Goal: Task Accomplishment & Management: Manage account settings

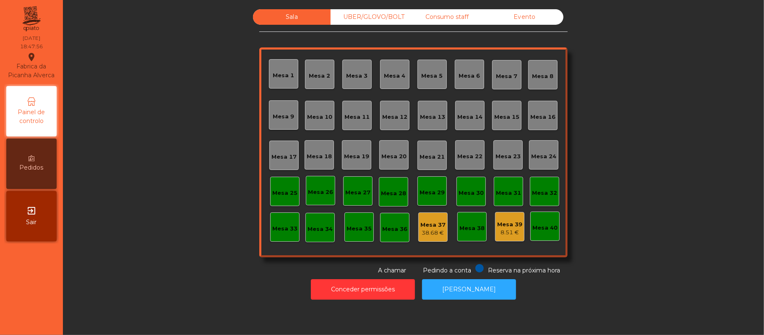
click at [511, 226] on div "Mesa 39" at bounding box center [509, 224] width 25 height 8
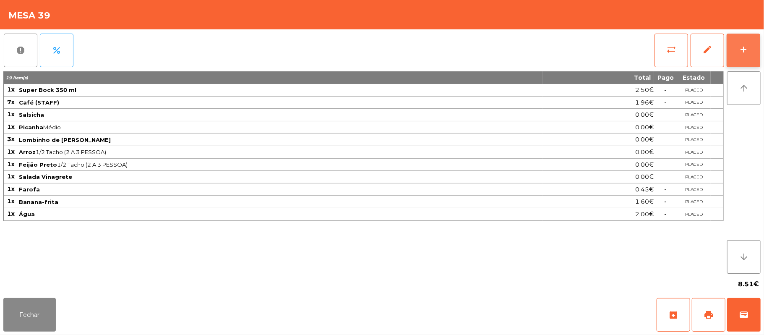
click at [739, 58] on button "add" at bounding box center [744, 51] width 34 height 34
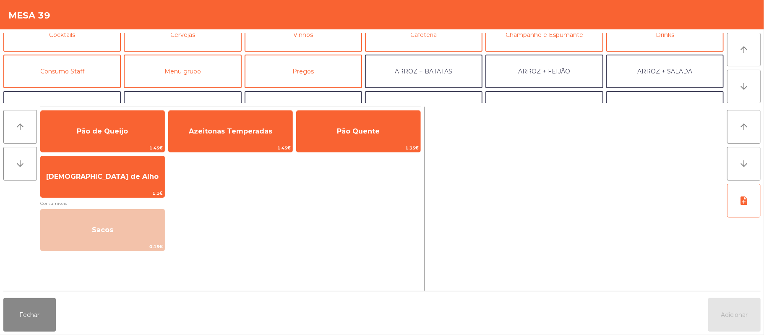
scroll to position [52, 0]
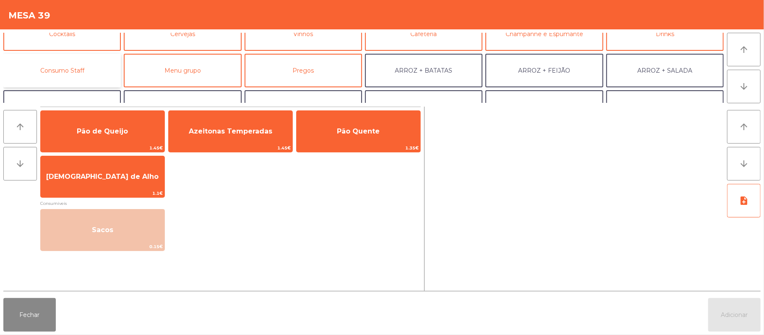
click at [84, 64] on button "Consumo Staff" at bounding box center [62, 71] width 118 height 34
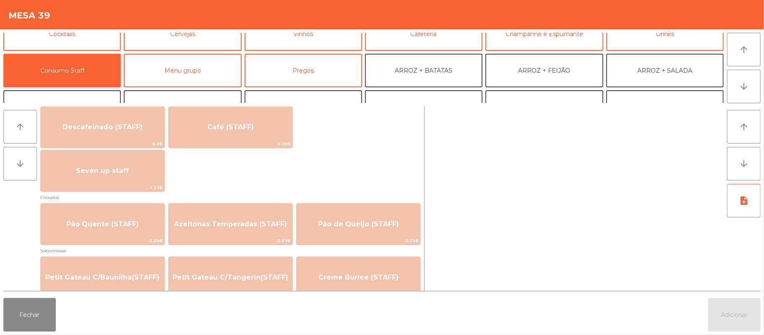
scroll to position [502, 0]
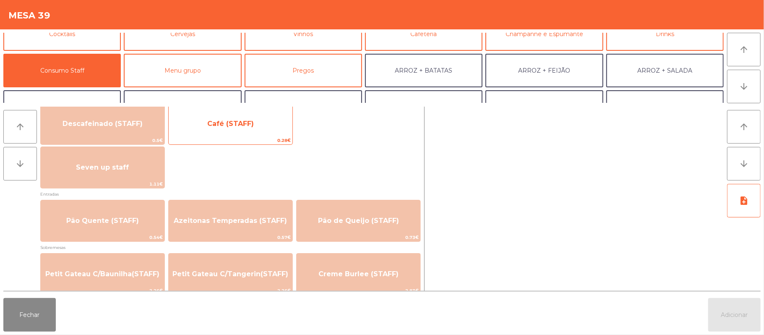
click at [252, 136] on span "0.28€" at bounding box center [231, 140] width 124 height 8
click at [262, 131] on span "Café (STAFF)" at bounding box center [231, 123] width 124 height 23
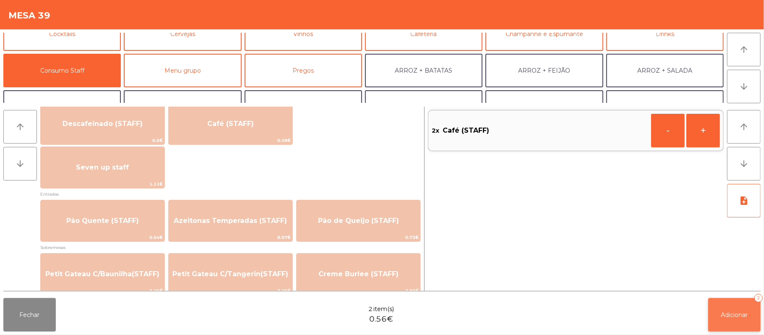
click at [731, 314] on span "Adicionar" at bounding box center [735, 315] width 27 height 8
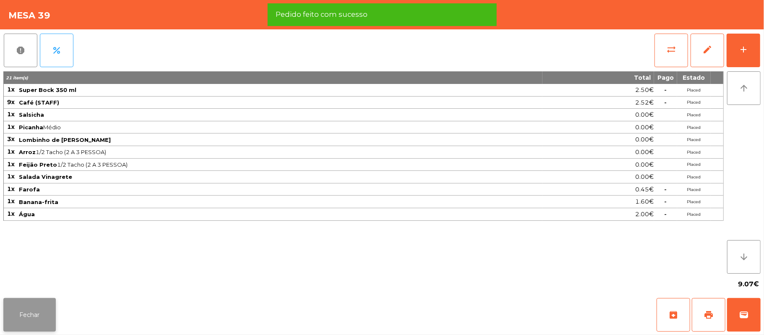
click at [36, 311] on button "Fechar" at bounding box center [29, 315] width 52 height 34
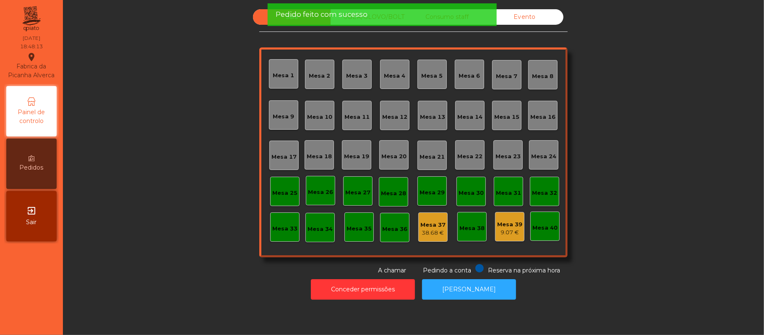
click at [211, 317] on div "Sala UBER/GLOVO/BOLT Consumo staff Evento Mesa 1 Mesa 2 Mesa 3 [GEOGRAPHIC_DATA…" at bounding box center [413, 167] width 701 height 335
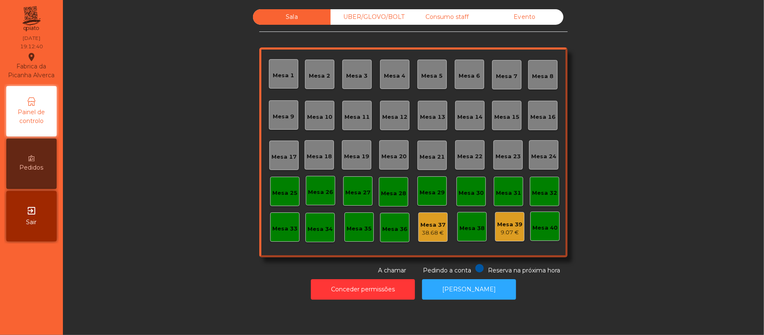
click at [665, 188] on div "Sala UBER/GLOVO/BOLT Consumo staff Evento [GEOGRAPHIC_DATA] 2 [GEOGRAPHIC_DATA]…" at bounding box center [413, 142] width 679 height 266
click at [351, 155] on div "Mesa 19" at bounding box center [356, 156] width 25 height 8
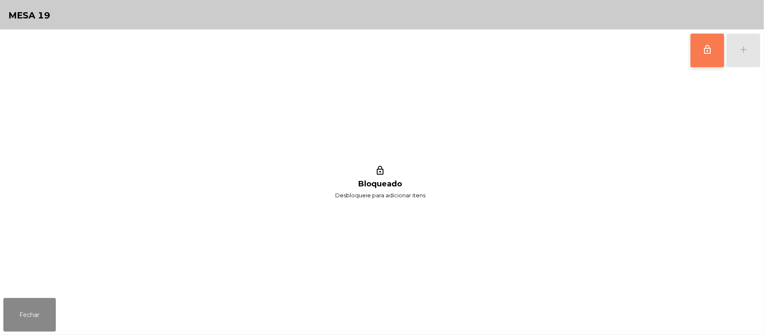
click at [694, 56] on button "lock_outline" at bounding box center [708, 51] width 34 height 34
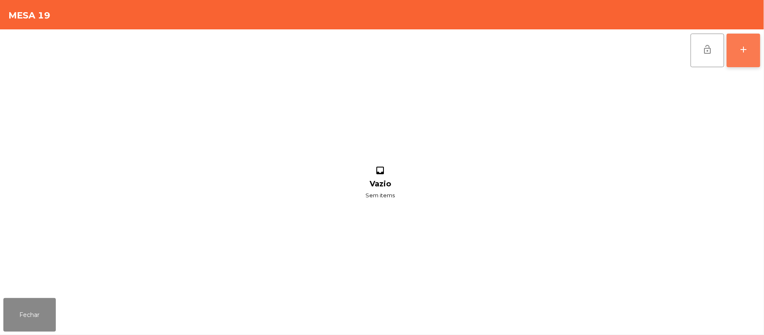
click at [740, 50] on div "add" at bounding box center [744, 49] width 10 height 10
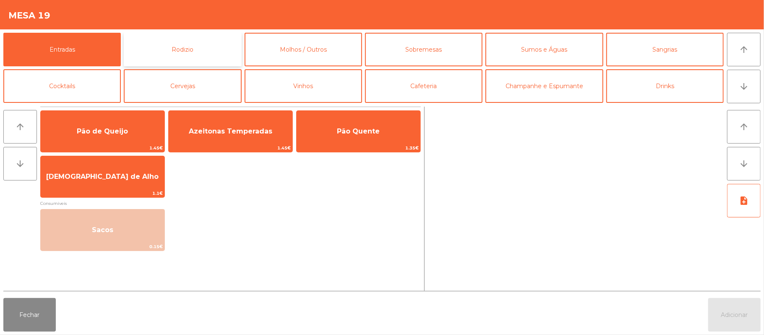
click at [206, 49] on button "Rodizio" at bounding box center [183, 50] width 118 height 34
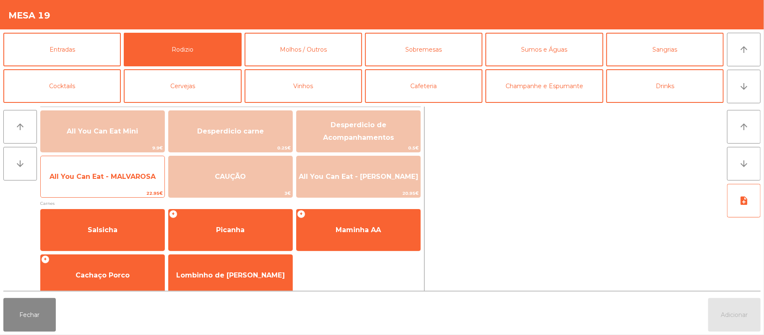
click at [122, 183] on span "All You Can Eat - MALVAROSA" at bounding box center [103, 176] width 124 height 23
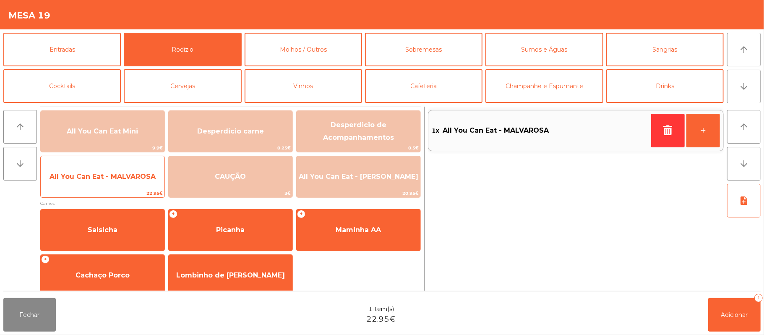
click at [121, 183] on span "All You Can Eat - MALVAROSA" at bounding box center [103, 176] width 124 height 23
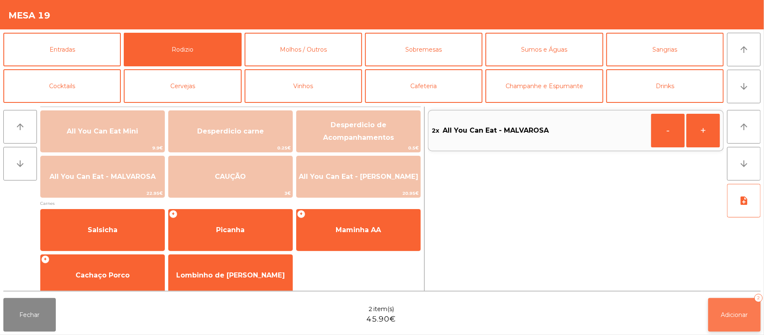
click at [722, 314] on span "Adicionar" at bounding box center [735, 315] width 27 height 8
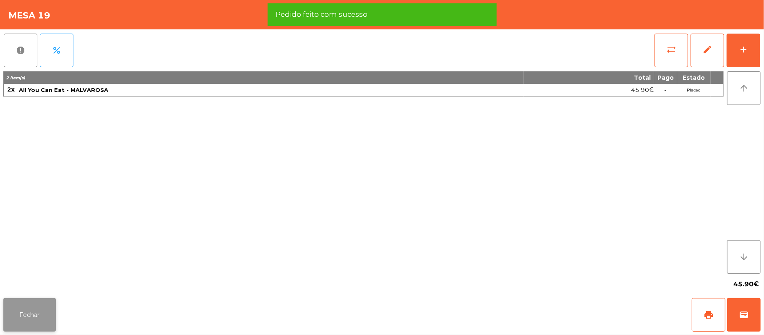
click at [30, 320] on button "Fechar" at bounding box center [29, 315] width 52 height 34
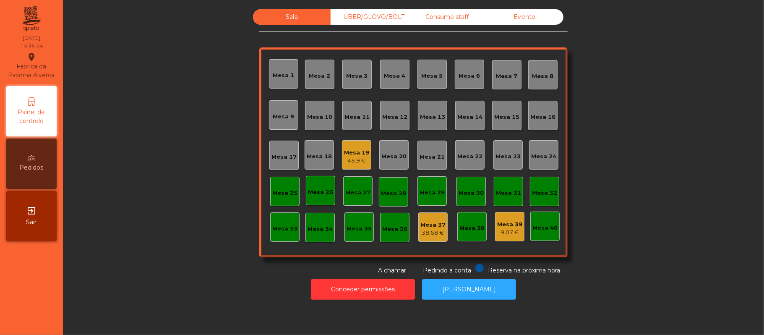
click at [360, 162] on div "45.9 €" at bounding box center [356, 161] width 25 height 8
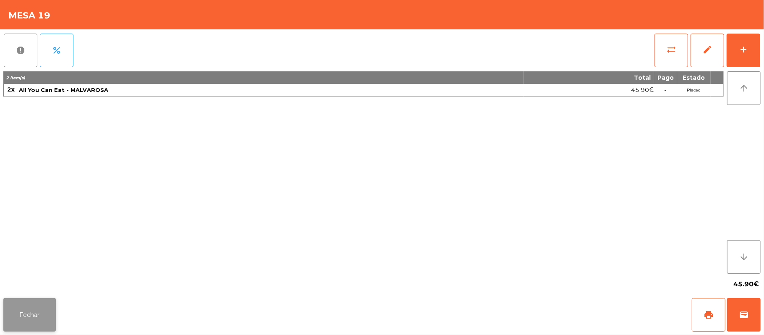
click at [29, 318] on button "Fechar" at bounding box center [29, 315] width 52 height 34
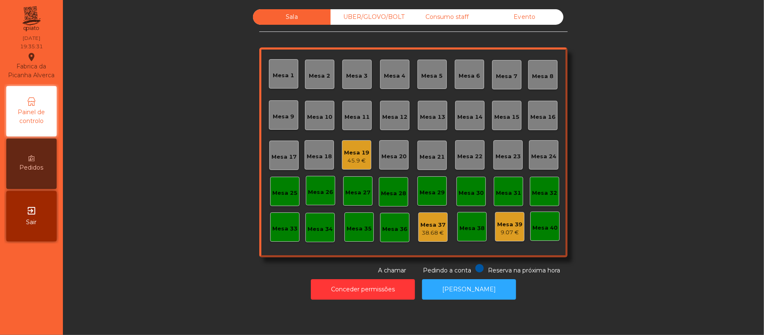
click at [358, 157] on div "45.9 €" at bounding box center [356, 161] width 25 height 8
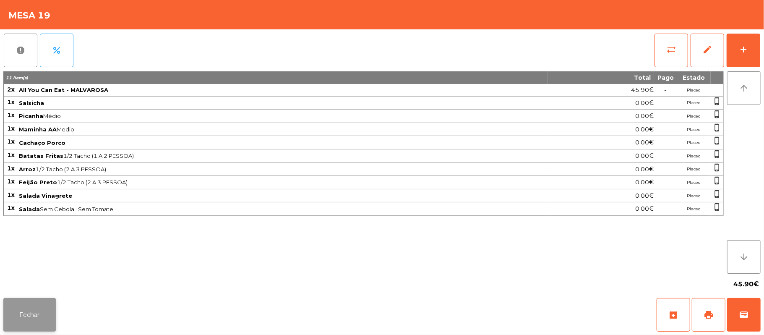
click at [36, 316] on button "Fechar" at bounding box center [29, 315] width 52 height 34
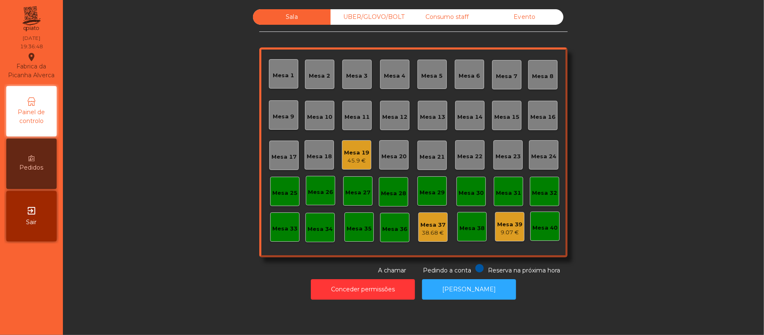
click at [348, 165] on div "Mesa 19 45.9 €" at bounding box center [356, 154] width 29 height 29
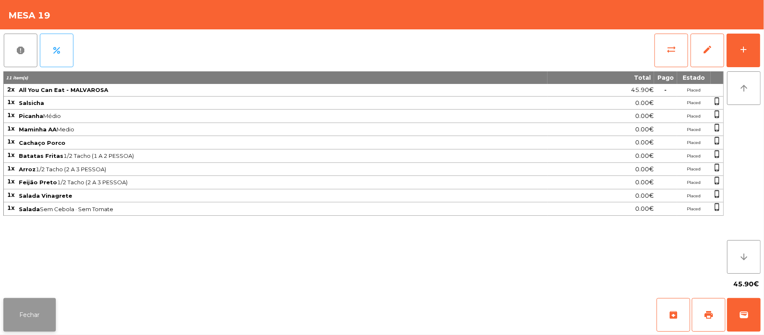
click at [39, 311] on button "Fechar" at bounding box center [29, 315] width 52 height 34
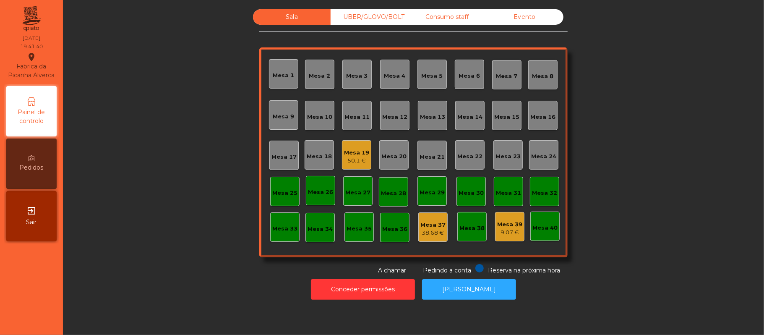
click at [464, 157] on div "Mesa 22" at bounding box center [470, 156] width 25 height 8
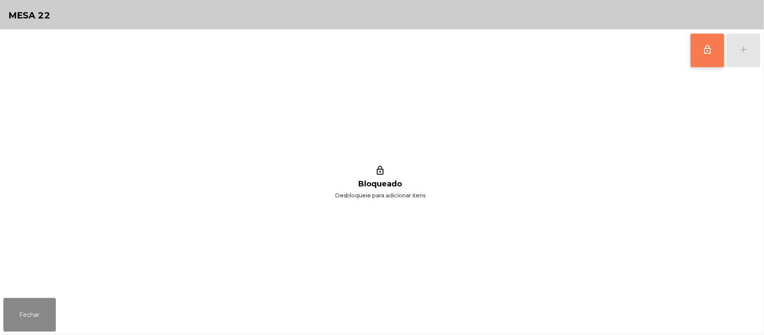
click at [705, 38] on button "lock_outline" at bounding box center [708, 51] width 34 height 34
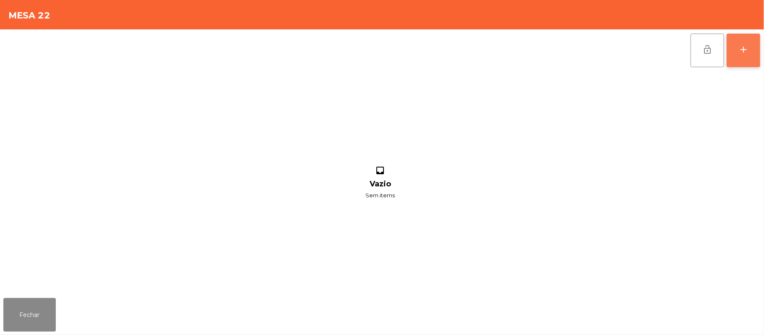
click at [740, 49] on div "add" at bounding box center [744, 49] width 10 height 10
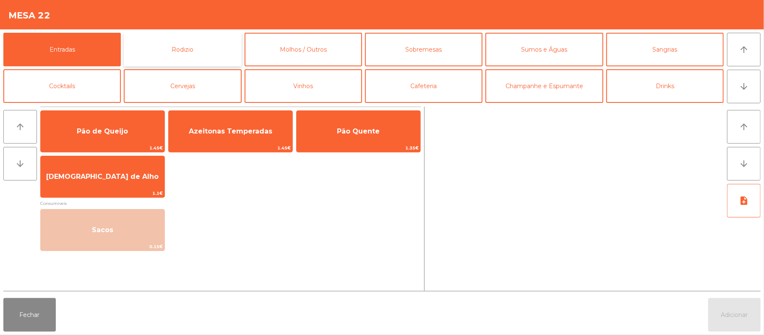
click at [183, 48] on button "Rodizio" at bounding box center [183, 50] width 118 height 34
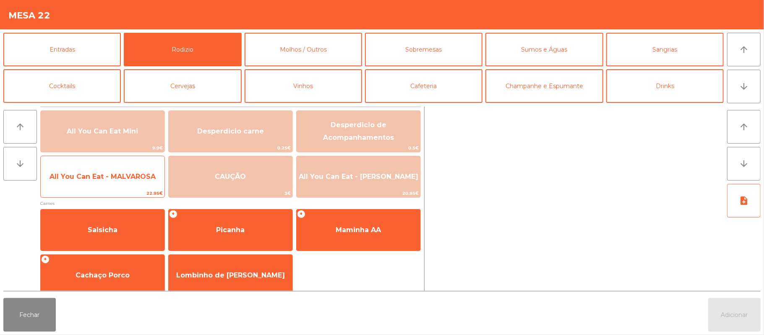
click at [86, 170] on span "All You Can Eat - MALVAROSA" at bounding box center [103, 176] width 124 height 23
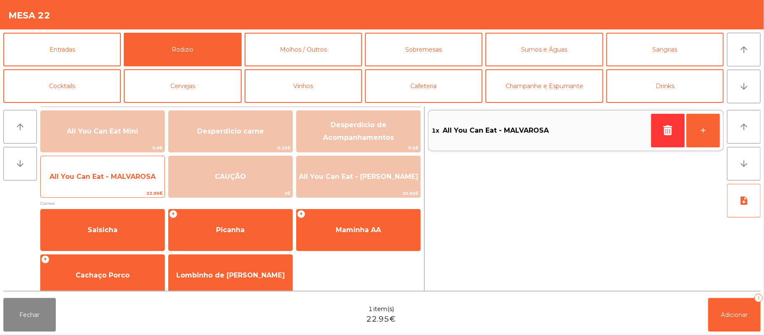
click at [88, 174] on span "All You Can Eat - MALVAROSA" at bounding box center [103, 177] width 106 height 8
click at [91, 173] on span "All You Can Eat - MALVAROSA" at bounding box center [103, 177] width 106 height 8
click at [91, 175] on span "All You Can Eat - MALVAROSA" at bounding box center [103, 177] width 106 height 8
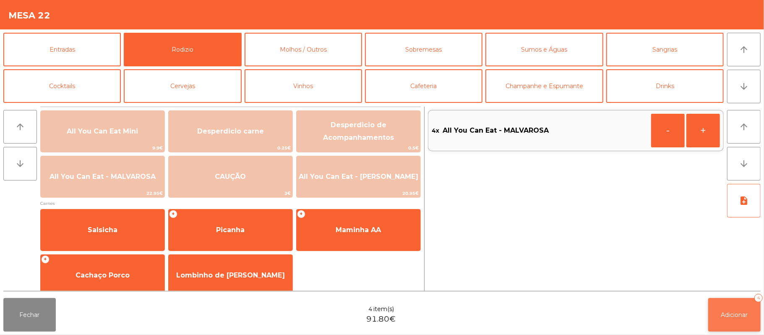
click at [737, 312] on span "Adicionar" at bounding box center [735, 315] width 27 height 8
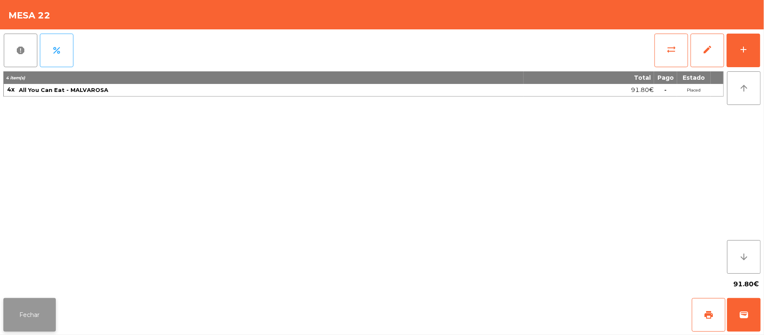
click at [28, 316] on button "Fechar" at bounding box center [29, 315] width 52 height 34
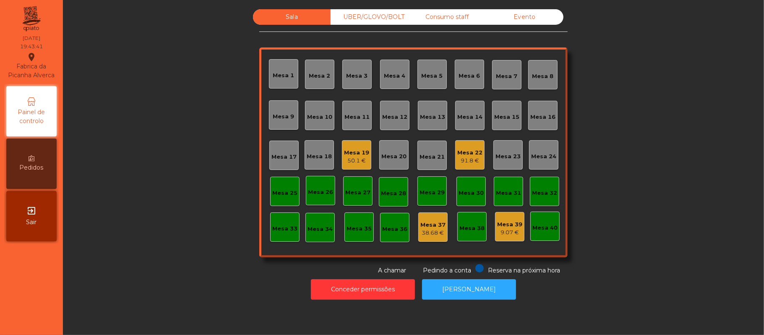
click at [458, 158] on div "91.8 €" at bounding box center [470, 161] width 25 height 8
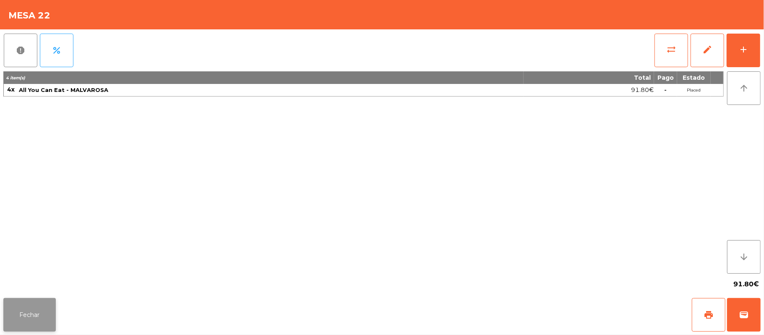
click at [20, 313] on button "Fechar" at bounding box center [29, 315] width 52 height 34
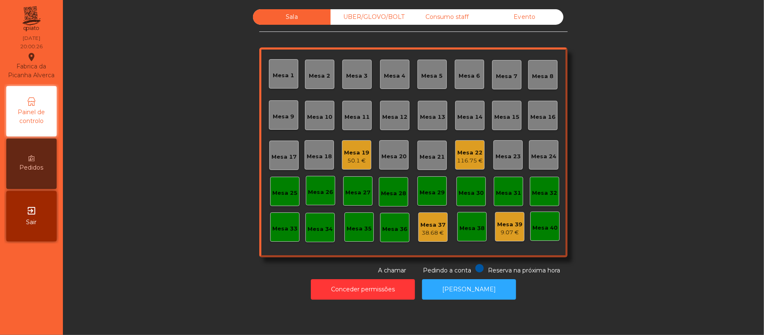
click at [384, 21] on div "UBER/GLOVO/BOLT" at bounding box center [370, 17] width 78 height 16
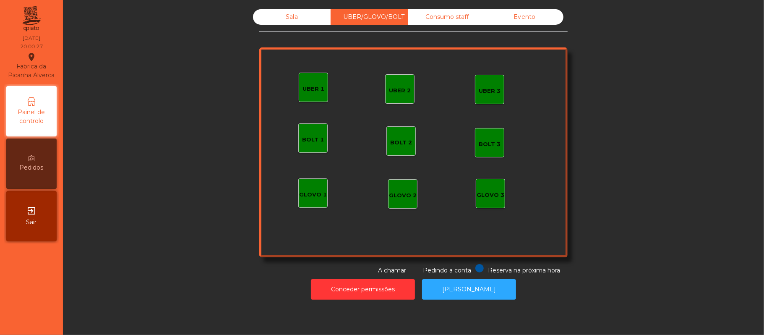
click at [312, 91] on div "UBER 1" at bounding box center [314, 89] width 22 height 8
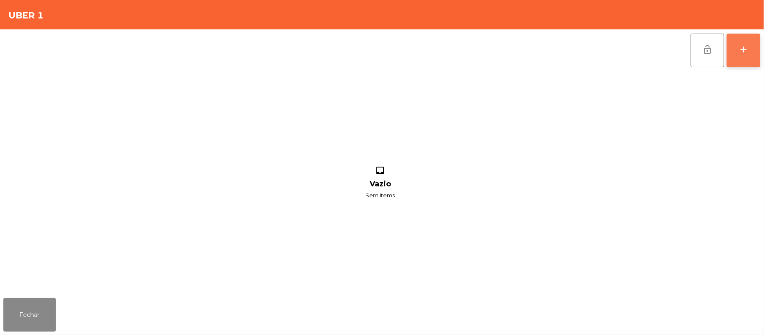
click at [758, 54] on button "add" at bounding box center [744, 51] width 34 height 34
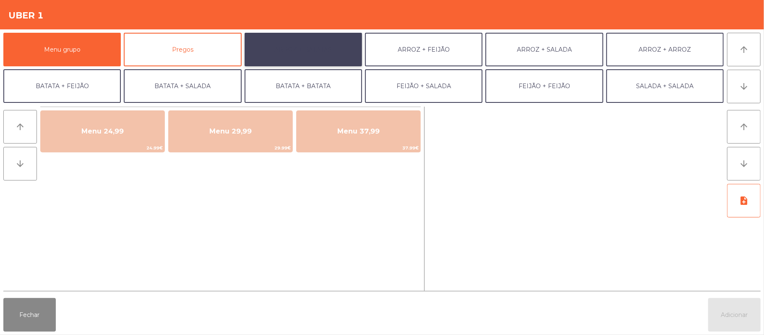
click at [323, 50] on button "ARROZ + BATATAS" at bounding box center [304, 50] width 118 height 34
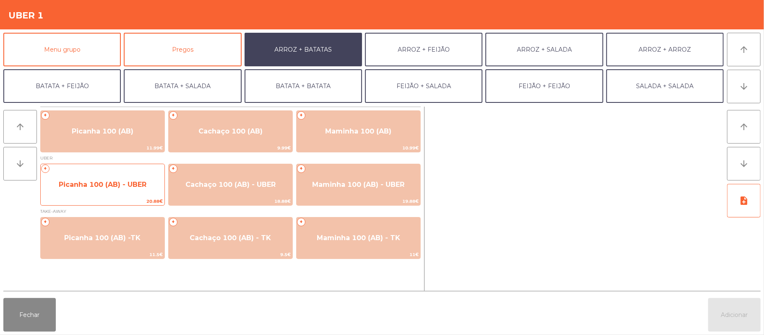
click at [112, 188] on span "Picanha 100 (AB) - UBER" at bounding box center [103, 184] width 88 height 8
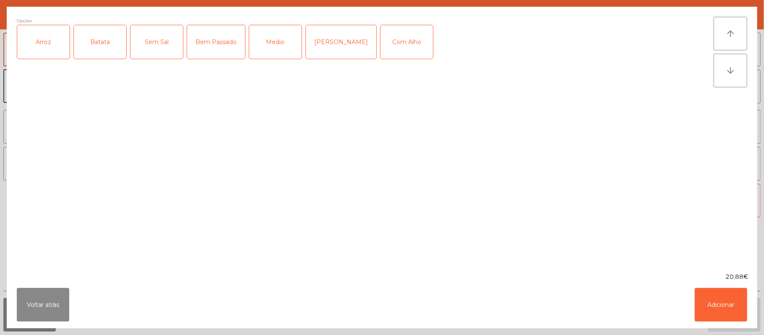
click at [49, 46] on div "Arroz" at bounding box center [43, 42] width 52 height 34
click at [108, 39] on div "Batata" at bounding box center [100, 42] width 52 height 34
click at [213, 48] on div "Bem Passado" at bounding box center [216, 42] width 58 height 34
click at [709, 308] on button "Adicionar" at bounding box center [721, 305] width 52 height 34
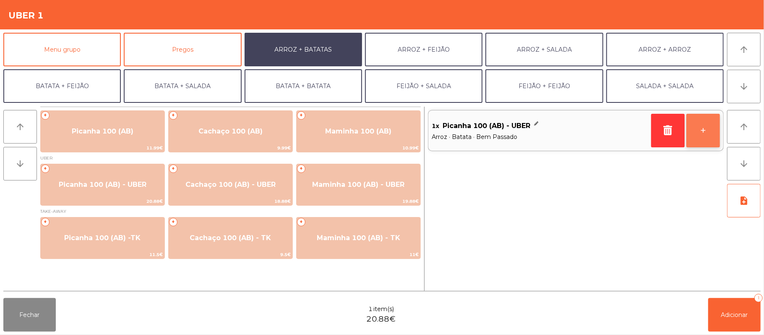
click at [719, 135] on button "+" at bounding box center [704, 131] width 34 height 34
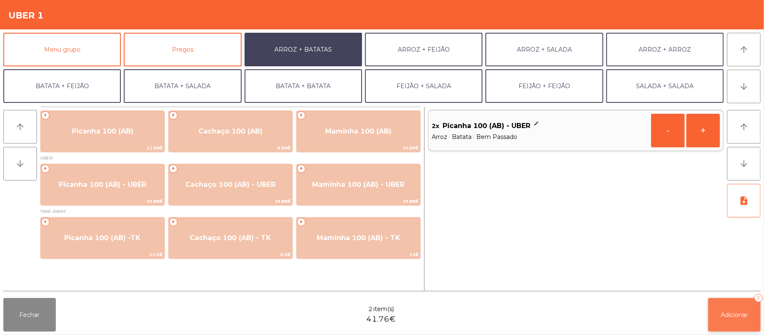
click at [720, 311] on button "Adicionar 2" at bounding box center [735, 315] width 52 height 34
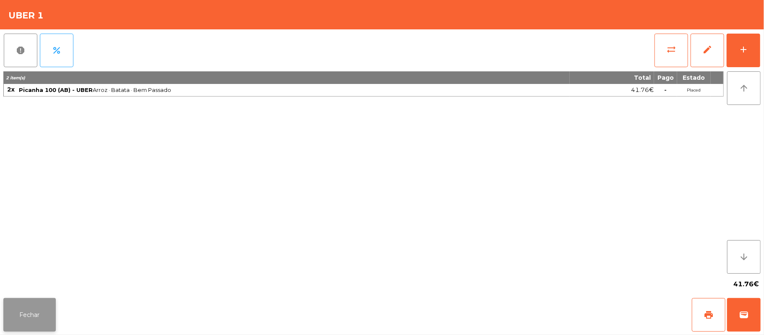
click at [23, 327] on button "Fechar" at bounding box center [29, 315] width 52 height 34
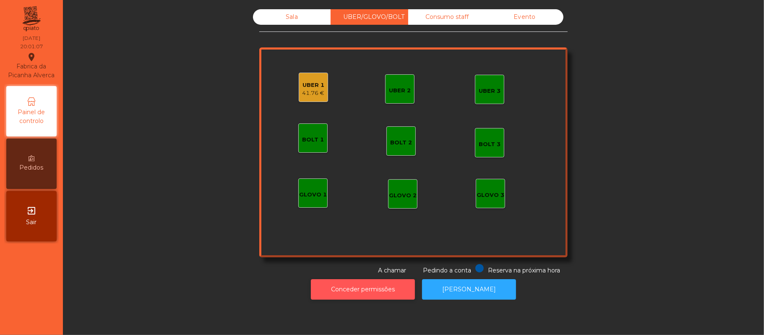
click at [350, 282] on button "Conceder permissões" at bounding box center [363, 289] width 104 height 21
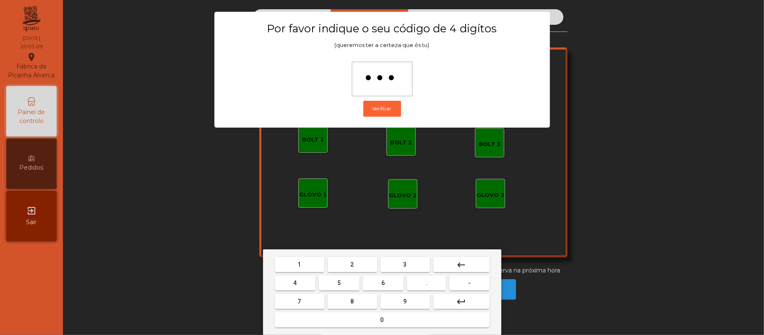
type input "****"
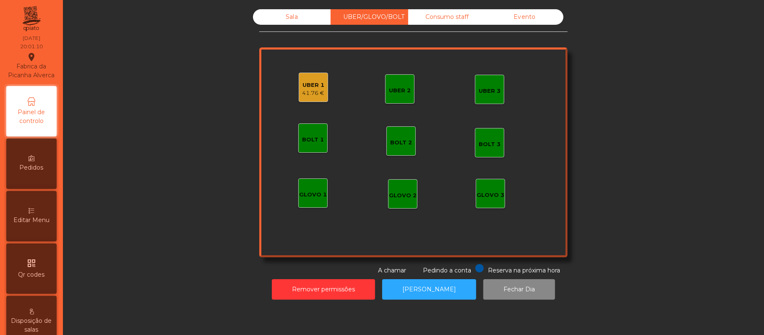
click at [303, 93] on div "41.76 €" at bounding box center [314, 93] width 22 height 8
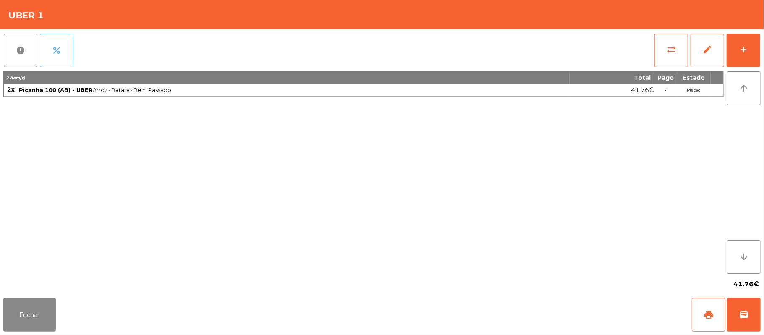
click at [56, 55] on span "percent" at bounding box center [57, 50] width 10 height 10
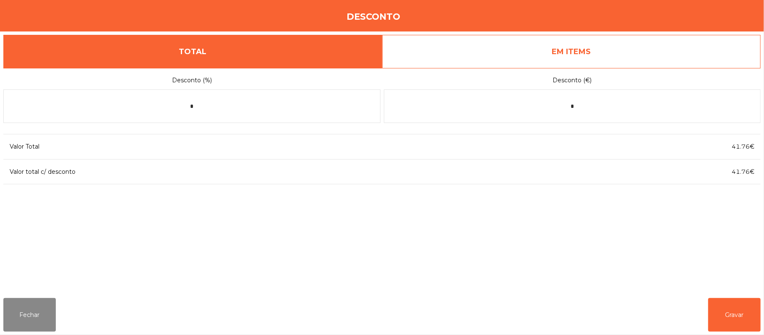
click at [571, 67] on link "EM ITEMS" at bounding box center [571, 52] width 379 height 34
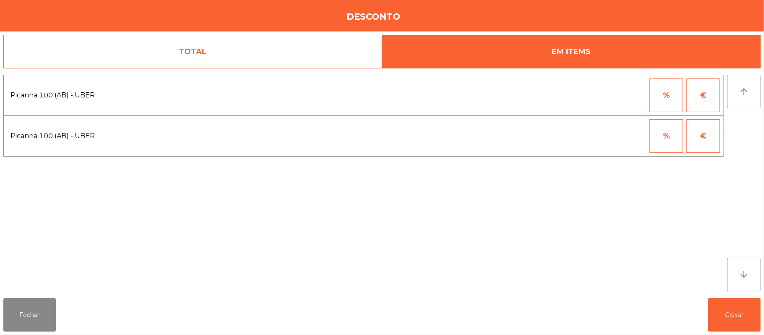
click at [662, 135] on button "%" at bounding box center [667, 136] width 34 height 34
click at [622, 137] on input "*" at bounding box center [625, 136] width 42 height 34
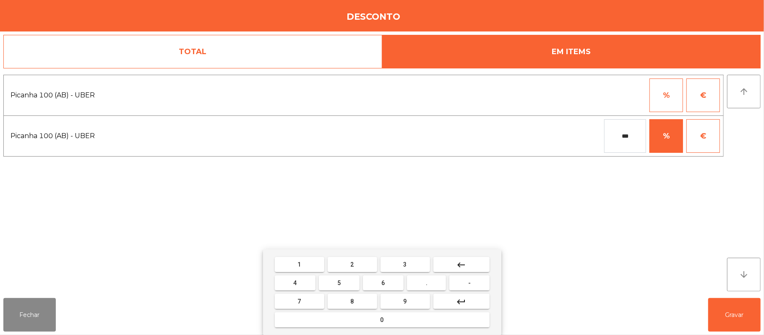
type input "***"
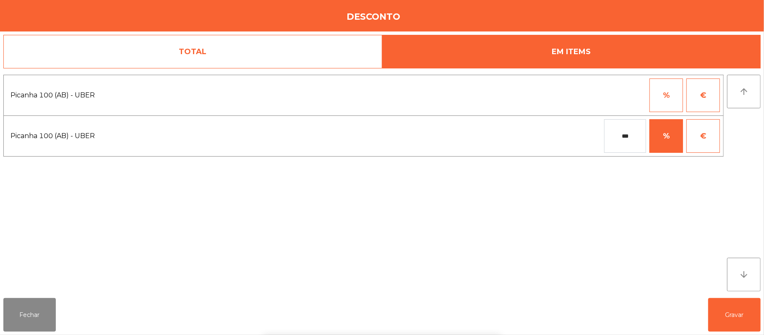
click at [727, 311] on div "1 2 3 keyboard_backspace 4 5 6 . - 7 8 9 keyboard_return 0" at bounding box center [382, 292] width 764 height 86
click at [726, 314] on button "Gravar" at bounding box center [735, 315] width 52 height 34
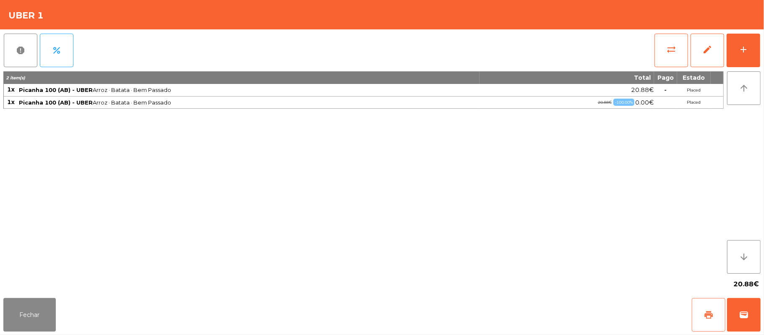
click at [698, 312] on button "print" at bounding box center [709, 315] width 34 height 34
click at [736, 313] on button "wallet" at bounding box center [744, 315] width 34 height 34
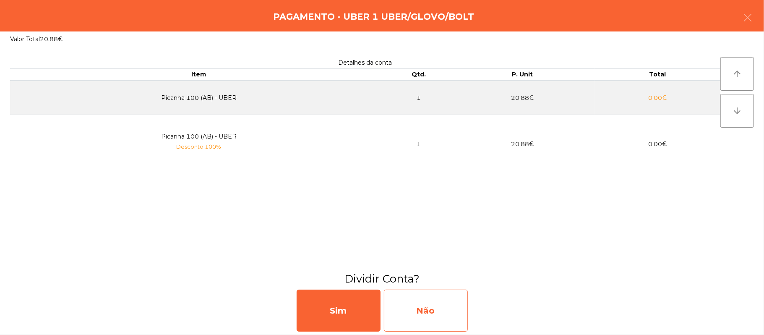
click at [444, 314] on div "Não" at bounding box center [426, 311] width 84 height 42
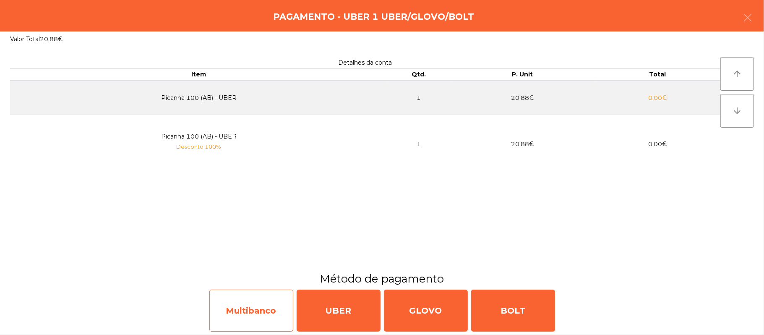
click at [235, 329] on div "Multibanco" at bounding box center [251, 311] width 84 height 42
select select "**"
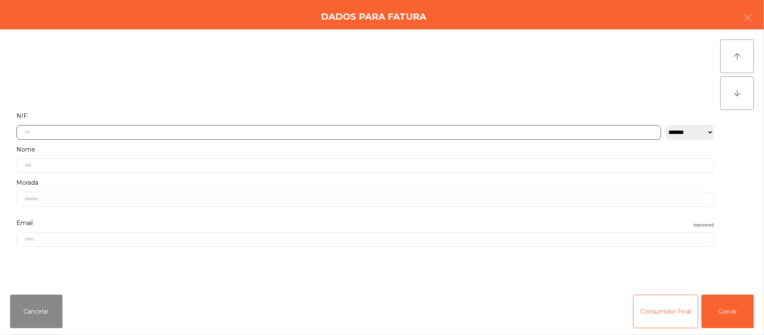
click at [197, 130] on input "text" at bounding box center [338, 132] width 645 height 15
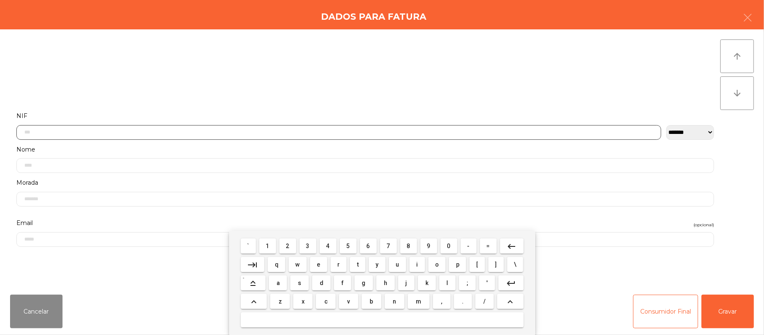
scroll to position [71, 0]
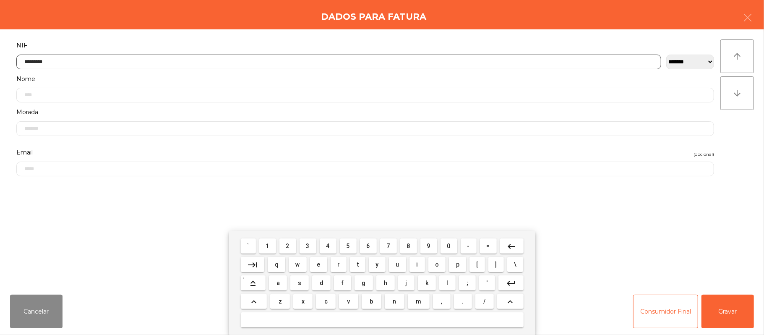
type input "*********"
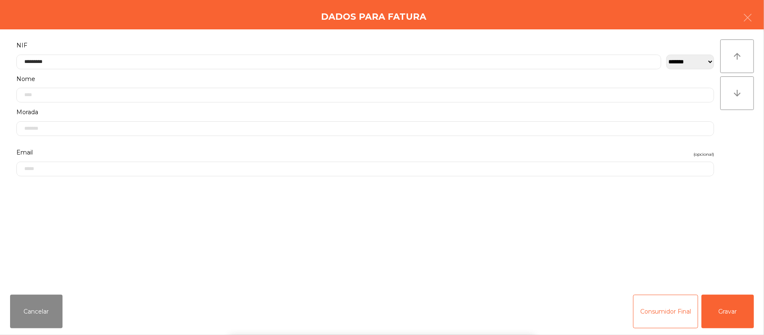
click at [728, 308] on div "` 1 2 3 4 5 6 7 8 9 0 - = keyboard_backspace keyboard_tab q w e r t y u i o p […" at bounding box center [382, 283] width 764 height 104
click at [724, 308] on button "Gravar" at bounding box center [728, 312] width 52 height 34
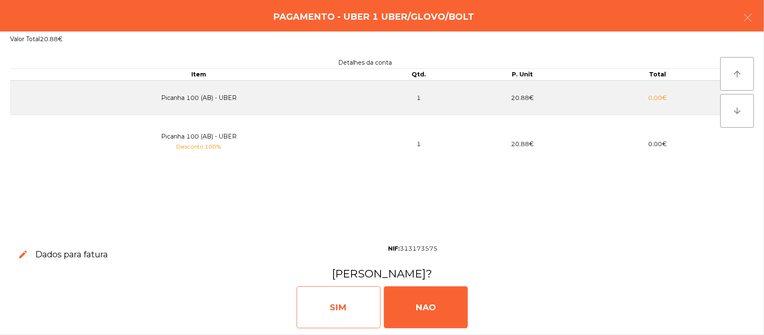
click at [353, 311] on div "SIM" at bounding box center [339, 307] width 84 height 42
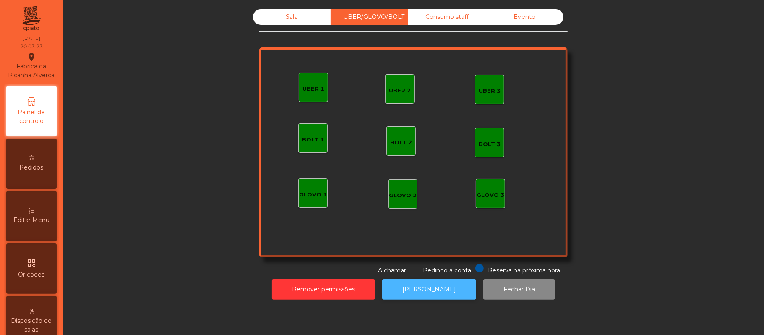
click at [422, 290] on button "[PERSON_NAME]" at bounding box center [429, 289] width 94 height 21
click at [288, 17] on div "Sala" at bounding box center [292, 17] width 78 height 16
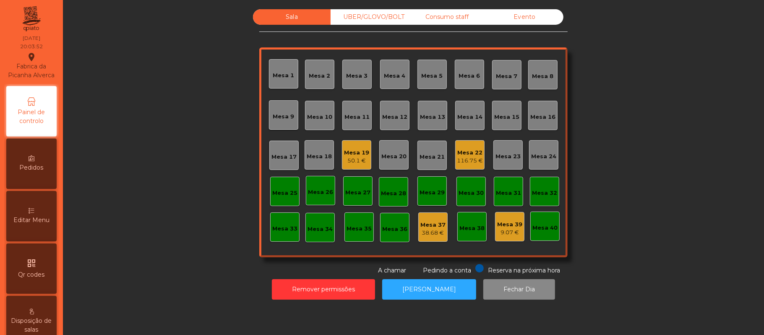
click at [143, 153] on div "Sala UBER/[GEOGRAPHIC_DATA]/BOLT Consumo staff Evento [GEOGRAPHIC_DATA] 2 [GEOG…" at bounding box center [413, 142] width 679 height 266
click at [502, 87] on div "Mesa 7" at bounding box center [506, 74] width 29 height 29
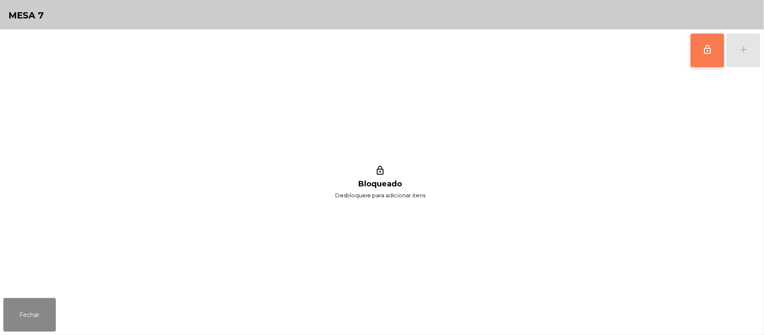
click at [701, 64] on button "lock_outline" at bounding box center [708, 51] width 34 height 34
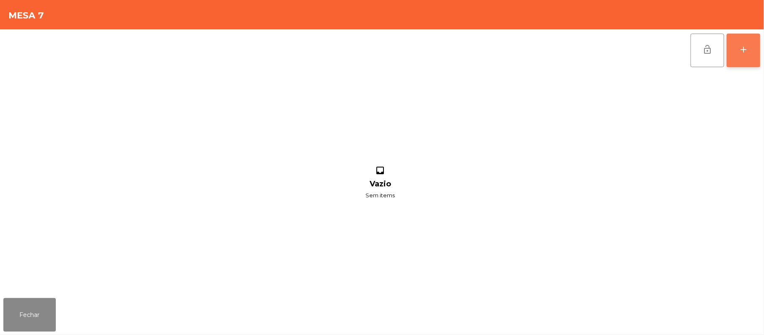
click at [742, 56] on button "add" at bounding box center [744, 51] width 34 height 34
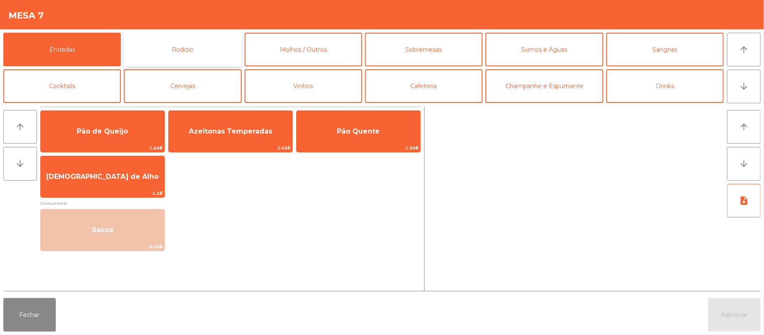
click at [182, 49] on button "Rodizio" at bounding box center [183, 50] width 118 height 34
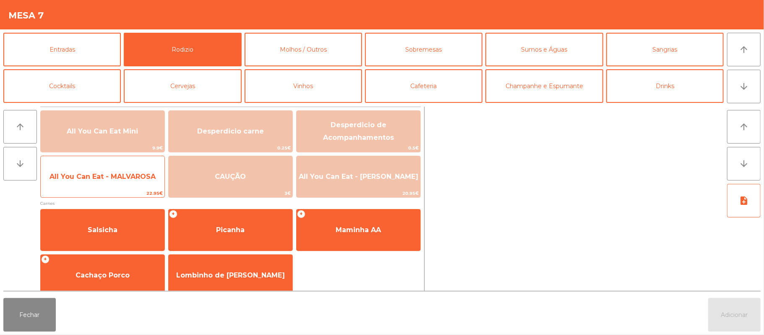
click at [96, 184] on span "All You Can Eat - MALVAROSA" at bounding box center [103, 176] width 124 height 23
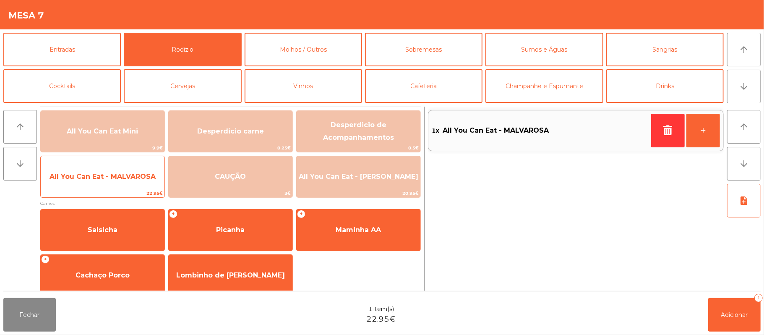
click at [94, 180] on span "All You Can Eat - MALVAROSA" at bounding box center [103, 177] width 106 height 8
click at [93, 176] on span "All You Can Eat - MALVAROSA" at bounding box center [103, 177] width 106 height 8
click at [97, 173] on span "All You Can Eat - MALVAROSA" at bounding box center [103, 177] width 106 height 8
click at [99, 173] on span "All You Can Eat - MALVAROSA" at bounding box center [103, 177] width 106 height 8
click at [101, 173] on span "All You Can Eat - MALVAROSA" at bounding box center [103, 177] width 106 height 8
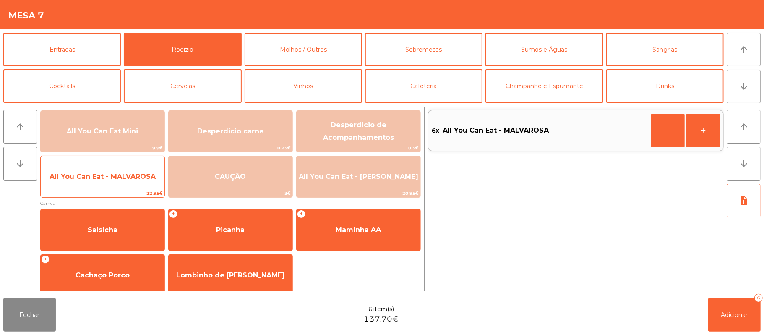
click at [104, 174] on span "All You Can Eat - MALVAROSA" at bounding box center [103, 177] width 106 height 8
click at [102, 173] on span "All You Can Eat - MALVAROSA" at bounding box center [103, 177] width 106 height 8
click at [101, 173] on span "All You Can Eat - MALVAROSA" at bounding box center [103, 177] width 106 height 8
click at [97, 170] on span "All You Can Eat - MALVAROSA" at bounding box center [103, 176] width 124 height 23
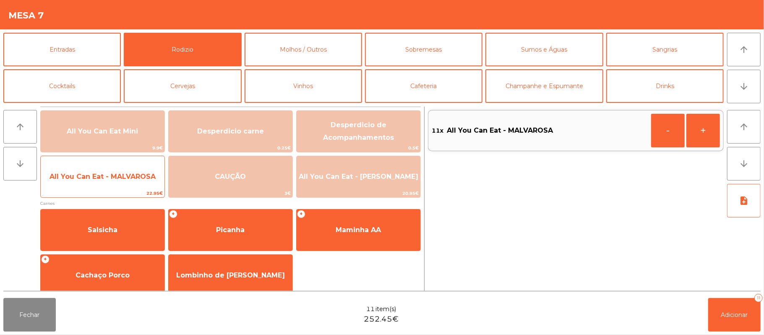
click at [99, 173] on span "All You Can Eat - MALVAROSA" at bounding box center [103, 177] width 106 height 8
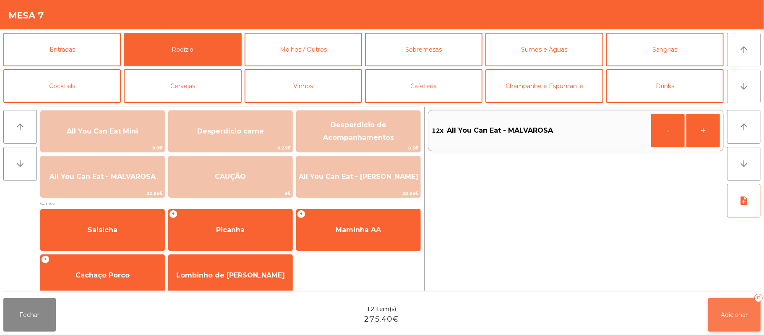
click at [731, 313] on span "Adicionar" at bounding box center [735, 315] width 27 height 8
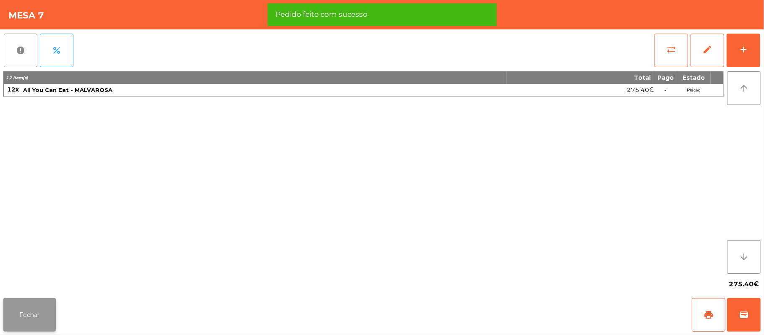
click at [41, 323] on button "Fechar" at bounding box center [29, 315] width 52 height 34
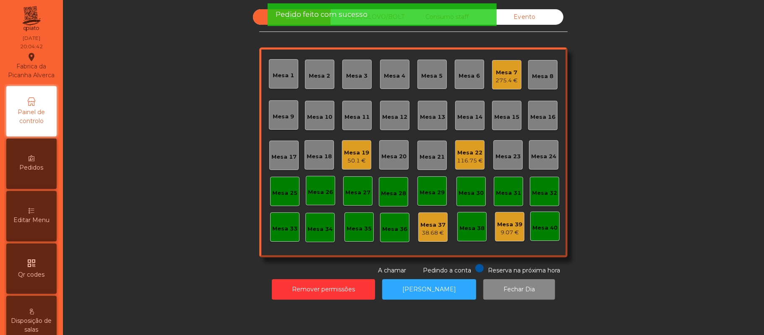
click at [150, 139] on div "Sala UBER/[GEOGRAPHIC_DATA]/BOLT Consumo staff Evento Mesa 1 [GEOGRAPHIC_DATA] …" at bounding box center [413, 142] width 679 height 266
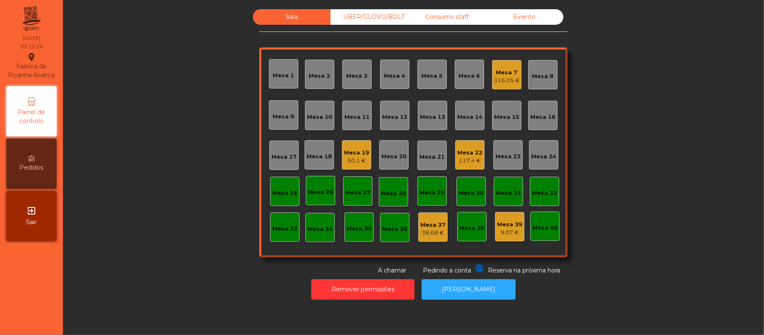
click at [505, 72] on div "Mesa 7" at bounding box center [507, 72] width 26 height 8
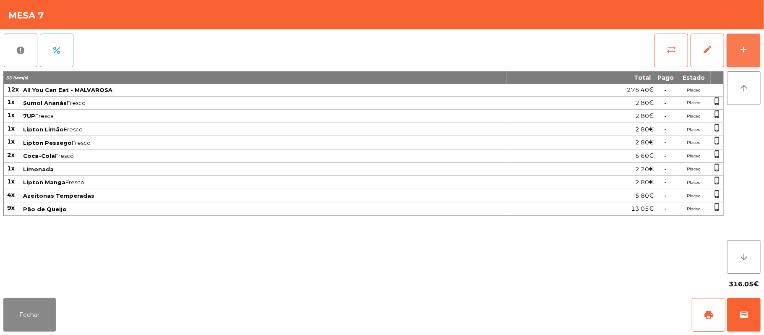
click at [739, 47] on div "add" at bounding box center [744, 49] width 10 height 10
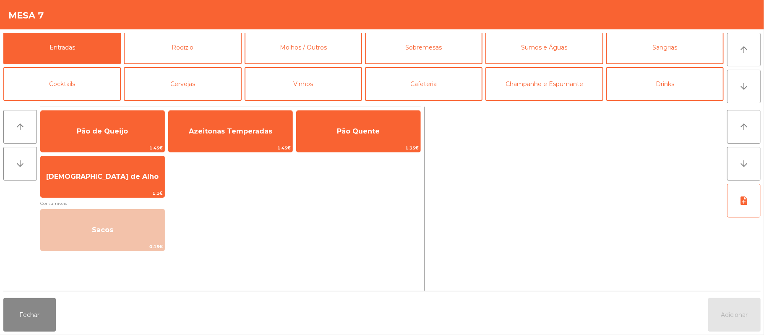
scroll to position [0, 0]
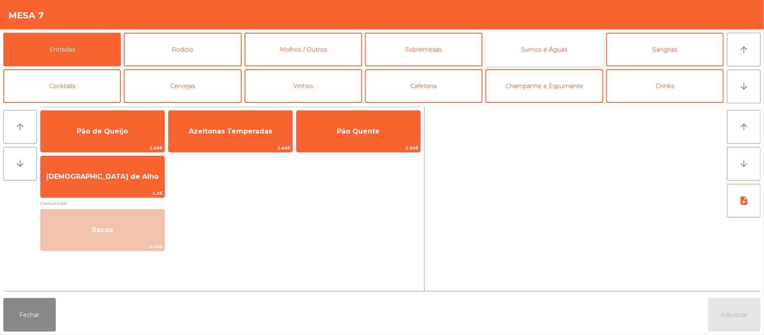
click at [550, 52] on button "Sumos e Águas" at bounding box center [545, 50] width 118 height 34
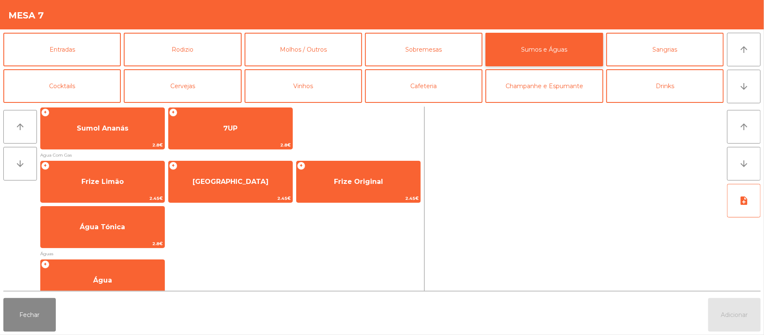
scroll to position [251, 0]
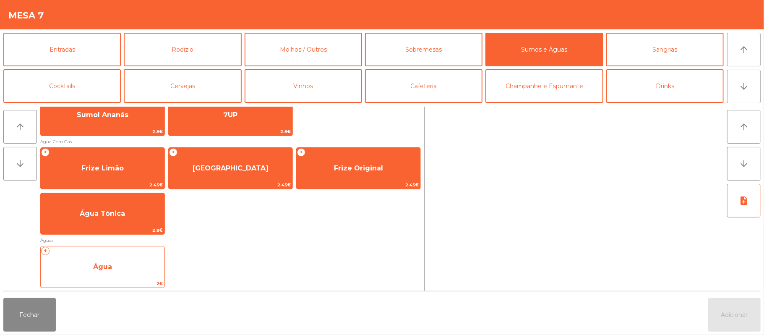
click at [113, 256] on span "Água" at bounding box center [103, 267] width 124 height 23
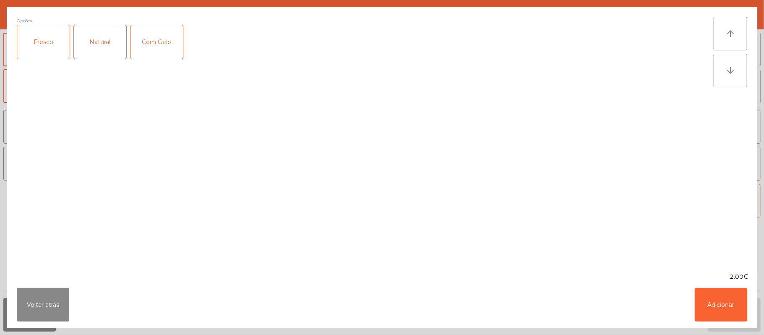
click at [29, 37] on div "Fresco" at bounding box center [43, 42] width 52 height 34
click at [732, 309] on button "Adicionar" at bounding box center [721, 305] width 52 height 34
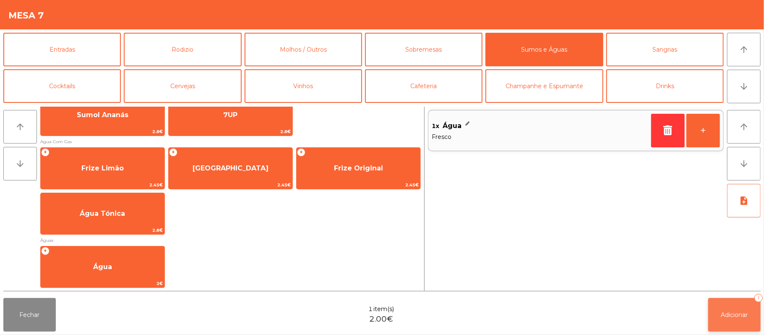
click at [736, 314] on span "Adicionar" at bounding box center [735, 315] width 27 height 8
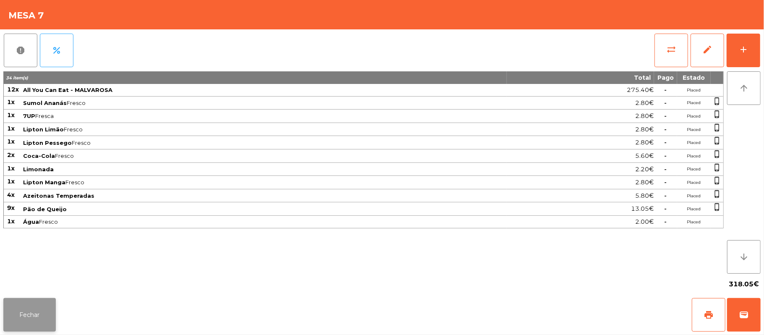
click at [27, 314] on button "Fechar" at bounding box center [29, 315] width 52 height 34
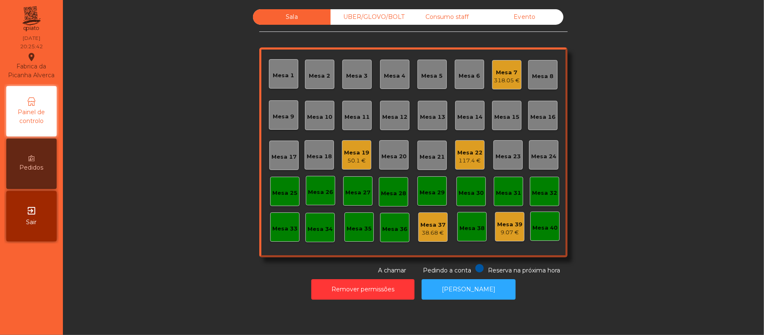
click at [139, 127] on div "Sala UBER/[GEOGRAPHIC_DATA]/BOLT Consumo staff Evento Mesa 1 Mesa 2 Mesa 3 [GEO…" at bounding box center [413, 142] width 679 height 266
click at [494, 77] on div "318.05 €" at bounding box center [507, 80] width 26 height 8
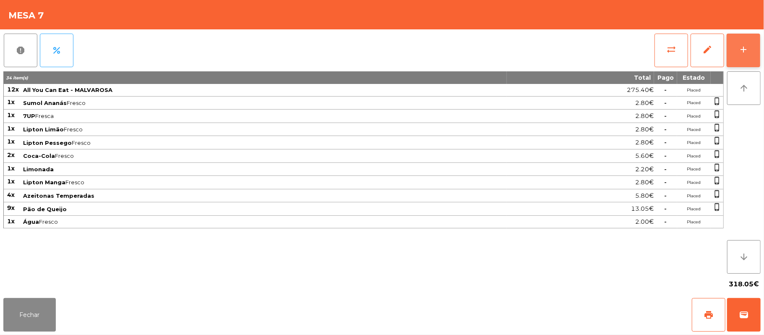
click at [732, 50] on button "add" at bounding box center [744, 51] width 34 height 34
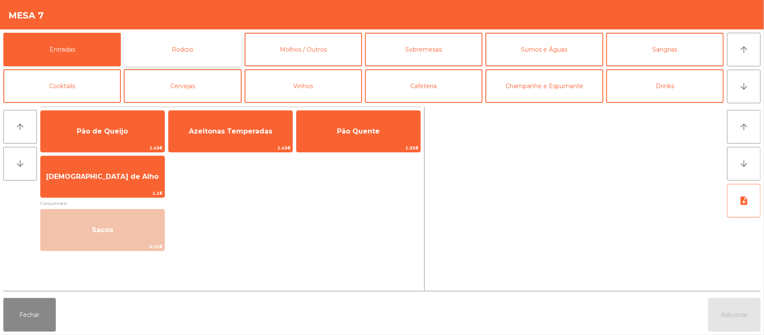
click at [173, 52] on button "Rodizio" at bounding box center [183, 50] width 118 height 34
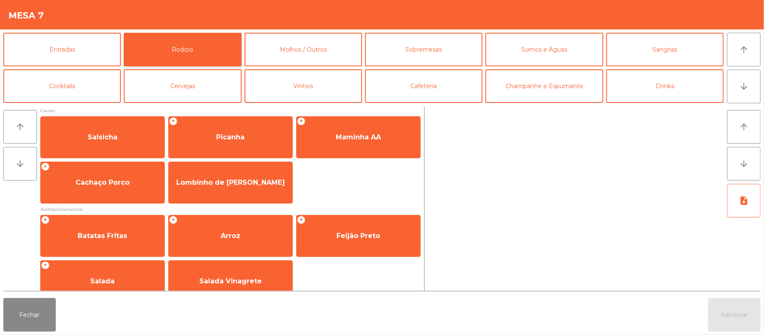
scroll to position [107, 0]
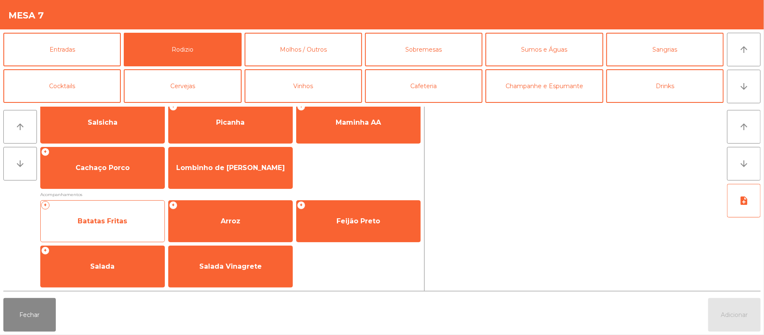
click at [88, 212] on span "Batatas Fritas" at bounding box center [103, 221] width 124 height 23
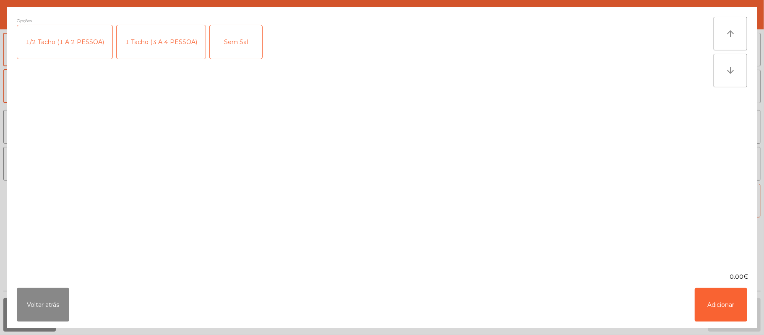
click at [168, 47] on div "1 Tacho (3 A 4 PESSOA)" at bounding box center [161, 42] width 89 height 34
click at [714, 308] on button "Adicionar" at bounding box center [721, 305] width 52 height 34
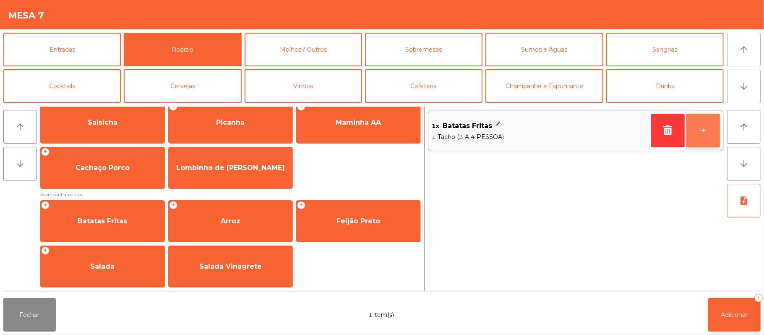
click at [716, 125] on button "+" at bounding box center [704, 131] width 34 height 34
click at [696, 136] on button "+" at bounding box center [704, 131] width 34 height 34
click at [714, 134] on button "+" at bounding box center [704, 131] width 34 height 34
click at [709, 138] on button "+" at bounding box center [704, 131] width 34 height 34
click at [716, 140] on button "+" at bounding box center [704, 131] width 34 height 34
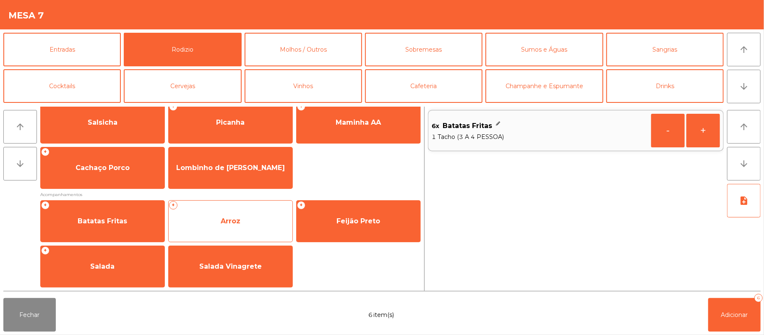
click at [225, 219] on span "Arroz" at bounding box center [231, 221] width 20 height 8
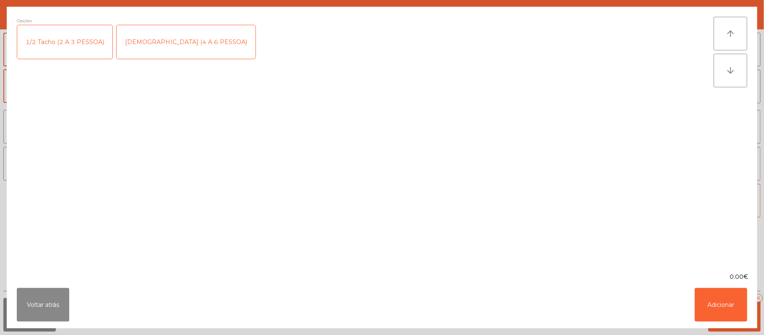
click at [150, 50] on div "[DEMOGRAPHIC_DATA] (4 A 6 PESSOA)" at bounding box center [186, 42] width 139 height 34
click at [718, 300] on button "Adicionar" at bounding box center [721, 305] width 52 height 34
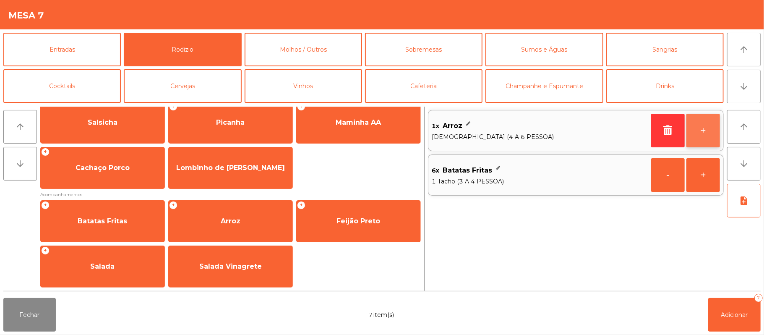
click at [704, 132] on button "+" at bounding box center [704, 131] width 34 height 34
click at [703, 130] on button "+" at bounding box center [704, 131] width 34 height 34
click at [703, 131] on button "+" at bounding box center [704, 131] width 34 height 34
click at [705, 131] on button "+" at bounding box center [704, 131] width 34 height 34
click at [700, 131] on button "+" at bounding box center [704, 131] width 34 height 34
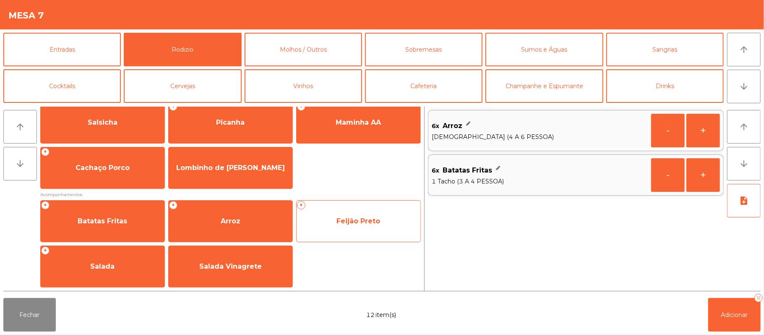
click at [361, 224] on span "Feijão Preto" at bounding box center [359, 221] width 44 height 8
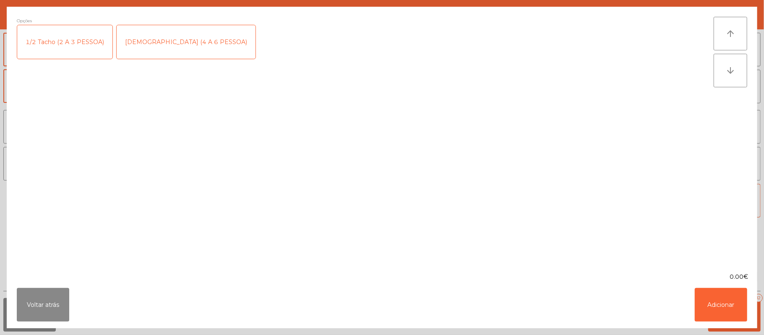
click at [173, 37] on div "[DEMOGRAPHIC_DATA] (4 A 6 PESSOA)" at bounding box center [186, 42] width 139 height 34
click at [716, 308] on button "Adicionar" at bounding box center [721, 305] width 52 height 34
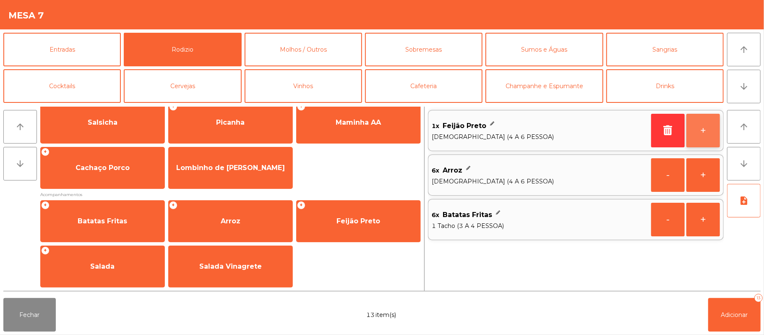
click at [702, 133] on button "+" at bounding box center [704, 131] width 34 height 34
click at [701, 135] on button "+" at bounding box center [704, 131] width 34 height 34
click at [701, 131] on button "+" at bounding box center [704, 131] width 34 height 34
click at [699, 134] on button "+" at bounding box center [704, 131] width 34 height 34
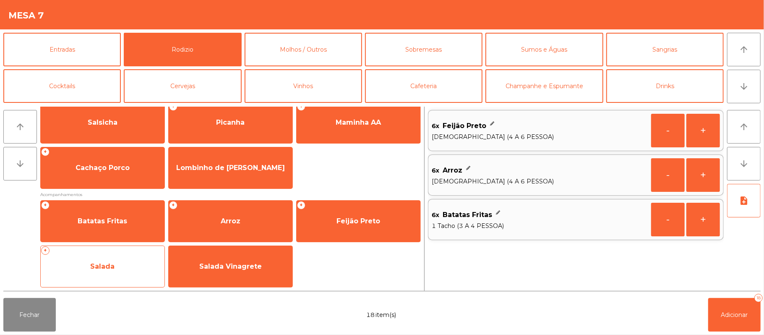
click at [106, 279] on div "+ Salada" at bounding box center [102, 267] width 125 height 42
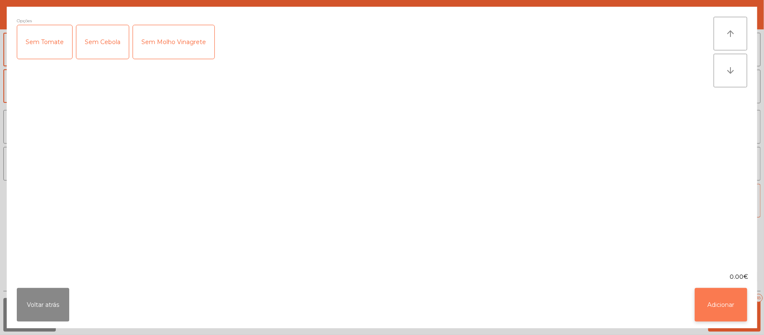
click at [716, 310] on button "Adicionar" at bounding box center [721, 305] width 52 height 34
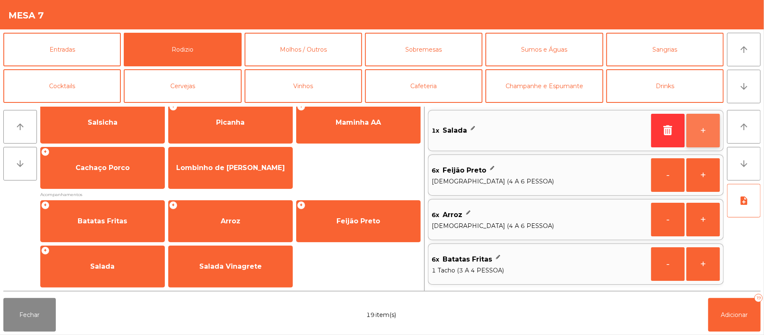
click at [709, 133] on button "+" at bounding box center [704, 131] width 34 height 34
click at [705, 133] on button "+" at bounding box center [704, 131] width 34 height 34
click at [702, 132] on button "+" at bounding box center [704, 131] width 34 height 34
click at [700, 131] on button "+" at bounding box center [704, 131] width 34 height 34
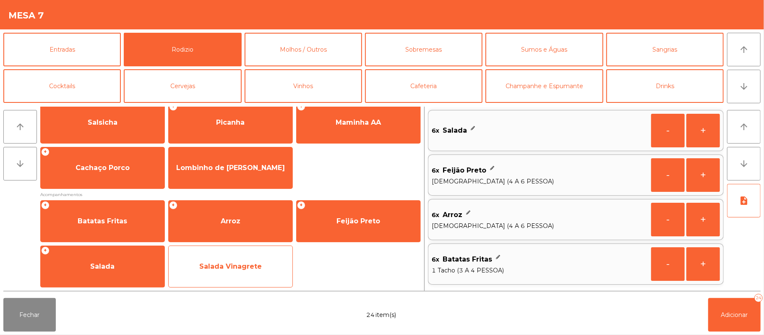
click at [257, 277] on span "Salada Vinagrete" at bounding box center [231, 266] width 124 height 23
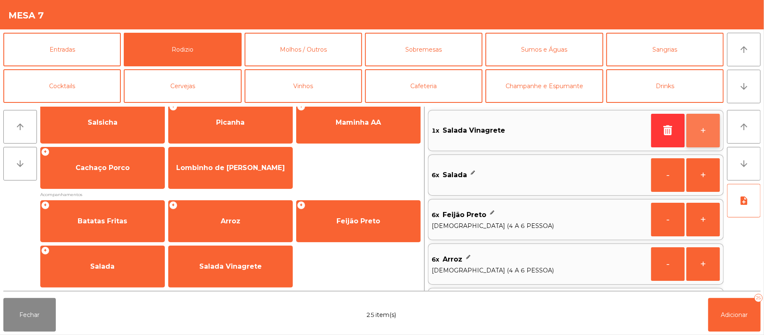
click at [703, 125] on button "+" at bounding box center [704, 131] width 34 height 34
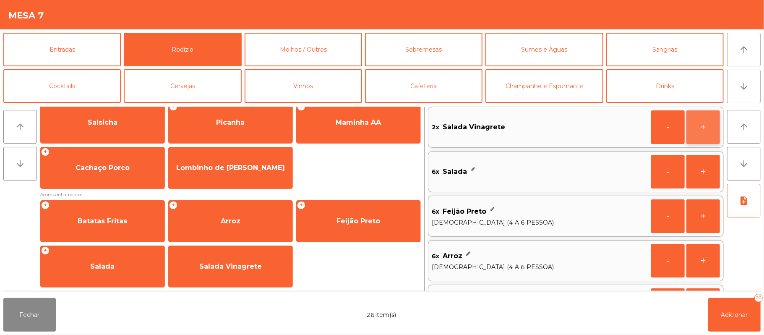
click at [703, 126] on button "+" at bounding box center [704, 127] width 34 height 34
click at [702, 126] on button "+" at bounding box center [704, 127] width 34 height 34
click at [702, 125] on button "+" at bounding box center [704, 127] width 34 height 34
click at [702, 126] on button "+" at bounding box center [704, 127] width 34 height 34
click at [571, 254] on div "6x Arroz" at bounding box center [540, 256] width 216 height 13
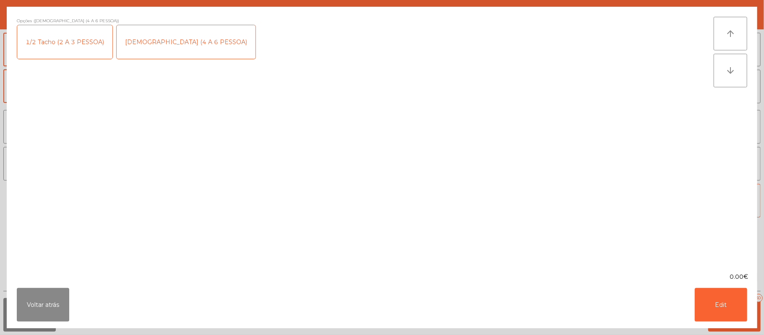
scroll to position [42, 0]
click at [34, 288] on button "Voltar atrás" at bounding box center [43, 305] width 52 height 34
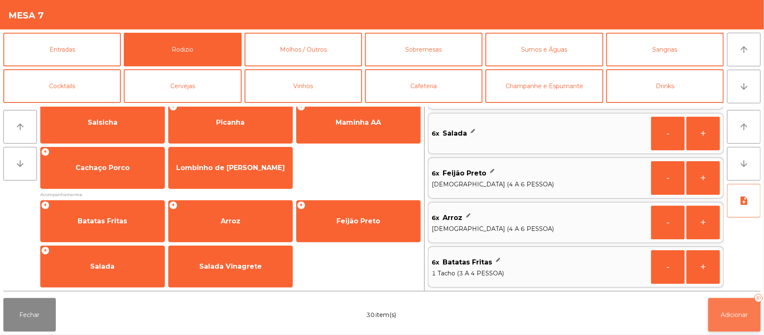
click at [722, 304] on button "Adicionar 30" at bounding box center [735, 315] width 52 height 34
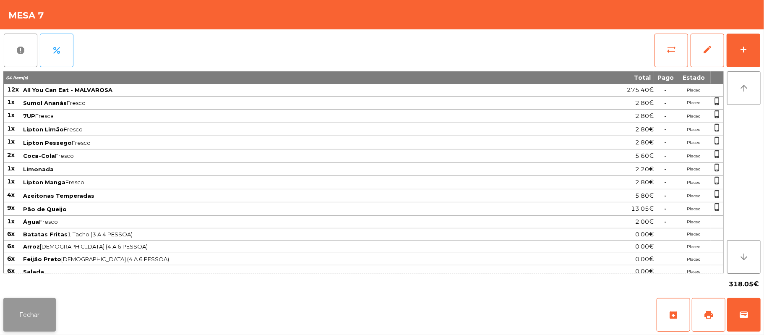
click at [55, 301] on button "Fechar" at bounding box center [29, 315] width 52 height 34
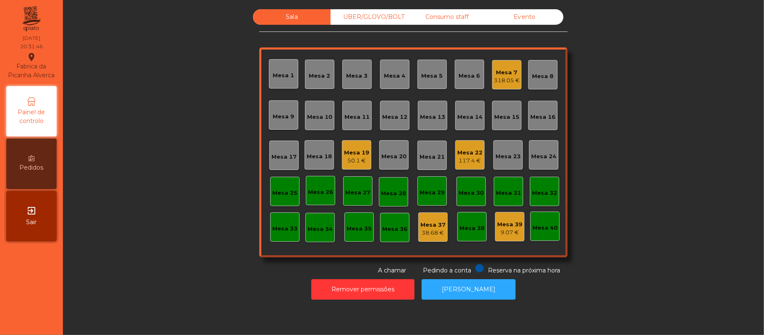
click at [541, 120] on div "Mesa 16" at bounding box center [543, 117] width 25 height 8
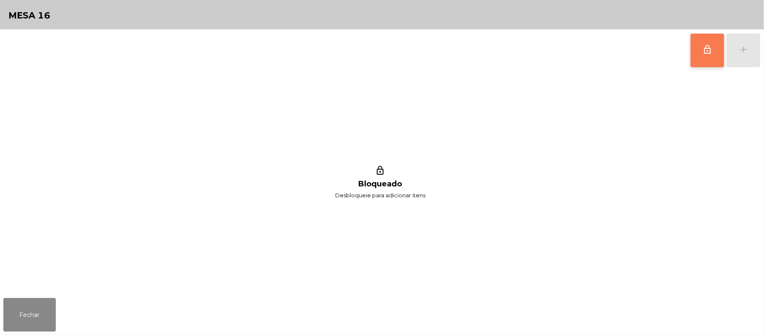
click at [694, 54] on button "lock_outline" at bounding box center [708, 51] width 34 height 34
click at [764, 54] on div "lock_outline add lock_outline Bloqueado Desbloqueie para adicionar itens" at bounding box center [382, 161] width 764 height 265
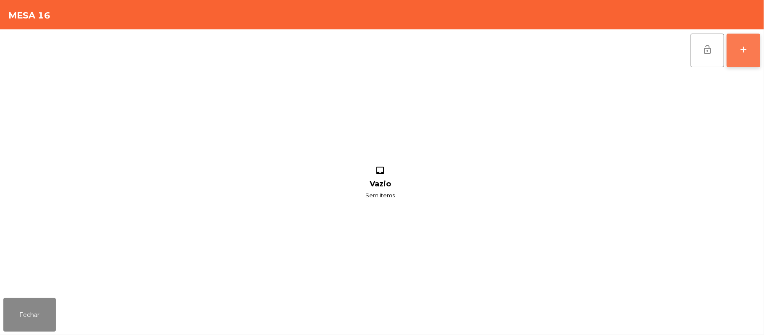
click at [756, 50] on button "add" at bounding box center [744, 51] width 34 height 34
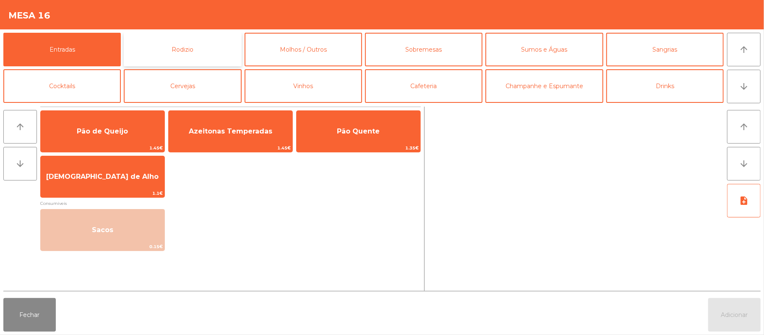
click at [202, 56] on button "Rodizio" at bounding box center [183, 50] width 118 height 34
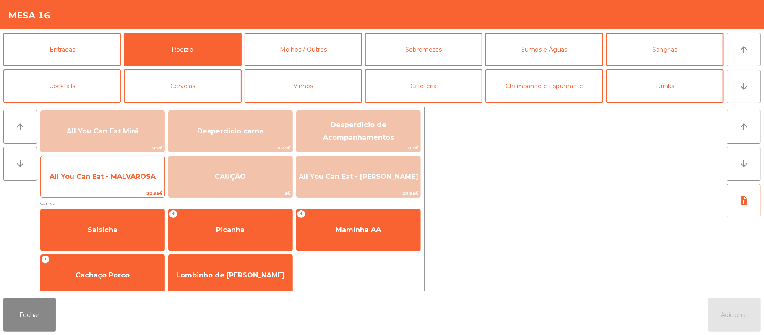
click at [122, 189] on span "22.95€" at bounding box center [103, 193] width 124 height 8
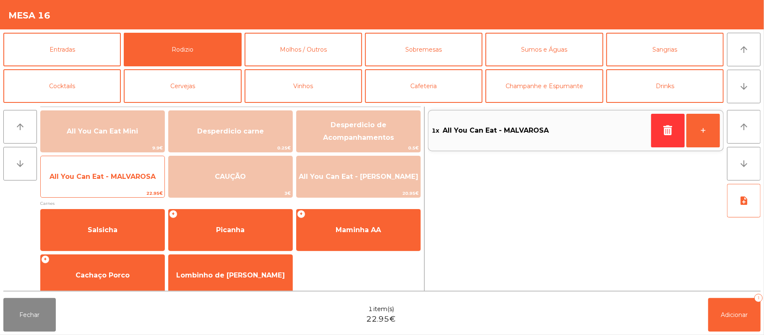
click at [129, 190] on span "22.95€" at bounding box center [103, 193] width 124 height 8
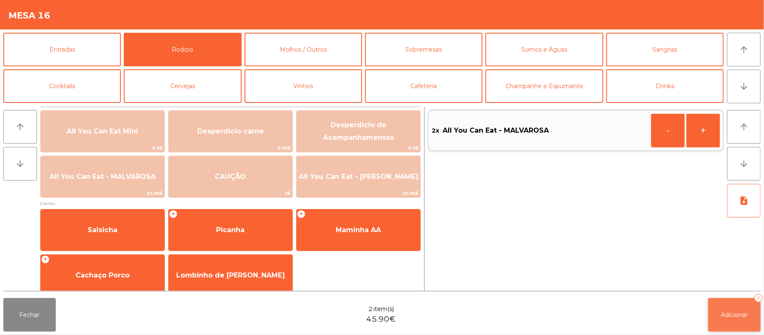
click at [722, 319] on button "Adicionar 2" at bounding box center [735, 315] width 52 height 34
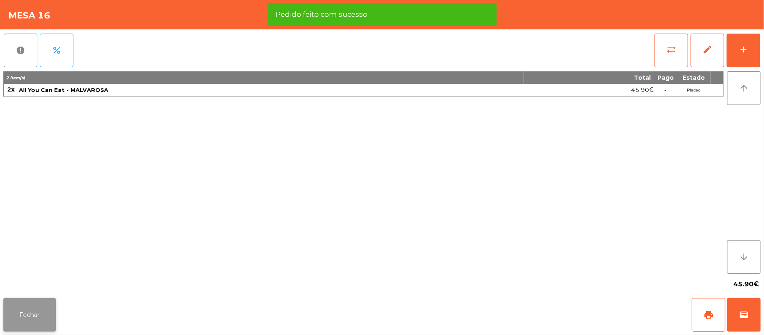
click at [44, 329] on button "Fechar" at bounding box center [29, 315] width 52 height 34
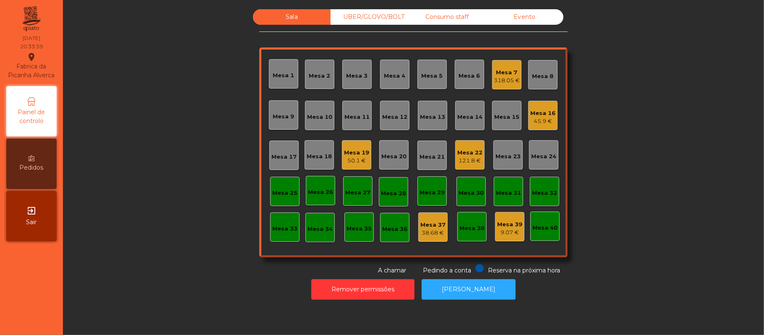
click at [345, 115] on div "Mesa 11" at bounding box center [357, 117] width 25 height 8
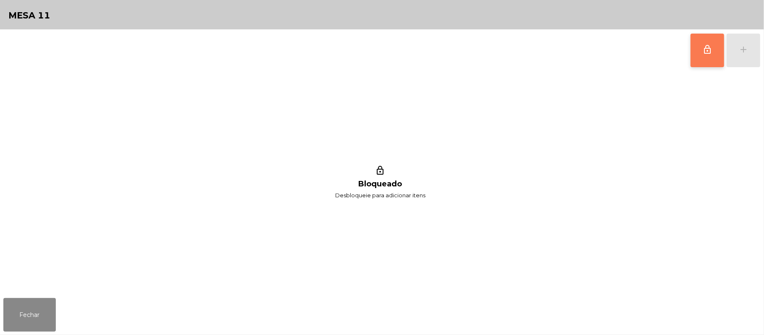
click at [698, 47] on button "lock_outline" at bounding box center [708, 51] width 34 height 34
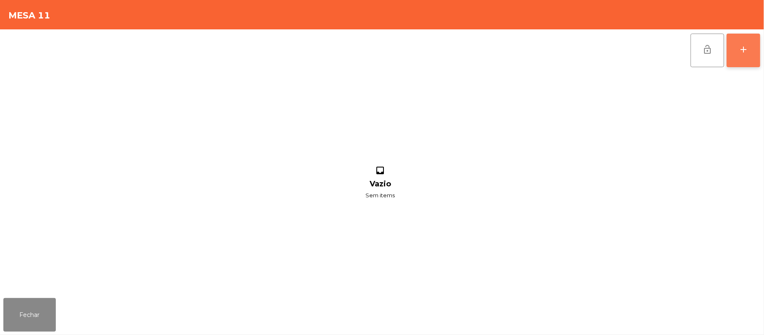
click at [752, 45] on button "add" at bounding box center [744, 51] width 34 height 34
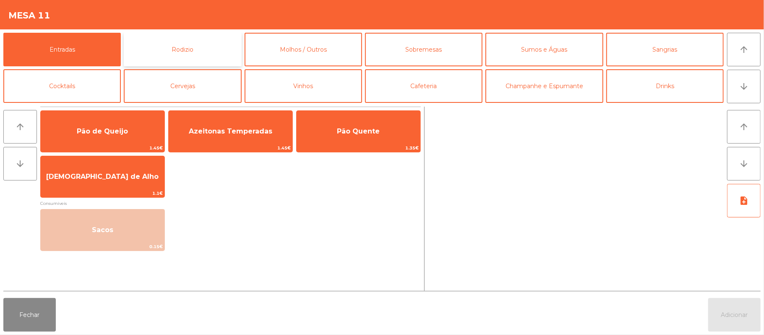
click at [204, 56] on button "Rodizio" at bounding box center [183, 50] width 118 height 34
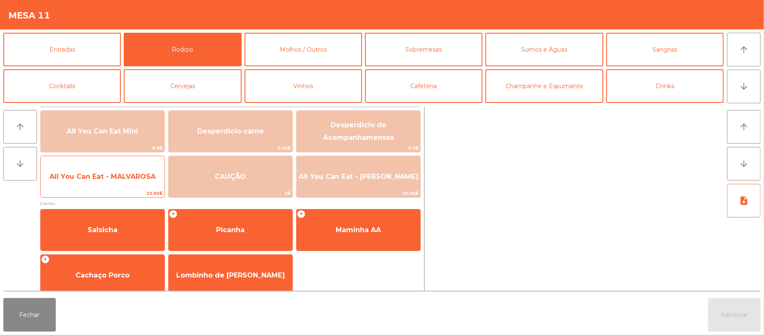
click at [99, 182] on span "All You Can Eat - MALVAROSA" at bounding box center [103, 176] width 124 height 23
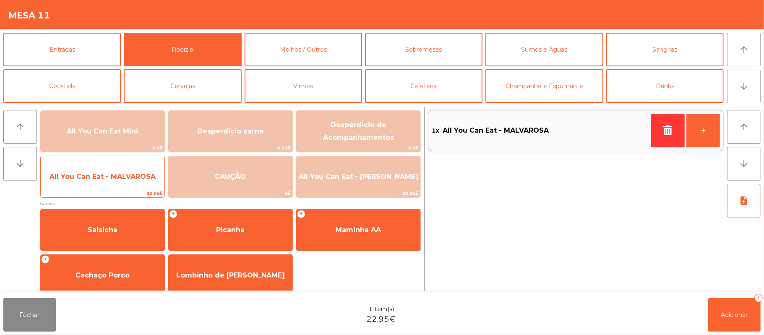
click at [98, 176] on span "All You Can Eat - MALVAROSA" at bounding box center [103, 177] width 106 height 8
click at [109, 175] on span "All You Can Eat - MALVAROSA" at bounding box center [103, 177] width 106 height 8
click at [108, 170] on span "All You Can Eat - MALVAROSA" at bounding box center [103, 176] width 124 height 23
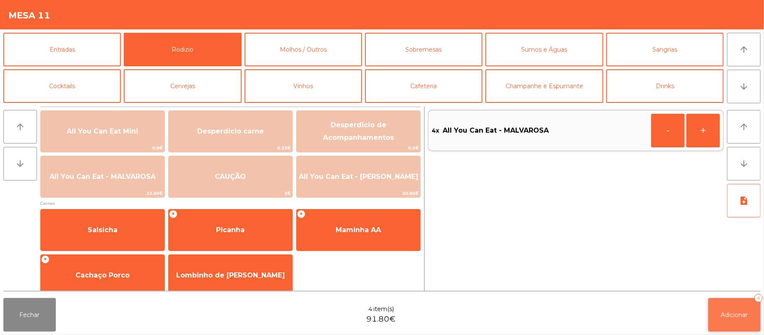
click at [738, 319] on button "Adicionar 4" at bounding box center [735, 315] width 52 height 34
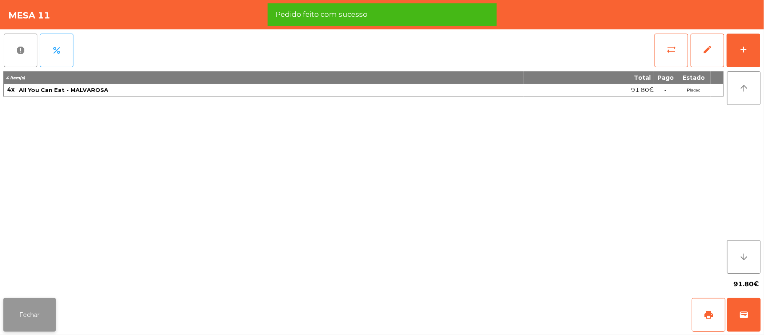
click at [37, 323] on button "Fechar" at bounding box center [29, 315] width 52 height 34
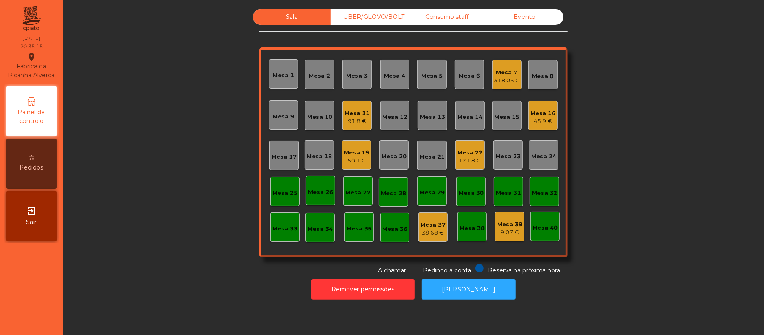
click at [511, 68] on div "Mesa 7" at bounding box center [507, 72] width 26 height 8
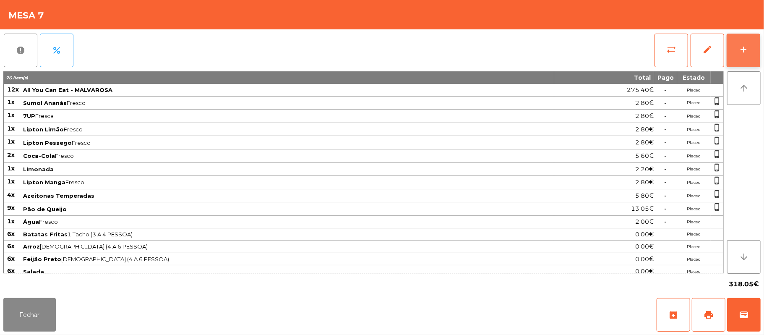
click at [744, 58] on button "add" at bounding box center [744, 51] width 34 height 34
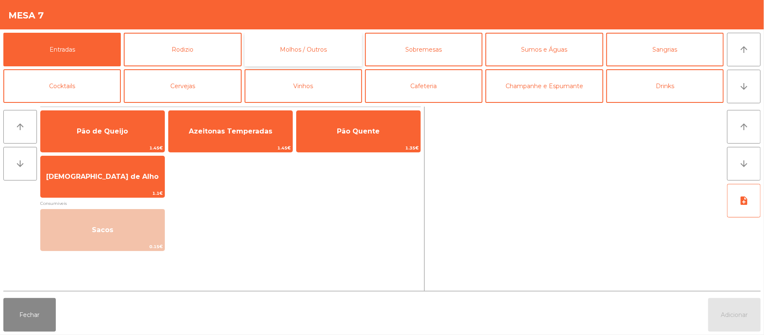
click at [329, 54] on button "Molhos / Outros" at bounding box center [304, 50] width 118 height 34
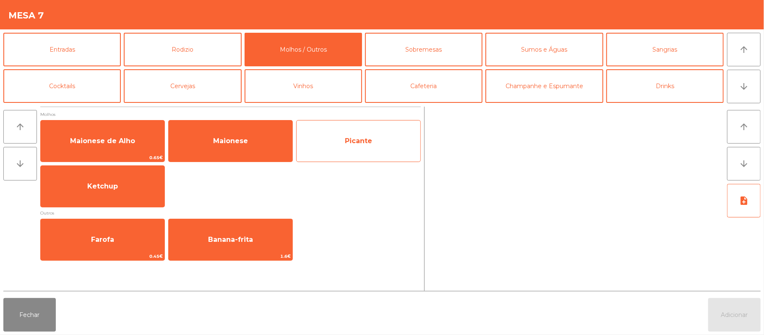
click at [363, 148] on span "Picante" at bounding box center [359, 141] width 124 height 23
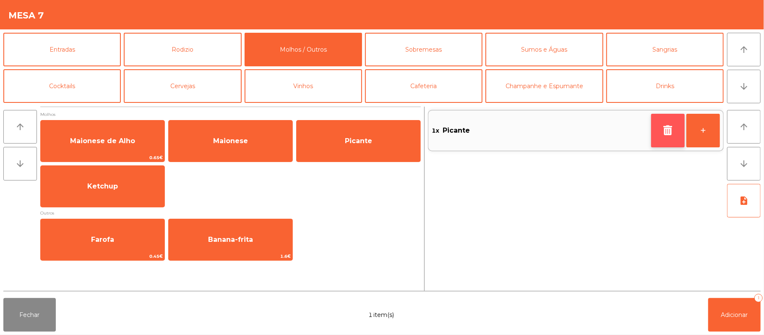
click at [664, 121] on button "button" at bounding box center [668, 131] width 34 height 34
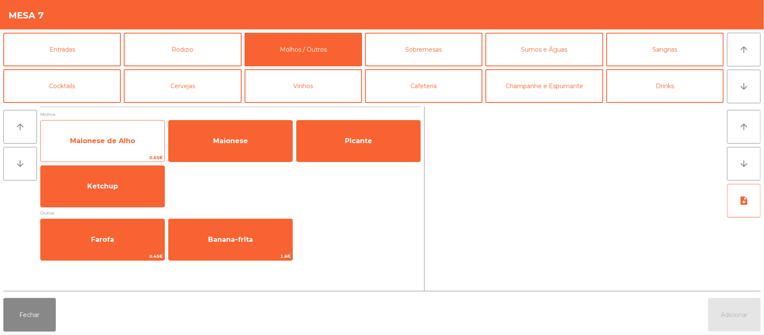
click at [128, 146] on span "Maionese de Alho" at bounding box center [103, 141] width 124 height 23
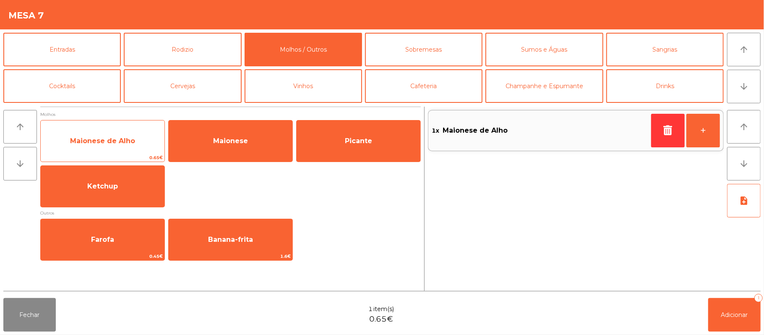
click at [122, 143] on span "Maionese de Alho" at bounding box center [102, 141] width 65 height 8
click at [116, 151] on span "Maionese de Alho" at bounding box center [103, 141] width 124 height 23
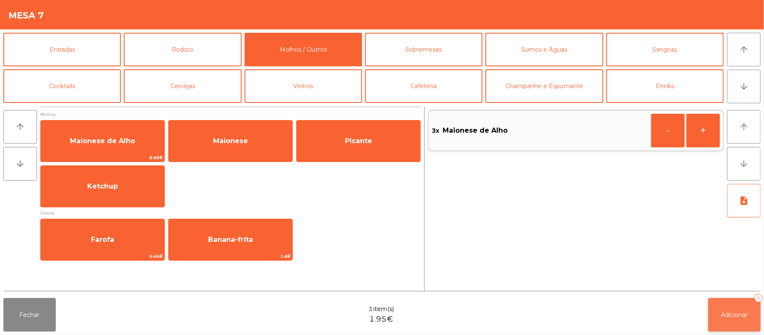
click at [737, 313] on span "Adicionar" at bounding box center [735, 315] width 27 height 8
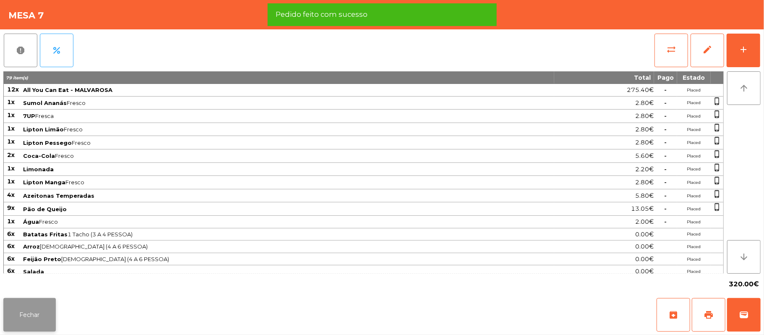
click at [18, 306] on button "Fechar" at bounding box center [29, 315] width 52 height 34
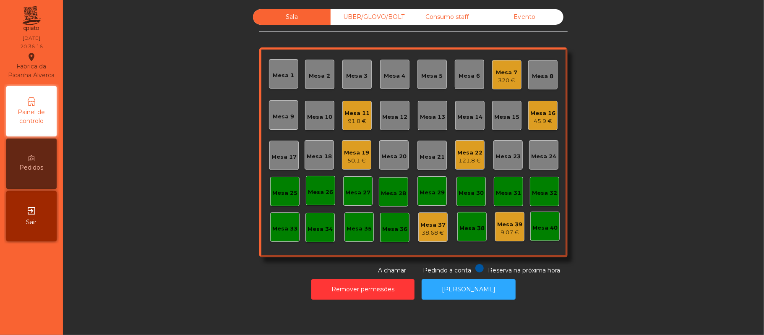
click at [467, 126] on div "Mesa 14" at bounding box center [469, 115] width 29 height 29
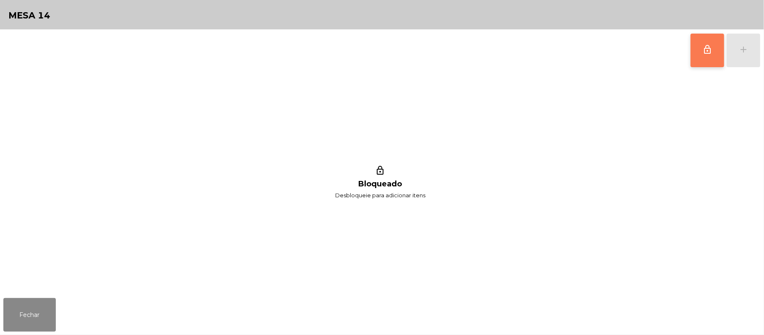
click at [703, 56] on button "lock_outline" at bounding box center [708, 51] width 34 height 34
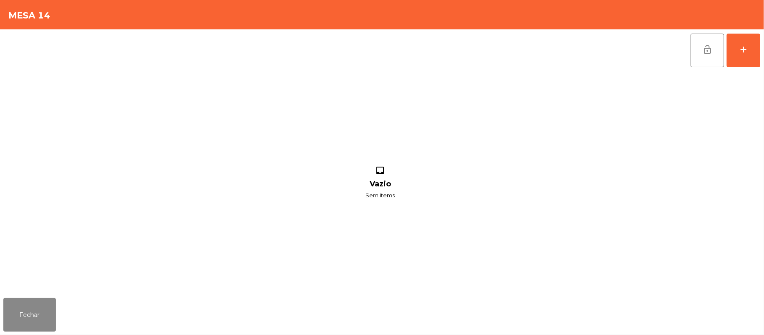
click at [763, 54] on div "lock_open add inbox Vazio Sem items" at bounding box center [382, 161] width 764 height 265
click at [761, 56] on div "lock_open add inbox Vazio Sem items" at bounding box center [382, 161] width 764 height 265
click at [761, 52] on div "lock_open add inbox Vazio Sem items" at bounding box center [382, 161] width 764 height 265
click at [743, 45] on div "add" at bounding box center [744, 49] width 10 height 10
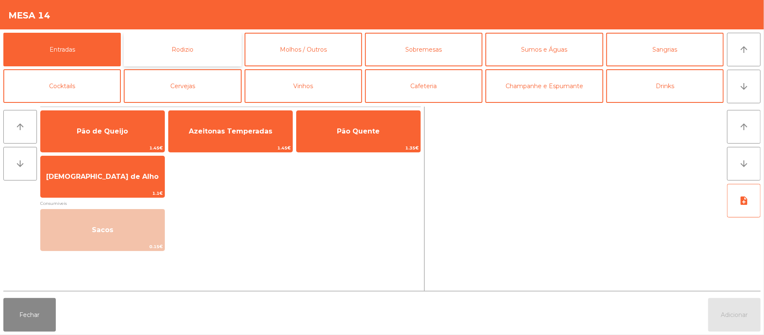
click at [198, 47] on button "Rodizio" at bounding box center [183, 50] width 118 height 34
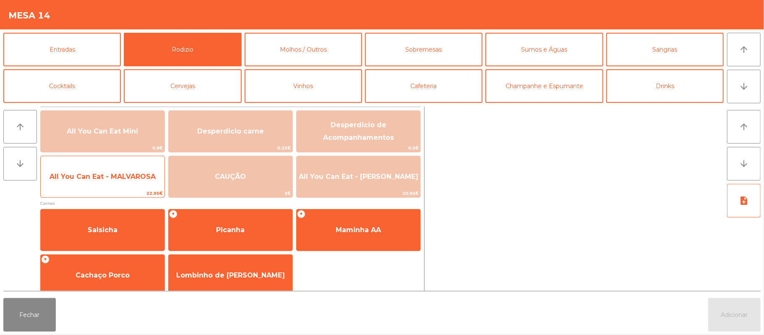
click at [112, 180] on span "All You Can Eat - MALVAROSA" at bounding box center [103, 177] width 106 height 8
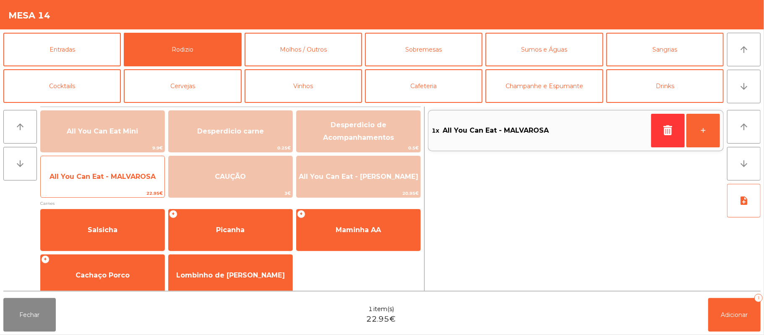
click at [117, 175] on span "All You Can Eat - MALVAROSA" at bounding box center [103, 177] width 106 height 8
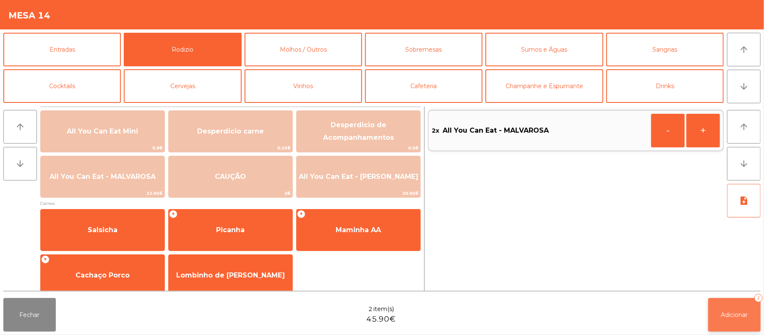
click at [733, 300] on button "Adicionar 2" at bounding box center [735, 315] width 52 height 34
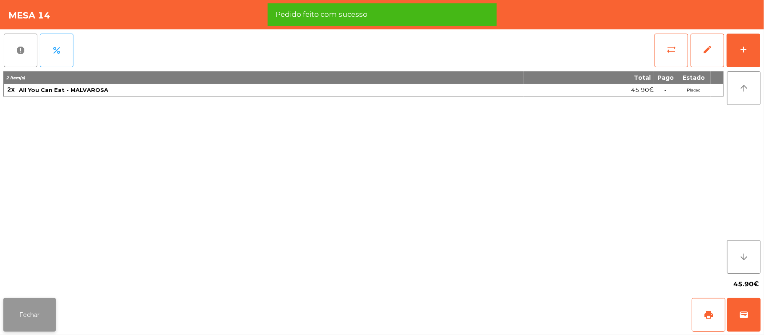
click at [26, 316] on button "Fechar" at bounding box center [29, 315] width 52 height 34
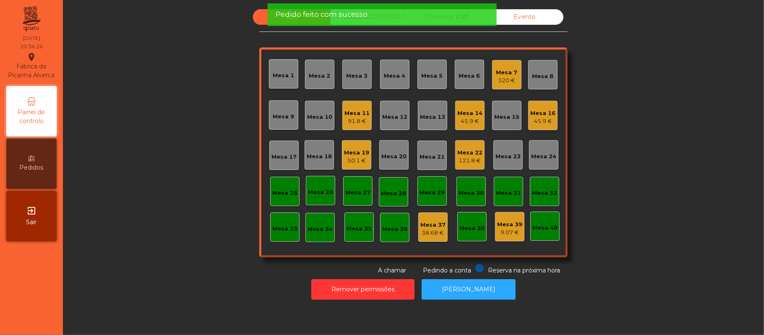
click at [175, 173] on div "Sala UBER/[GEOGRAPHIC_DATA]/BOLT Consumo staff Evento Mesa 1 Mesa 2 Mesa 3 [GEO…" at bounding box center [413, 142] width 679 height 266
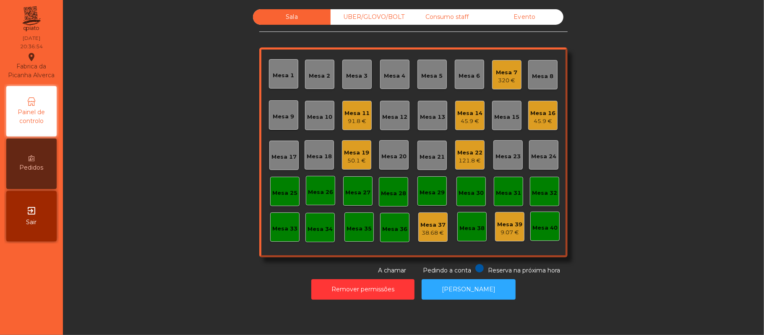
click at [514, 73] on div "Mesa 7 320 €" at bounding box center [506, 74] width 29 height 29
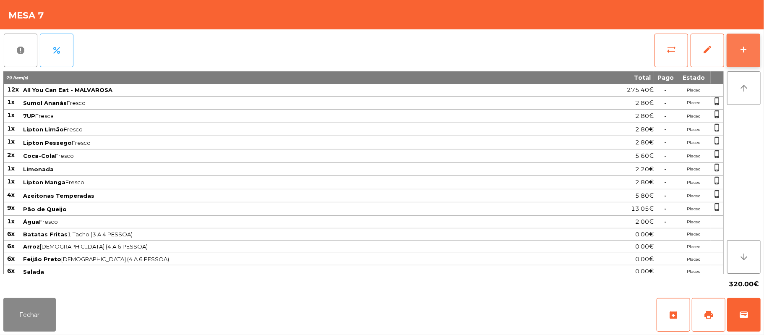
click at [741, 42] on button "add" at bounding box center [744, 51] width 34 height 34
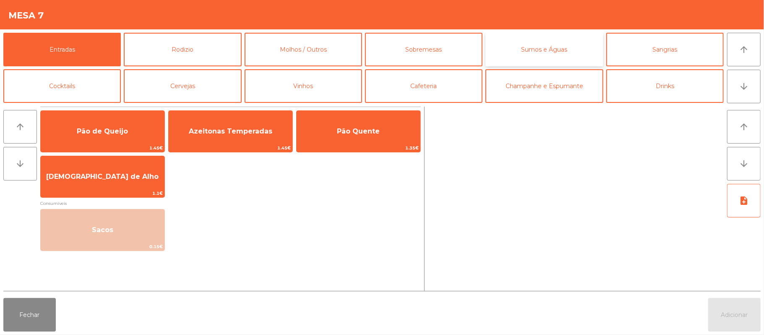
click at [561, 59] on button "Sumos e Águas" at bounding box center [545, 50] width 118 height 34
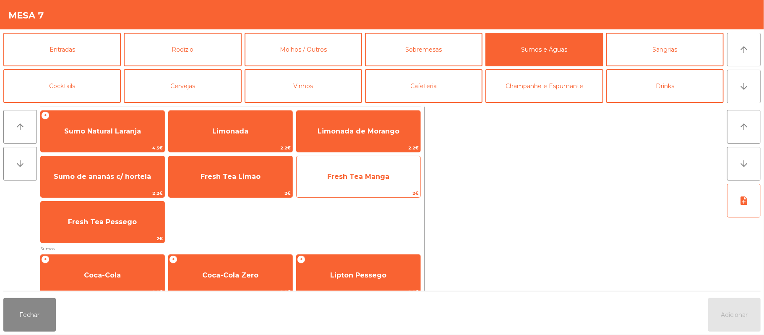
click at [383, 166] on span "Fresh Tea Manga" at bounding box center [359, 176] width 124 height 23
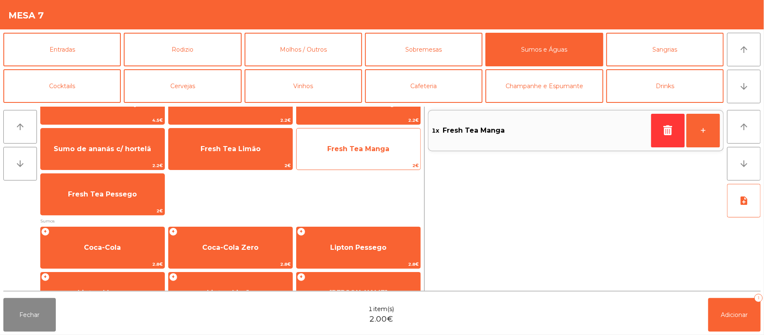
scroll to position [34, 0]
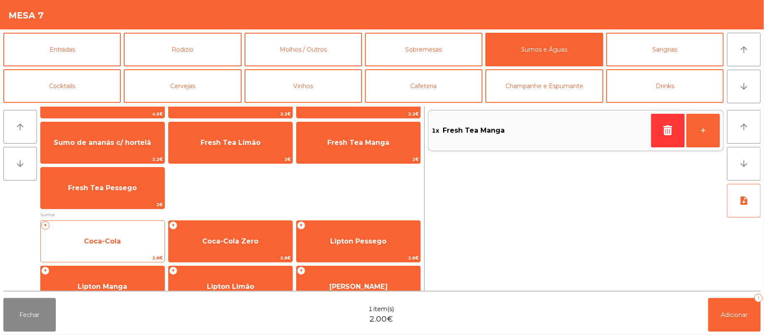
click at [97, 247] on span "Coca-Cola" at bounding box center [103, 241] width 124 height 23
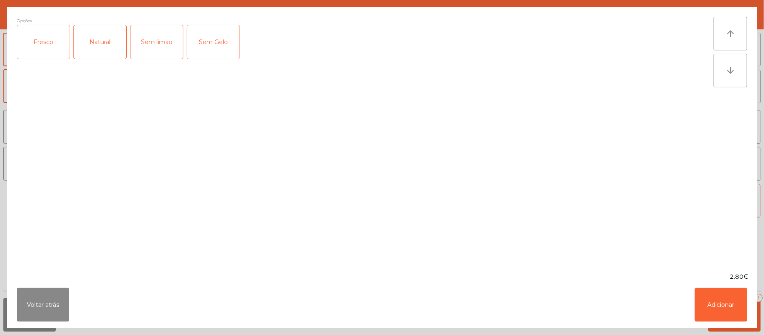
click at [44, 41] on div "Fresco" at bounding box center [43, 42] width 52 height 34
click at [730, 312] on button "Adicionar" at bounding box center [721, 305] width 52 height 34
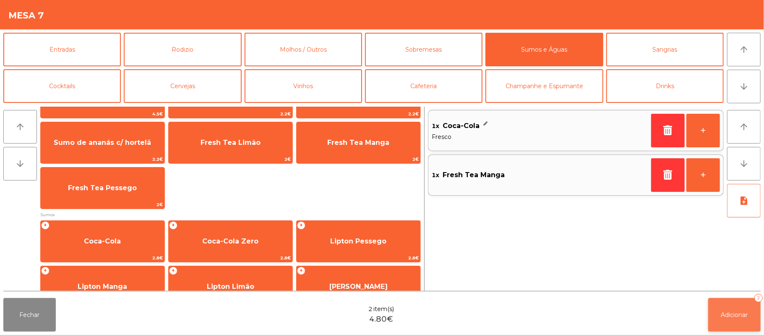
click at [740, 314] on span "Adicionar" at bounding box center [735, 315] width 27 height 8
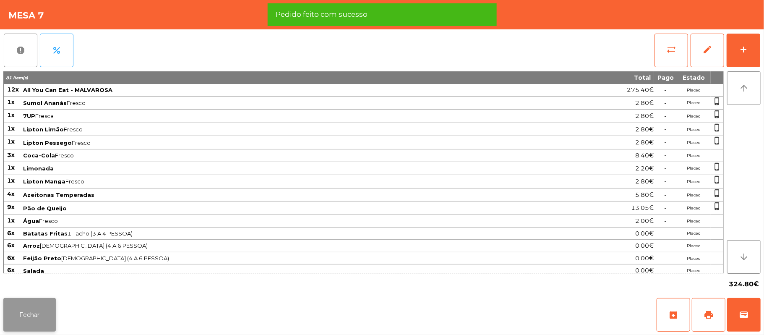
click at [42, 325] on button "Fechar" at bounding box center [29, 315] width 52 height 34
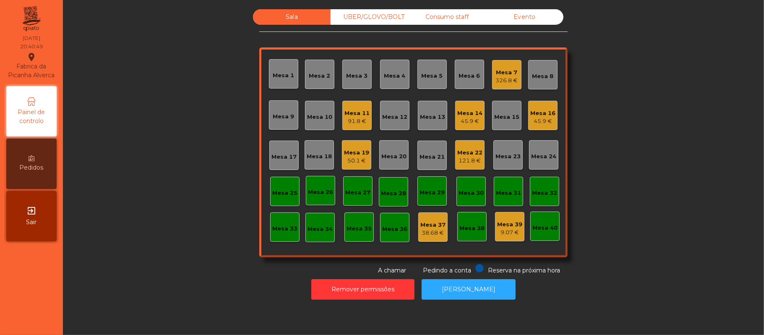
click at [377, 19] on div "UBER/GLOVO/BOLT" at bounding box center [370, 17] width 78 height 16
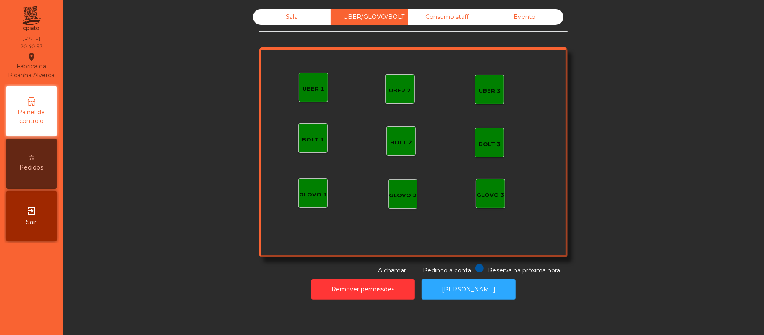
click at [395, 98] on div "UBER 2" at bounding box center [399, 88] width 29 height 29
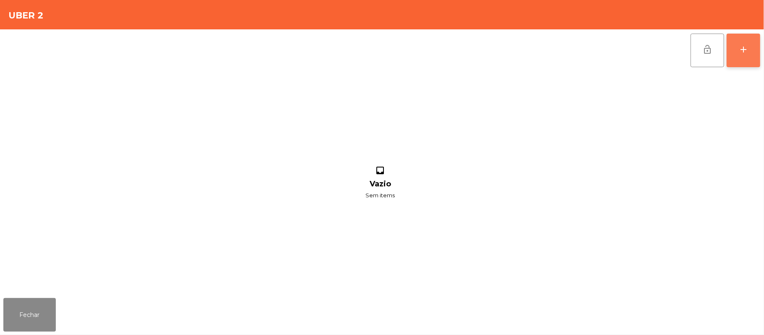
click at [758, 54] on button "add" at bounding box center [744, 51] width 34 height 34
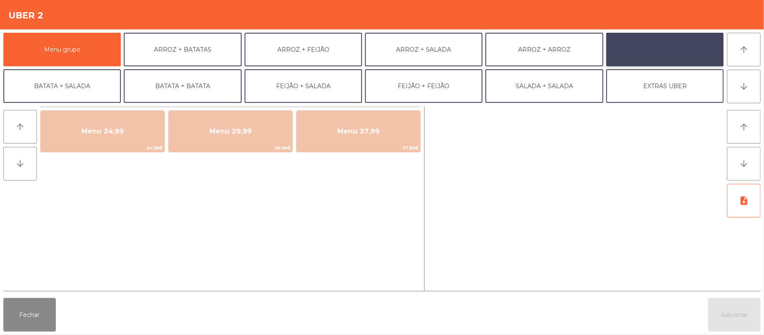
click at [670, 44] on button "BATATA + FEIJÃO" at bounding box center [666, 50] width 118 height 34
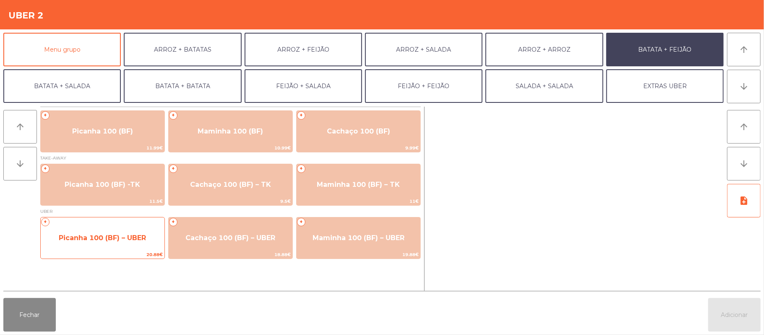
click at [123, 239] on span "Picanha 100 (BF) – UBER" at bounding box center [102, 238] width 87 height 8
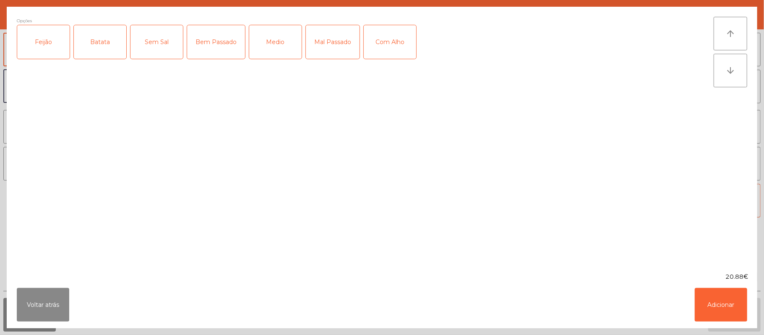
click at [47, 48] on div "Feijão" at bounding box center [43, 42] width 52 height 34
click at [105, 44] on div "Batata" at bounding box center [100, 42] width 52 height 34
click at [275, 41] on div "Medio" at bounding box center [275, 42] width 52 height 34
click at [719, 301] on button "Adicionar" at bounding box center [721, 305] width 52 height 34
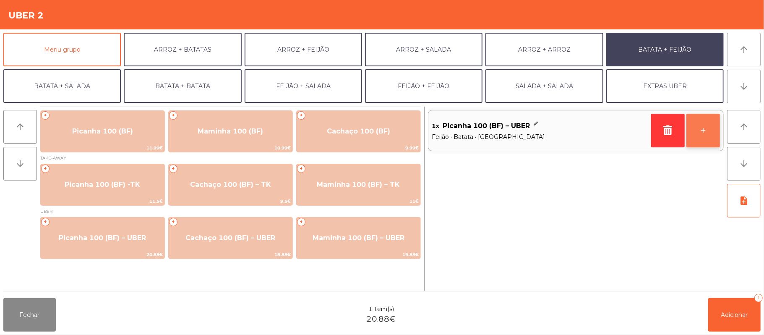
click at [702, 133] on button "+" at bounding box center [704, 131] width 34 height 34
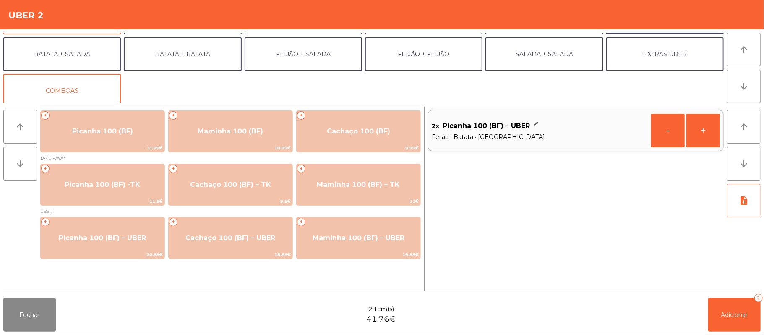
scroll to position [36, 0]
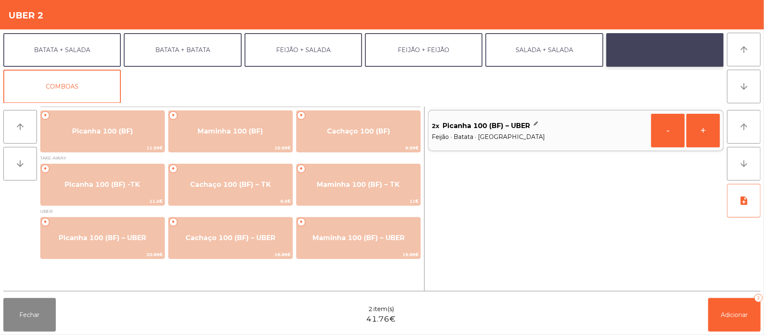
click at [669, 54] on button "EXTRAS UBER" at bounding box center [666, 50] width 118 height 34
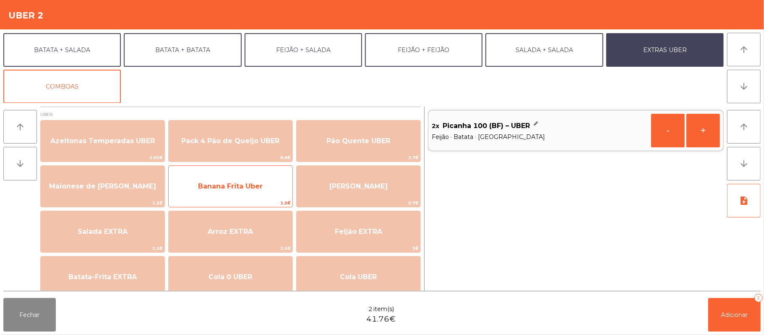
click at [275, 189] on span "Banana Frita Uber" at bounding box center [231, 186] width 124 height 23
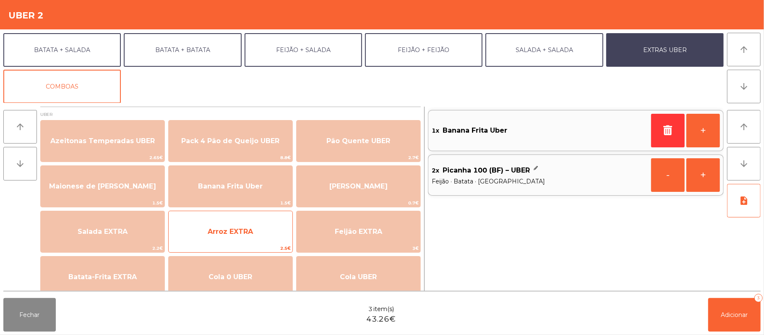
click at [244, 234] on span "Arroz EXTRA" at bounding box center [230, 231] width 45 height 8
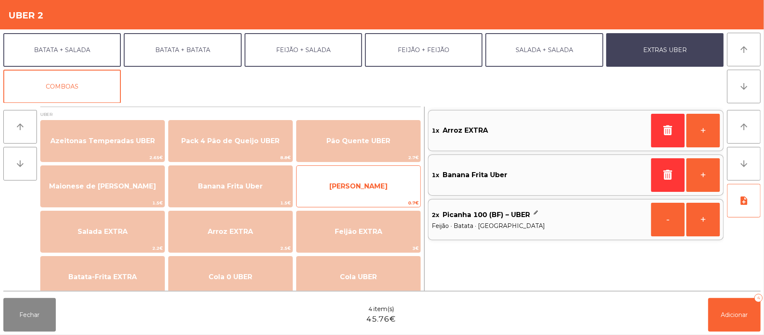
click at [361, 192] on span "[PERSON_NAME]" at bounding box center [359, 186] width 124 height 23
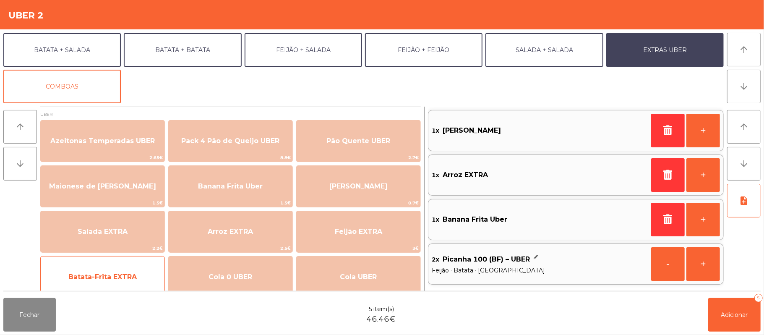
click at [129, 278] on span "Batata-Frita EXTRA" at bounding box center [102, 277] width 68 height 8
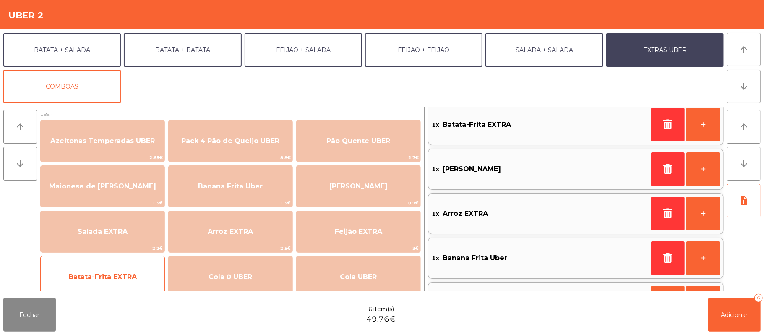
scroll to position [0, 0]
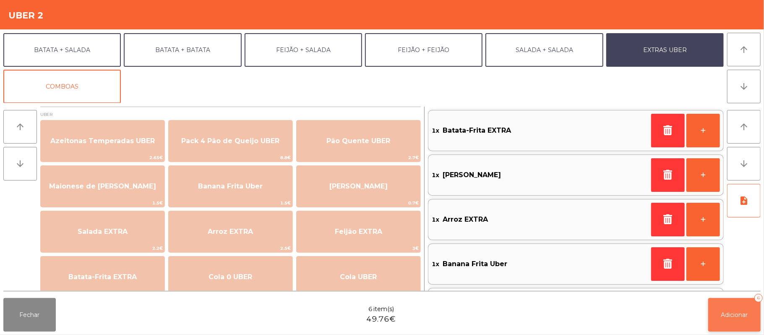
click at [734, 315] on span "Adicionar" at bounding box center [735, 315] width 27 height 8
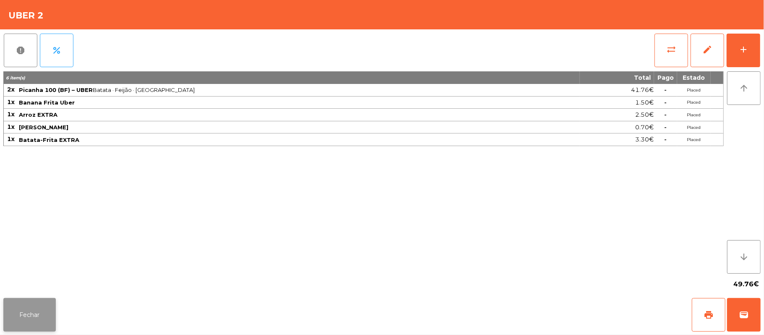
click at [32, 328] on button "Fechar" at bounding box center [29, 315] width 52 height 34
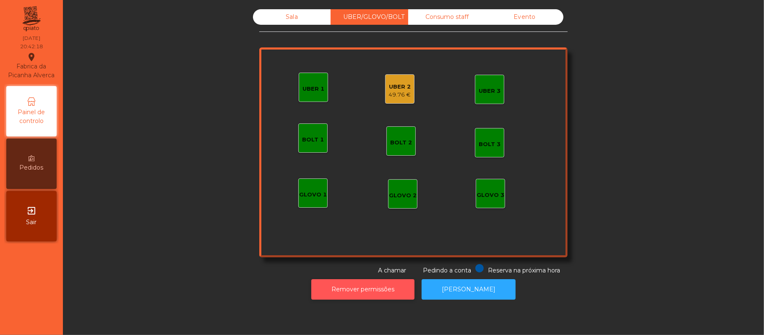
click at [363, 297] on button "Remover permissões" at bounding box center [362, 289] width 103 height 21
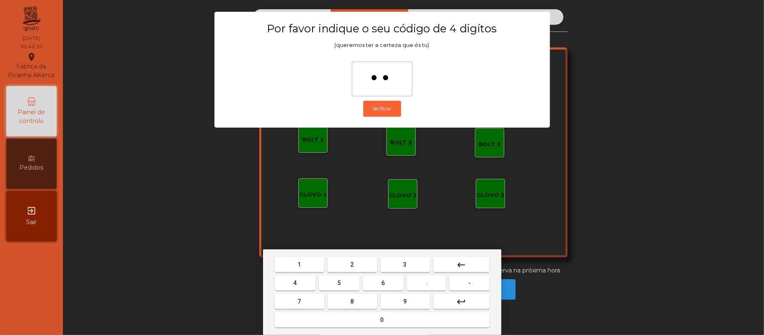
type input "***"
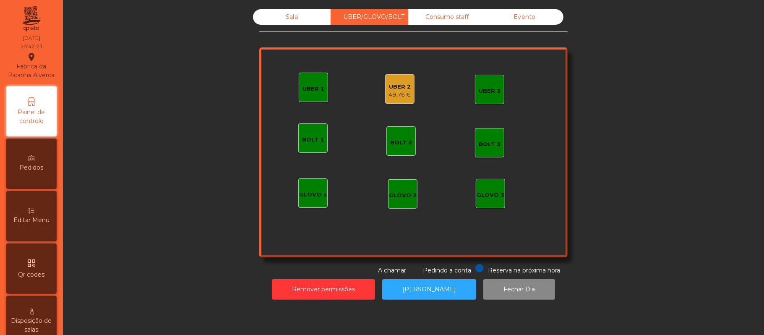
click at [395, 98] on div "49.76 €" at bounding box center [400, 95] width 22 height 8
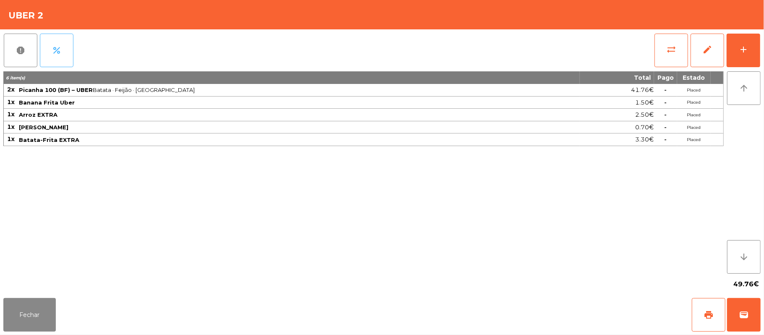
click at [62, 48] on button "percent" at bounding box center [57, 51] width 34 height 34
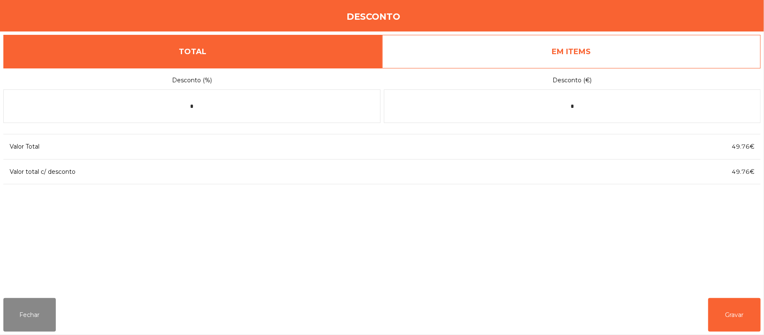
click at [608, 59] on link "EM ITEMS" at bounding box center [571, 52] width 379 height 34
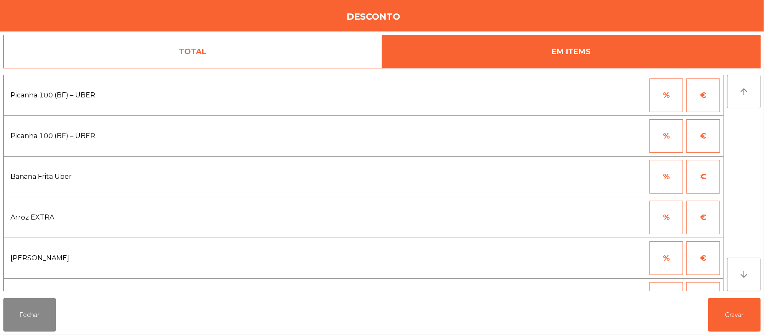
click at [666, 97] on button "%" at bounding box center [667, 95] width 34 height 34
click at [625, 96] on input "*" at bounding box center [625, 95] width 42 height 34
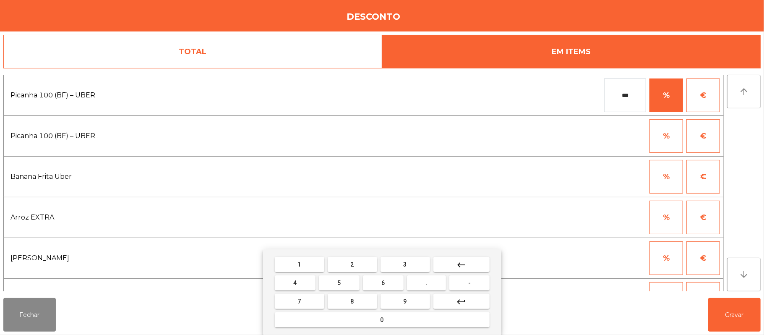
type input "***"
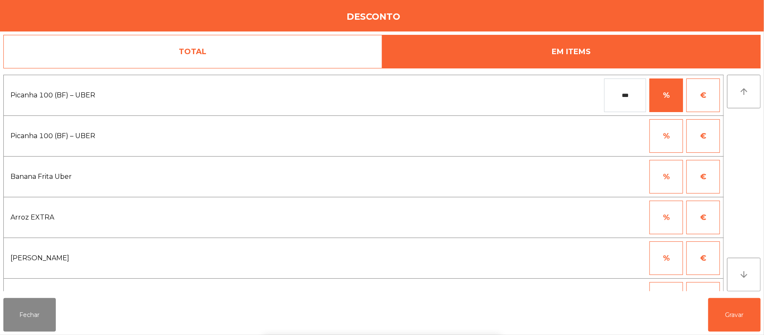
click at [722, 314] on div "1 2 3 keyboard_backspace 4 5 6 . - 7 8 9 keyboard_return 0" at bounding box center [382, 292] width 764 height 86
click at [731, 314] on button "Gravar" at bounding box center [735, 315] width 52 height 34
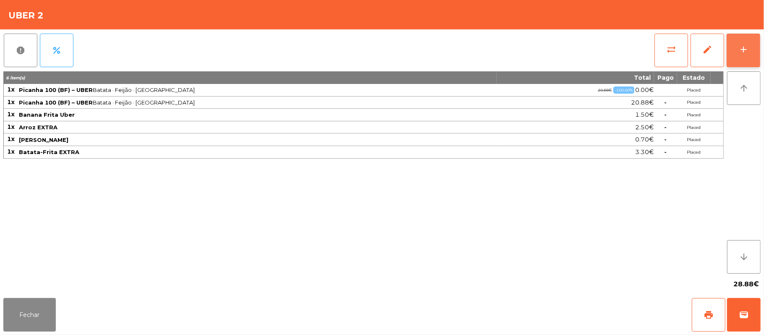
click at [753, 58] on button "add" at bounding box center [744, 51] width 34 height 34
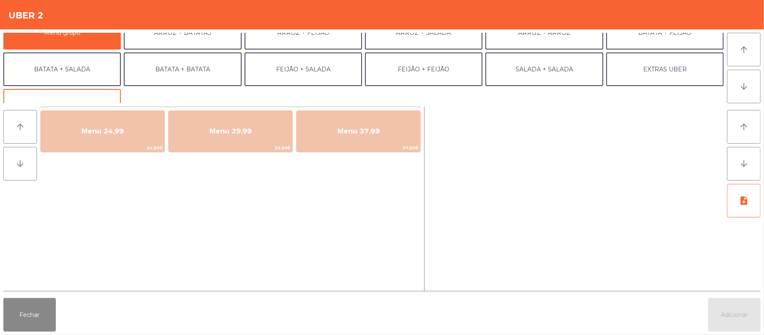
scroll to position [4, 0]
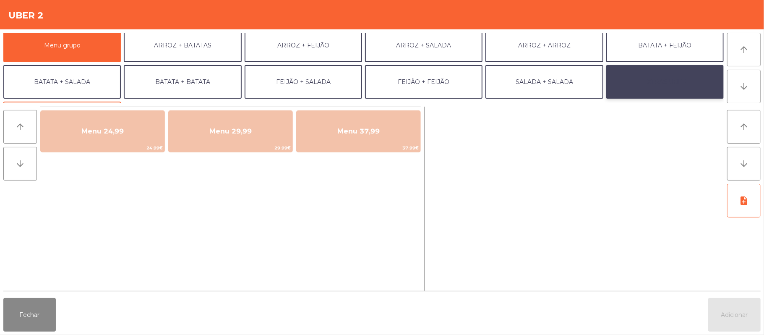
click at [682, 87] on button "EXTRAS UBER" at bounding box center [666, 82] width 118 height 34
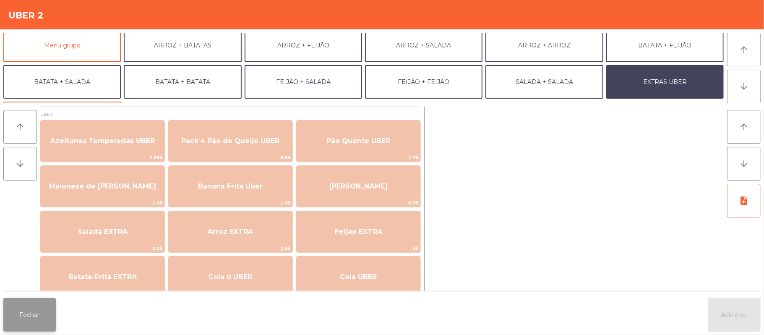
click at [29, 328] on button "Fechar" at bounding box center [29, 315] width 52 height 34
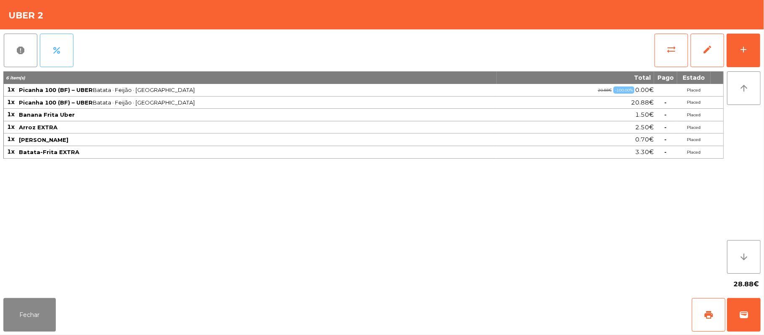
click at [64, 50] on button "percent" at bounding box center [57, 51] width 34 height 34
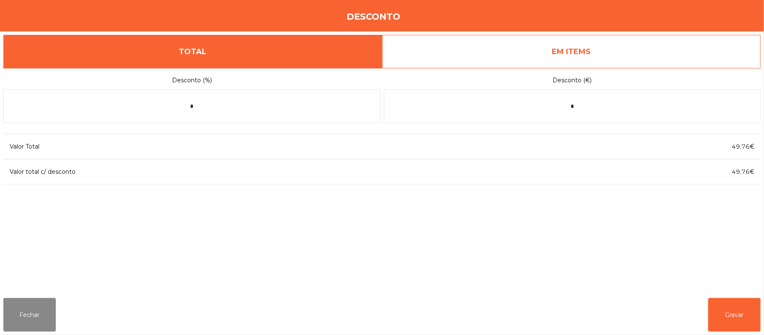
click at [623, 56] on link "EM ITEMS" at bounding box center [571, 52] width 379 height 34
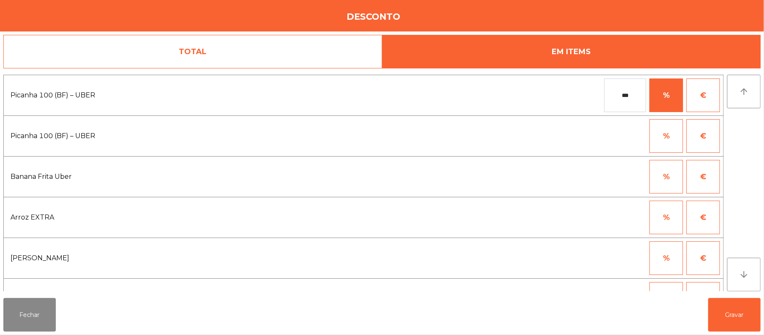
click at [640, 93] on input "***" at bounding box center [625, 95] width 42 height 34
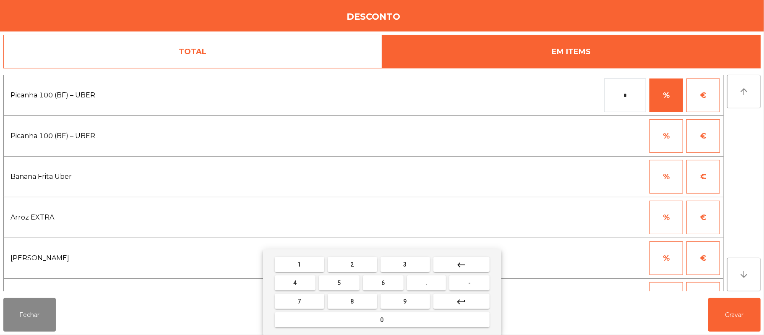
type input "*"
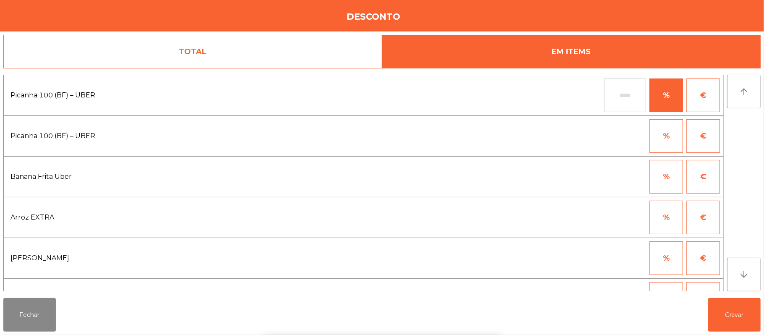
click at [717, 320] on div "1 2 3 keyboard_backspace 4 5 6 . - 7 8 9 keyboard_return 0" at bounding box center [382, 292] width 764 height 86
click at [732, 321] on button "Gravar" at bounding box center [735, 315] width 52 height 34
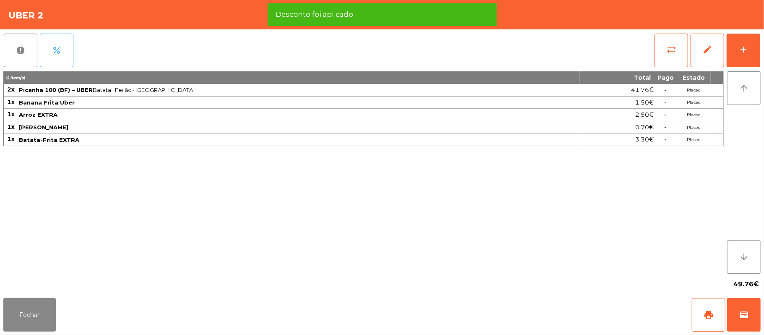
click at [60, 58] on button "percent" at bounding box center [57, 51] width 34 height 34
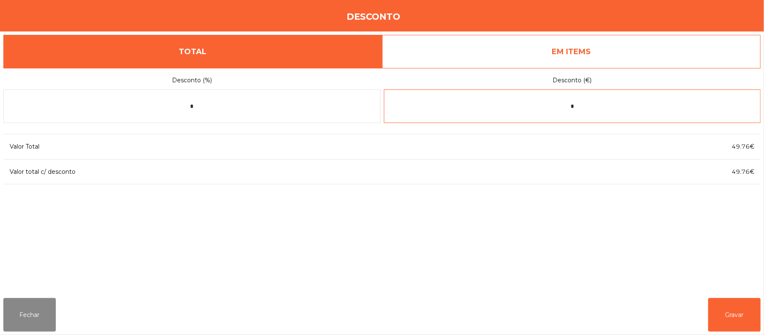
click at [590, 106] on input "*" at bounding box center [572, 106] width 377 height 34
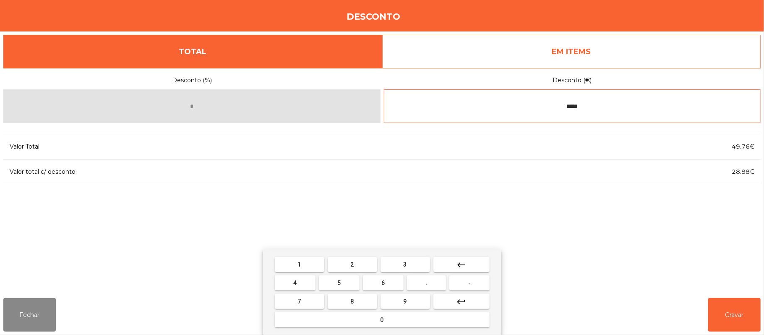
type input "*****"
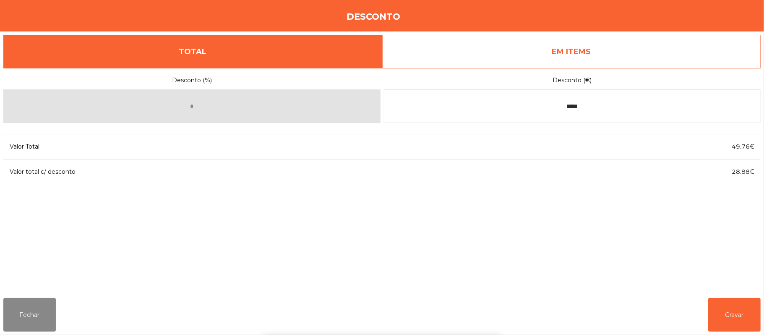
click at [724, 314] on div "1 2 3 keyboard_backspace 4 5 6 . - 7 8 9 keyboard_return 0" at bounding box center [382, 292] width 764 height 86
click at [731, 306] on button "Gravar" at bounding box center [735, 315] width 52 height 34
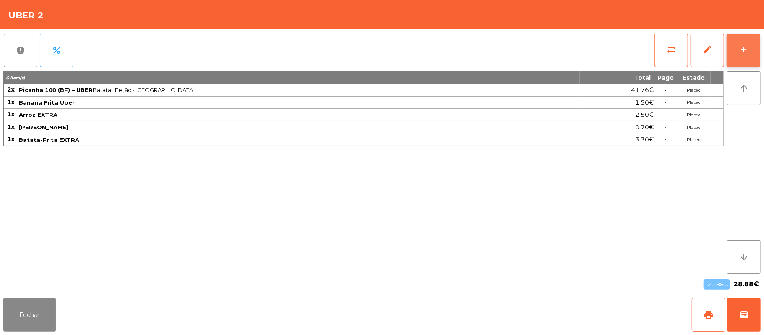
click at [749, 47] on button "add" at bounding box center [744, 51] width 34 height 34
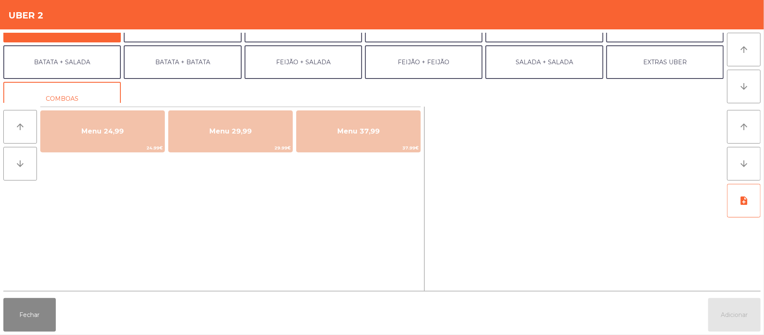
scroll to position [29, 0]
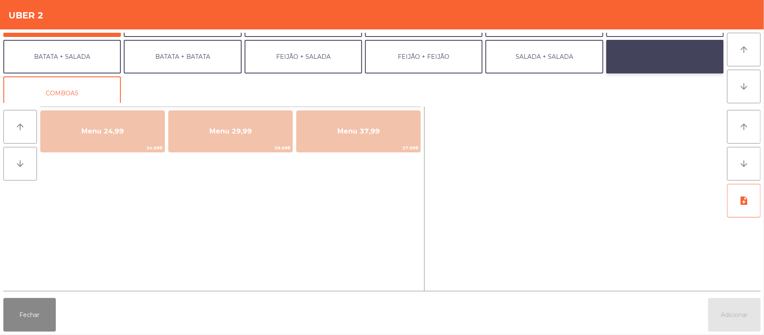
click at [643, 54] on button "EXTRAS UBER" at bounding box center [666, 57] width 118 height 34
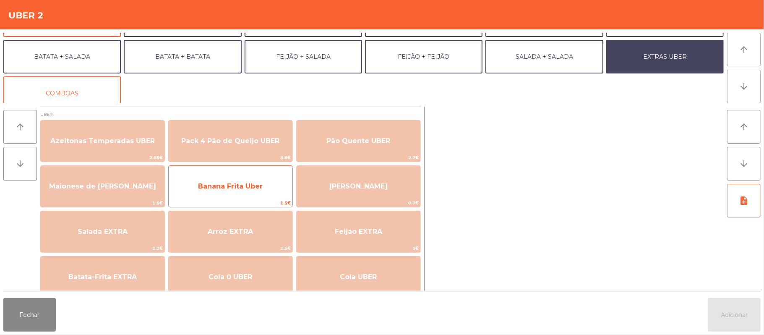
click at [262, 188] on span "Banana Frita Uber" at bounding box center [230, 186] width 65 height 8
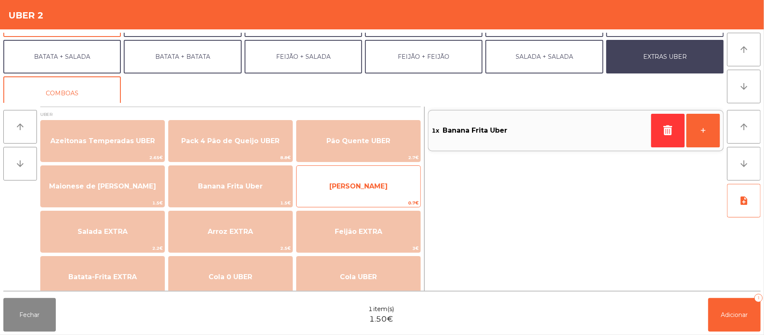
click at [365, 187] on span "[PERSON_NAME]" at bounding box center [358, 186] width 58 height 8
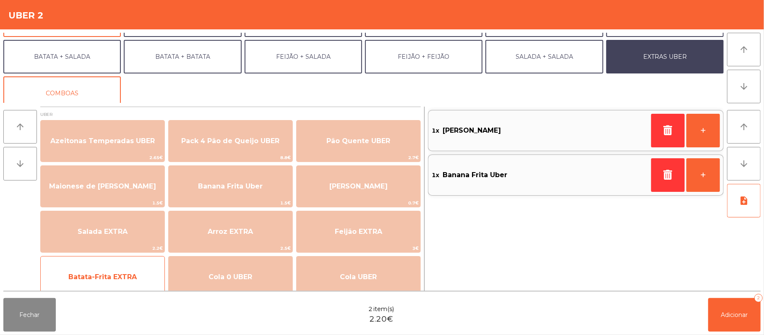
click at [118, 275] on span "Batata-Frita EXTRA" at bounding box center [102, 277] width 68 height 8
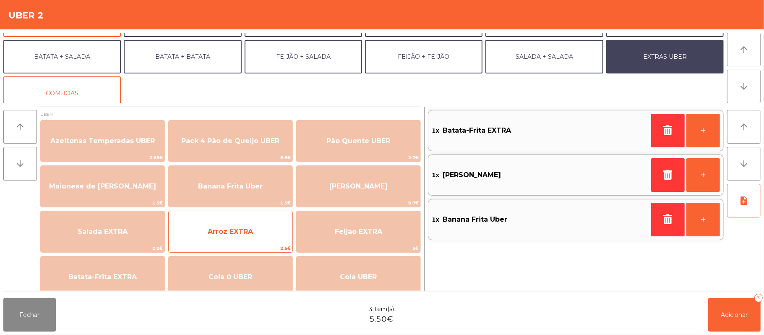
click at [257, 236] on span "Arroz EXTRA" at bounding box center [231, 231] width 124 height 23
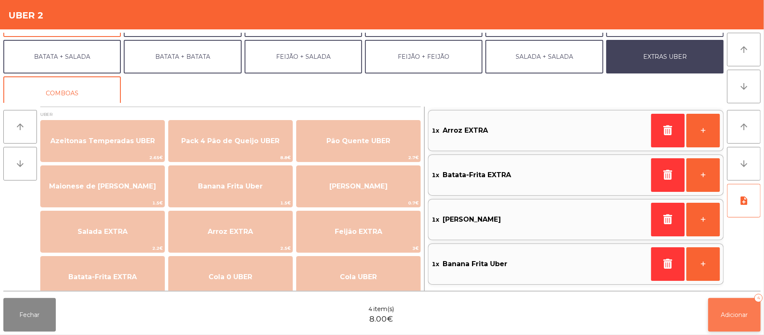
click at [734, 324] on button "Adicionar 4" at bounding box center [735, 315] width 52 height 34
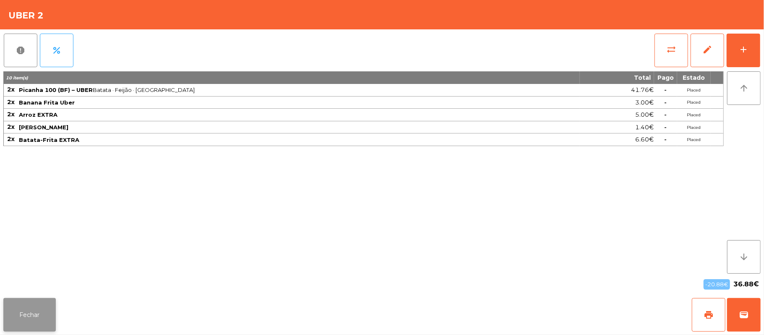
click at [37, 324] on button "Fechar" at bounding box center [29, 315] width 52 height 34
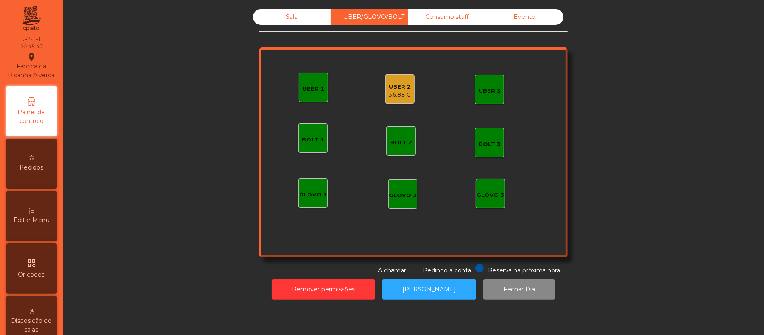
click at [288, 17] on div "Sala" at bounding box center [292, 17] width 78 height 16
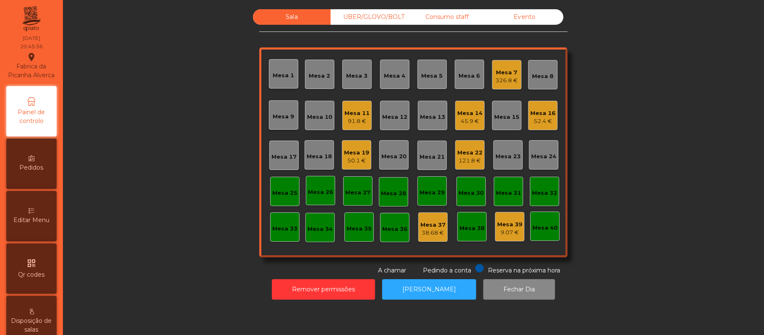
click at [281, 163] on div "Mesa 17" at bounding box center [283, 155] width 29 height 29
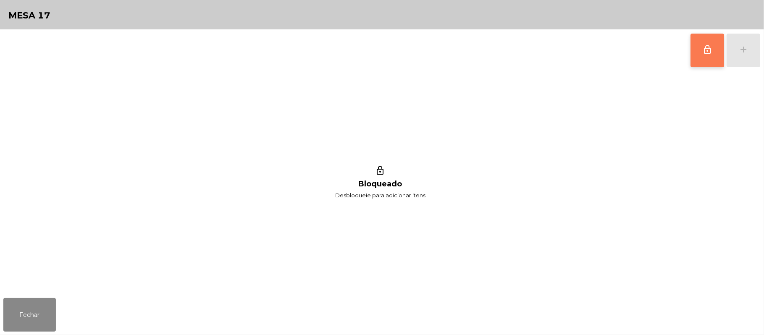
click at [701, 49] on button "lock_outline" at bounding box center [708, 51] width 34 height 34
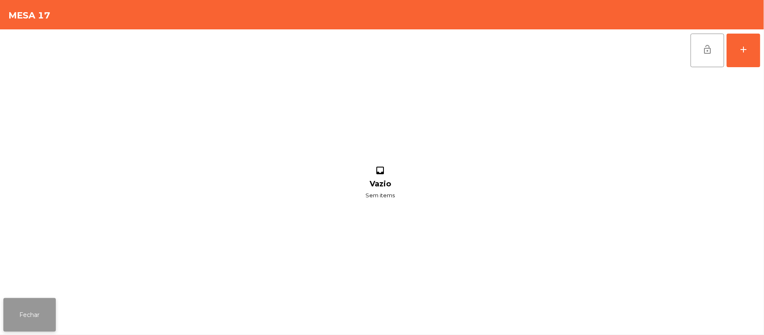
click at [42, 327] on button "Fechar" at bounding box center [29, 315] width 52 height 34
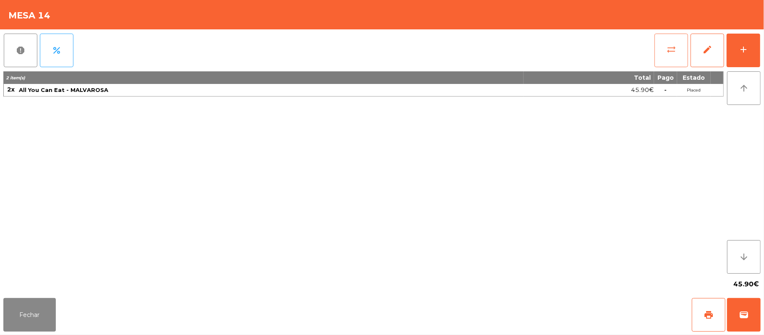
click at [667, 43] on button "sync_alt" at bounding box center [672, 51] width 34 height 34
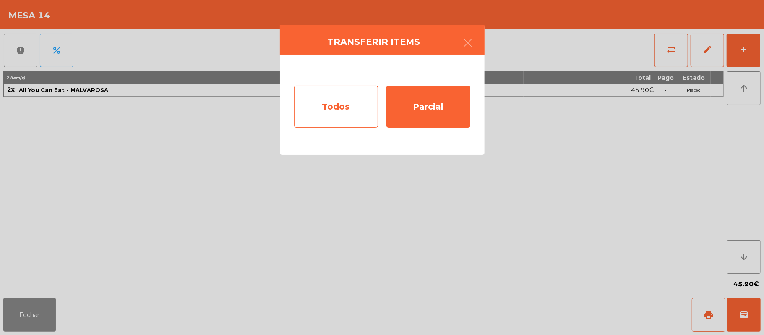
click at [353, 105] on div "Todos" at bounding box center [336, 107] width 84 height 42
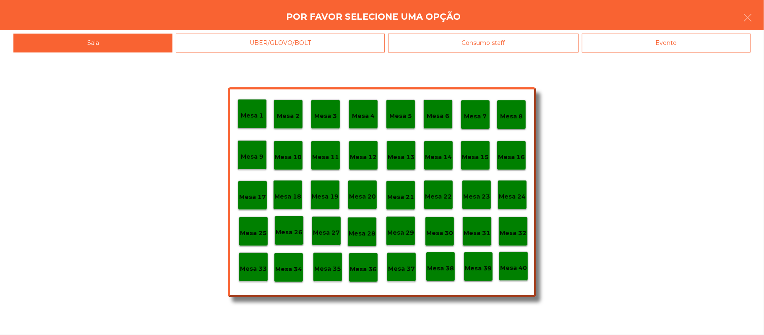
click at [264, 198] on p "Mesa 17" at bounding box center [252, 197] width 27 height 10
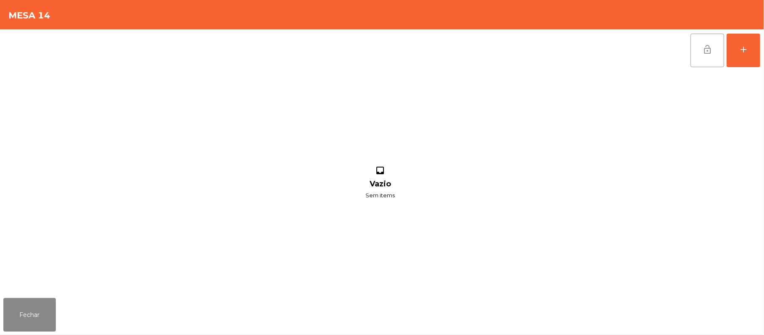
click at [708, 45] on span "lock_open" at bounding box center [708, 49] width 10 height 10
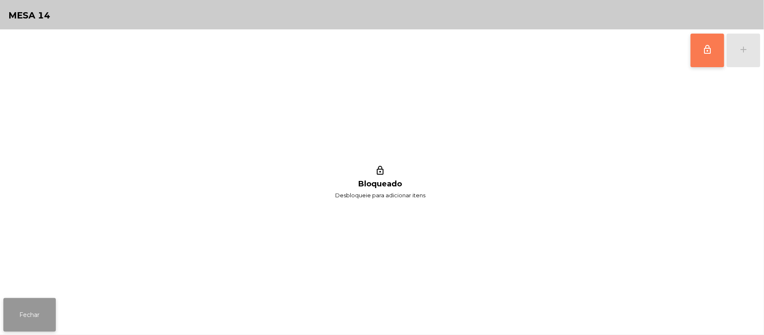
click at [40, 328] on button "Fechar" at bounding box center [29, 315] width 52 height 34
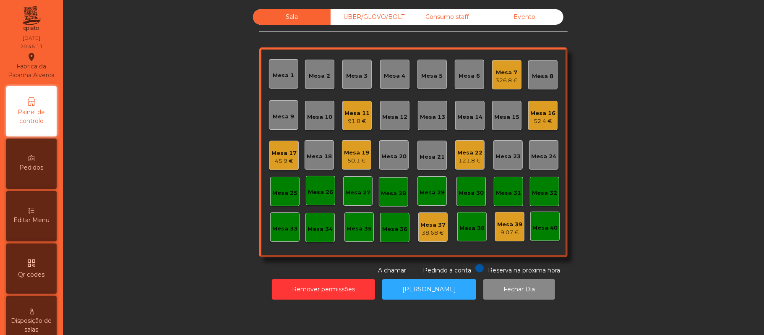
click at [226, 279] on div "Remover permissões Abrir [PERSON_NAME] Dia" at bounding box center [413, 289] width 679 height 29
click at [365, 17] on div "UBER/GLOVO/BOLT" at bounding box center [370, 17] width 78 height 16
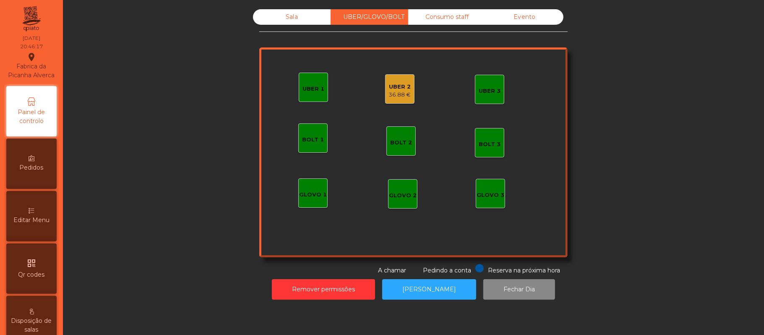
click at [400, 85] on div "UBER 2" at bounding box center [400, 87] width 22 height 8
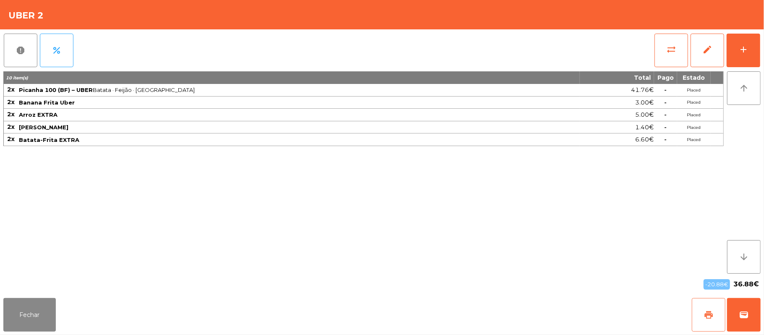
click at [702, 316] on button "print" at bounding box center [709, 315] width 34 height 34
click at [39, 316] on button "Fechar" at bounding box center [29, 315] width 52 height 34
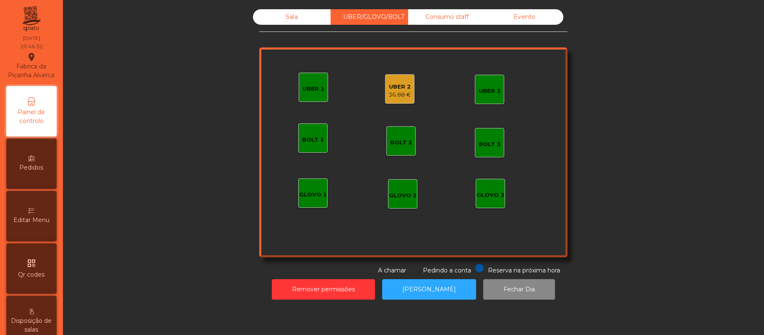
click at [315, 10] on div "Sala" at bounding box center [292, 17] width 78 height 16
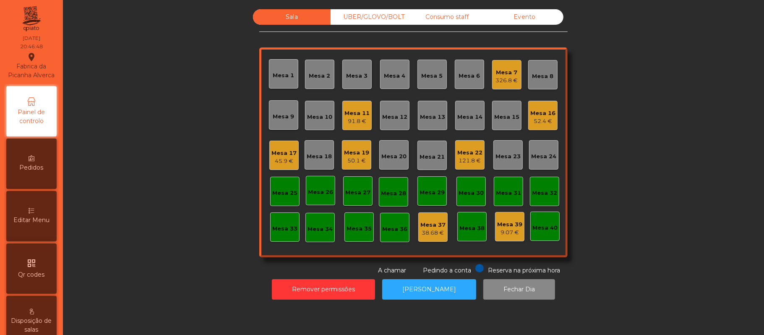
click at [510, 86] on div "Mesa 7 326.8 €" at bounding box center [506, 74] width 29 height 29
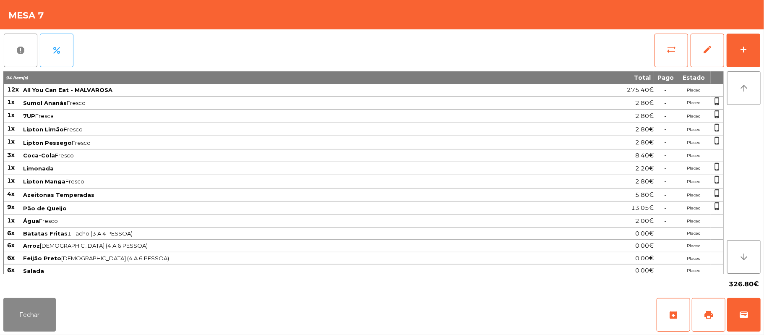
click at [763, 53] on div "report percent sync_alt edit add 94 item(s) Total Pago Estado 12x All You Can E…" at bounding box center [382, 161] width 764 height 265
click at [740, 58] on button "add" at bounding box center [744, 51] width 34 height 34
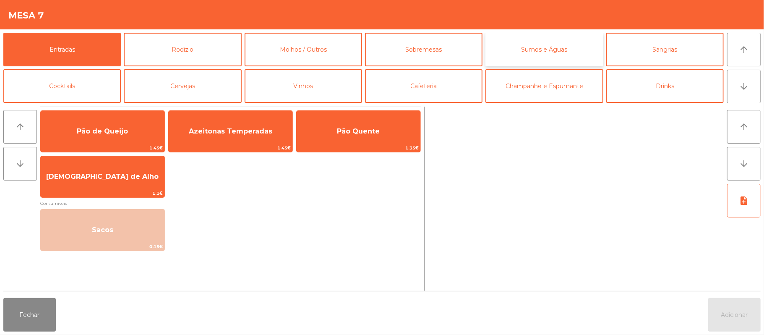
click at [554, 54] on button "Sumos e Águas" at bounding box center [545, 50] width 118 height 34
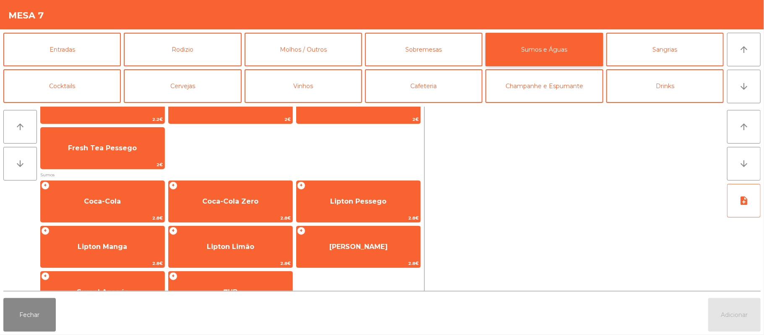
scroll to position [95, 0]
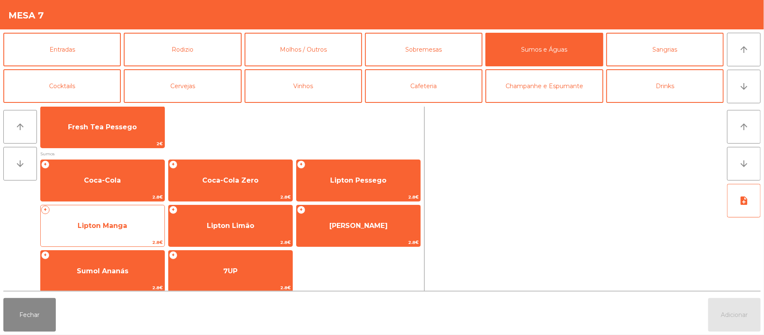
click at [135, 233] on span "Lipton Manga" at bounding box center [103, 225] width 124 height 23
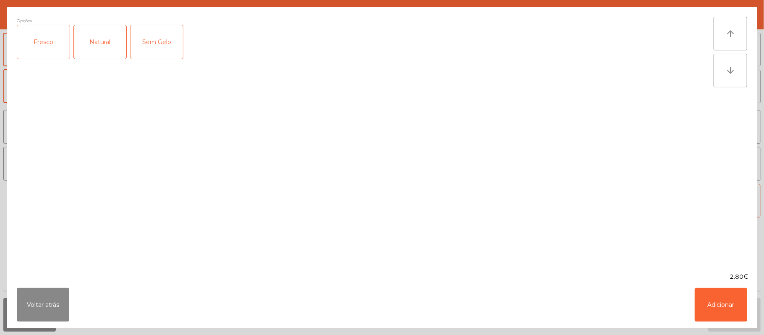
click at [47, 42] on div "Fresco" at bounding box center [43, 42] width 52 height 34
click at [714, 312] on button "Adicionar" at bounding box center [721, 305] width 52 height 34
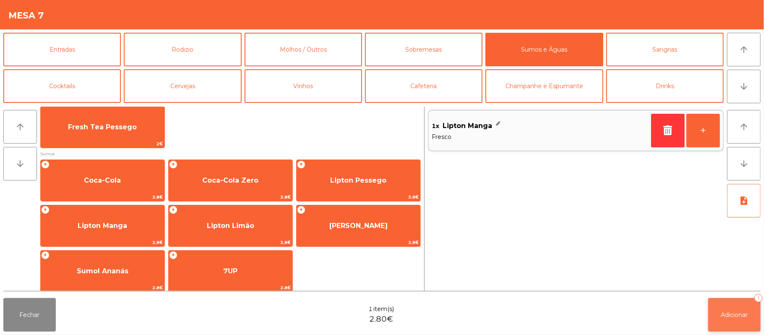
click at [729, 309] on button "Adicionar 1" at bounding box center [735, 315] width 52 height 34
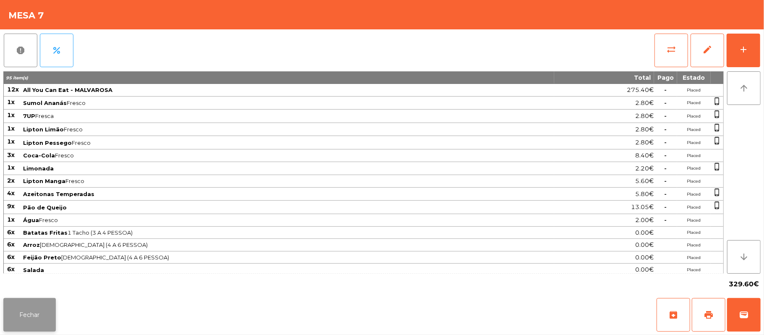
click at [50, 329] on button "Fechar" at bounding box center [29, 315] width 52 height 34
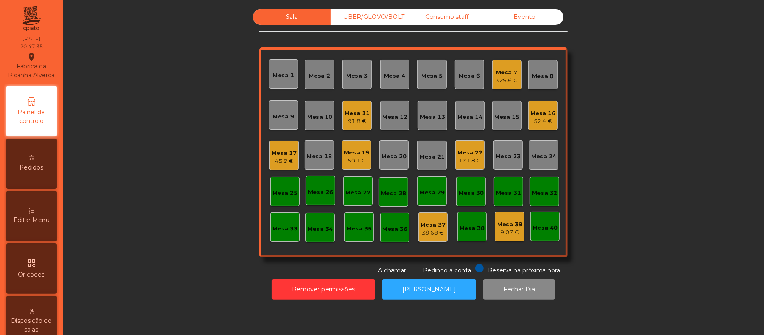
click at [382, 20] on div "UBER/GLOVO/BOLT" at bounding box center [370, 17] width 78 height 16
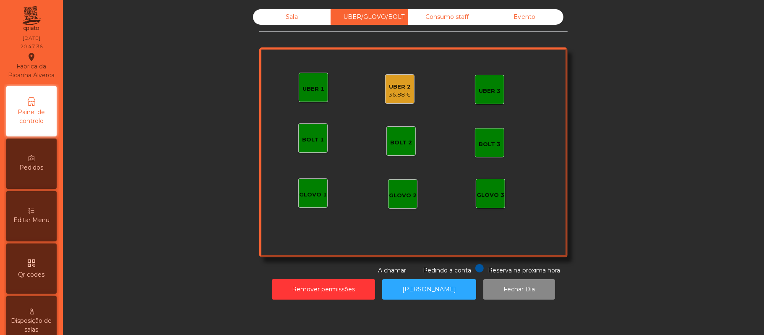
click at [398, 94] on div "36.88 €" at bounding box center [400, 95] width 22 height 8
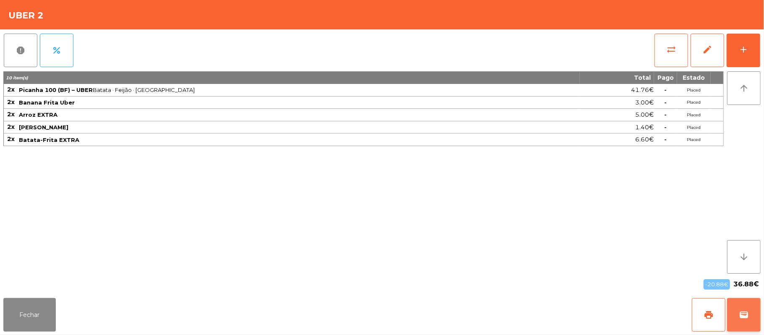
click at [745, 313] on span "wallet" at bounding box center [744, 315] width 10 height 10
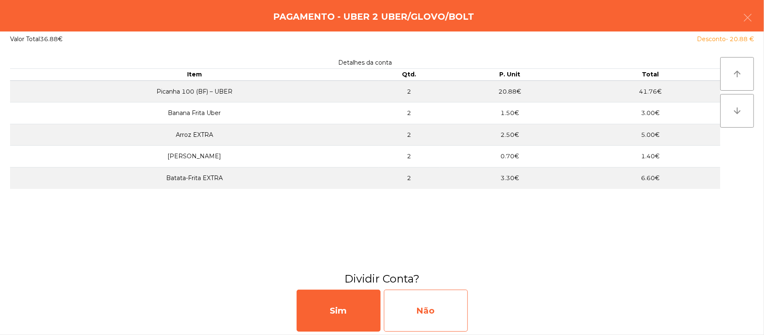
click at [425, 313] on div "Não" at bounding box center [426, 311] width 84 height 42
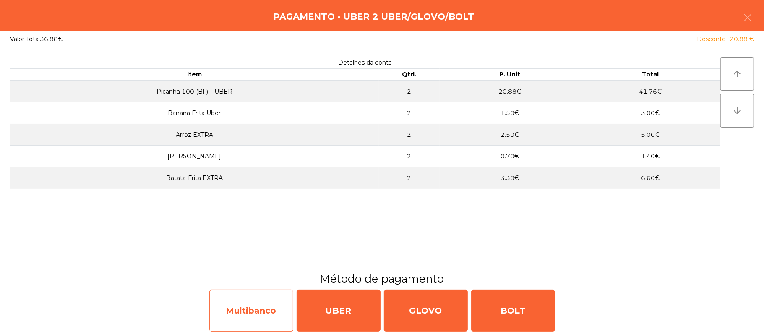
click at [266, 308] on div "Multibanco" at bounding box center [251, 311] width 84 height 42
select select "**"
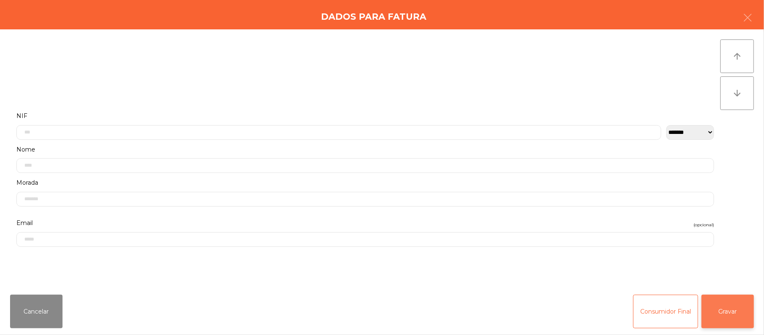
click at [734, 309] on button "Gravar" at bounding box center [728, 312] width 52 height 34
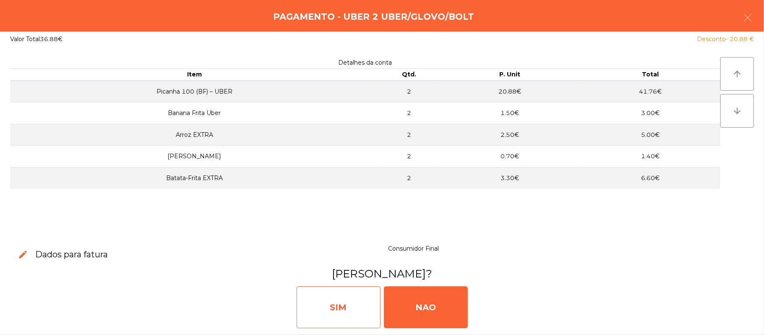
click at [357, 295] on div "SIM" at bounding box center [339, 307] width 84 height 42
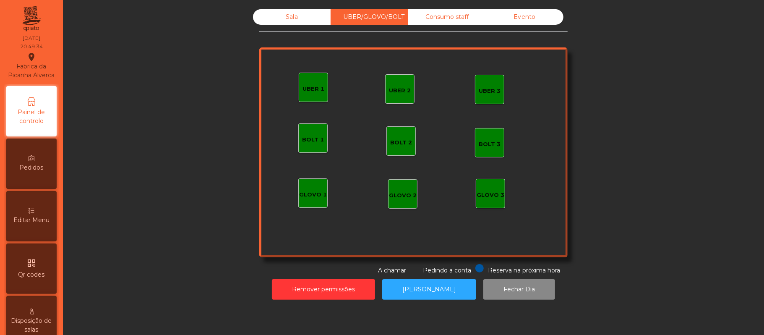
click at [302, 18] on div "Sala" at bounding box center [292, 17] width 78 height 16
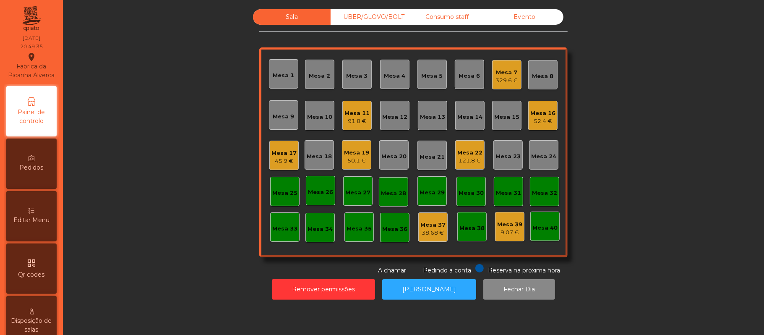
click at [505, 79] on div "329.6 €" at bounding box center [507, 80] width 22 height 8
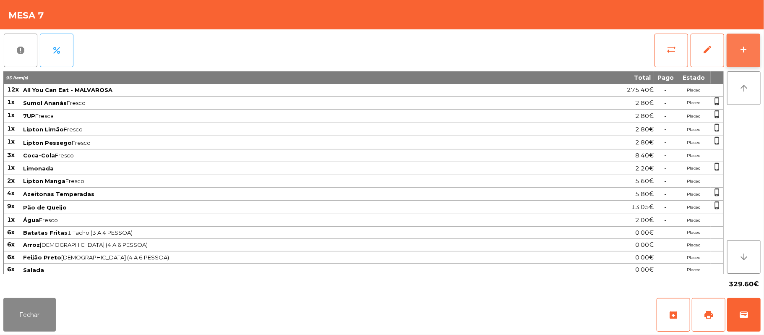
click at [741, 60] on button "add" at bounding box center [744, 51] width 34 height 34
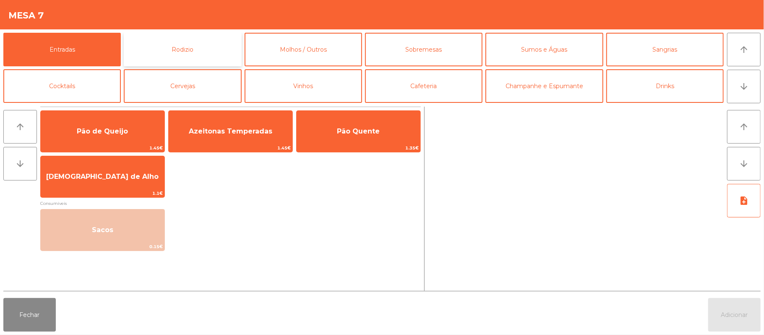
click at [200, 34] on button "Rodizio" at bounding box center [183, 50] width 118 height 34
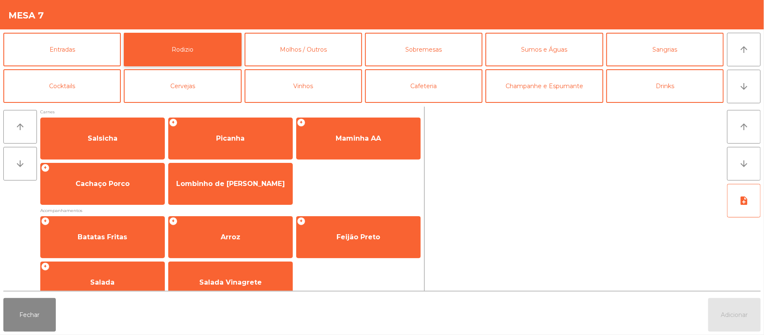
scroll to position [107, 0]
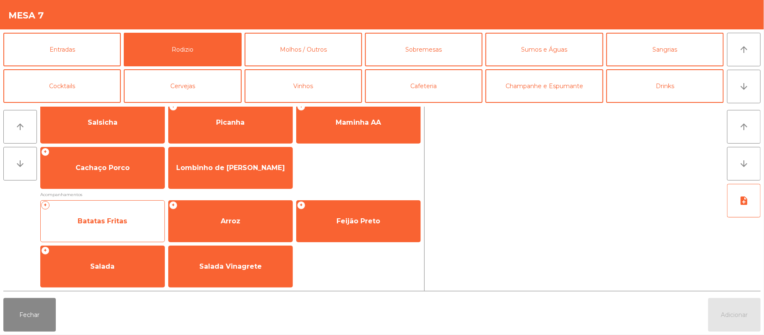
click at [121, 230] on span "Batatas Fritas" at bounding box center [103, 221] width 124 height 23
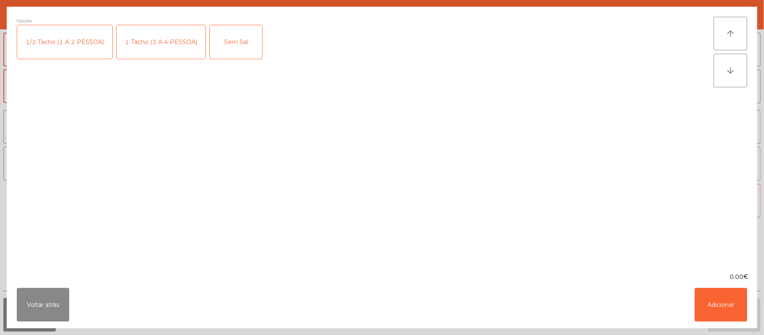
click at [170, 44] on div "1 Tacho (3 A 4 PESSOA)" at bounding box center [161, 42] width 89 height 34
click at [719, 303] on button "Adicionar" at bounding box center [721, 305] width 52 height 34
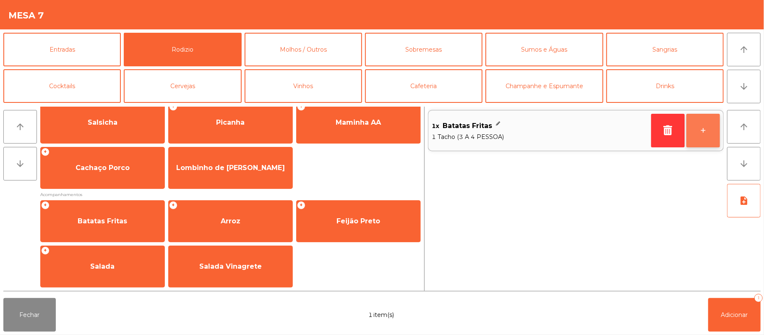
click at [703, 131] on button "+" at bounding box center [704, 131] width 34 height 34
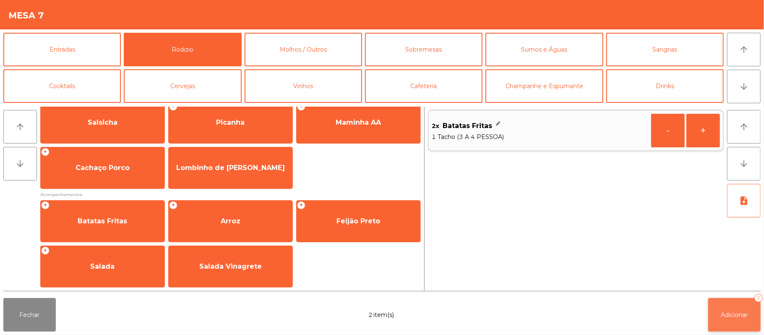
click at [725, 305] on button "Adicionar 2" at bounding box center [735, 315] width 52 height 34
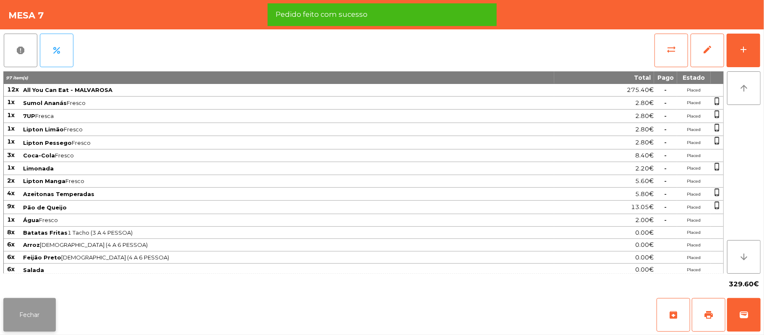
click at [41, 305] on button "Fechar" at bounding box center [29, 315] width 52 height 34
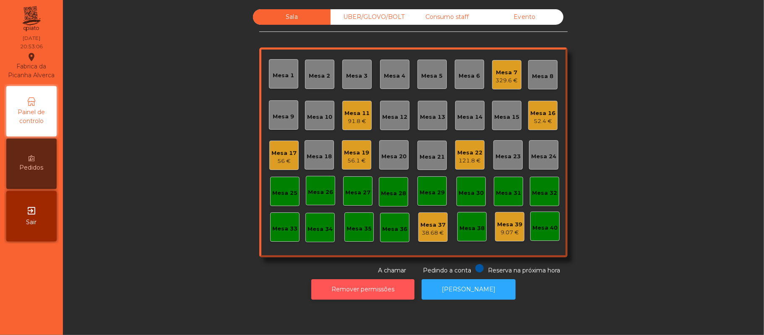
click at [331, 297] on button "Remover permissões" at bounding box center [362, 289] width 103 height 21
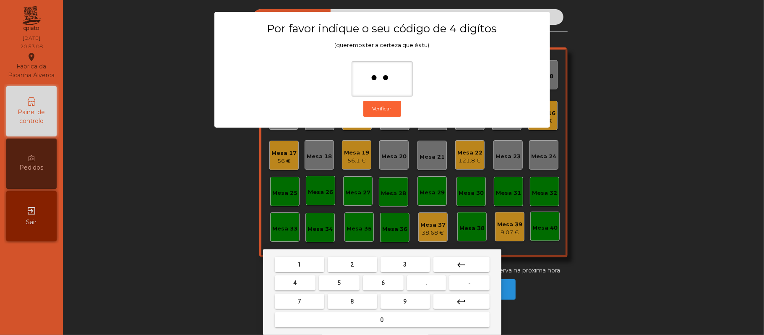
type input "***"
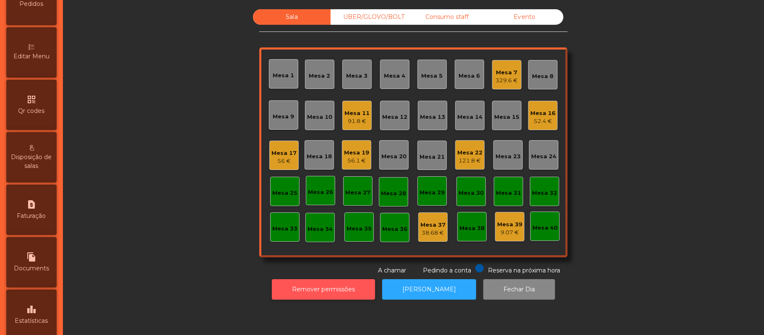
scroll to position [165, 0]
click at [36, 220] on span "Faturação" at bounding box center [31, 215] width 29 height 9
select select "*"
select select "****"
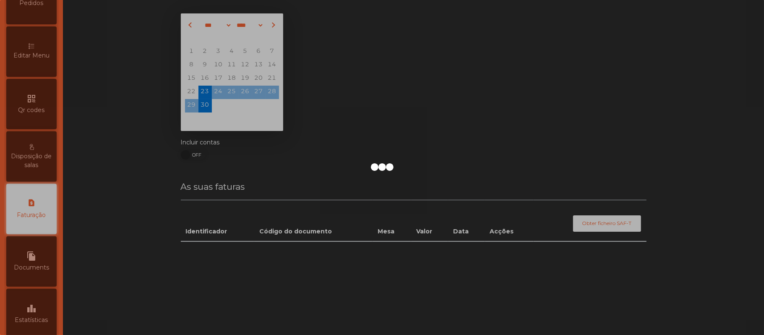
scroll to position [215, 0]
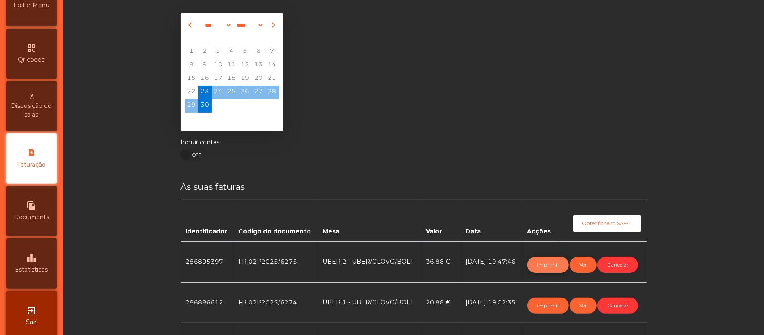
click at [535, 262] on button "Imprimir" at bounding box center [549, 265] width 42 height 16
click at [537, 264] on button "Imprimir" at bounding box center [549, 265] width 42 height 16
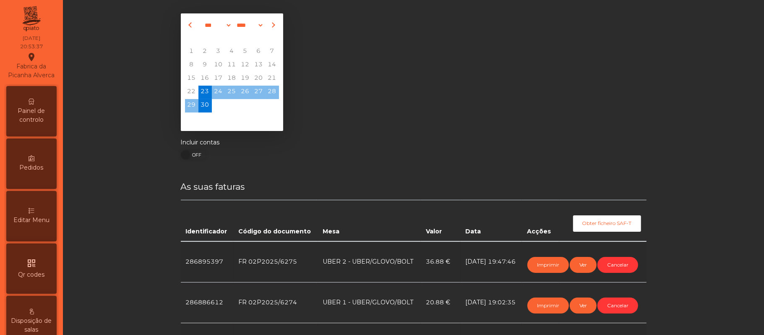
click at [42, 121] on span "Painel de controlo" at bounding box center [31, 116] width 46 height 18
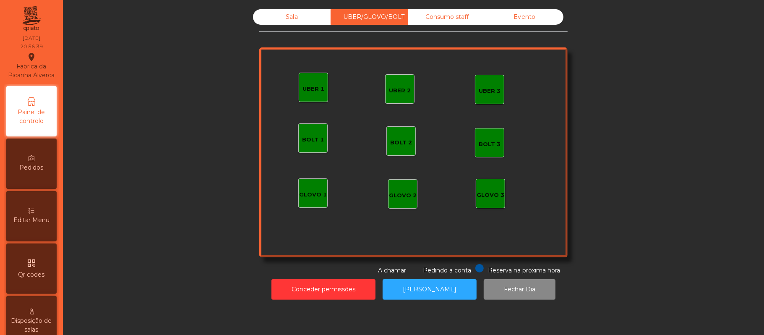
click at [304, 89] on div "UBER 1" at bounding box center [314, 89] width 22 height 8
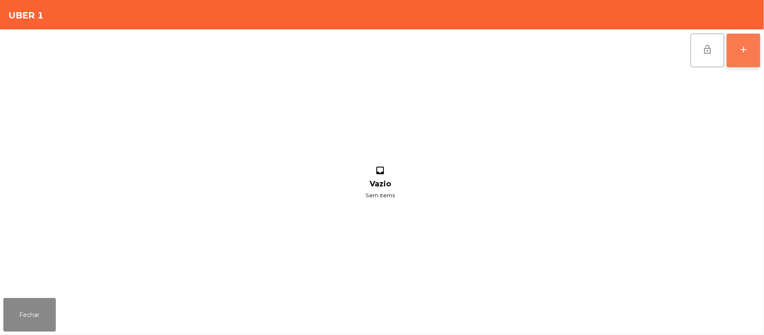
click at [746, 56] on button "add" at bounding box center [744, 51] width 34 height 34
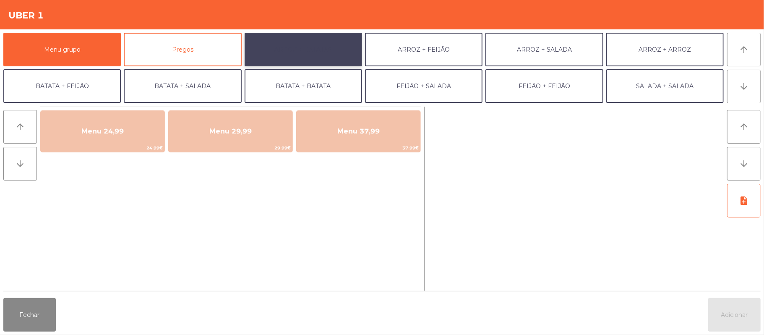
click at [324, 47] on button "ARROZ + BATATAS" at bounding box center [304, 50] width 118 height 34
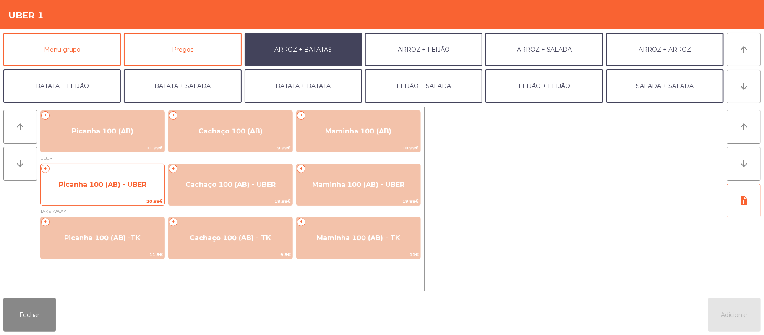
click at [116, 184] on span "Picanha 100 (AB) - UBER" at bounding box center [103, 184] width 88 height 8
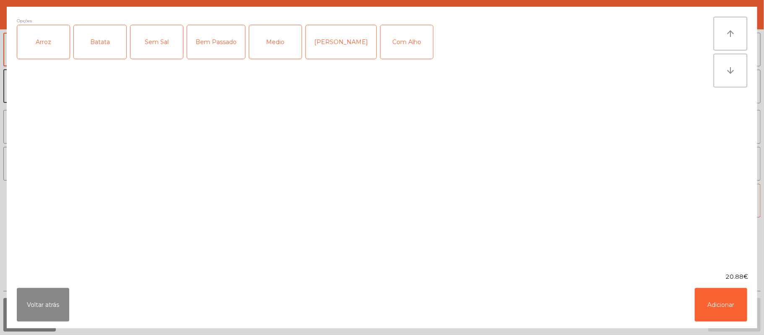
click at [212, 53] on div "Bem Passado" at bounding box center [216, 42] width 58 height 34
click at [50, 34] on div "Arroz" at bounding box center [43, 42] width 52 height 34
click at [105, 42] on div "Batata" at bounding box center [100, 42] width 52 height 34
click at [726, 318] on button "Adicionar" at bounding box center [721, 305] width 52 height 34
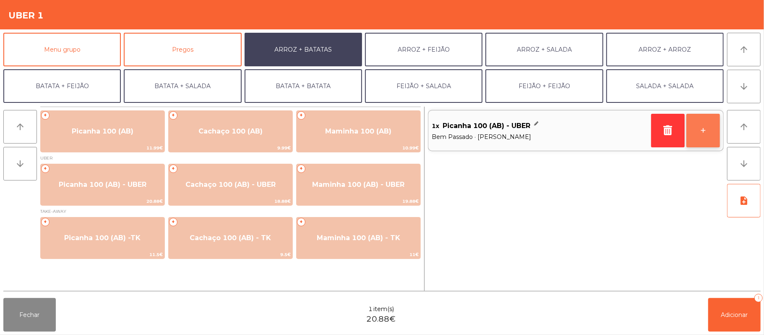
click at [701, 133] on button "+" at bounding box center [704, 131] width 34 height 34
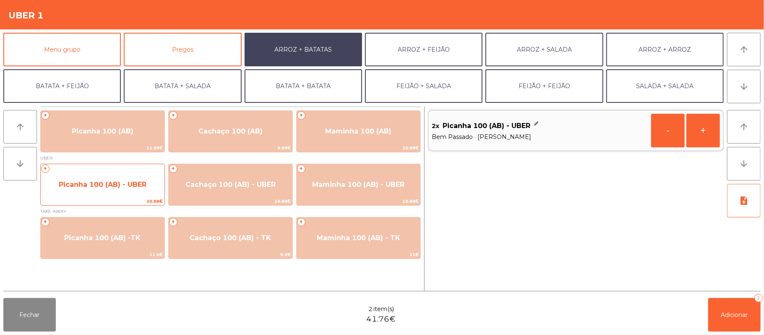
click at [128, 174] on span "Picanha 100 (AB) - UBER" at bounding box center [103, 184] width 124 height 23
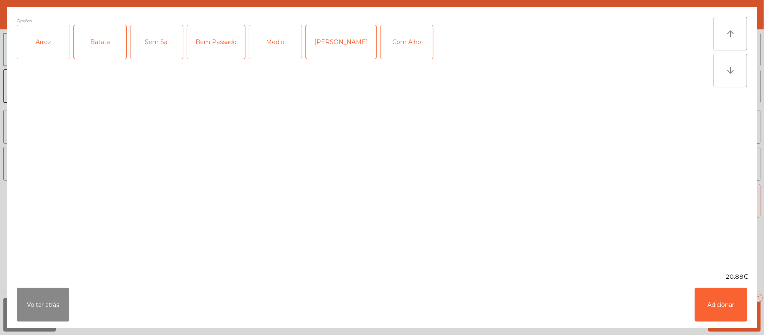
click at [50, 46] on div "Arroz" at bounding box center [43, 42] width 52 height 34
click at [99, 51] on div "Batata" at bounding box center [100, 42] width 52 height 34
click at [222, 42] on div "Bem Passado" at bounding box center [216, 42] width 58 height 34
click at [729, 306] on button "Adicionar" at bounding box center [721, 305] width 52 height 34
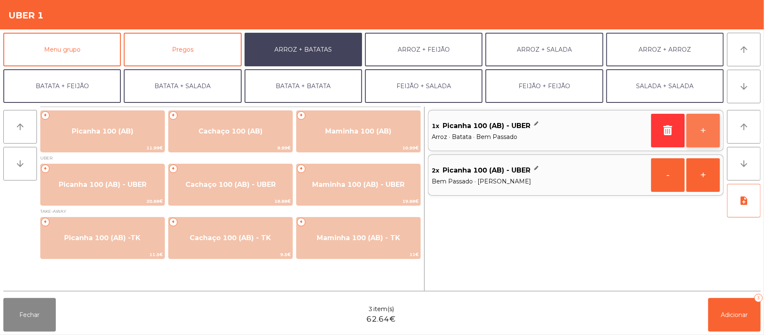
click at [713, 145] on button "+" at bounding box center [704, 131] width 34 height 34
click at [531, 128] on div "2x Picanha 100 (AB) - UBER" at bounding box center [540, 126] width 216 height 13
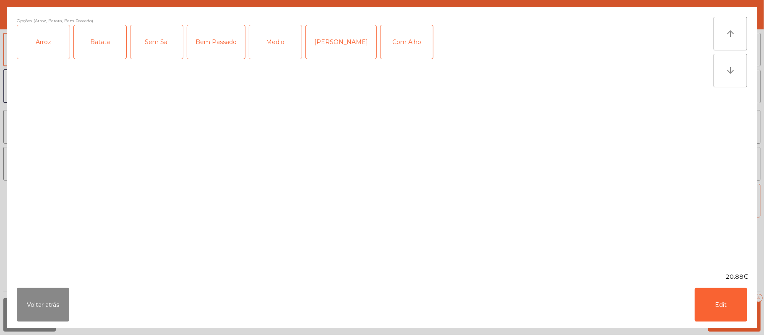
click at [388, 34] on div "Com Alho" at bounding box center [407, 42] width 52 height 34
click at [721, 295] on button "Edit" at bounding box center [721, 305] width 52 height 34
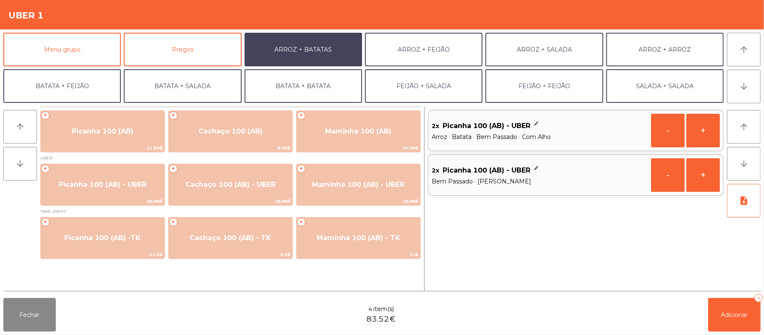
click at [533, 168] on div "2x Picanha 100 (AB) - UBER" at bounding box center [540, 170] width 216 height 13
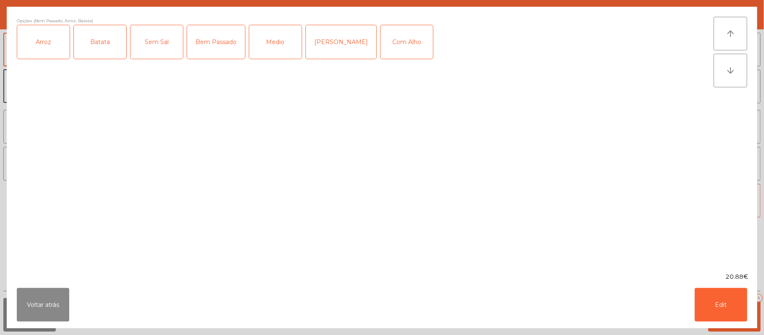
click at [393, 52] on div "Com Alho" at bounding box center [407, 42] width 52 height 34
click at [389, 45] on div "Com Alho" at bounding box center [407, 42] width 52 height 34
click at [40, 312] on button "Voltar atrás" at bounding box center [43, 305] width 52 height 34
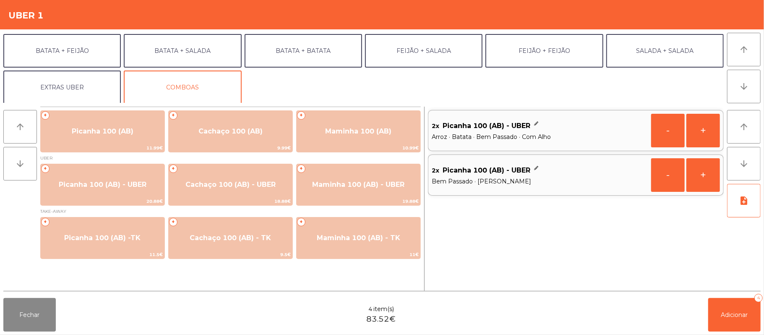
scroll to position [36, 0]
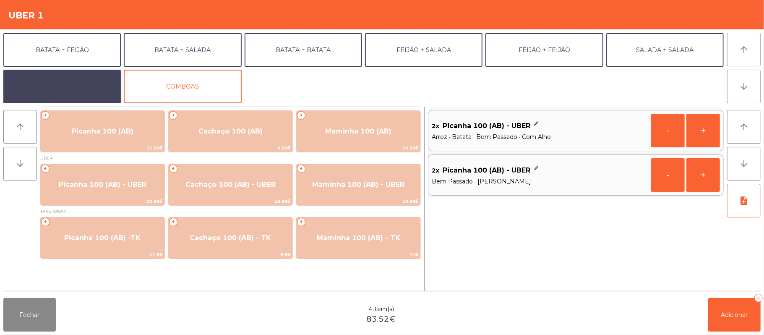
click at [91, 88] on button "EXTRAS UBER" at bounding box center [62, 87] width 118 height 34
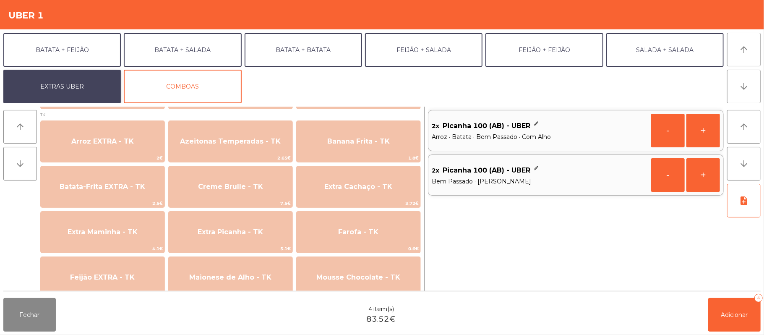
scroll to position [330, 0]
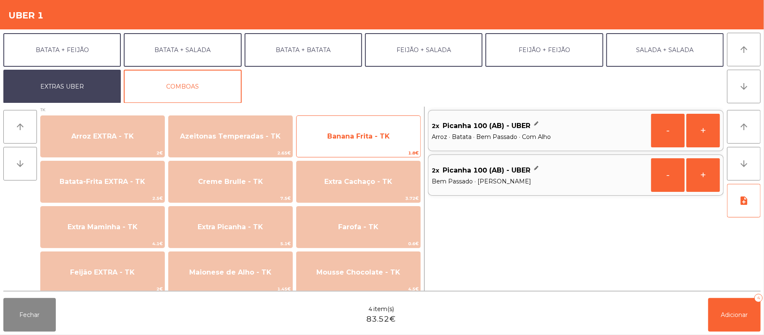
click at [361, 145] on span "Banana Frita - TK" at bounding box center [359, 136] width 124 height 23
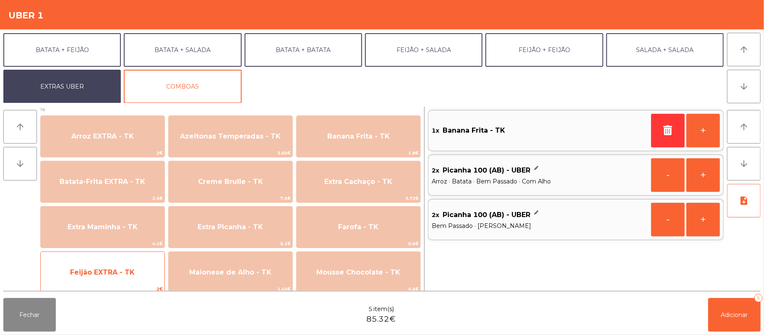
click at [126, 276] on span "Feijão EXTRA - TK" at bounding box center [103, 272] width 124 height 23
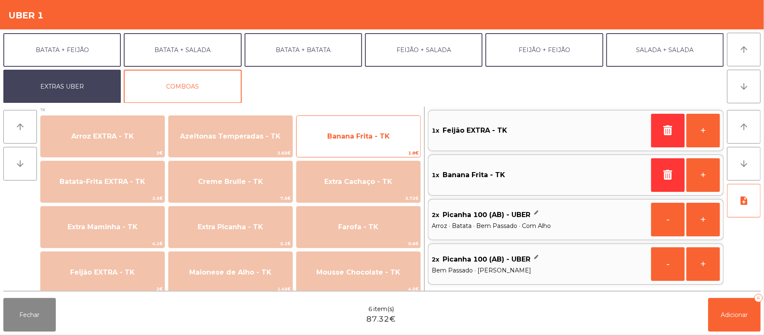
click at [374, 135] on span "Banana Frita - TK" at bounding box center [358, 136] width 63 height 8
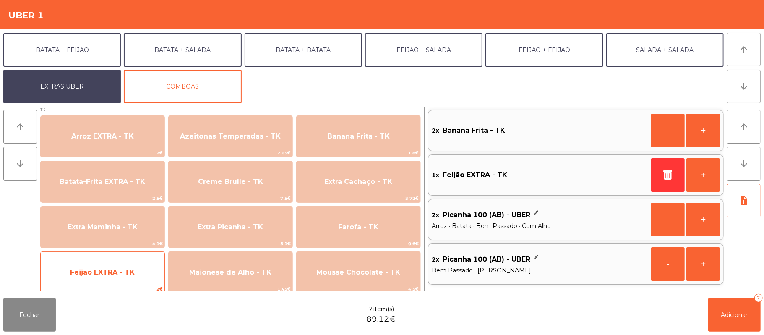
click at [128, 279] on span "Feijão EXTRA - TK" at bounding box center [103, 272] width 124 height 23
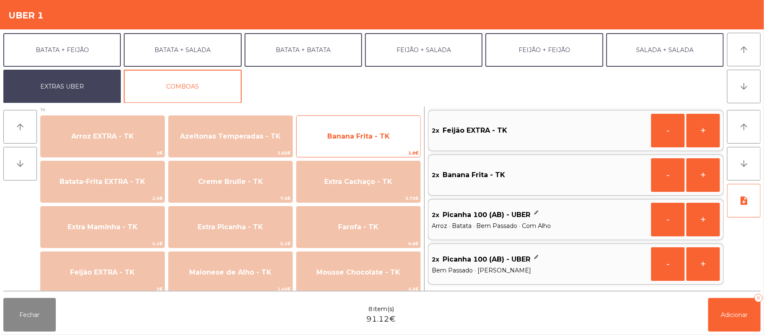
click at [375, 133] on span "Banana Frita - TK" at bounding box center [358, 136] width 63 height 8
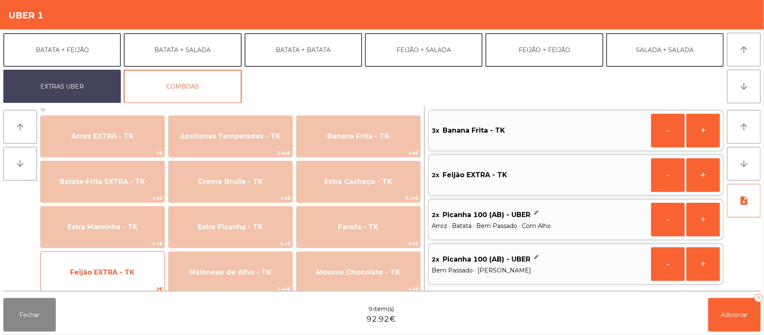
click at [138, 271] on span "Feijão EXTRA - TK" at bounding box center [103, 272] width 124 height 23
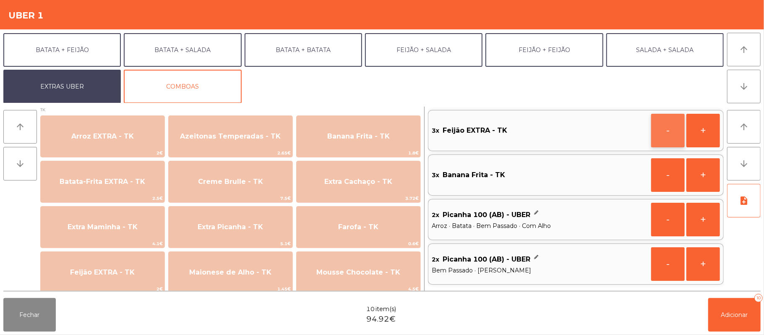
click at [666, 140] on button "-" at bounding box center [668, 131] width 34 height 34
click at [659, 178] on button "-" at bounding box center [668, 175] width 34 height 34
click at [706, 128] on button "+" at bounding box center [704, 131] width 34 height 34
click at [664, 132] on button "-" at bounding box center [668, 131] width 34 height 34
click at [702, 180] on button "+" at bounding box center [704, 175] width 34 height 34
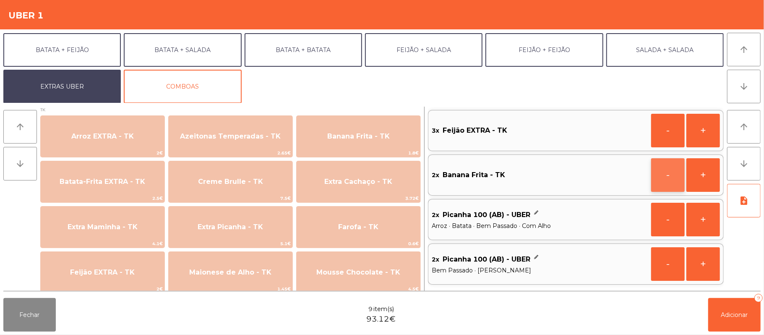
click at [662, 172] on button "-" at bounding box center [668, 175] width 34 height 34
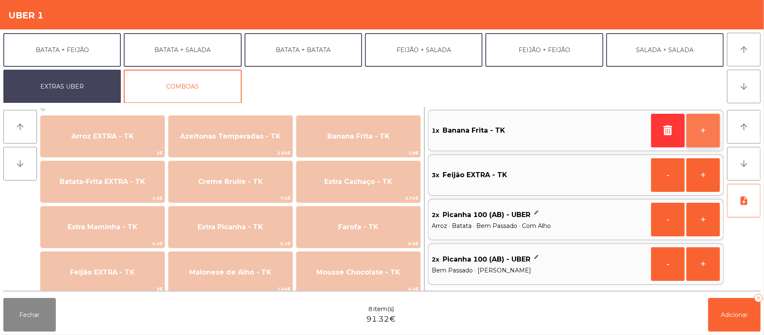
click at [712, 137] on button "+" at bounding box center [704, 131] width 34 height 34
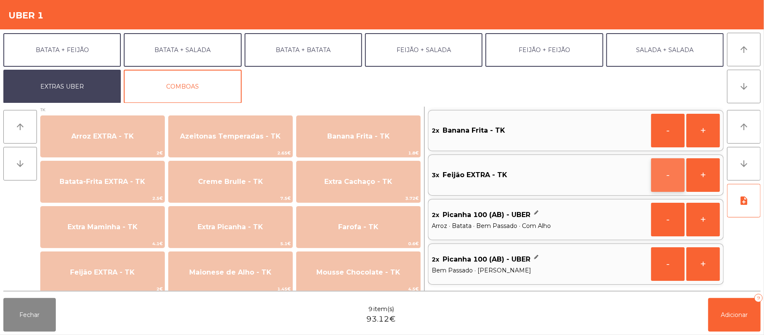
click at [663, 175] on button "-" at bounding box center [668, 175] width 34 height 34
click at [707, 179] on button "+" at bounding box center [704, 175] width 34 height 34
click at [664, 126] on button "-" at bounding box center [668, 131] width 34 height 34
click at [698, 182] on button "+" at bounding box center [704, 175] width 34 height 34
click at [654, 174] on button "-" at bounding box center [668, 175] width 34 height 34
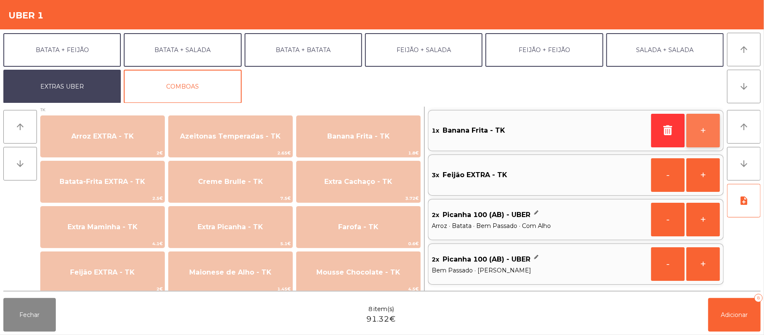
click at [701, 130] on button "+" at bounding box center [704, 131] width 34 height 34
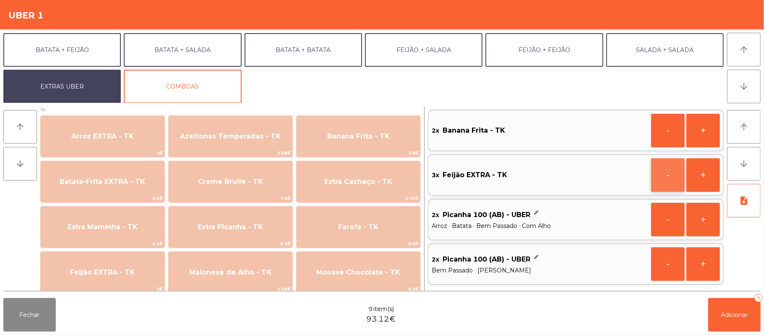
click at [660, 177] on button "-" at bounding box center [668, 175] width 34 height 34
click at [727, 309] on button "Adicionar 8" at bounding box center [735, 315] width 52 height 34
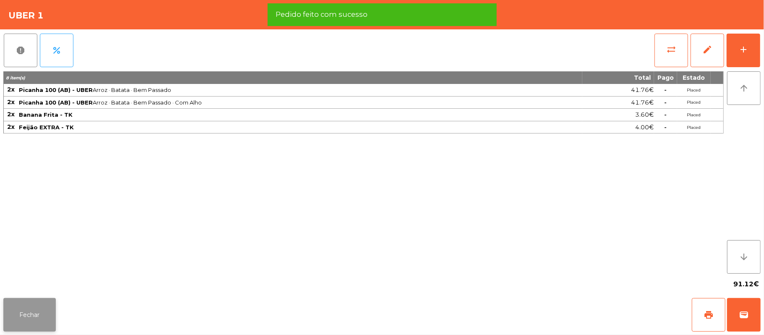
click at [27, 320] on button "Fechar" at bounding box center [29, 315] width 52 height 34
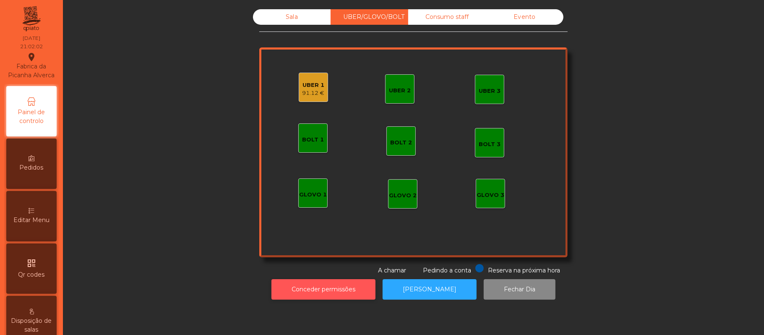
click at [345, 299] on button "Conceder permissões" at bounding box center [324, 289] width 104 height 21
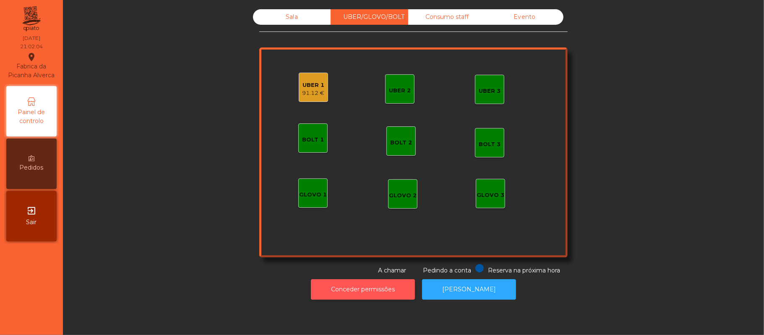
click at [363, 289] on button "Conceder permissões" at bounding box center [363, 289] width 104 height 21
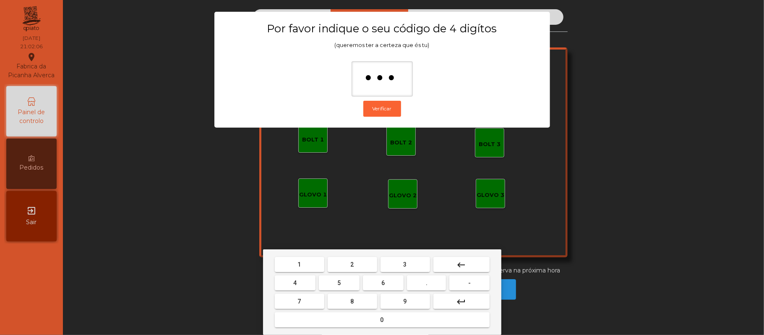
type input "****"
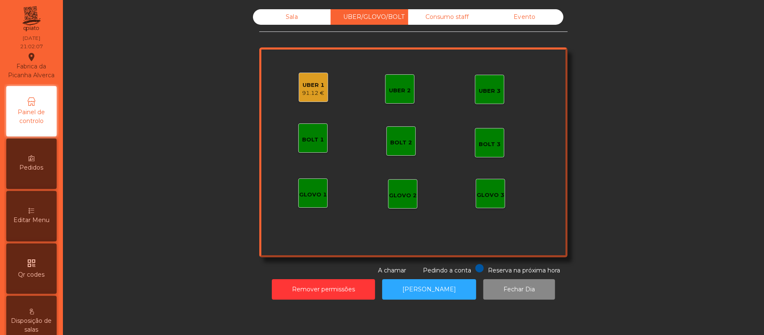
click at [310, 93] on div "91.12 €" at bounding box center [314, 93] width 22 height 8
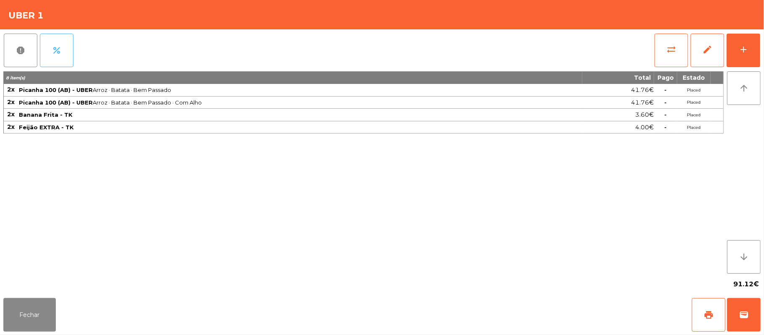
click at [61, 41] on button "percent" at bounding box center [57, 51] width 34 height 34
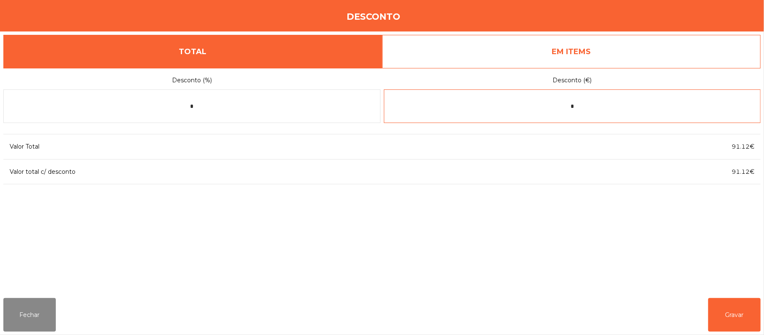
click at [588, 107] on input "*" at bounding box center [572, 106] width 377 height 34
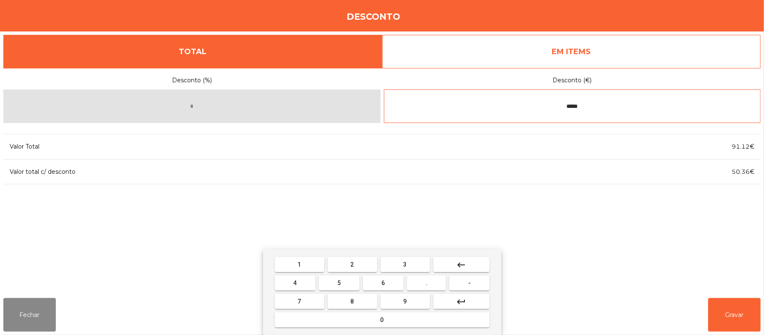
type input "*****"
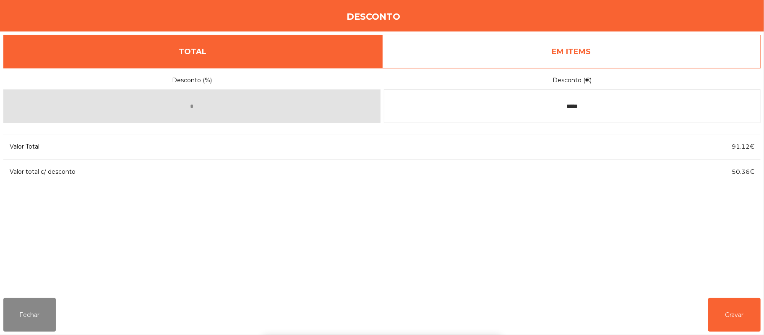
click at [720, 316] on div "1 2 3 keyboard_backspace 4 5 6 . - 7 8 9 keyboard_return 0" at bounding box center [382, 292] width 764 height 86
click at [712, 305] on button "Gravar" at bounding box center [735, 315] width 52 height 34
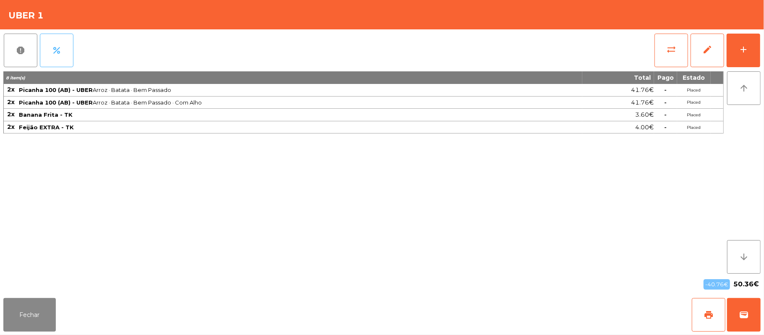
click at [63, 45] on button "percent" at bounding box center [57, 51] width 34 height 34
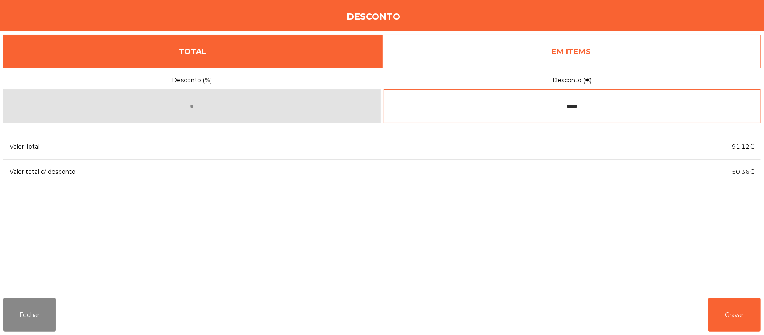
click at [613, 108] on input "*****" at bounding box center [572, 106] width 377 height 34
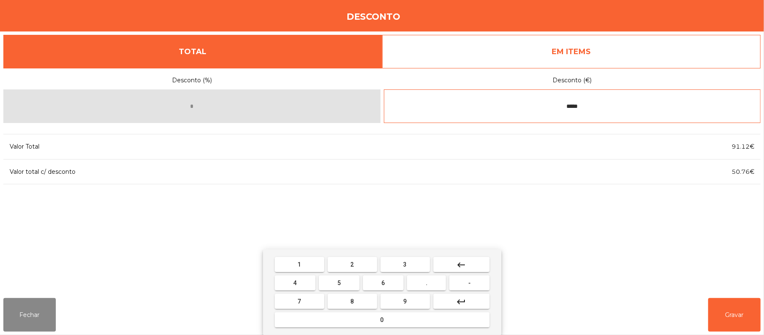
type input "*****"
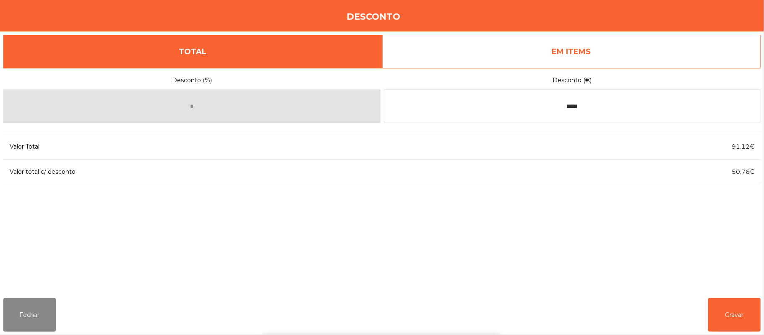
click at [726, 310] on div "1 2 3 keyboard_backspace 4 5 6 . - 7 8 9 keyboard_return 0" at bounding box center [382, 292] width 764 height 86
click at [716, 316] on button "Gravar" at bounding box center [735, 315] width 52 height 34
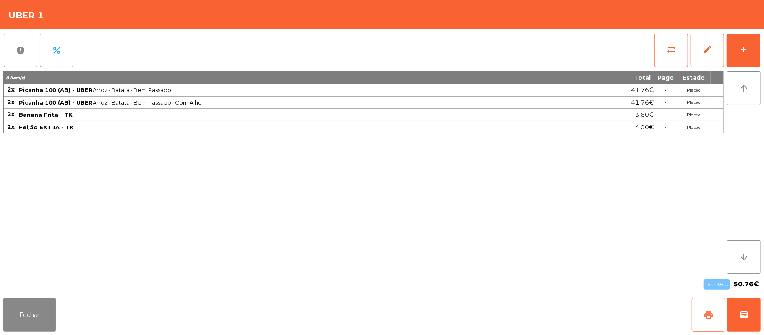
click at [703, 311] on button "print" at bounding box center [709, 315] width 34 height 34
click at [698, 303] on button "print" at bounding box center [709, 315] width 34 height 34
click at [697, 316] on button "print" at bounding box center [709, 315] width 34 height 34
click at [701, 314] on button "print" at bounding box center [709, 315] width 34 height 34
click at [55, 311] on button "Fechar" at bounding box center [29, 315] width 52 height 34
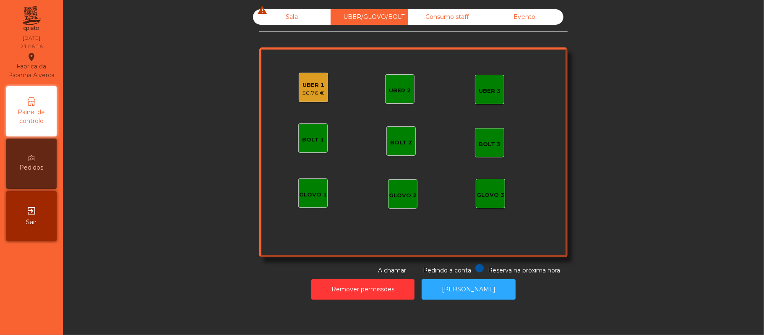
click at [680, 185] on div "Sala warning UBER/GLOVO/BOLT Consumo staff Evento UBER 2 UBER 3 BOLT 1 BOLT 2 B…" at bounding box center [413, 142] width 679 height 266
click at [165, 225] on div "Sala warning UBER/GLOVO/BOLT Consumo staff Evento UBER 2 UBER 3 BOLT 1 BOLT 2 B…" at bounding box center [413, 142] width 679 height 266
click at [299, 16] on div "Sala warning" at bounding box center [292, 17] width 78 height 16
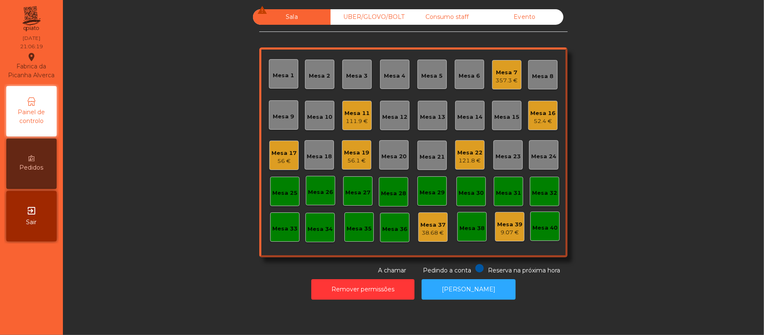
click at [649, 103] on div "Sala warning UBER/GLOVO/BOLT Consumo staff Evento Mesa 1 Mesa 2 Mesa 3 Mesa 4 M…" at bounding box center [413, 142] width 679 height 266
click at [470, 158] on div "121.8 €" at bounding box center [470, 161] width 25 height 8
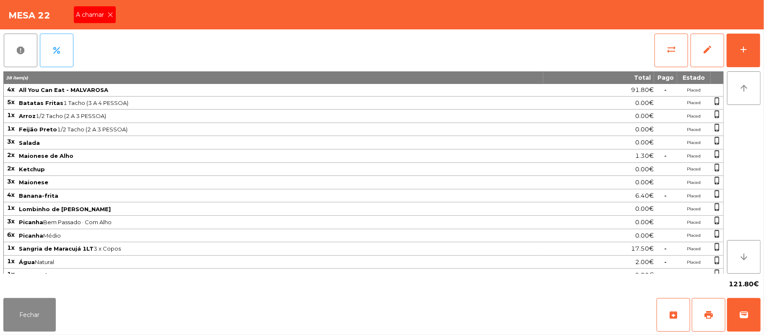
click at [102, 14] on span "A chamar" at bounding box center [91, 14] width 31 height 9
click at [27, 300] on button "Fechar" at bounding box center [29, 315] width 52 height 34
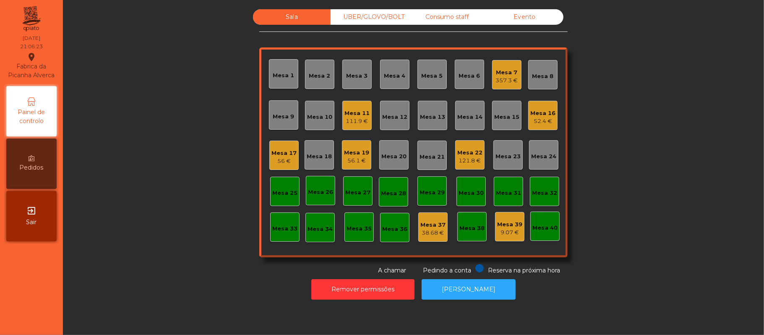
click at [349, 152] on div "Mesa 19" at bounding box center [356, 153] width 25 height 8
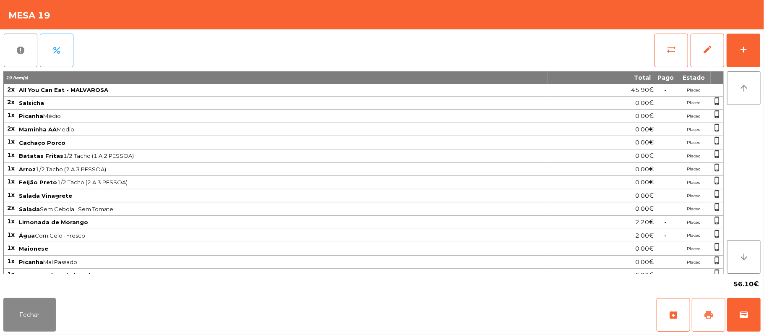
click at [716, 311] on button "print" at bounding box center [709, 315] width 34 height 34
click at [662, 60] on button "sync_alt" at bounding box center [672, 51] width 34 height 34
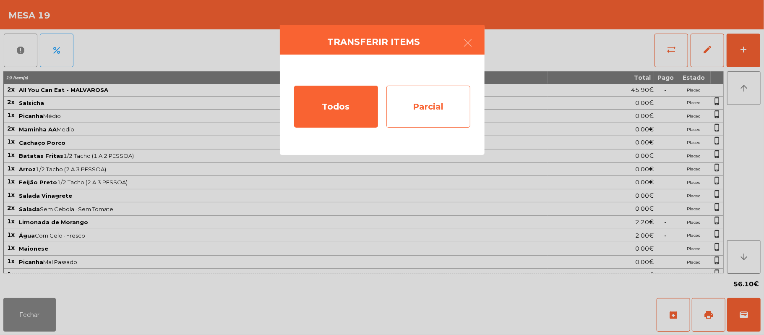
click at [421, 109] on div "Parcial" at bounding box center [429, 107] width 84 height 42
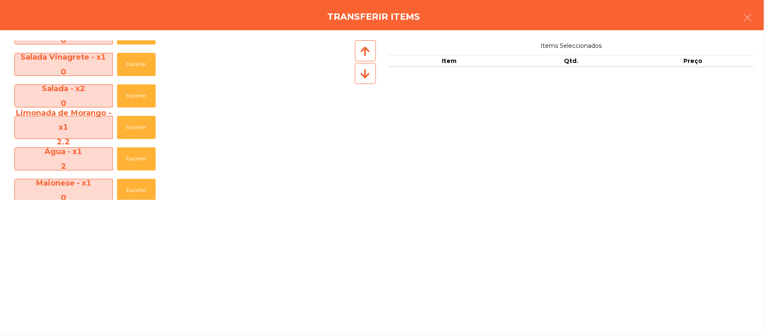
scroll to position [287, 0]
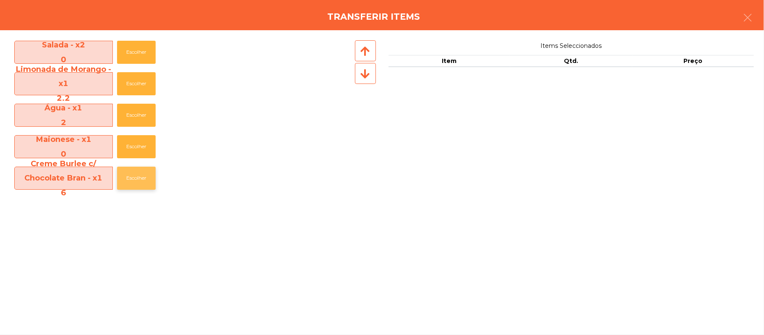
click at [133, 186] on button "Escolher" at bounding box center [136, 178] width 39 height 23
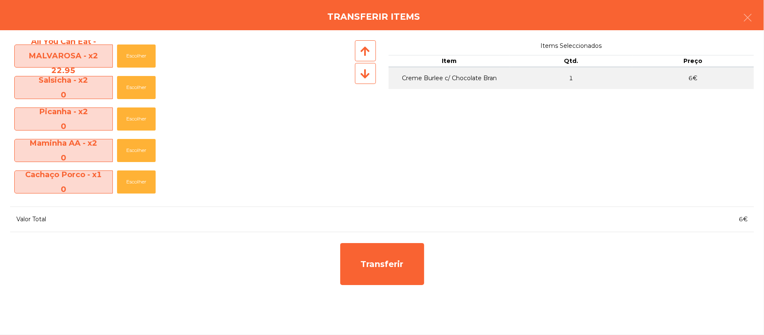
scroll to position [249, 0]
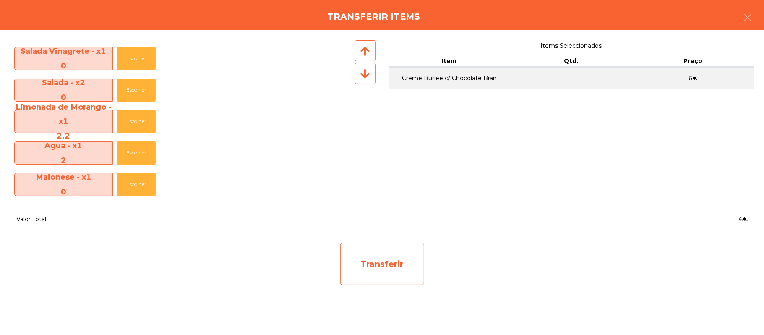
click at [402, 263] on div "Transferir" at bounding box center [382, 264] width 84 height 42
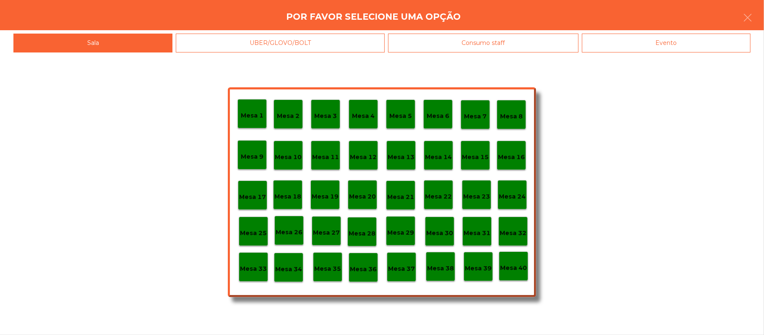
click at [481, 264] on p "Mesa 39" at bounding box center [478, 269] width 27 height 10
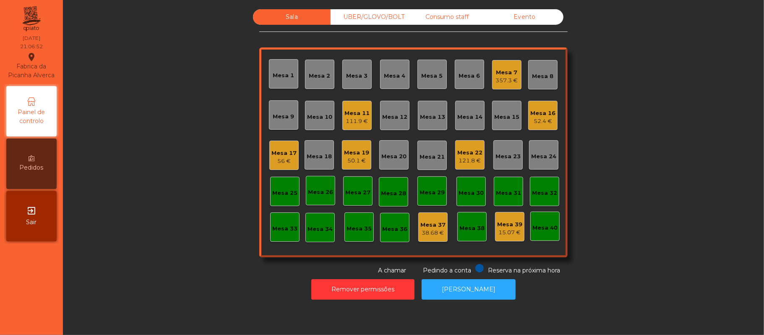
click at [355, 160] on div "50.1 €" at bounding box center [356, 161] width 25 height 8
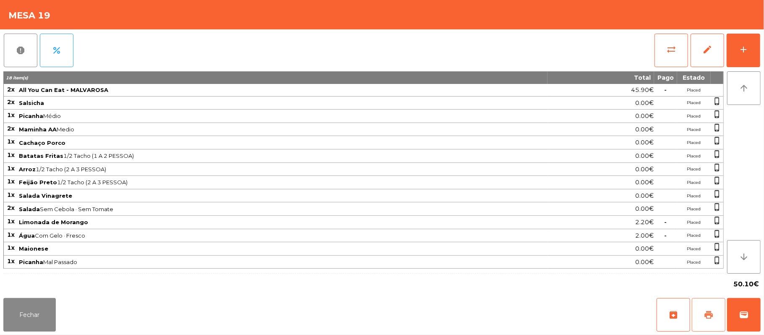
click at [707, 318] on span "print" at bounding box center [709, 315] width 10 height 10
click at [741, 315] on span "wallet" at bounding box center [744, 315] width 10 height 10
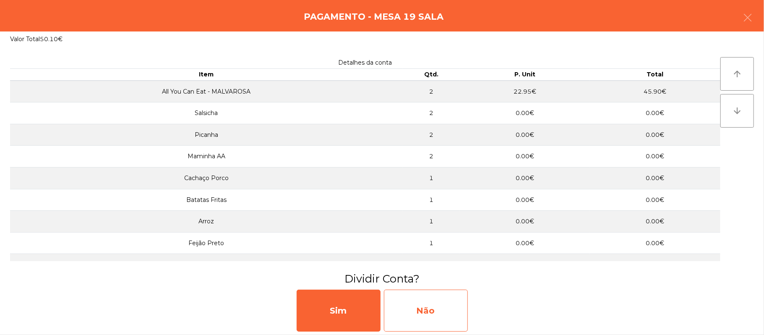
click at [436, 308] on div "Não" at bounding box center [426, 311] width 84 height 42
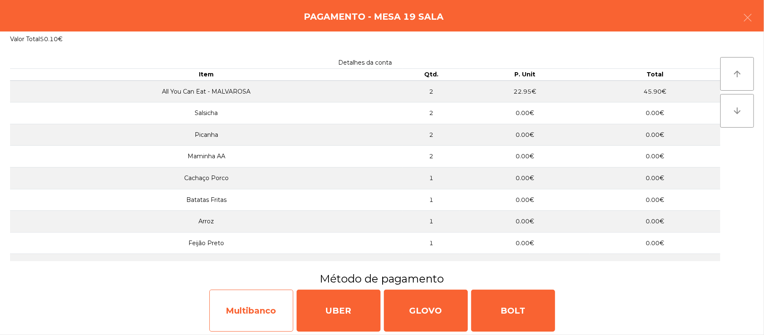
click at [259, 296] on div "Multibanco" at bounding box center [251, 311] width 84 height 42
select select "**"
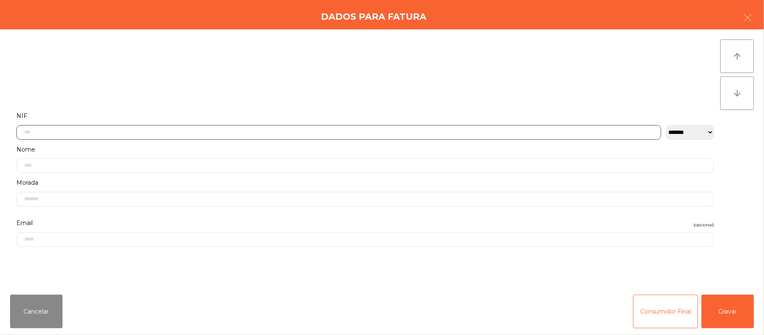
click at [367, 133] on input "text" at bounding box center [338, 132] width 645 height 15
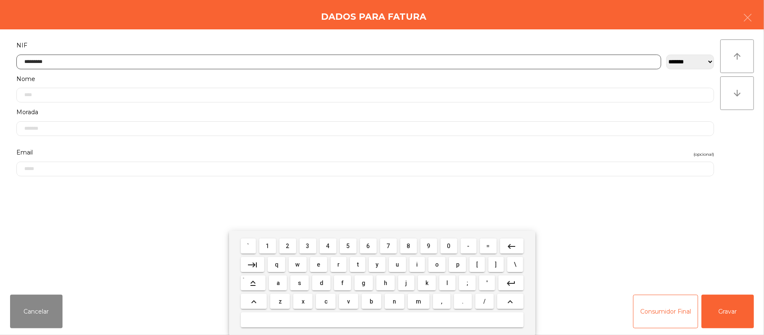
type input "*********"
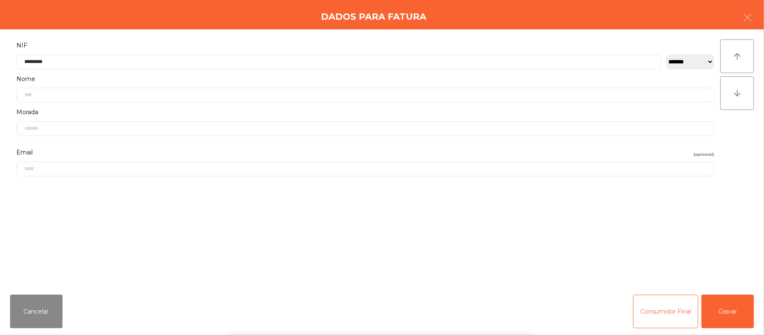
click at [724, 301] on div "` 1 2 3 4 5 6 7 8 9 0 - = keyboard_backspace keyboard_tab q w e r t y u i o p […" at bounding box center [382, 283] width 764 height 104
click at [728, 309] on button "Gravar" at bounding box center [728, 312] width 52 height 34
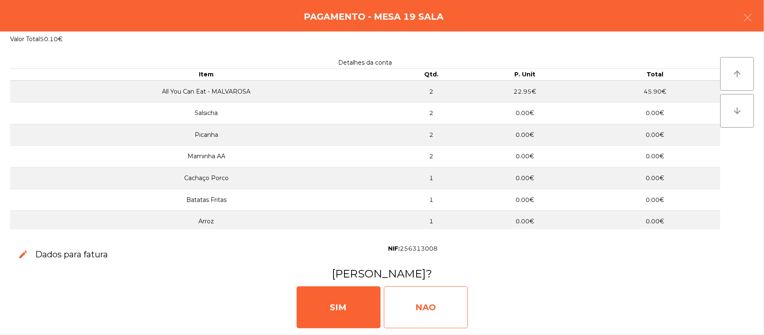
click at [421, 301] on div "NAO" at bounding box center [426, 307] width 84 height 42
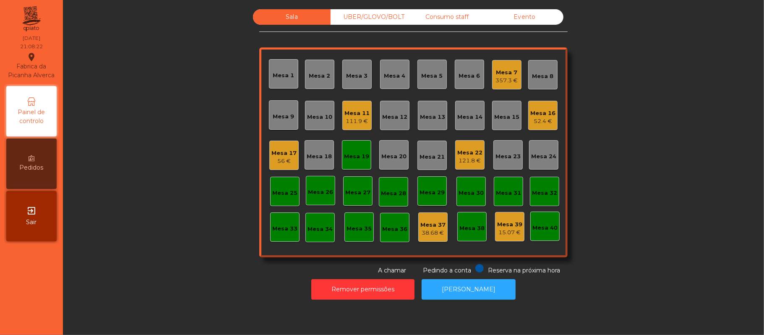
click at [347, 160] on div "Mesa 19" at bounding box center [356, 156] width 25 height 8
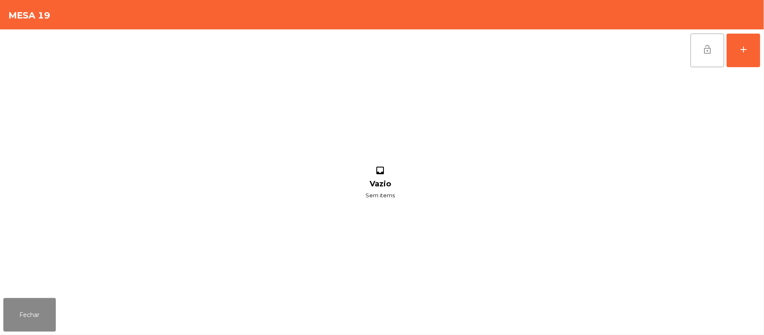
click at [714, 63] on button "lock_open" at bounding box center [708, 51] width 34 height 34
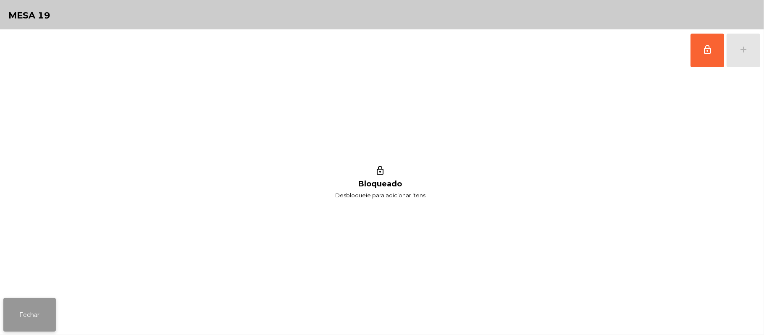
click at [29, 311] on button "Fechar" at bounding box center [29, 315] width 52 height 34
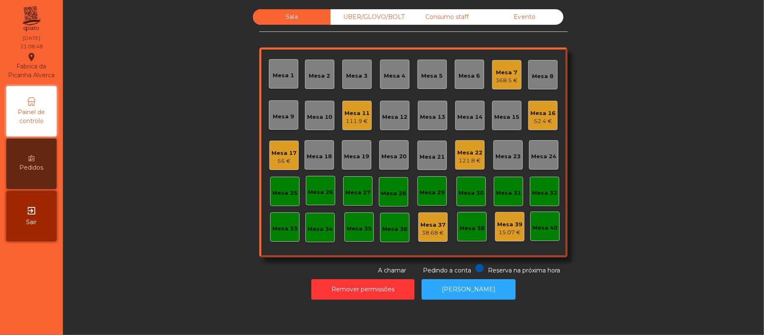
click at [437, 17] on div "Consumo staff" at bounding box center [447, 17] width 78 height 16
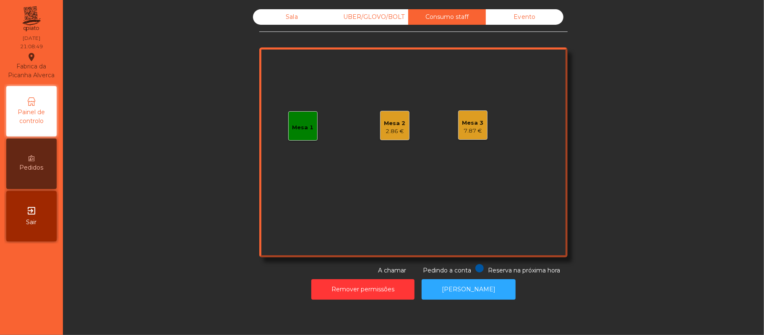
click at [379, 17] on div "UBER/GLOVO/BOLT" at bounding box center [370, 17] width 78 height 16
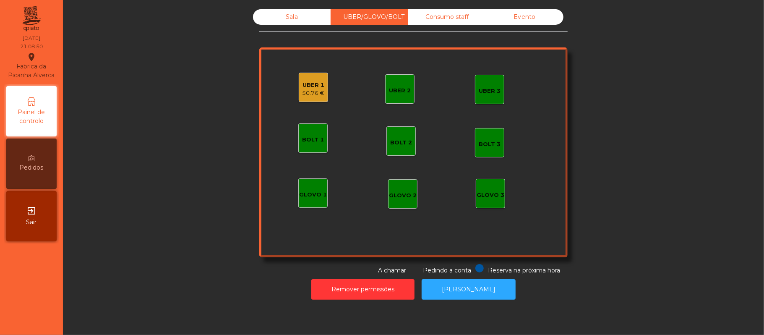
click at [306, 86] on div "UBER 1" at bounding box center [314, 85] width 22 height 8
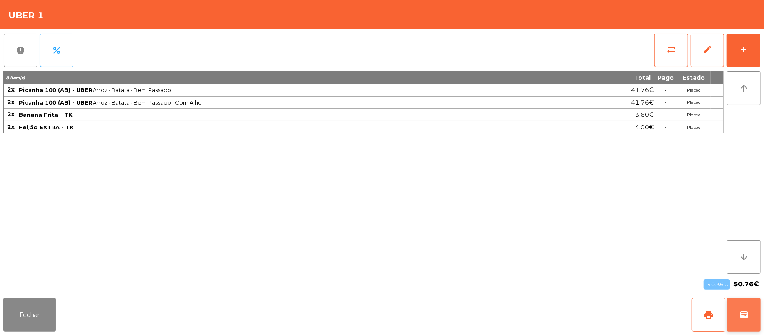
click at [743, 309] on button "wallet" at bounding box center [744, 315] width 34 height 34
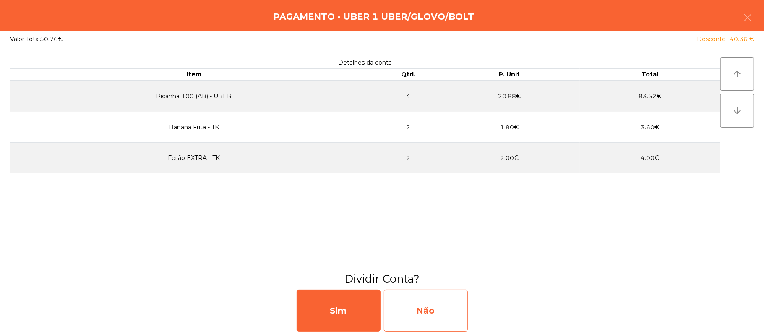
click at [442, 312] on div "Não" at bounding box center [426, 311] width 84 height 42
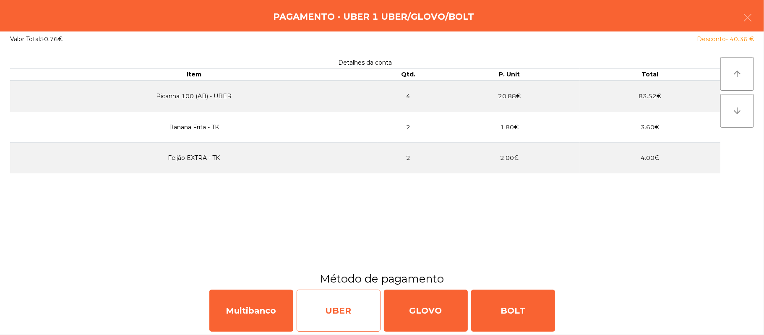
click at [347, 301] on div "UBER" at bounding box center [339, 311] width 84 height 42
select select "**"
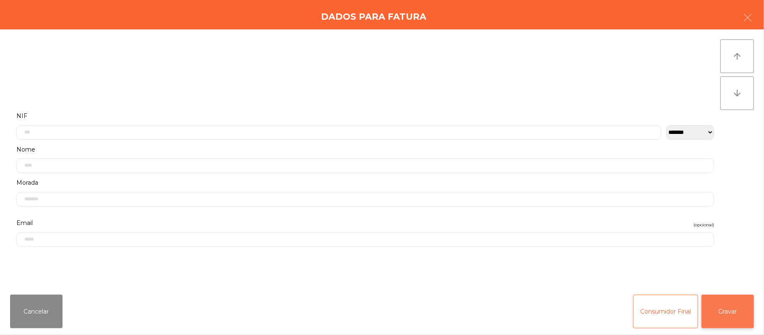
click at [734, 306] on button "Gravar" at bounding box center [728, 312] width 52 height 34
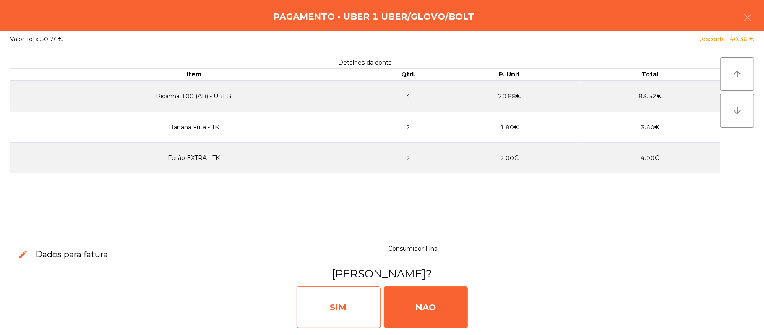
click at [341, 301] on div "SIM" at bounding box center [339, 307] width 84 height 42
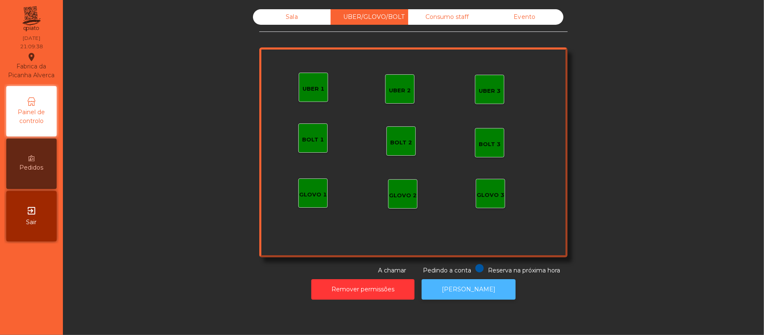
click at [456, 291] on button "[PERSON_NAME]" at bounding box center [469, 289] width 94 height 21
click at [288, 15] on div "Sala" at bounding box center [292, 17] width 78 height 16
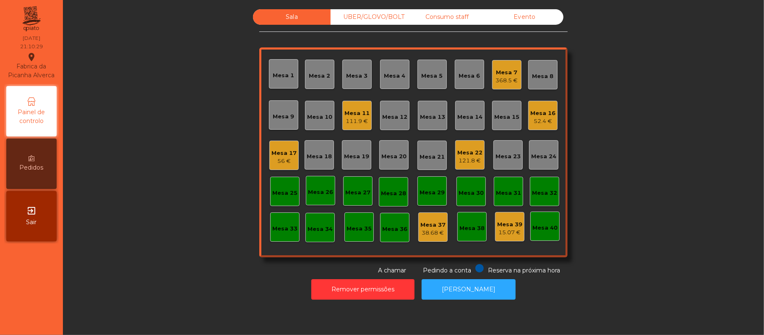
click at [353, 114] on div "Mesa 11" at bounding box center [357, 113] width 25 height 8
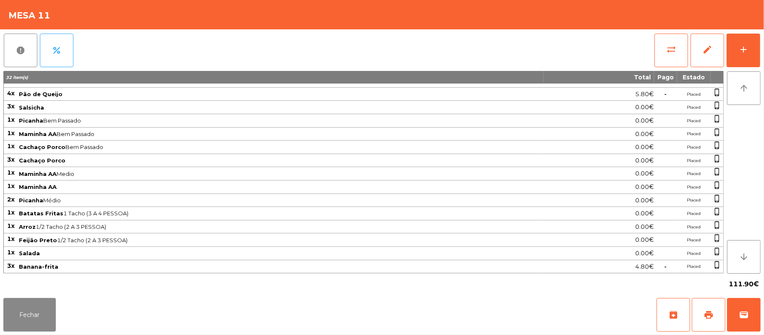
scroll to position [39, 0]
click at [21, 311] on button "Fechar" at bounding box center [29, 315] width 52 height 34
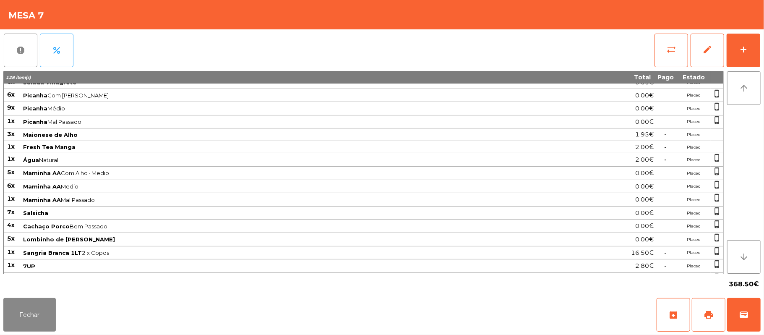
scroll to position [225, 0]
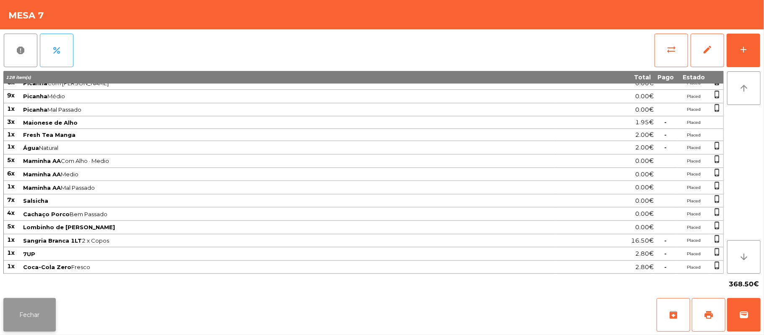
click at [42, 320] on button "Fechar" at bounding box center [29, 315] width 52 height 34
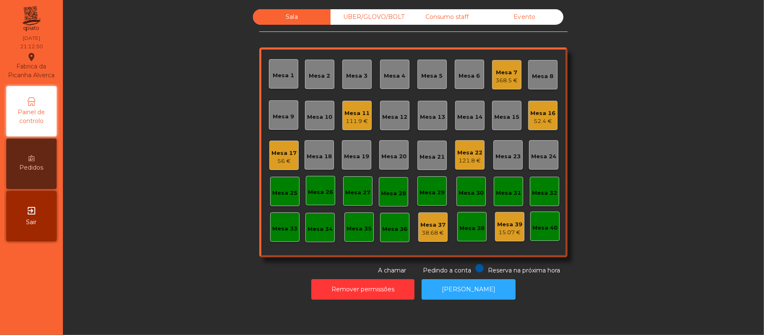
click at [350, 115] on div "Mesa 11" at bounding box center [357, 113] width 25 height 8
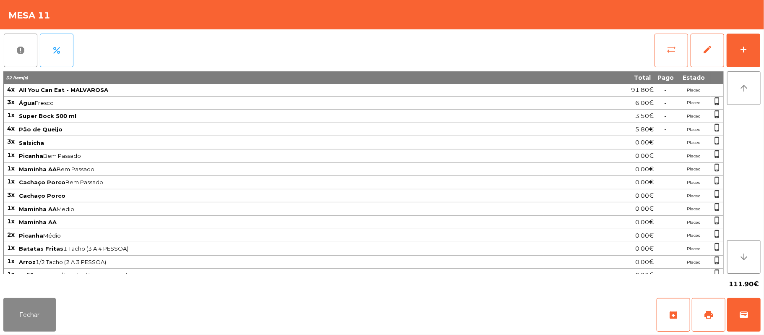
click at [667, 44] on span "sync_alt" at bounding box center [672, 49] width 10 height 10
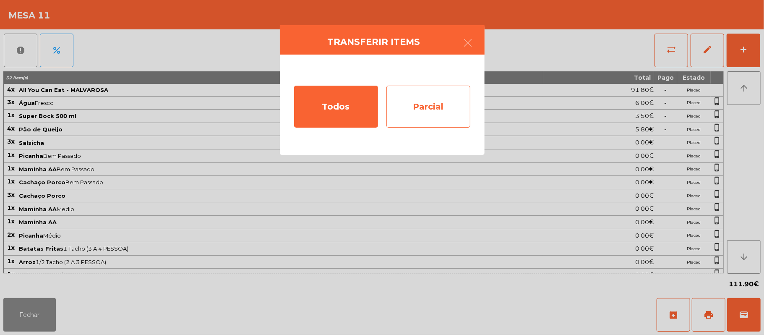
click at [439, 103] on div "Parcial" at bounding box center [429, 107] width 84 height 42
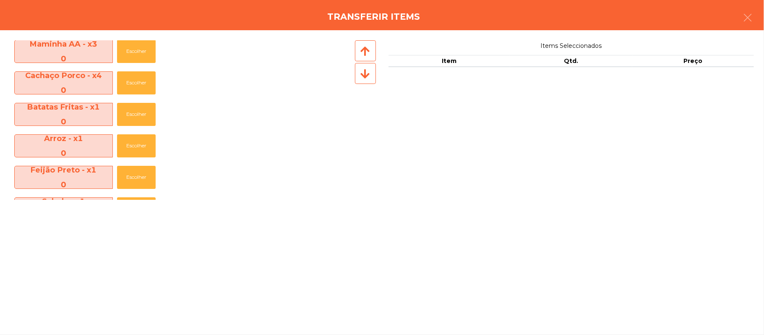
scroll to position [249, 0]
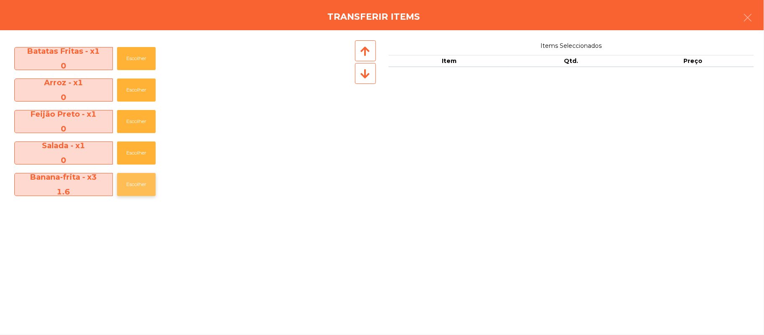
click at [144, 185] on button "Escolher" at bounding box center [136, 184] width 39 height 23
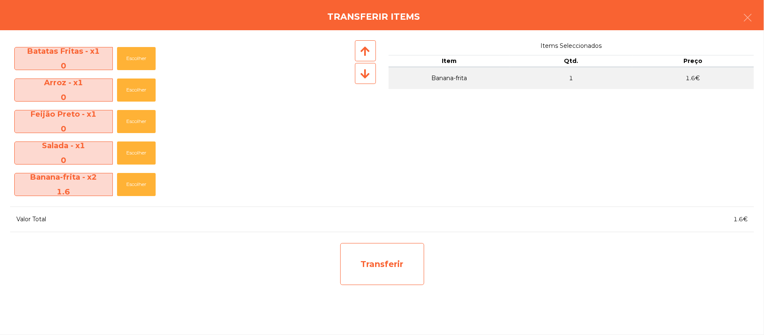
click at [414, 263] on div "Transferir" at bounding box center [382, 264] width 84 height 42
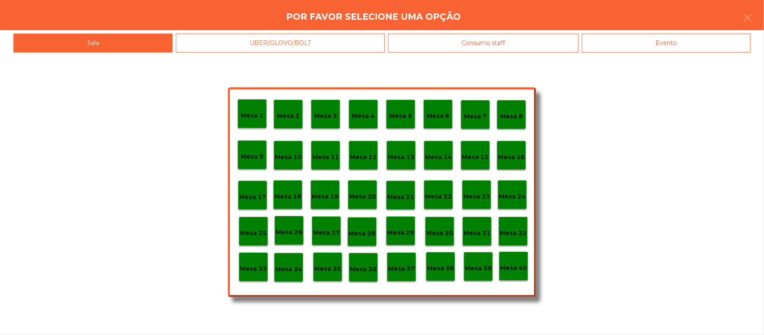
click at [475, 268] on p "Mesa 39" at bounding box center [478, 269] width 27 height 10
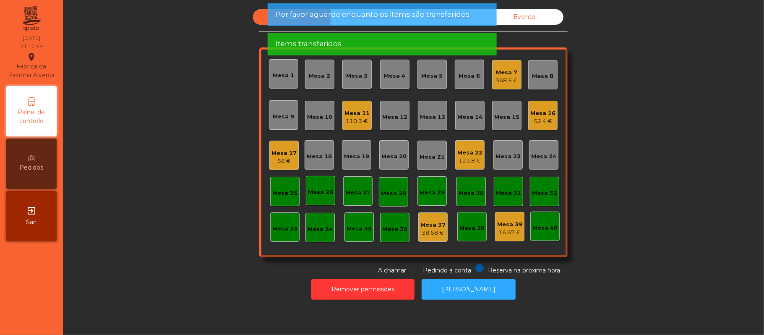
click at [501, 227] on div "Mesa 39" at bounding box center [509, 224] width 25 height 8
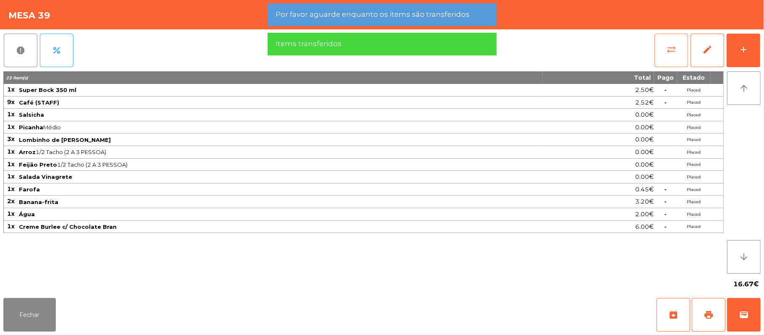
click at [664, 50] on button "sync_alt" at bounding box center [672, 51] width 34 height 34
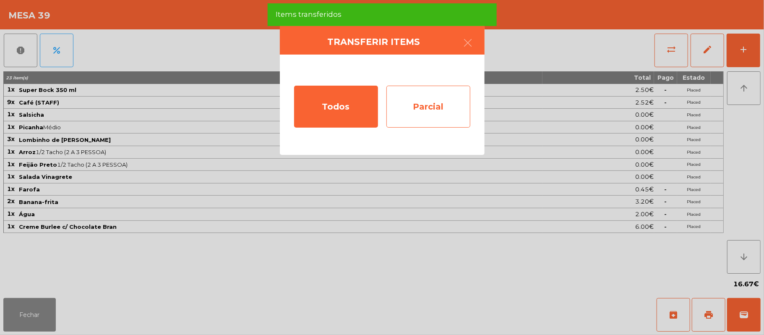
click at [441, 102] on div "Parcial" at bounding box center [429, 107] width 84 height 42
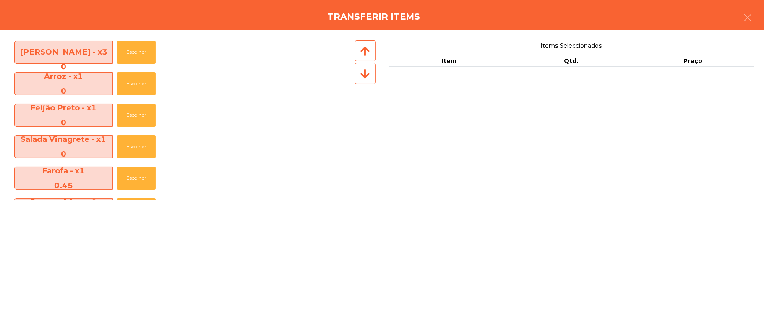
scroll to position [224, 0]
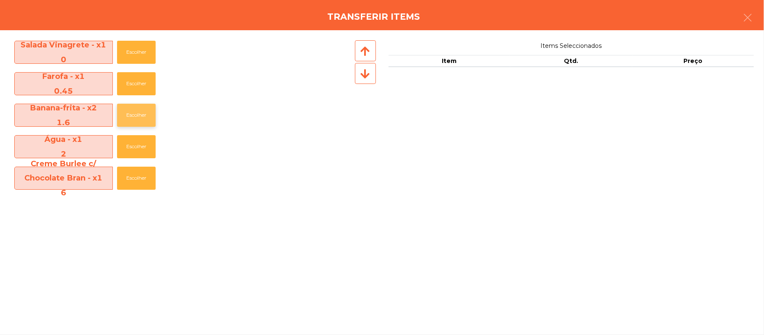
click at [140, 115] on button "Escolher" at bounding box center [136, 115] width 39 height 23
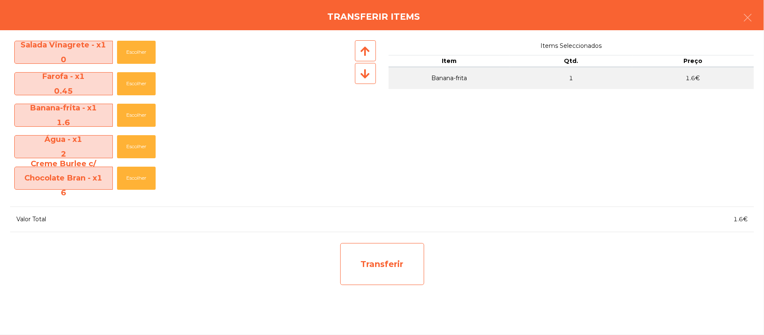
click at [384, 263] on div "Transferir" at bounding box center [382, 264] width 84 height 42
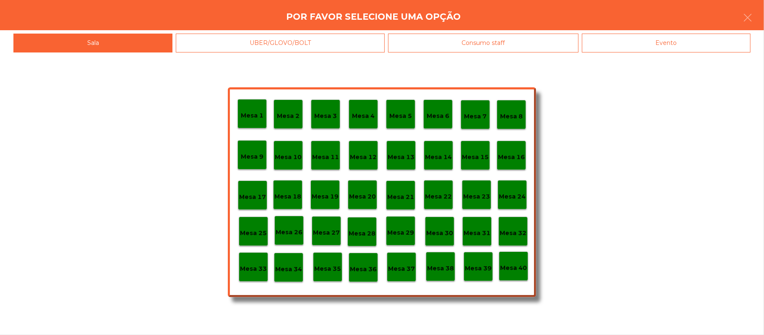
click at [401, 269] on p "Mesa 37" at bounding box center [401, 269] width 27 height 10
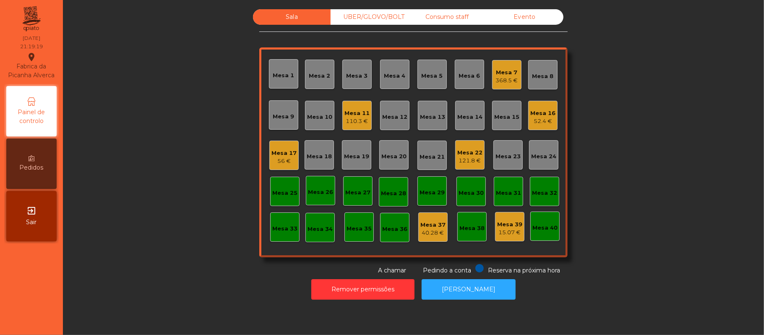
click at [395, 162] on div "Mesa 20" at bounding box center [393, 154] width 29 height 29
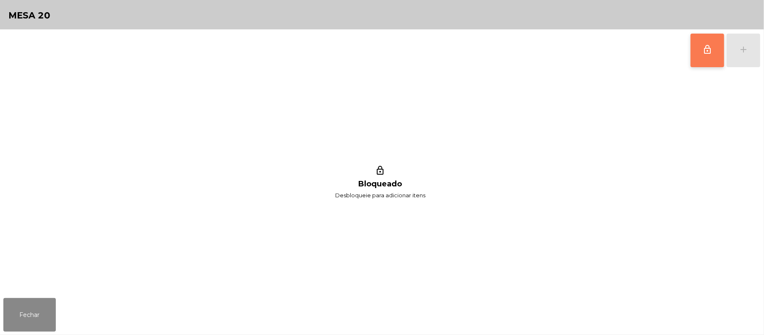
click at [696, 61] on button "lock_outline" at bounding box center [708, 51] width 34 height 34
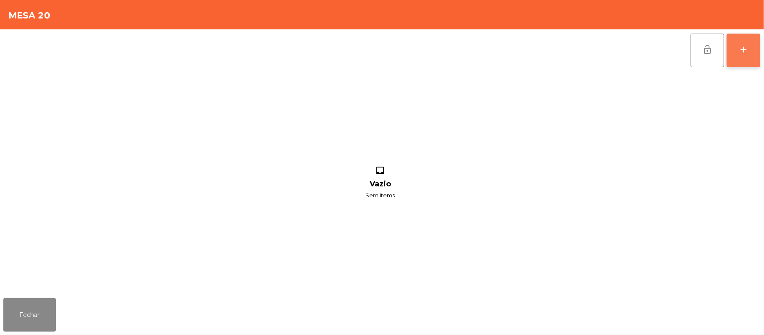
click at [737, 47] on button "add" at bounding box center [744, 51] width 34 height 34
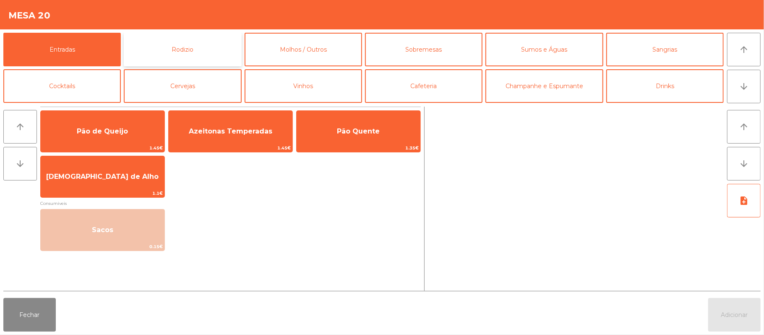
click at [206, 42] on button "Rodizio" at bounding box center [183, 50] width 118 height 34
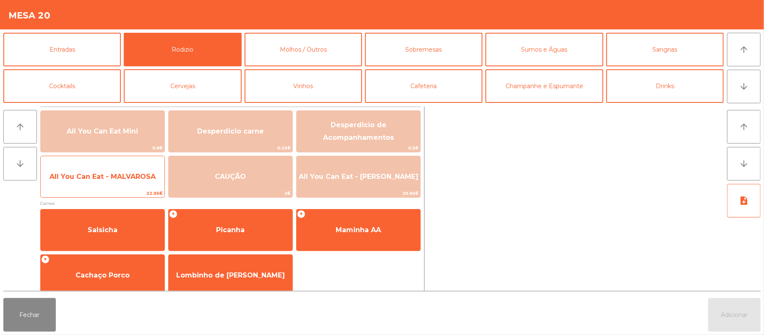
click at [127, 182] on span "All You Can Eat - MALVAROSA" at bounding box center [103, 176] width 124 height 23
click at [131, 183] on span "All You Can Eat - MALVAROSA" at bounding box center [103, 176] width 124 height 23
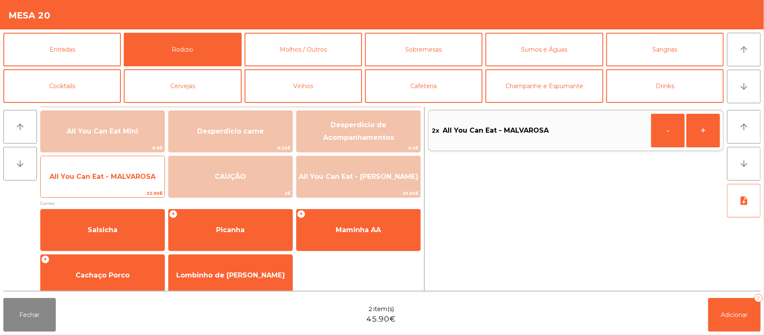
click at [123, 176] on span "All You Can Eat - MALVAROSA" at bounding box center [103, 177] width 106 height 8
click at [109, 185] on span "All You Can Eat - MALVAROSA" at bounding box center [103, 176] width 124 height 23
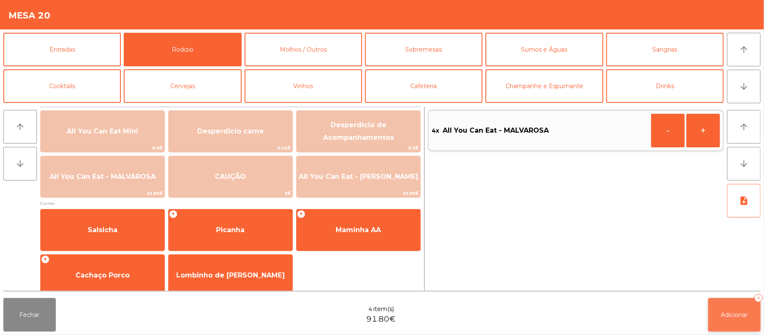
click at [736, 309] on button "Adicionar 4" at bounding box center [735, 315] width 52 height 34
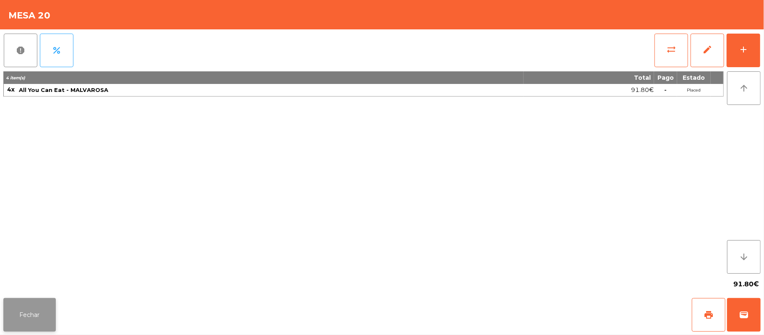
click at [48, 298] on button "Fechar" at bounding box center [29, 315] width 52 height 34
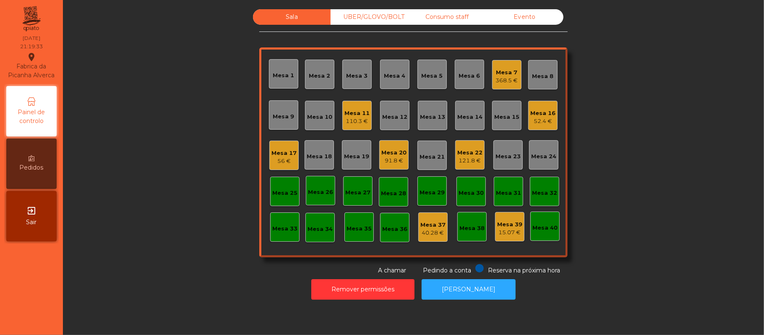
click at [144, 212] on div "Sala UBER/GLOVO/BOLT Consumo staff Evento Mesa 1 Mesa 2 Mesa 3 Mesa 4 Mesa 5 Me…" at bounding box center [413, 142] width 679 height 266
click at [400, 157] on div "91.8 €" at bounding box center [394, 161] width 25 height 8
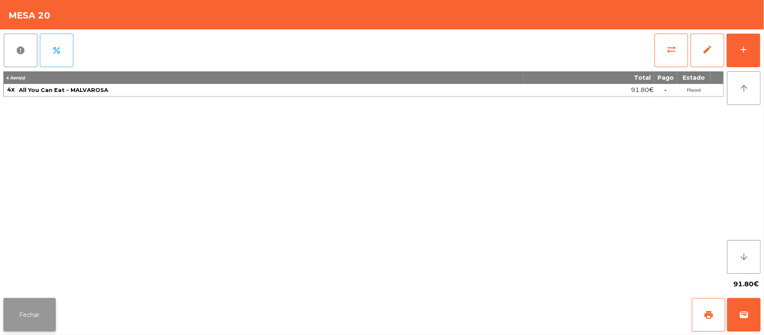
click at [39, 323] on button "Fechar" at bounding box center [29, 315] width 52 height 34
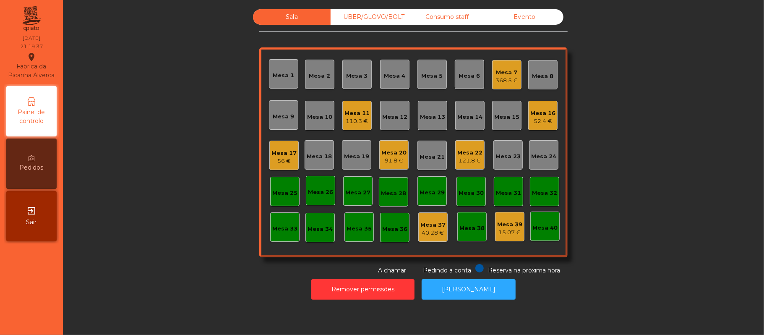
click at [154, 249] on div "Sala UBER/GLOVO/BOLT Consumo staff Evento Mesa 1 Mesa 2 Mesa 3 Mesa 4 Mesa 5 Me…" at bounding box center [413, 142] width 679 height 266
click at [361, 116] on div "Mesa 11" at bounding box center [357, 113] width 25 height 8
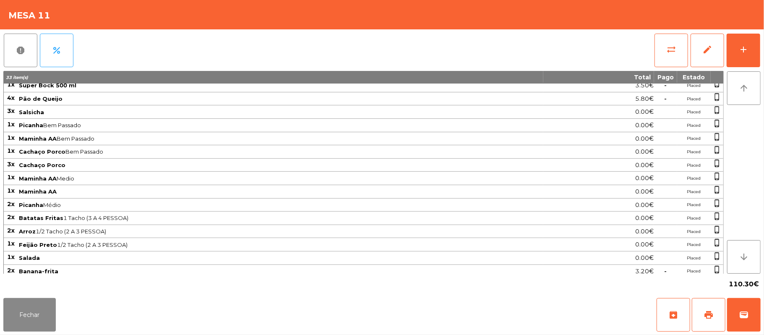
scroll to position [41, 0]
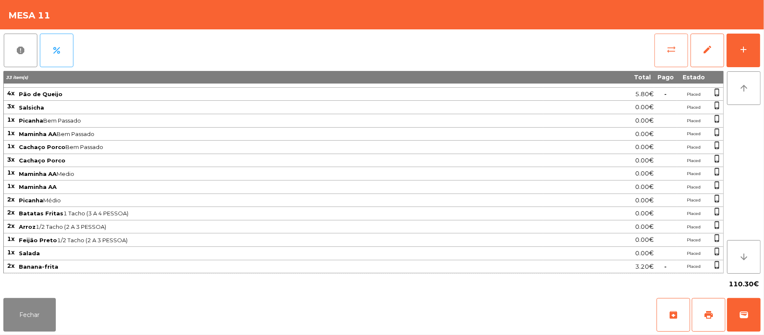
click at [666, 47] on button "sync_alt" at bounding box center [672, 51] width 34 height 34
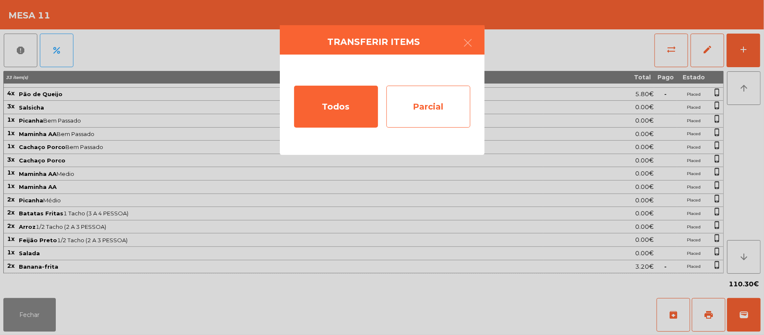
click at [437, 107] on div "Parcial" at bounding box center [429, 107] width 84 height 42
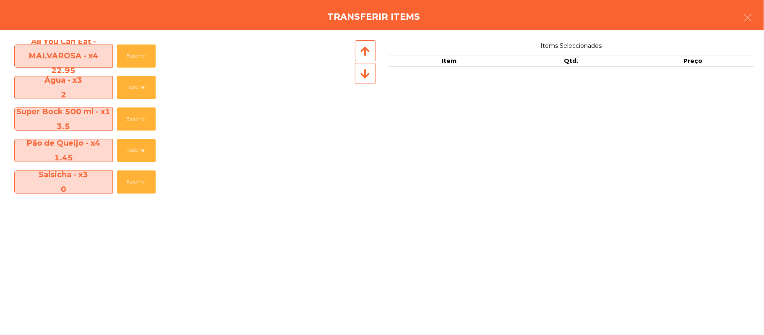
click at [83, 125] on div "3.5" at bounding box center [64, 126] width 98 height 15
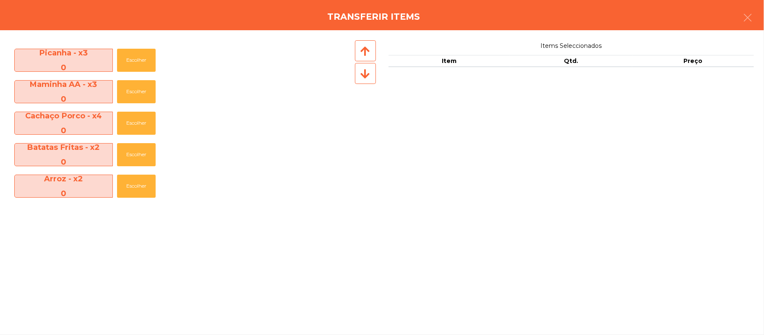
scroll to position [249, 0]
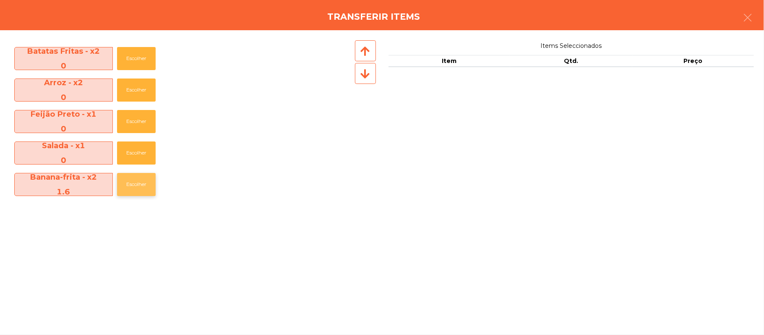
click at [124, 187] on button "Escolher" at bounding box center [136, 184] width 39 height 23
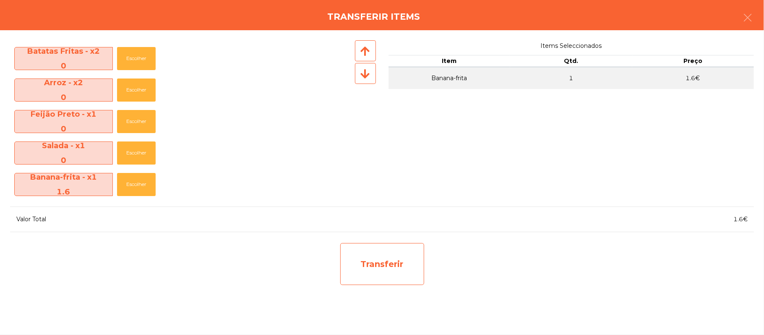
click at [403, 275] on div "Transferir" at bounding box center [382, 264] width 84 height 42
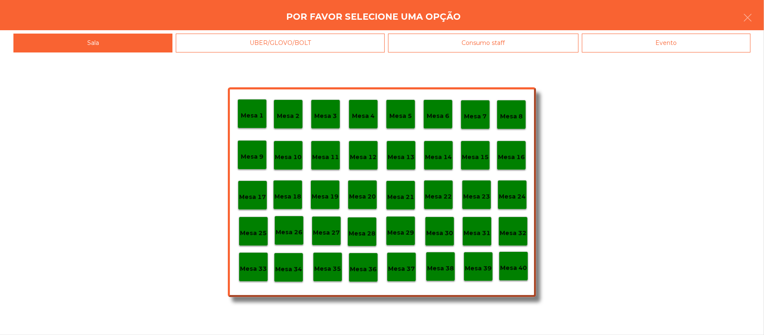
click at [410, 275] on div "Mesa 37" at bounding box center [401, 266] width 29 height 29
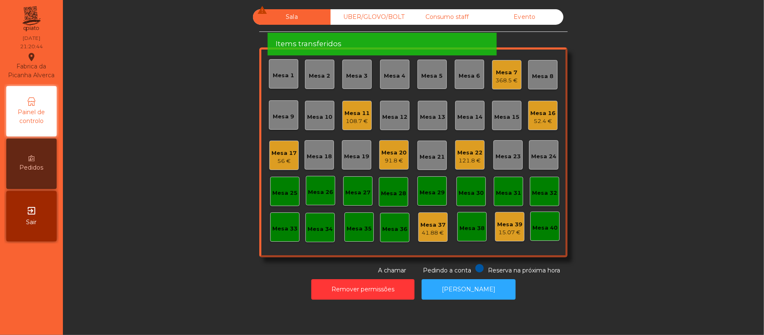
click at [461, 157] on div "121.8 €" at bounding box center [470, 161] width 25 height 8
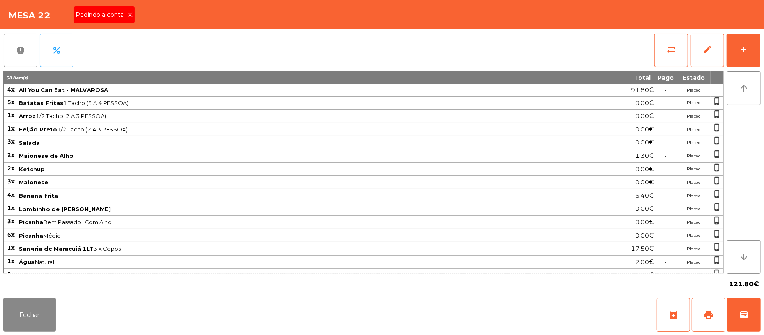
click at [121, 14] on span "Pedindo a conta" at bounding box center [102, 14] width 52 height 9
click at [32, 324] on button "Fechar" at bounding box center [29, 315] width 52 height 34
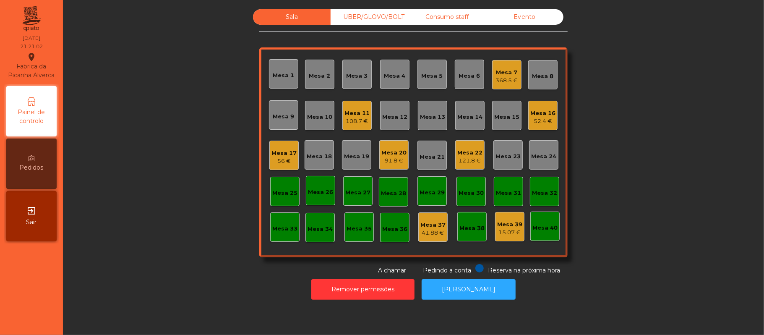
click at [475, 161] on div "121.8 €" at bounding box center [470, 161] width 25 height 8
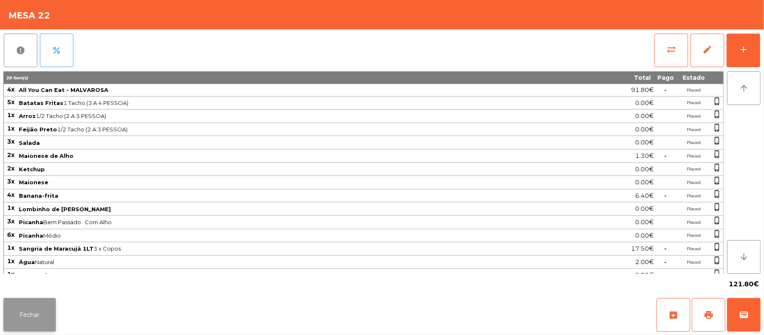
click at [26, 328] on button "Fechar" at bounding box center [29, 315] width 52 height 34
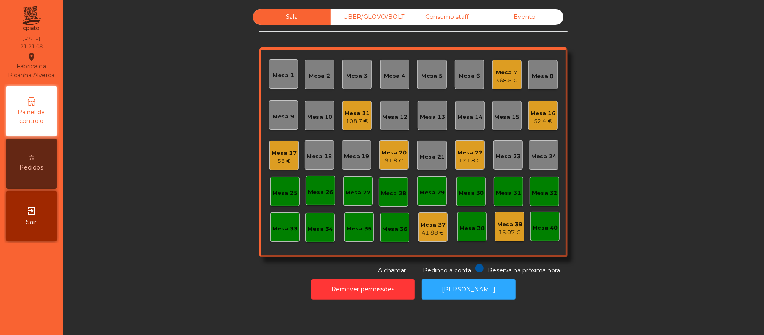
click at [366, 118] on div "Mesa 11 108.7 €" at bounding box center [357, 115] width 29 height 29
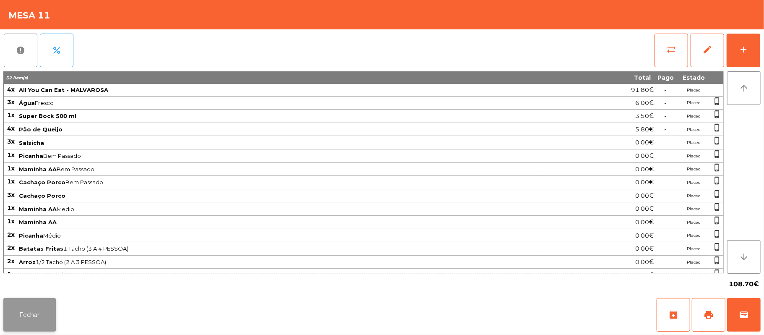
click at [32, 324] on button "Fechar" at bounding box center [29, 315] width 52 height 34
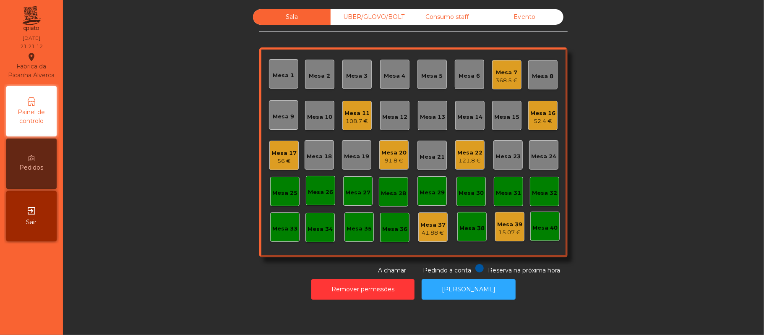
click at [463, 153] on div "Mesa 22" at bounding box center [470, 153] width 25 height 8
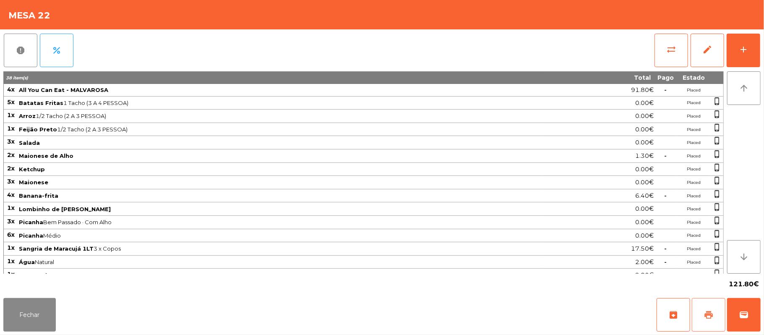
click at [703, 314] on button "print" at bounding box center [709, 315] width 34 height 34
click at [48, 323] on button "Fechar" at bounding box center [29, 315] width 52 height 34
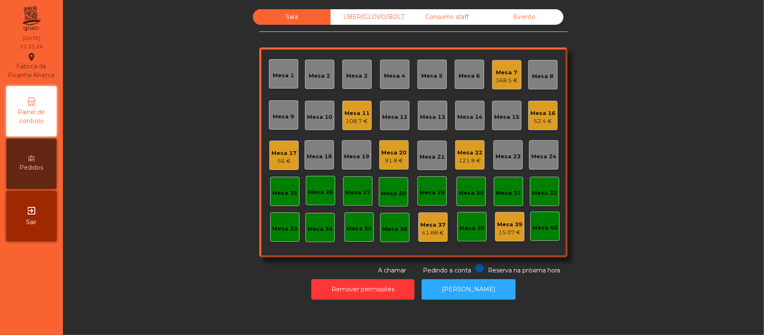
click at [356, 113] on div "Mesa 11" at bounding box center [357, 113] width 25 height 8
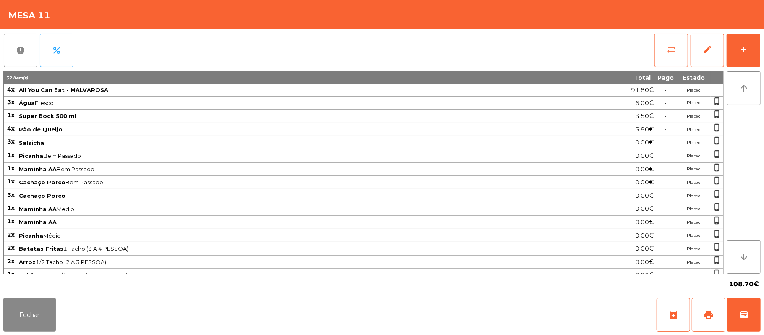
click at [664, 46] on button "sync_alt" at bounding box center [672, 51] width 34 height 34
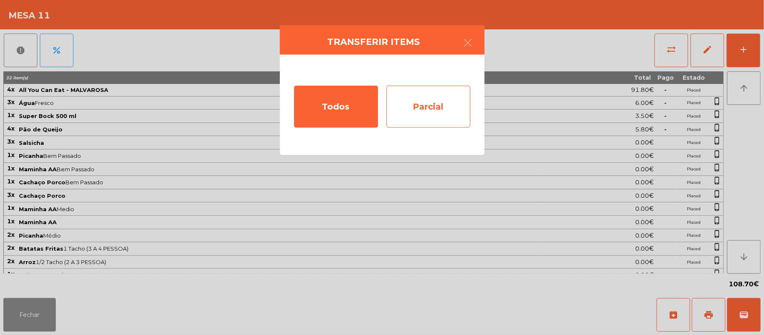
click at [436, 103] on div "Parcial" at bounding box center [429, 107] width 84 height 42
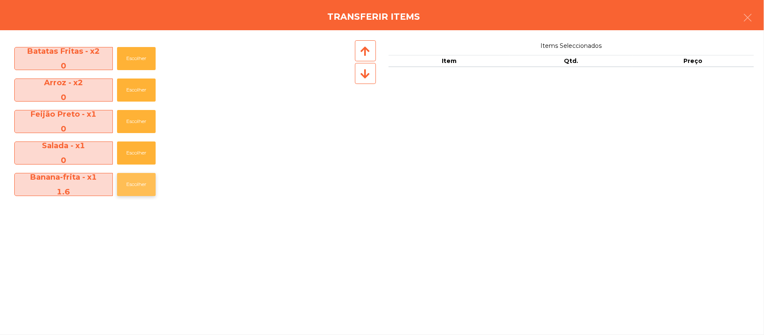
click at [139, 186] on button "Escolher" at bounding box center [136, 184] width 39 height 23
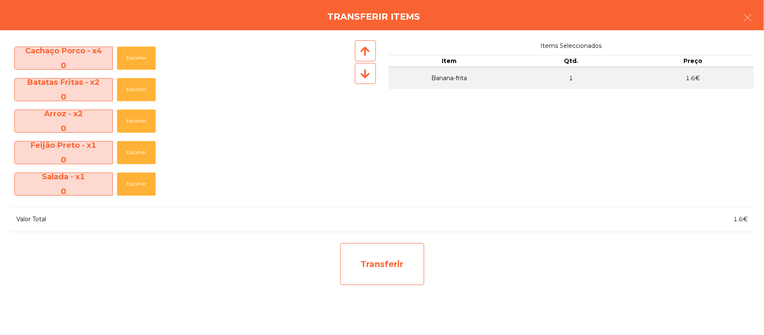
click at [385, 259] on div "Transferir" at bounding box center [382, 264] width 84 height 42
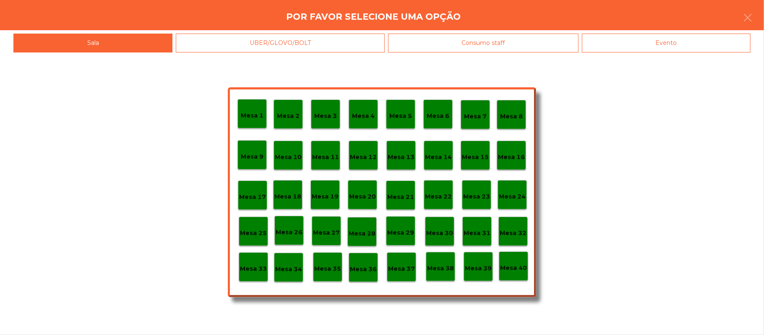
click at [481, 277] on div "Mesa 39" at bounding box center [478, 266] width 29 height 29
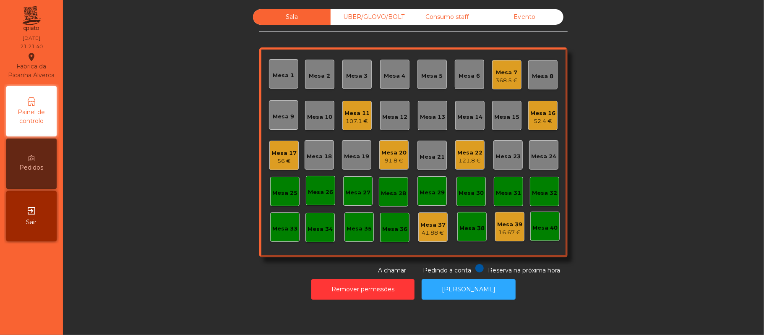
click at [462, 168] on div "Mesa 22 121.8 €" at bounding box center [469, 154] width 29 height 29
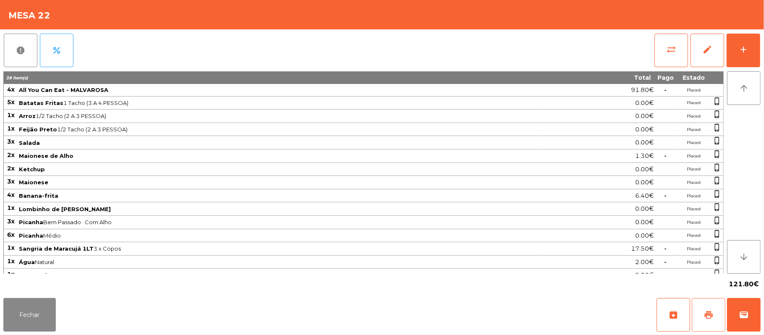
click at [707, 322] on button "print" at bounding box center [709, 315] width 34 height 34
click at [32, 316] on button "Fechar" at bounding box center [29, 315] width 52 height 34
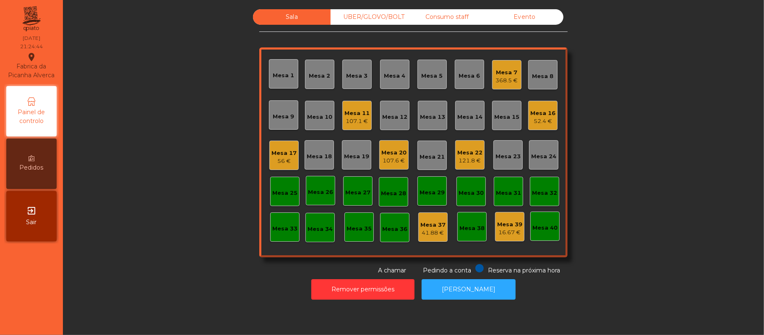
click at [502, 76] on div "368.5 €" at bounding box center [507, 80] width 22 height 8
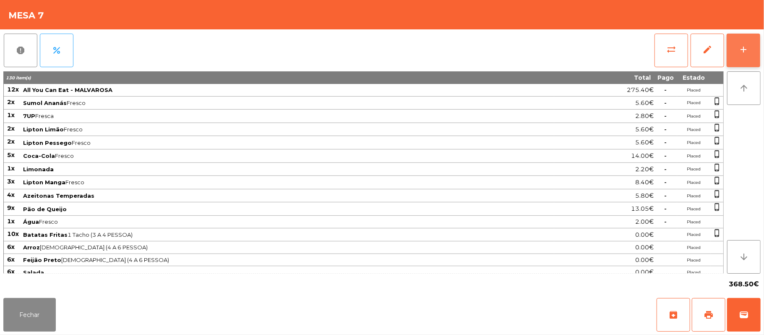
click at [739, 49] on div "add" at bounding box center [744, 49] width 10 height 10
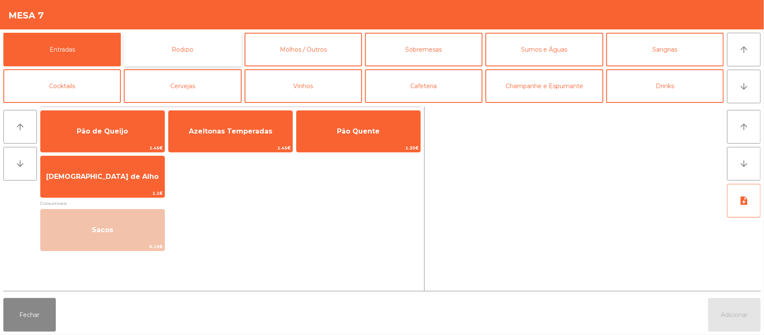
click at [180, 52] on button "Rodizio" at bounding box center [183, 50] width 118 height 34
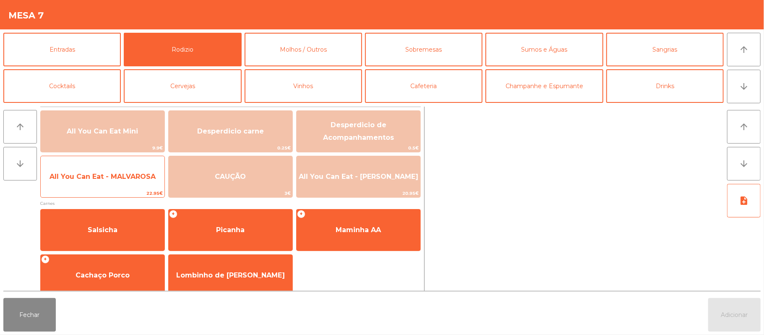
click at [118, 177] on span "All You Can Eat - MALVAROSA" at bounding box center [103, 177] width 106 height 8
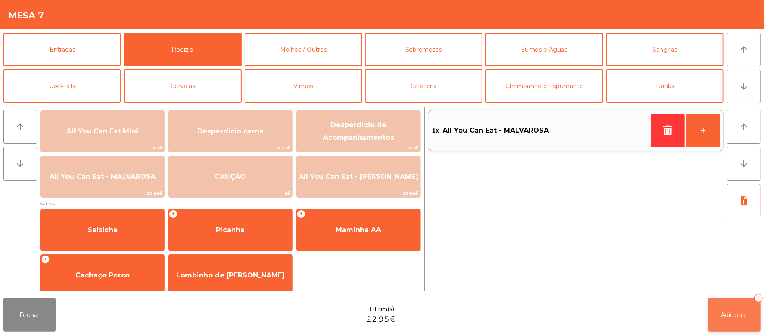
click at [722, 318] on span "Adicionar" at bounding box center [735, 315] width 27 height 8
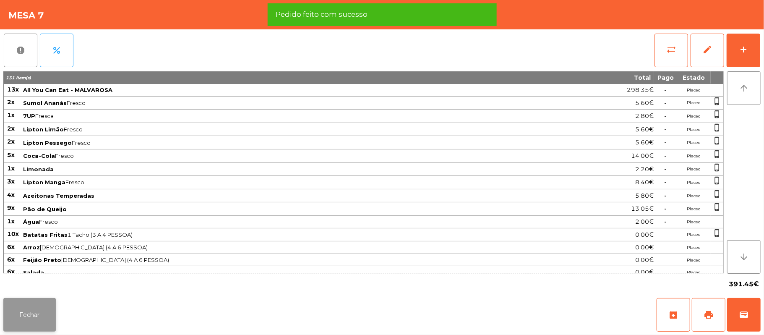
click at [29, 313] on button "Fechar" at bounding box center [29, 315] width 52 height 34
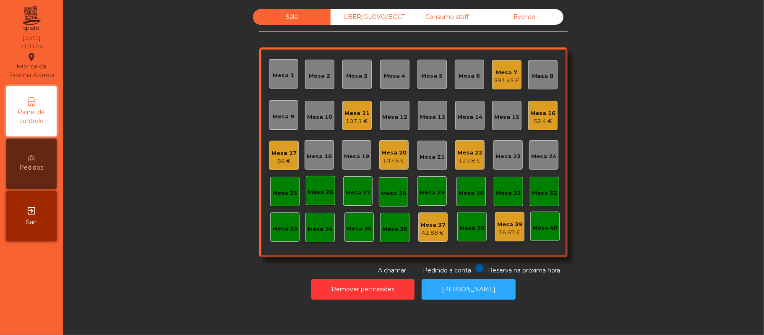
click at [162, 182] on div "Sala UBER/GLOVO/BOLT Consumo staff Evento Mesa 1 Mesa 2 Mesa 3 Mesa 4 Mesa 5 Me…" at bounding box center [413, 142] width 679 height 266
click at [534, 110] on div "Mesa 16" at bounding box center [543, 113] width 25 height 8
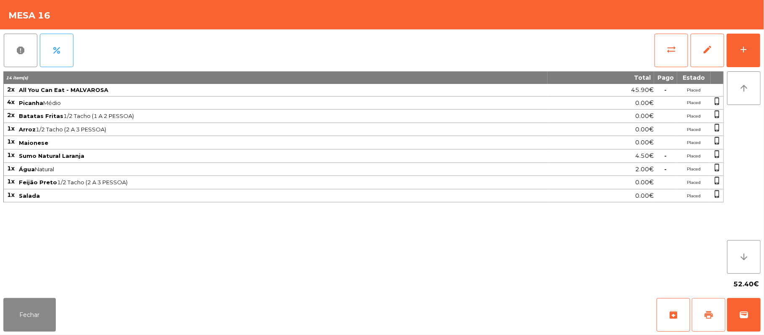
click at [704, 308] on button "print" at bounding box center [709, 315] width 34 height 34
click at [40, 326] on button "Fechar" at bounding box center [29, 315] width 52 height 34
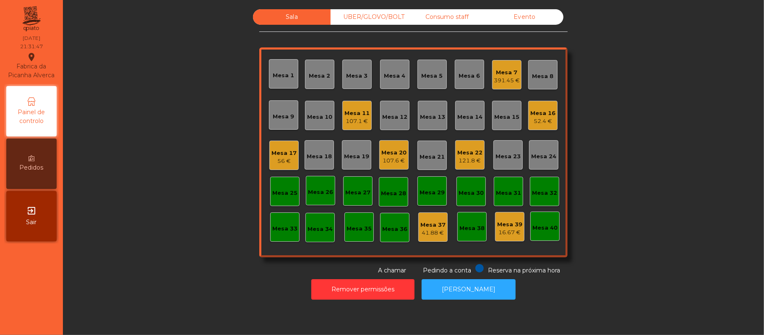
click at [539, 117] on div "52.4 €" at bounding box center [543, 121] width 25 height 8
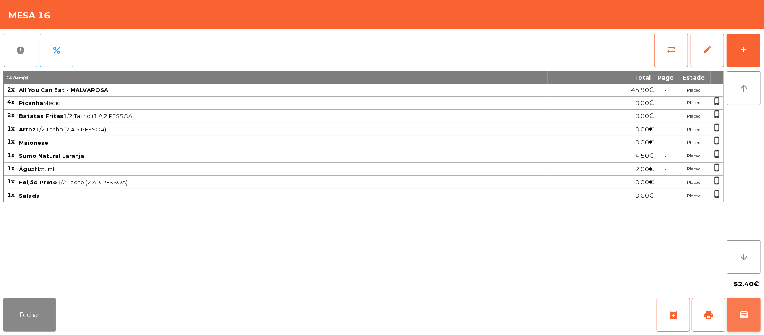
click at [750, 314] on button "wallet" at bounding box center [744, 315] width 34 height 34
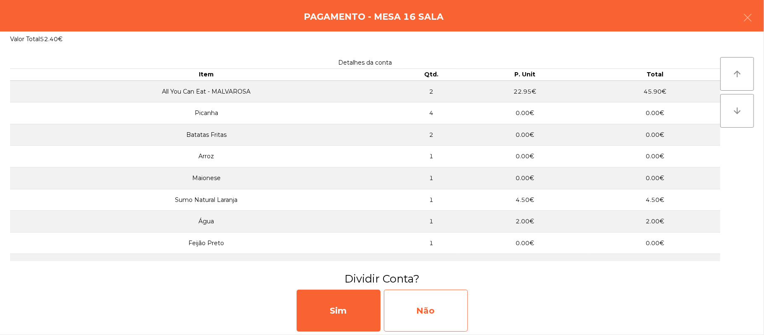
click at [424, 301] on div "Não" at bounding box center [426, 311] width 84 height 42
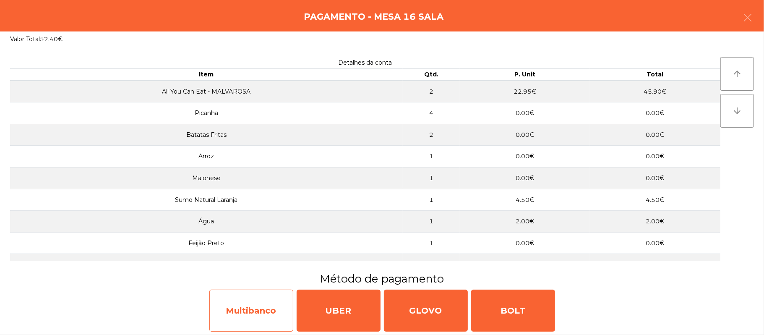
click at [253, 308] on div "Multibanco" at bounding box center [251, 311] width 84 height 42
select select "**"
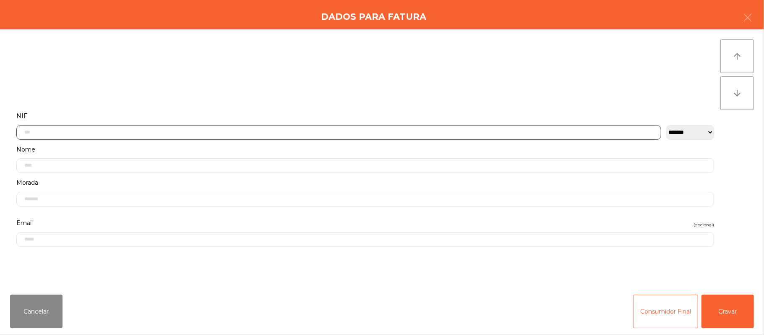
click at [228, 131] on input "text" at bounding box center [338, 132] width 645 height 15
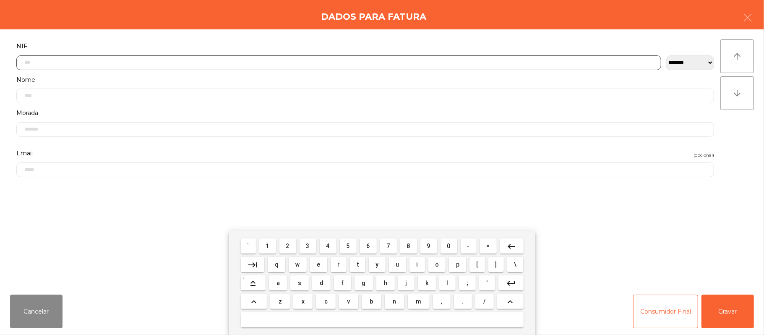
scroll to position [71, 0]
type input "*********"
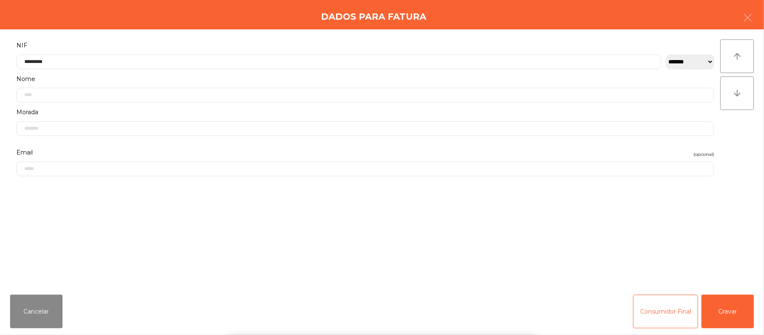
click at [739, 301] on div "` 1 2 3 4 5 6 7 8 9 0 - = keyboard_backspace keyboard_tab q w e r t y u i o p […" at bounding box center [382, 283] width 764 height 104
click at [714, 310] on button "Gravar" at bounding box center [728, 312] width 52 height 34
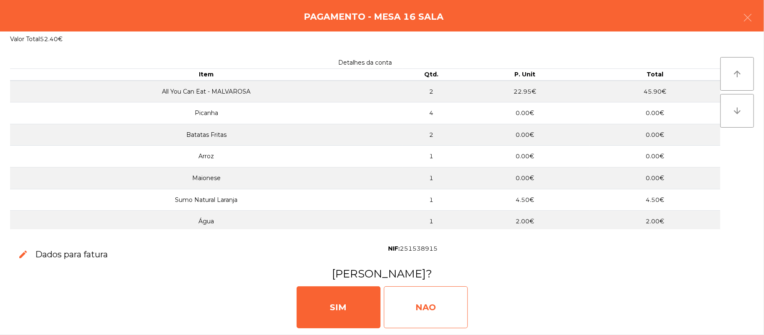
click at [438, 321] on div "NAO" at bounding box center [426, 307] width 84 height 42
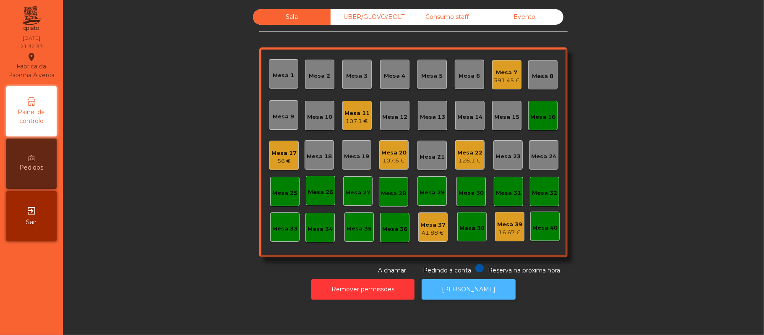
click at [464, 299] on button "[PERSON_NAME]" at bounding box center [469, 289] width 94 height 21
click at [550, 116] on div "Mesa 16" at bounding box center [543, 117] width 25 height 8
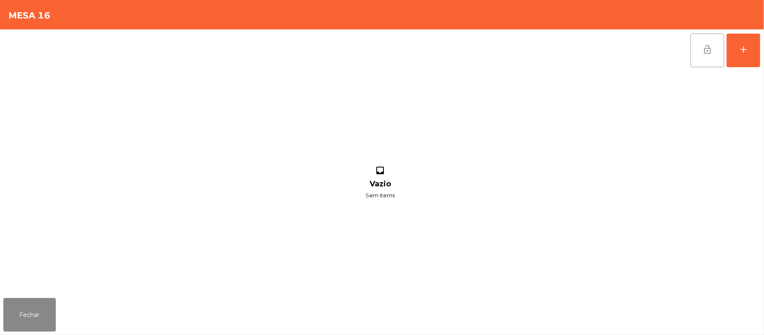
click at [704, 55] on button "lock_open" at bounding box center [708, 51] width 34 height 34
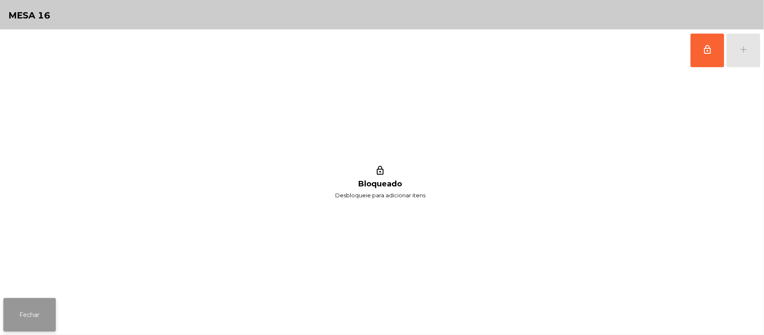
click at [51, 312] on button "Fechar" at bounding box center [29, 315] width 52 height 34
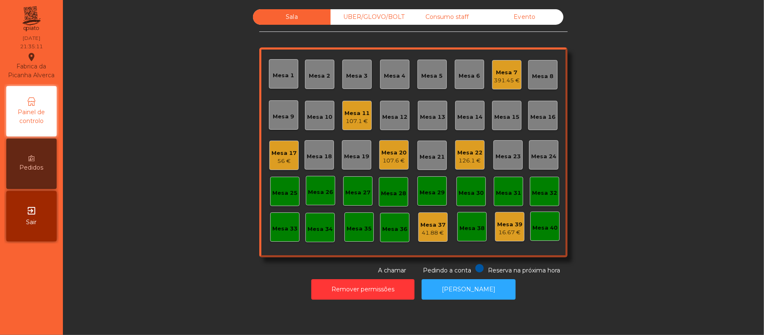
click at [169, 237] on div "Sala UBER/GLOVO/BOLT Consumo staff Evento Mesa 1 Mesa 2 Mesa 3 Mesa 4 Mesa 5 Me…" at bounding box center [413, 142] width 679 height 266
click at [547, 116] on div "Mesa 16" at bounding box center [543, 117] width 25 height 8
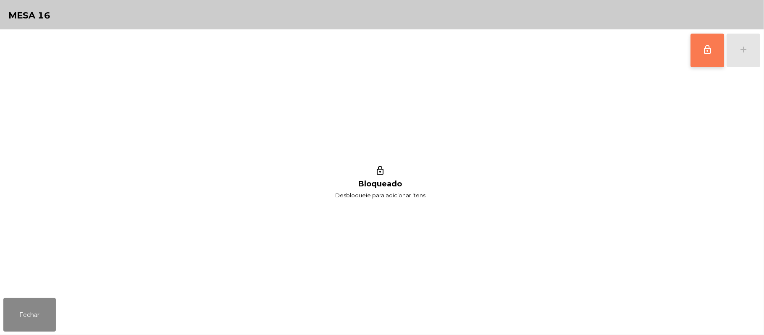
click at [700, 49] on button "lock_outline" at bounding box center [708, 51] width 34 height 34
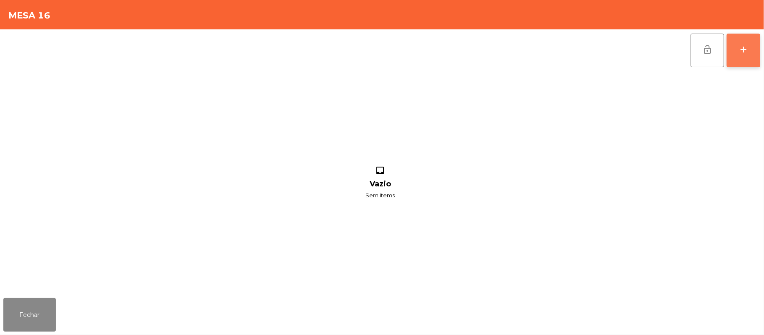
click at [751, 43] on button "add" at bounding box center [744, 51] width 34 height 34
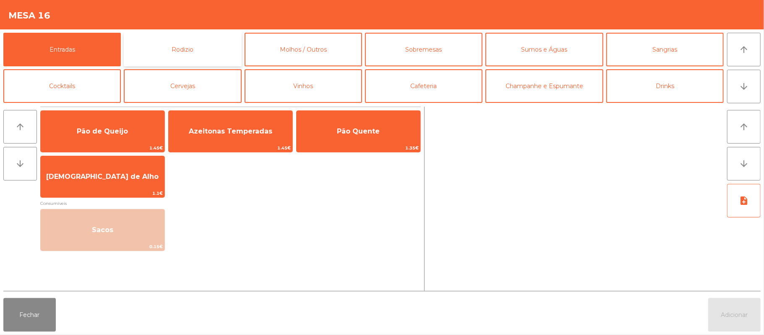
click at [206, 59] on button "Rodizio" at bounding box center [183, 50] width 118 height 34
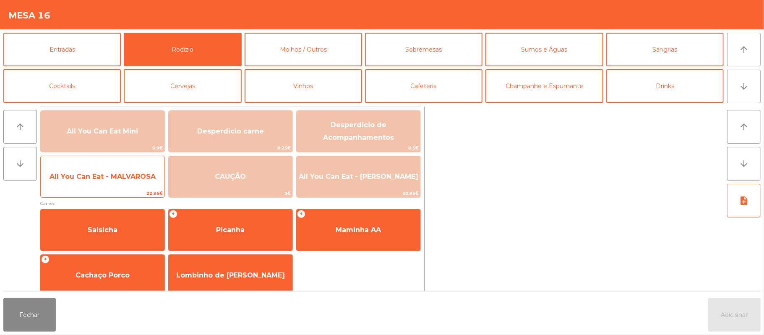
click at [116, 181] on span "All You Can Eat - MALVAROSA" at bounding box center [103, 176] width 124 height 23
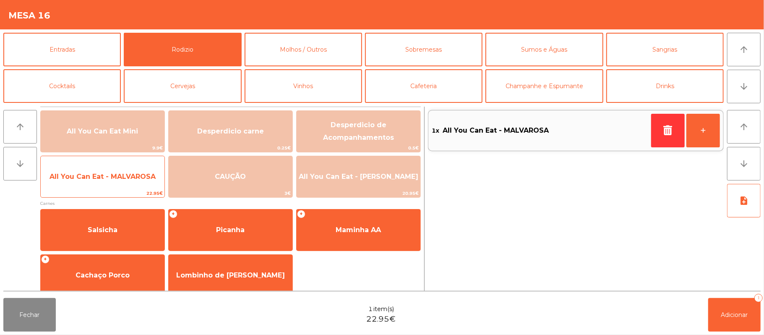
click at [120, 175] on span "All You Can Eat - MALVAROSA" at bounding box center [103, 177] width 106 height 8
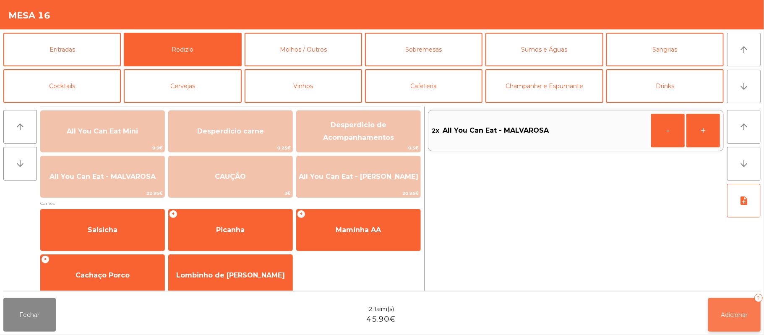
click at [738, 320] on button "Adicionar 2" at bounding box center [735, 315] width 52 height 34
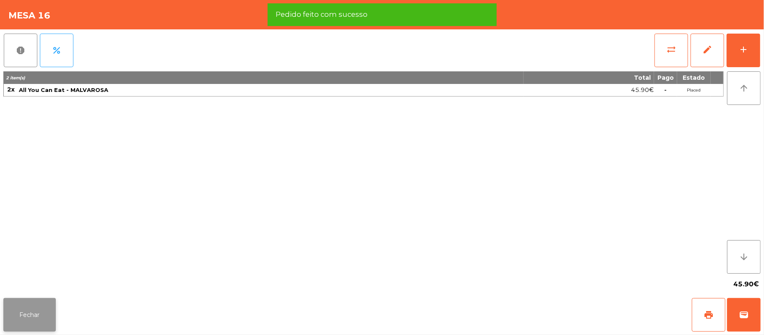
click at [34, 314] on button "Fechar" at bounding box center [29, 315] width 52 height 34
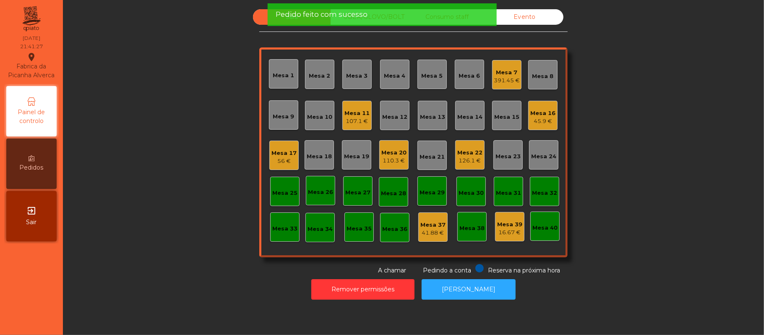
click at [157, 207] on div "Sala UBER/GLOVO/BOLT Consumo staff Evento Mesa 1 Mesa 2 Mesa 3 Mesa 4 Mesa 5 Me…" at bounding box center [413, 142] width 679 height 266
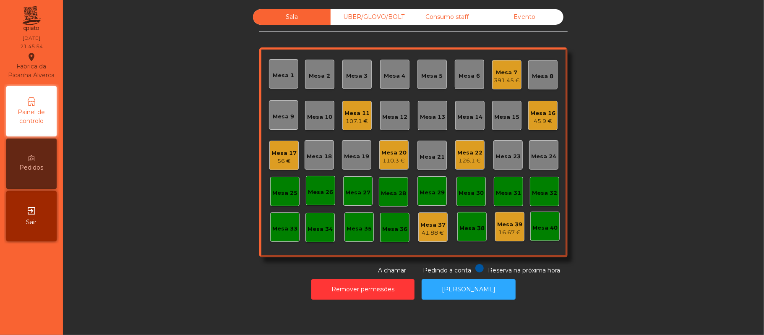
click at [345, 191] on div "Mesa 27" at bounding box center [357, 192] width 25 height 8
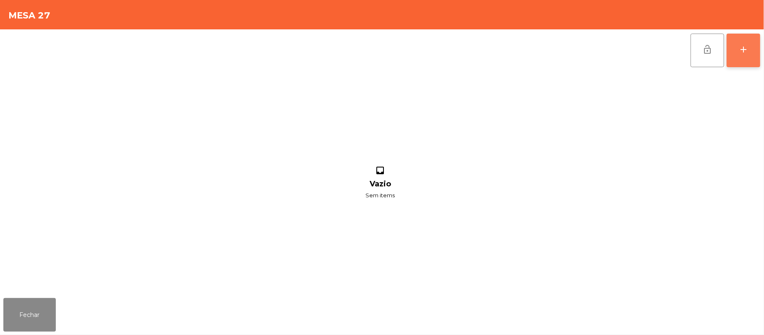
click at [743, 54] on div "add" at bounding box center [744, 49] width 10 height 10
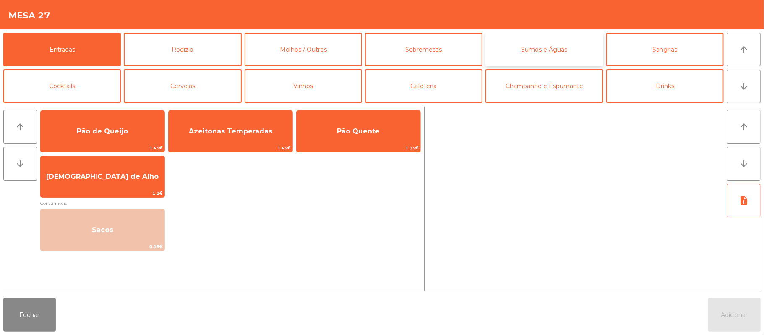
click at [564, 47] on button "Sumos e Águas" at bounding box center [545, 50] width 118 height 34
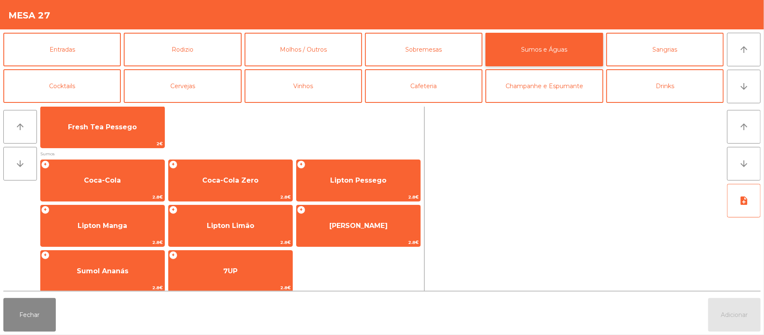
scroll to position [94, 0]
click at [34, 320] on button "Fechar" at bounding box center [29, 315] width 52 height 34
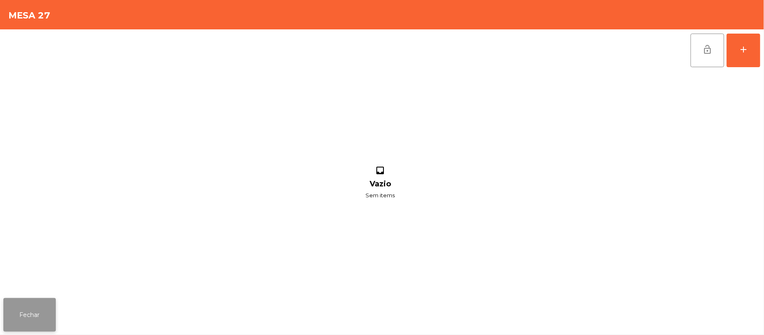
click at [27, 314] on button "Fechar" at bounding box center [29, 315] width 52 height 34
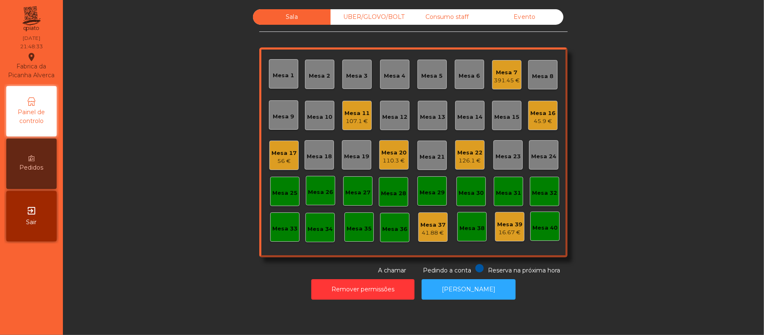
click at [534, 113] on div "Mesa 16" at bounding box center [543, 113] width 25 height 8
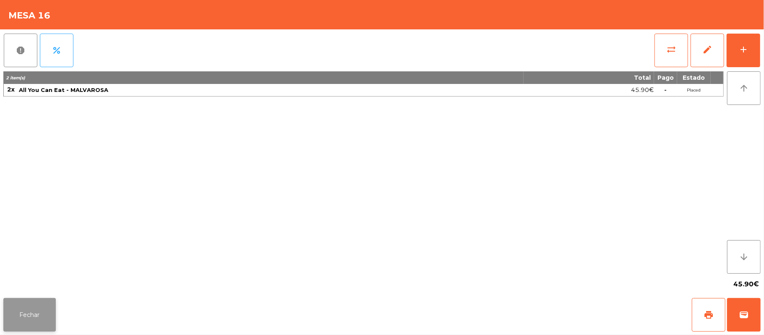
click at [41, 328] on button "Fechar" at bounding box center [29, 315] width 52 height 34
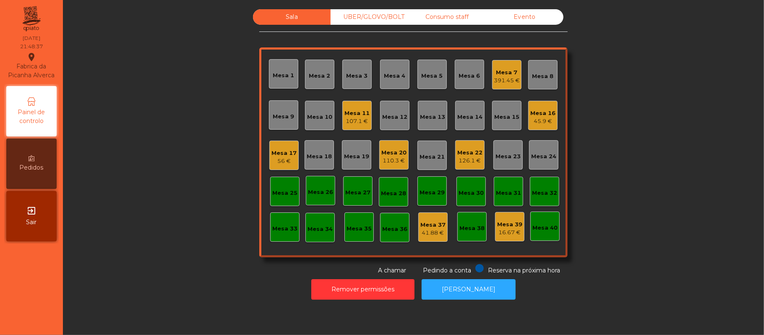
click at [465, 162] on div "126.1 €" at bounding box center [470, 161] width 25 height 8
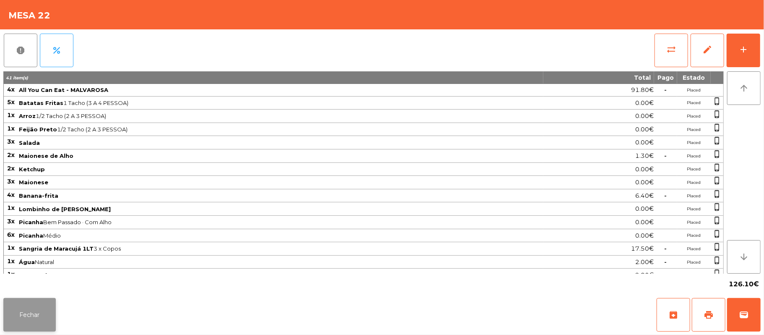
click at [39, 324] on button "Fechar" at bounding box center [29, 315] width 52 height 34
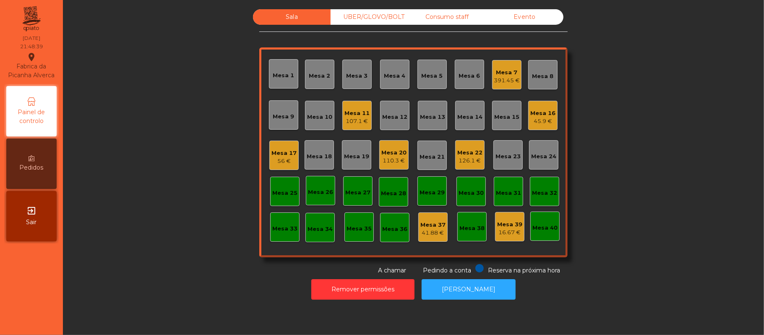
click at [399, 153] on div "Mesa 20" at bounding box center [394, 153] width 25 height 8
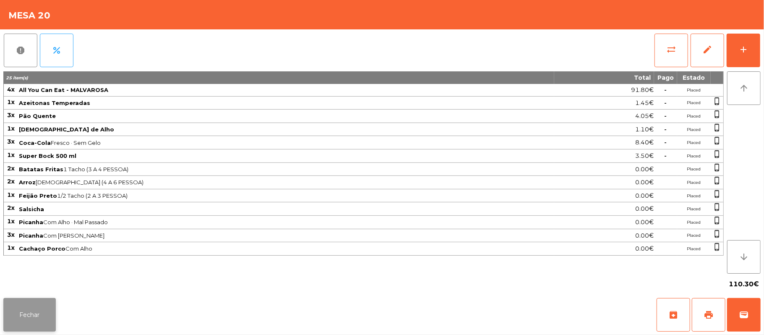
click at [47, 327] on button "Fechar" at bounding box center [29, 315] width 52 height 34
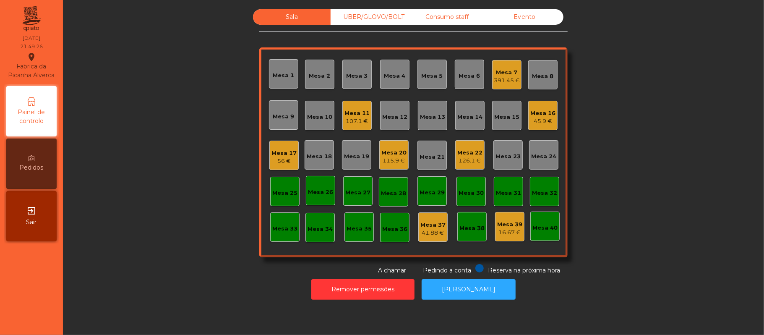
click at [510, 76] on div "Mesa 7" at bounding box center [507, 72] width 26 height 8
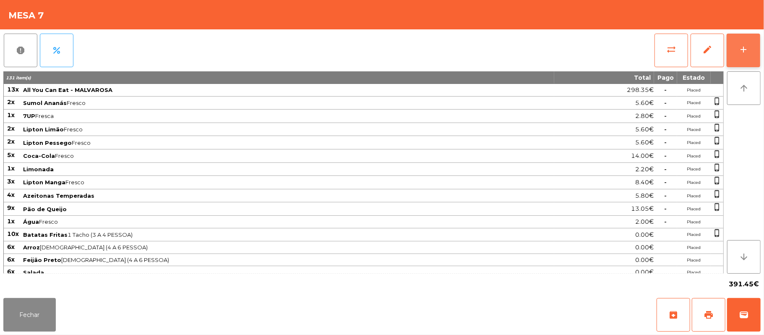
click at [758, 42] on button "add" at bounding box center [744, 51] width 34 height 34
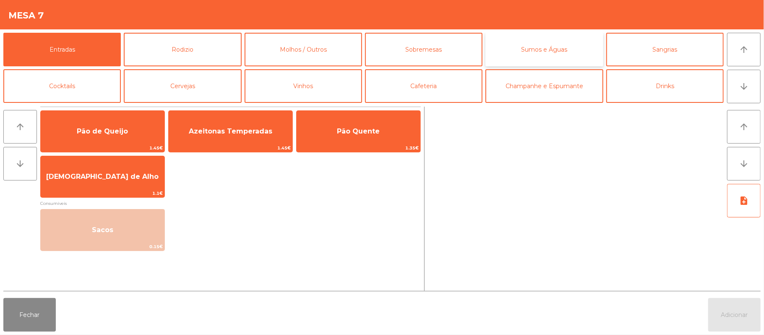
click at [561, 50] on button "Sumos e Águas" at bounding box center [545, 50] width 118 height 34
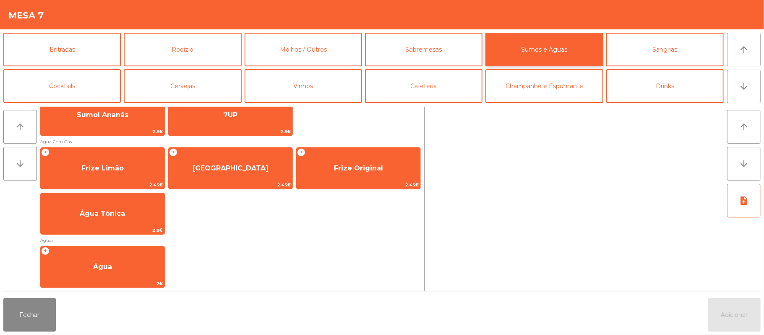
scroll to position [251, 0]
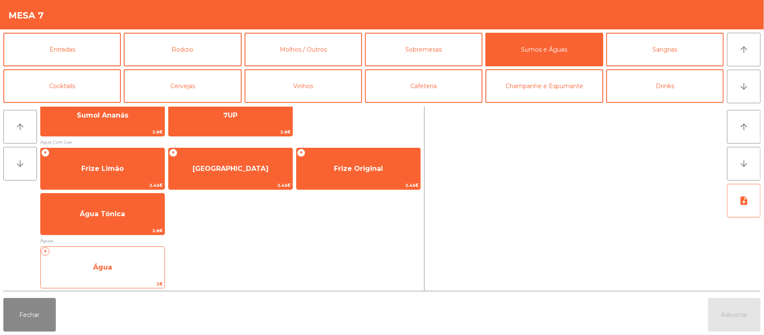
click at [118, 266] on span "Água" at bounding box center [103, 267] width 124 height 23
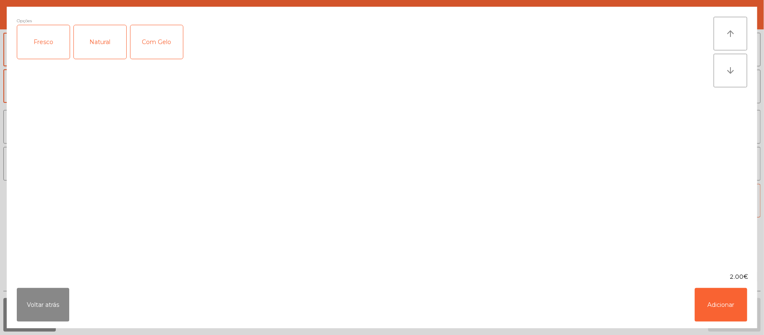
click at [29, 39] on div "Fresco" at bounding box center [43, 42] width 52 height 34
click at [741, 304] on button "Adicionar" at bounding box center [721, 305] width 52 height 34
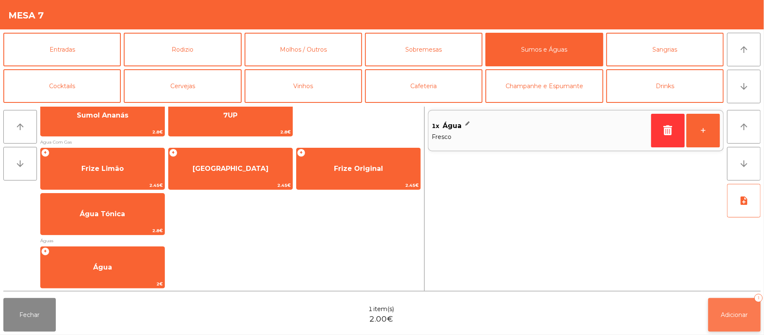
click at [743, 299] on button "Adicionar 1" at bounding box center [735, 315] width 52 height 34
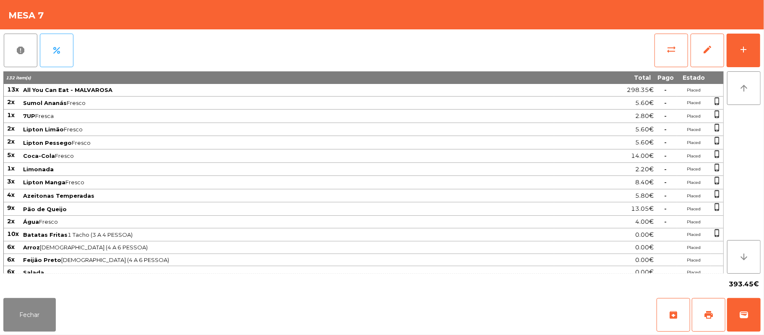
click at [65, 317] on div "Fechar archive print wallet" at bounding box center [382, 315] width 764 height 40
click at [67, 291] on div "393.45€" at bounding box center [382, 284] width 758 height 21
click at [48, 315] on button "Fechar" at bounding box center [29, 315] width 52 height 34
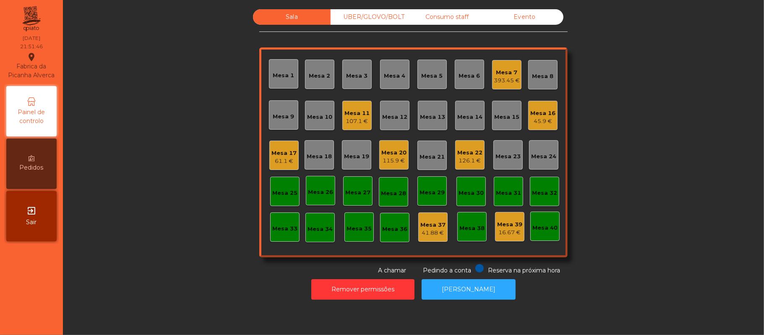
click at [155, 176] on div "Sala UBER/GLOVO/BOLT Consumo staff Evento Mesa 1 Mesa 2 Mesa 3 Mesa 4 Mesa 5 Me…" at bounding box center [413, 142] width 679 height 266
click at [550, 119] on div "45.9 €" at bounding box center [543, 121] width 25 height 8
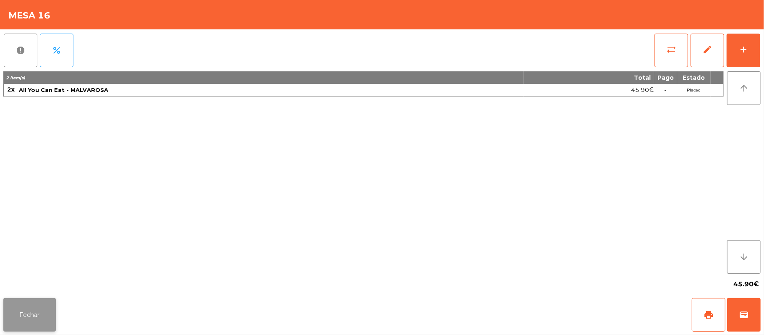
click at [46, 311] on button "Fechar" at bounding box center [29, 315] width 52 height 34
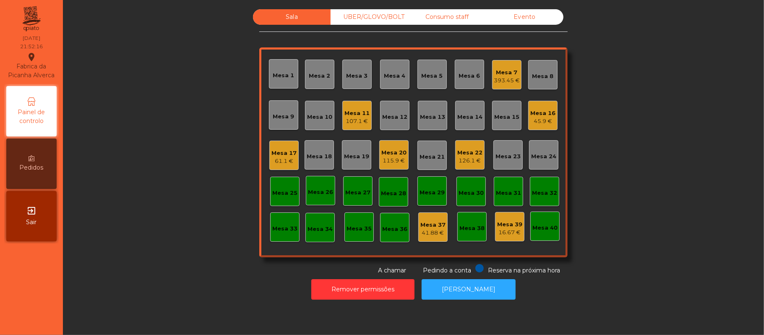
click at [136, 222] on div "Sala UBER/GLOVO/BOLT Consumo staff Evento Mesa 1 Mesa 2 Mesa 3 Mesa 4 Mesa 5 Me…" at bounding box center [413, 142] width 679 height 266
click at [516, 74] on div "Mesa 7 393.45 €" at bounding box center [506, 74] width 29 height 29
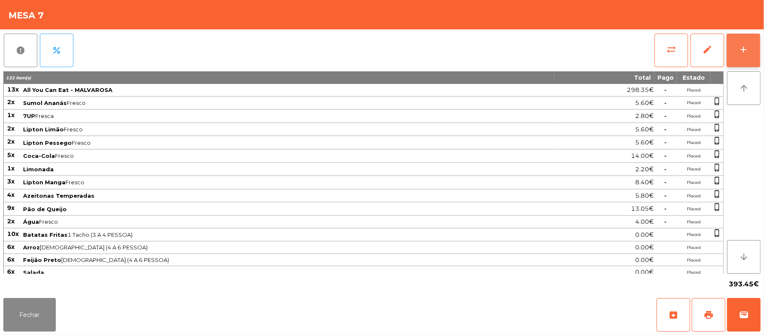
click at [759, 46] on button "add" at bounding box center [744, 51] width 34 height 34
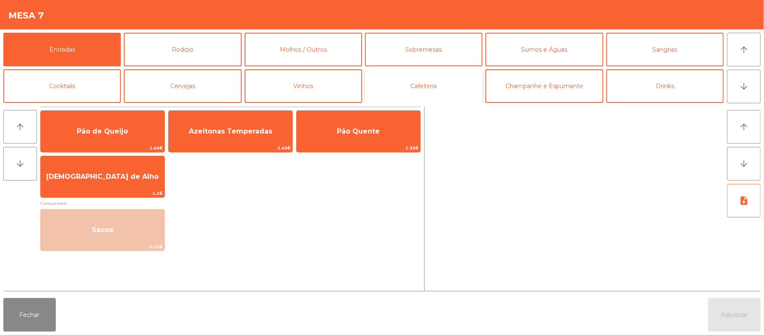
click at [456, 82] on button "Cafeteria" at bounding box center [424, 86] width 118 height 34
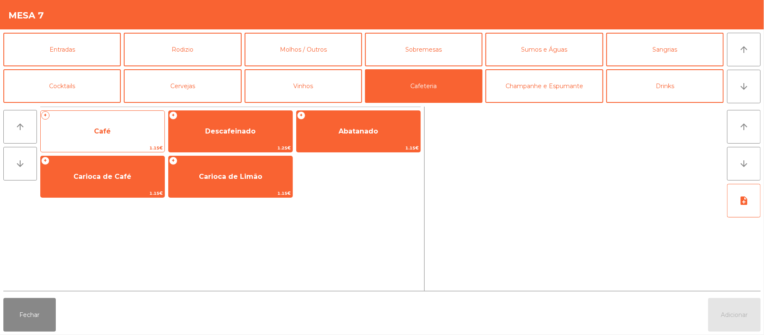
click at [120, 130] on span "Café" at bounding box center [103, 131] width 124 height 23
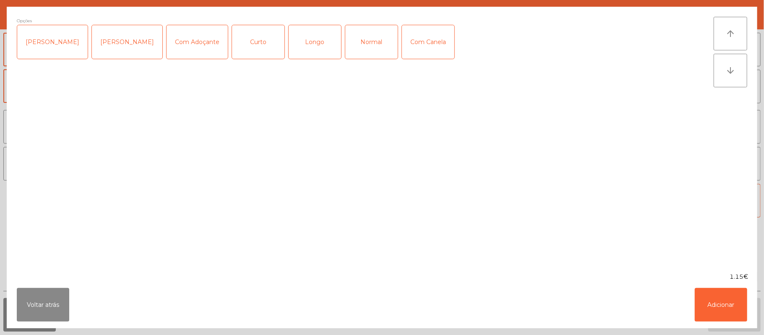
click at [368, 52] on div "Normal" at bounding box center [371, 42] width 52 height 34
click at [729, 301] on button "Adicionar" at bounding box center [721, 305] width 52 height 34
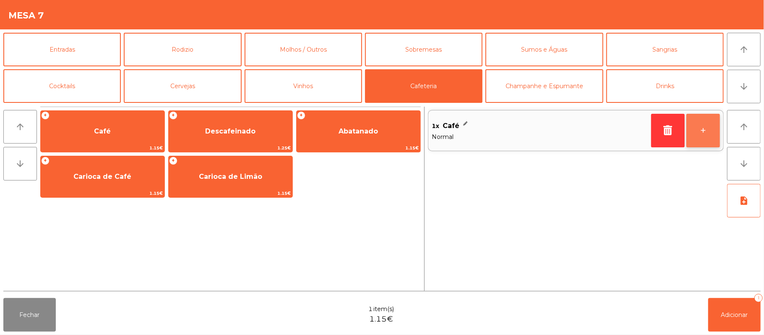
click at [703, 133] on button "+" at bounding box center [704, 131] width 34 height 34
click at [698, 133] on button "+" at bounding box center [704, 131] width 34 height 34
click at [682, 126] on button "-" at bounding box center [668, 131] width 34 height 34
click at [700, 130] on button "+" at bounding box center [704, 131] width 34 height 34
click at [696, 143] on button "+" at bounding box center [704, 131] width 34 height 34
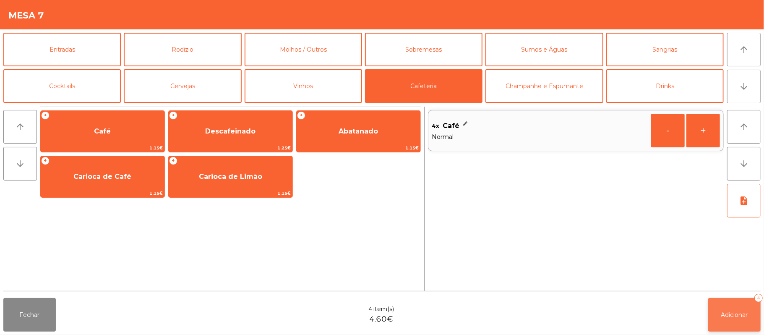
click at [736, 303] on button "Adicionar 4" at bounding box center [735, 315] width 52 height 34
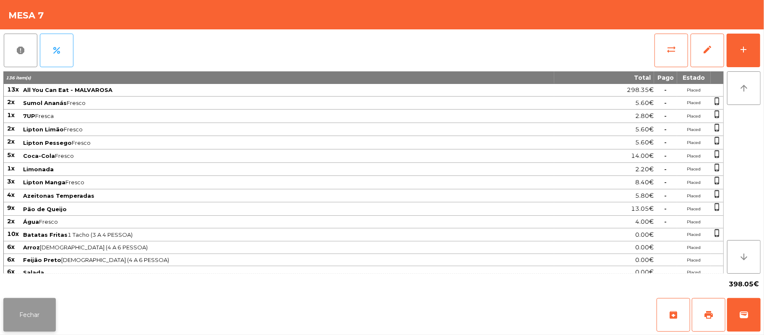
click at [48, 318] on button "Fechar" at bounding box center [29, 315] width 52 height 34
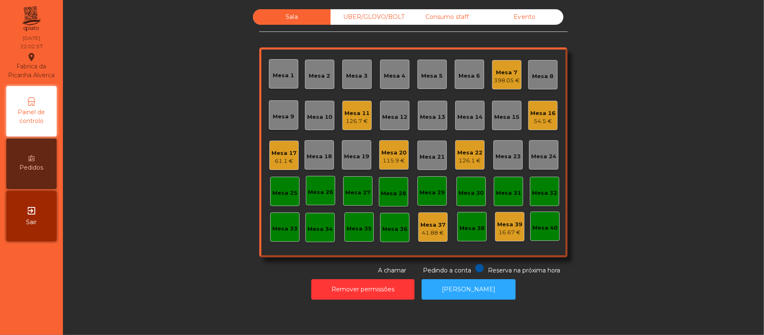
click at [464, 152] on div "Mesa 22" at bounding box center [470, 153] width 25 height 8
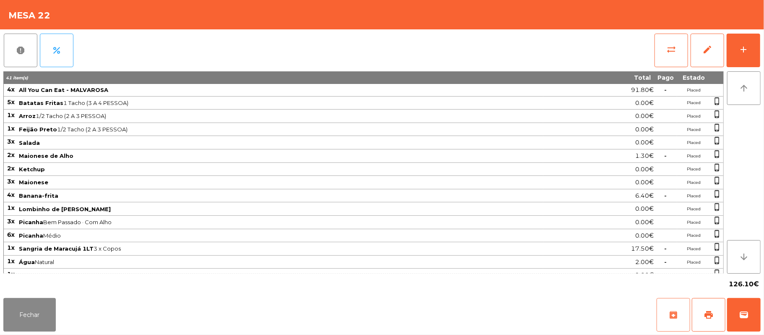
click at [689, 306] on button "archive" at bounding box center [674, 315] width 34 height 34
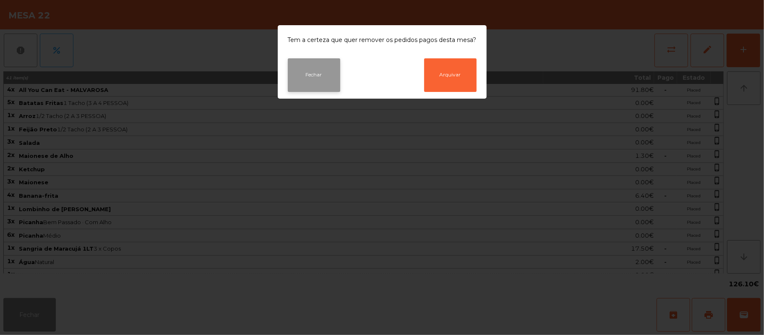
click at [324, 71] on button "Fechar" at bounding box center [314, 75] width 52 height 34
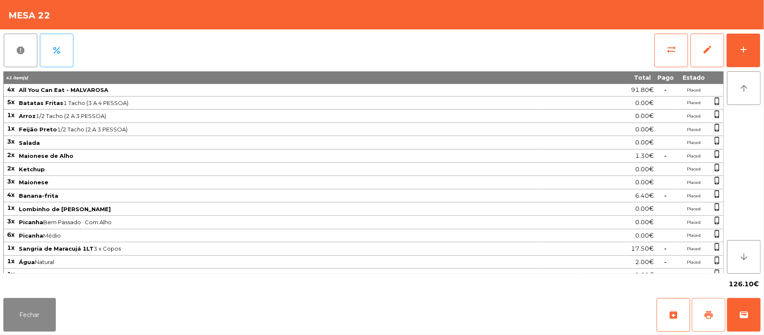
click at [709, 311] on span "print" at bounding box center [709, 315] width 10 height 10
click at [747, 312] on span "wallet" at bounding box center [744, 315] width 10 height 10
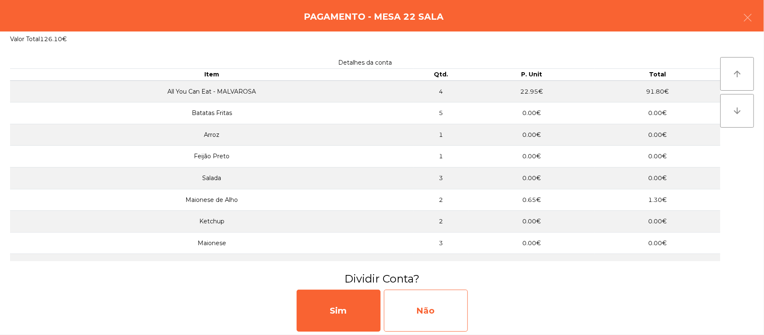
click at [437, 305] on div "Não" at bounding box center [426, 311] width 84 height 42
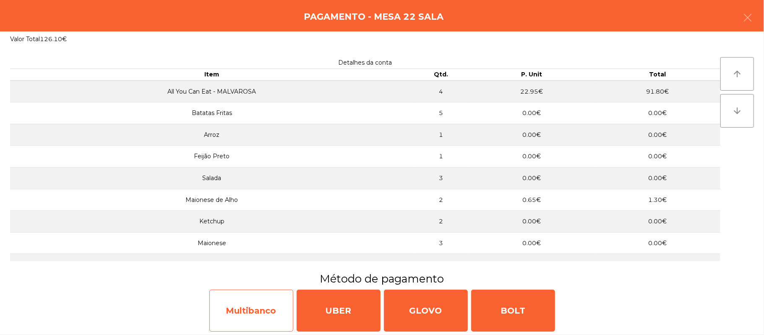
click at [264, 311] on div "Multibanco" at bounding box center [251, 311] width 84 height 42
select select "**"
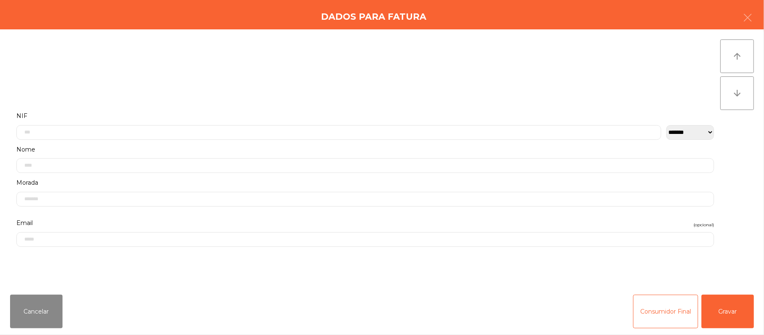
click at [200, 143] on div "**********" at bounding box center [365, 127] width 711 height 34
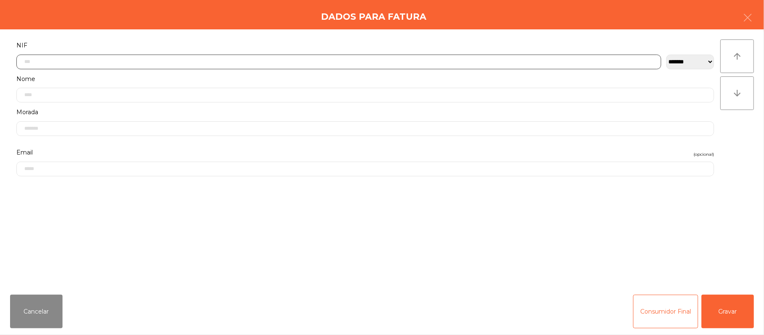
click at [118, 63] on input "text" at bounding box center [338, 62] width 645 height 15
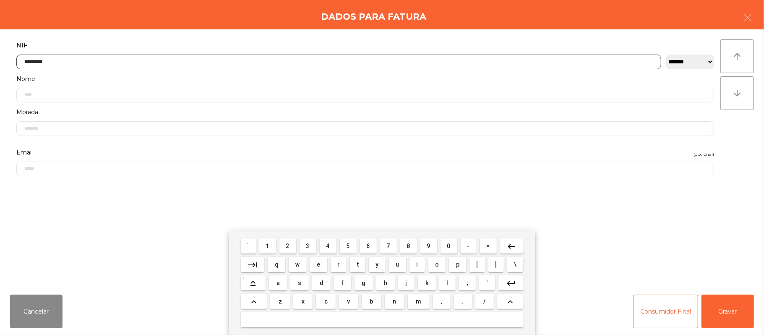
type input "*********"
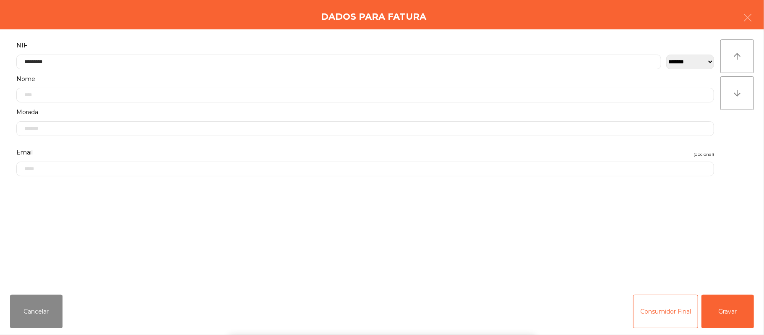
click at [608, 235] on div "` 1 2 3 4 5 6 7 8 9 0 - = keyboard_backspace keyboard_tab q w e r t y u i o p […" at bounding box center [382, 283] width 764 height 104
click at [726, 306] on button "Gravar" at bounding box center [728, 312] width 52 height 34
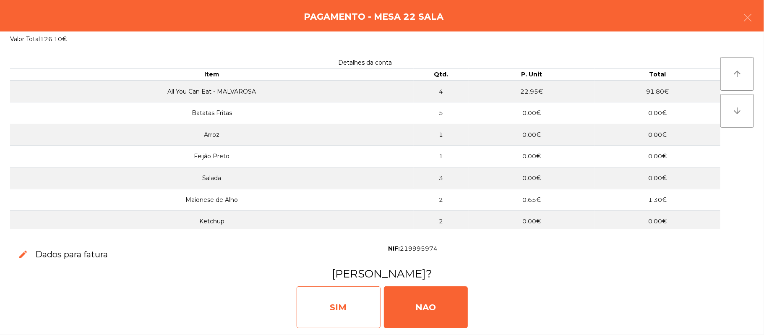
click at [322, 313] on div "SIM" at bounding box center [339, 307] width 84 height 42
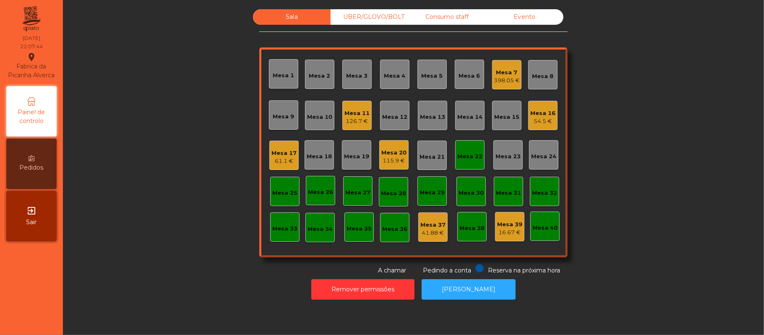
click at [509, 68] on div "Mesa 7" at bounding box center [507, 72] width 26 height 8
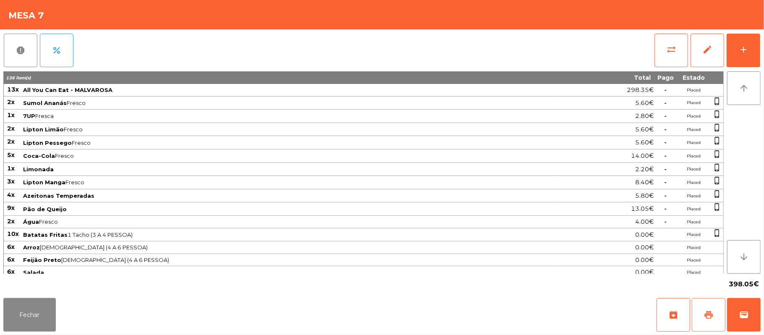
click at [704, 313] on span "print" at bounding box center [709, 315] width 10 height 10
click at [670, 45] on span "sync_alt" at bounding box center [672, 49] width 10 height 10
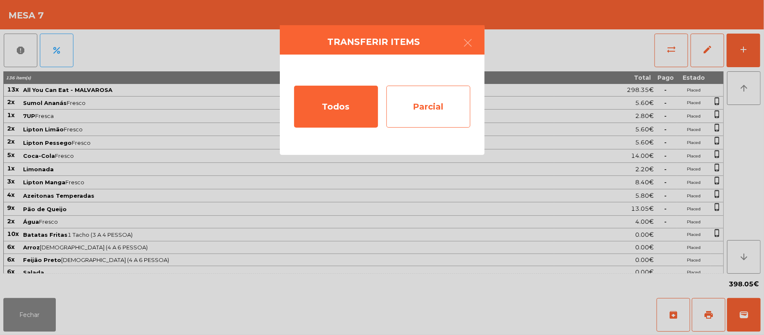
click at [439, 113] on div "Parcial" at bounding box center [429, 107] width 84 height 42
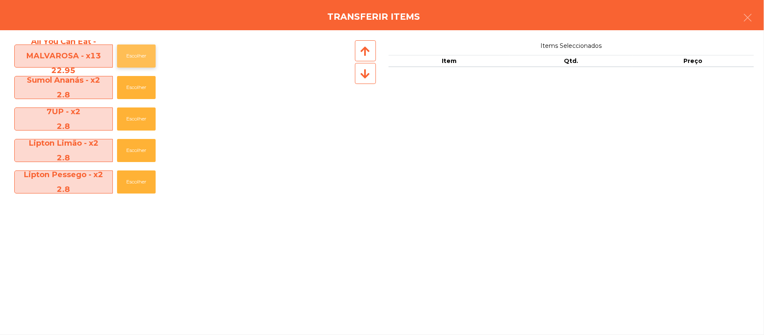
click at [143, 58] on button "Escolher" at bounding box center [136, 55] width 39 height 23
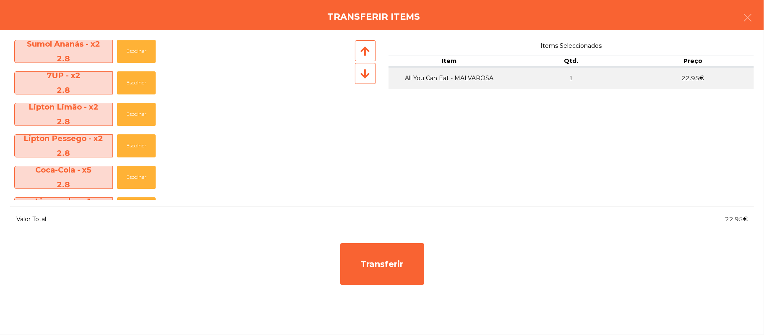
scroll to position [52, 0]
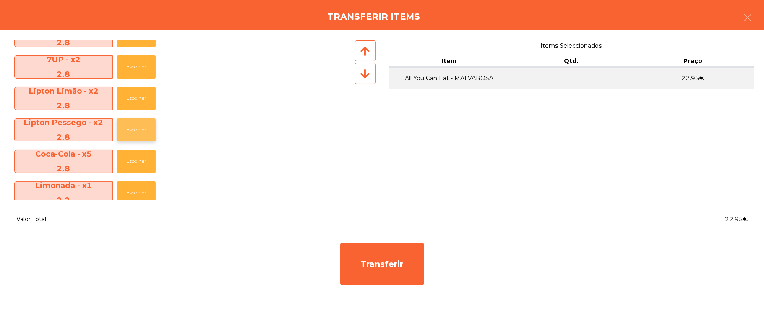
click at [143, 130] on button "Escolher" at bounding box center [136, 129] width 39 height 23
click at [136, 138] on button "Escolher" at bounding box center [136, 129] width 39 height 23
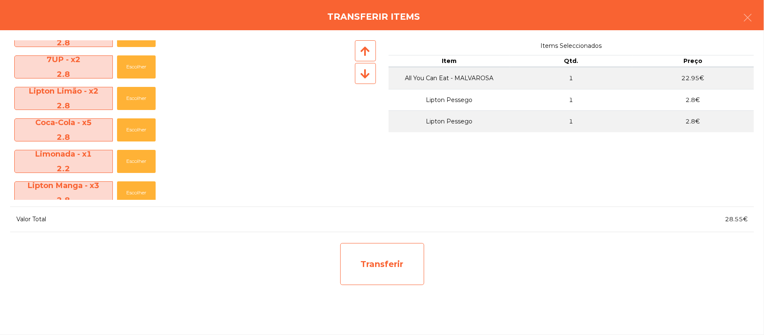
click at [387, 266] on div "Transferir" at bounding box center [382, 264] width 84 height 42
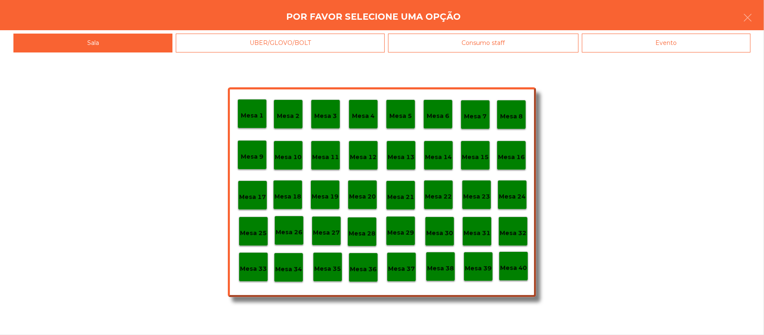
click at [254, 267] on p "Mesa 33" at bounding box center [253, 269] width 27 height 10
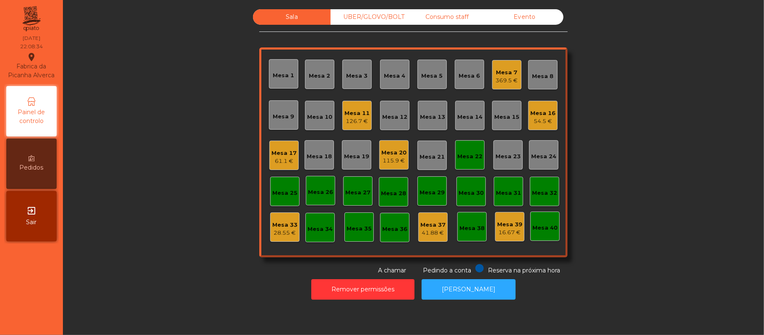
click at [276, 227] on div "Mesa 33" at bounding box center [284, 225] width 25 height 8
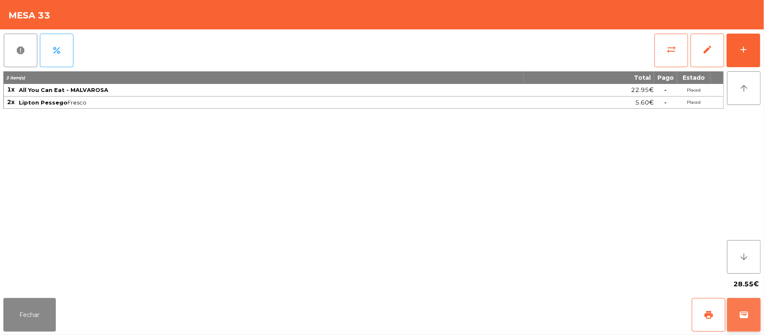
click at [745, 321] on button "wallet" at bounding box center [744, 315] width 34 height 34
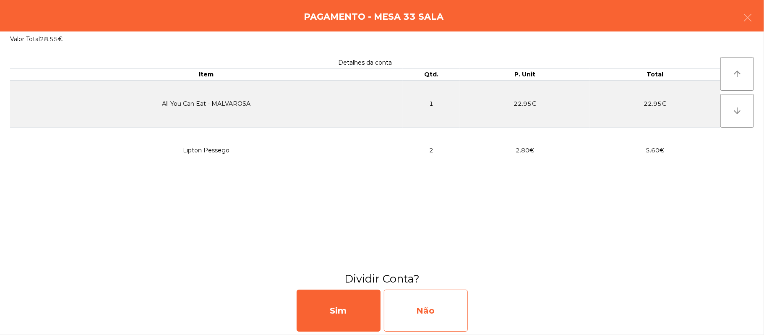
click at [444, 316] on div "Não" at bounding box center [426, 311] width 84 height 42
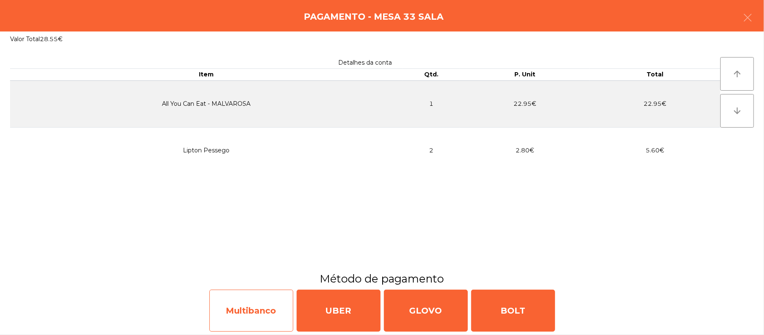
click at [254, 311] on div "Multibanco" at bounding box center [251, 311] width 84 height 42
select select "**"
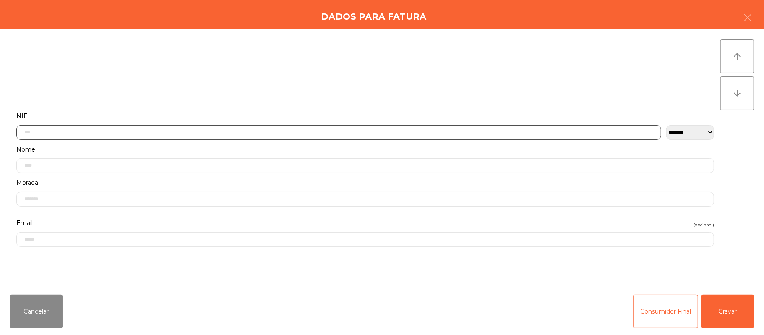
click at [217, 131] on input "text" at bounding box center [338, 132] width 645 height 15
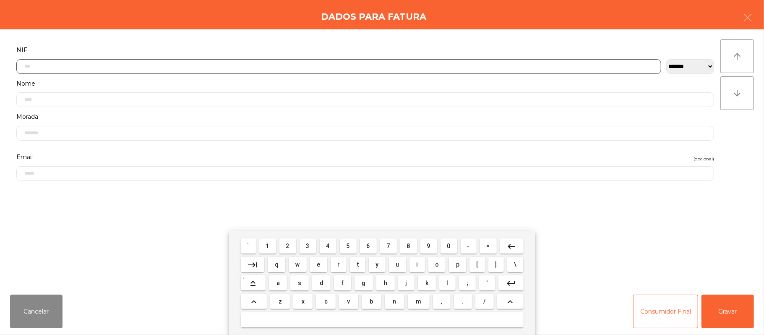
scroll to position [71, 0]
type input "*********"
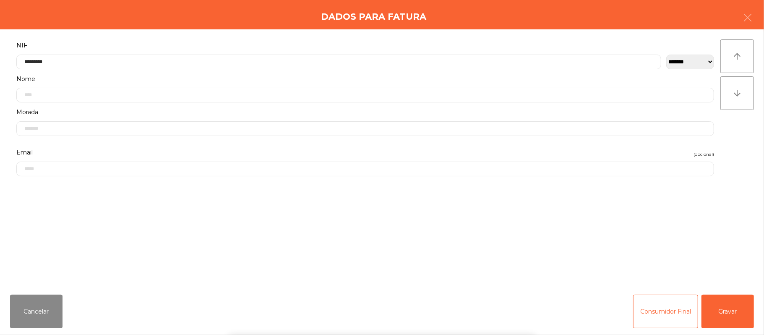
click at [731, 301] on div "` 1 2 3 4 5 6 7 8 9 0 - = keyboard_backspace keyboard_tab q w e r t y u i o p […" at bounding box center [382, 283] width 764 height 104
click at [751, 314] on button "Gravar" at bounding box center [728, 312] width 52 height 34
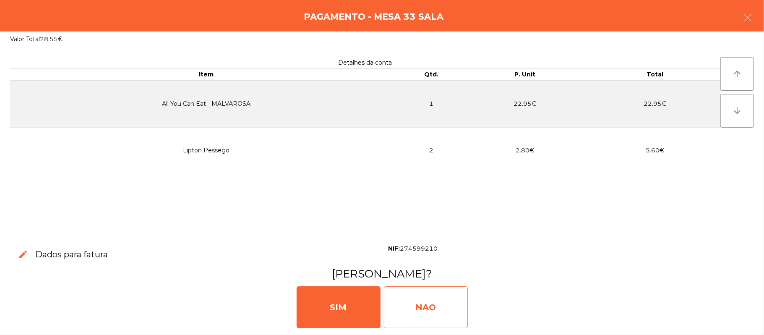
click at [442, 306] on div "NAO" at bounding box center [426, 307] width 84 height 42
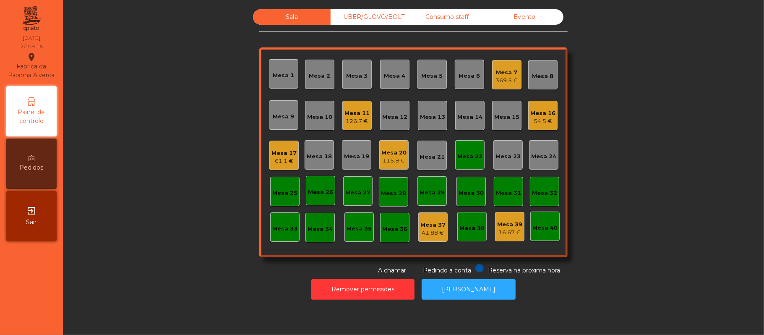
click at [502, 76] on div "Mesa 7" at bounding box center [507, 72] width 22 height 8
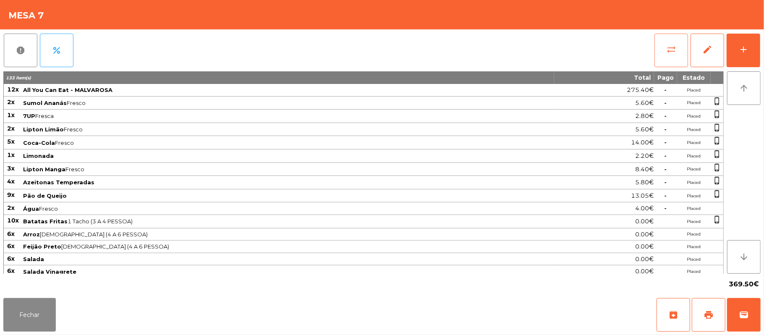
click at [667, 51] on span "sync_alt" at bounding box center [672, 49] width 10 height 10
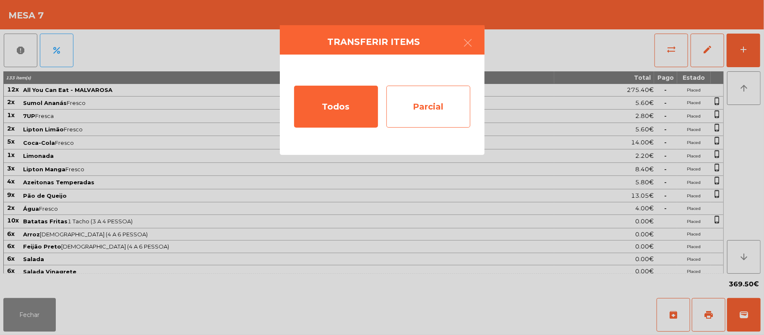
click at [439, 110] on div "Parcial" at bounding box center [429, 107] width 84 height 42
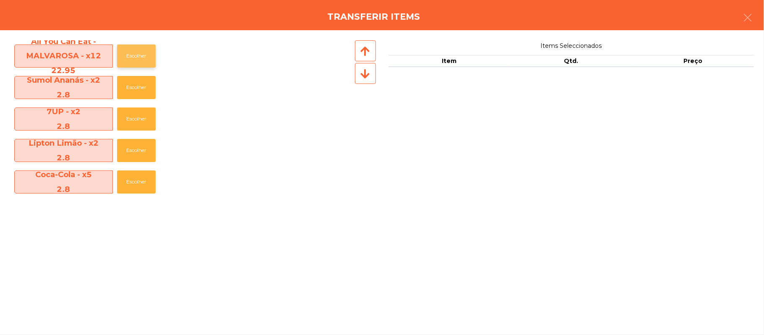
click at [146, 53] on button "Escolher" at bounding box center [136, 55] width 39 height 23
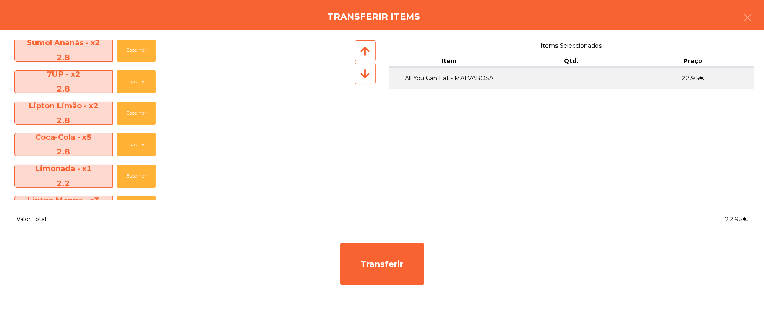
scroll to position [40, 0]
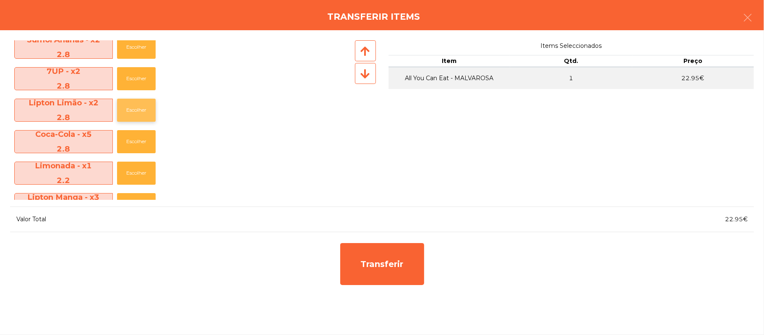
click at [145, 110] on button "Escolher" at bounding box center [136, 110] width 39 height 23
click at [136, 110] on button "Escolher" at bounding box center [136, 110] width 39 height 23
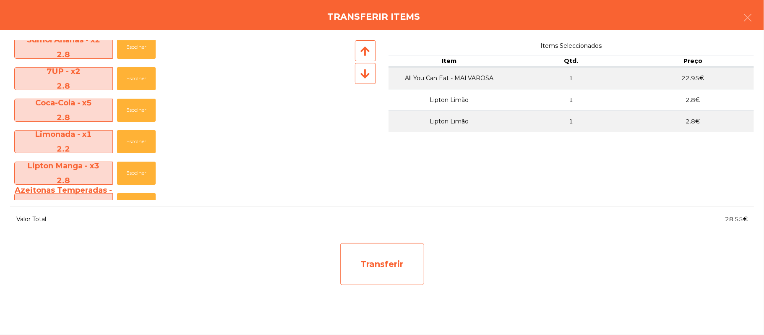
click at [395, 263] on div "Transferir" at bounding box center [382, 264] width 84 height 42
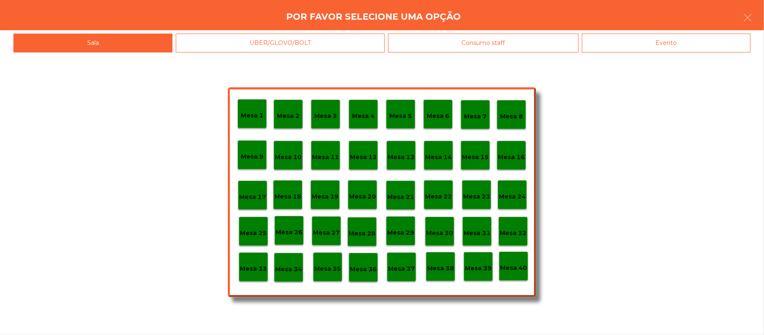
click at [291, 261] on div "Mesa 34" at bounding box center [288, 267] width 27 height 13
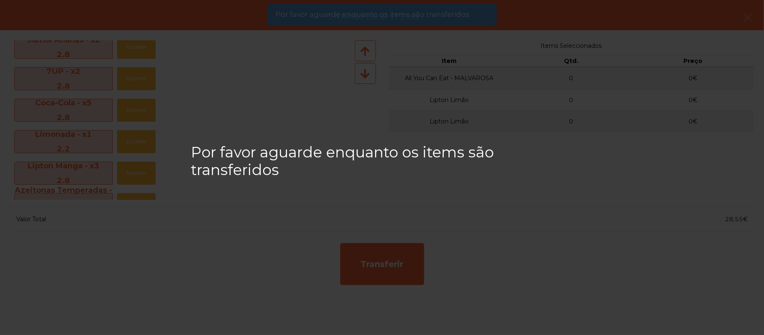
click at [290, 259] on div "Por favor aguarde enquanto os items são transferidos" at bounding box center [382, 167] width 764 height 335
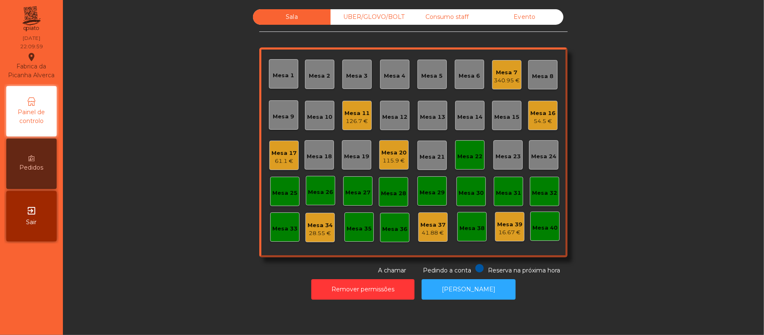
click at [507, 76] on div "340.95 €" at bounding box center [507, 80] width 26 height 8
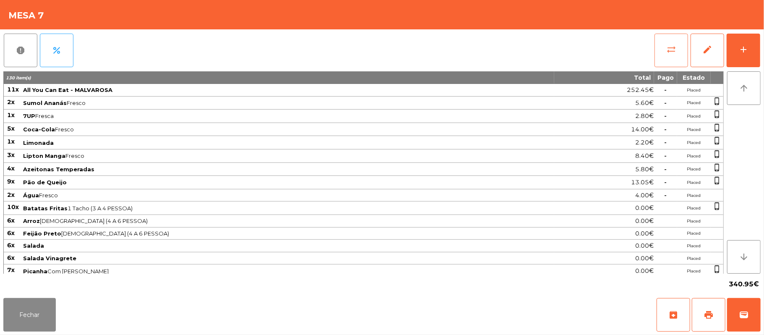
click at [665, 56] on button "sync_alt" at bounding box center [672, 51] width 34 height 34
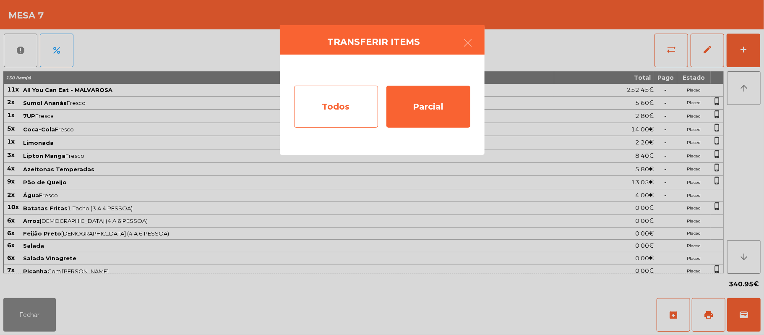
click at [338, 120] on div "Todos" at bounding box center [336, 107] width 84 height 42
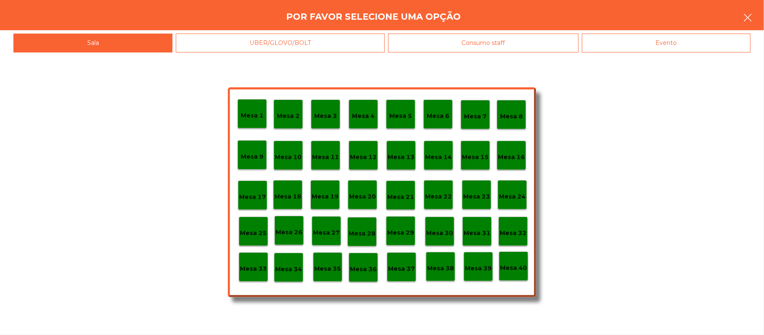
click at [749, 20] on icon "button" at bounding box center [748, 18] width 10 height 10
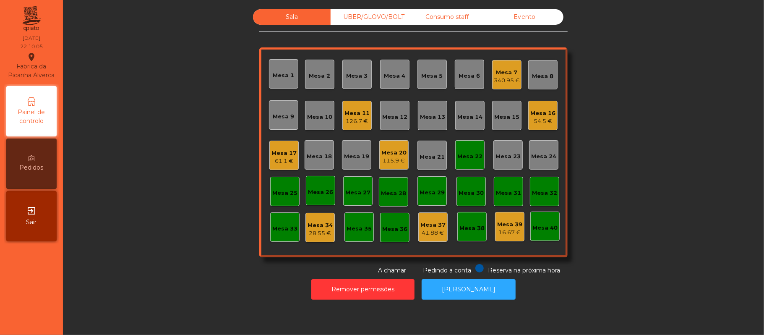
click at [499, 80] on div "340.95 €" at bounding box center [507, 80] width 26 height 8
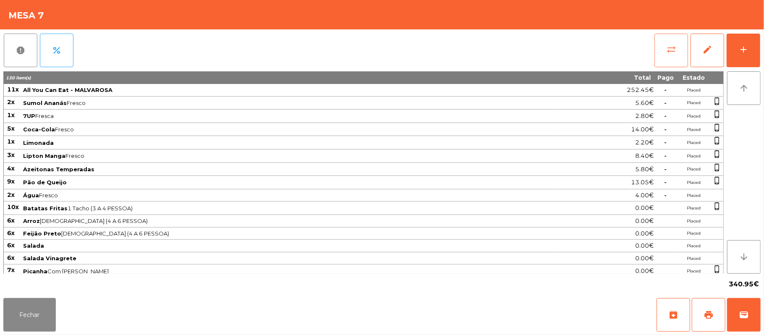
click at [669, 47] on span "sync_alt" at bounding box center [672, 49] width 10 height 10
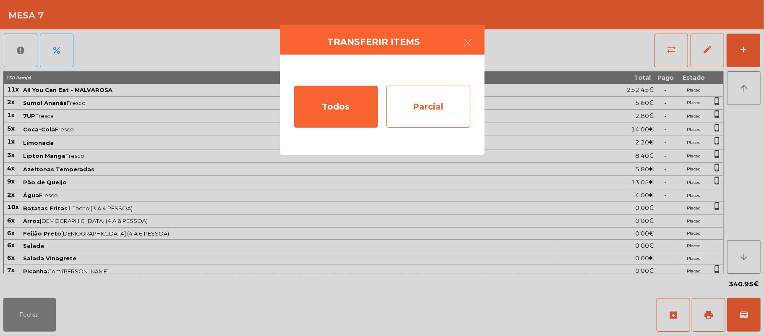
click at [442, 93] on div "Parcial" at bounding box center [429, 107] width 84 height 42
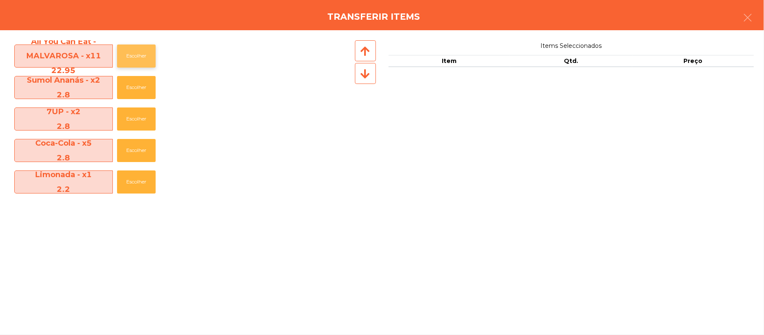
click at [140, 56] on button "Escolher" at bounding box center [136, 55] width 39 height 23
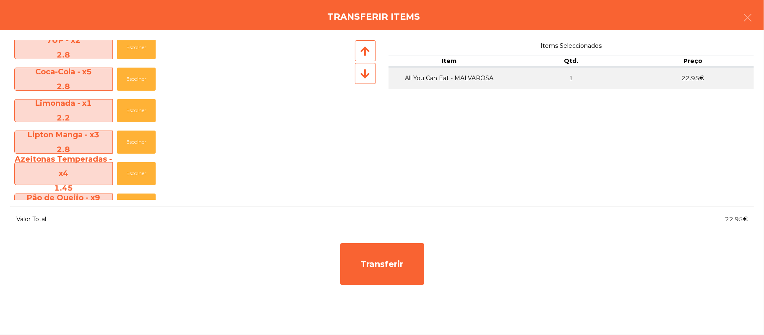
scroll to position [73, 0]
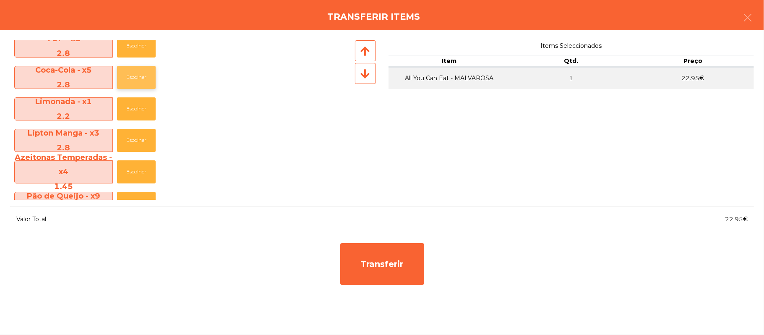
click at [139, 76] on button "Escolher" at bounding box center [136, 77] width 39 height 23
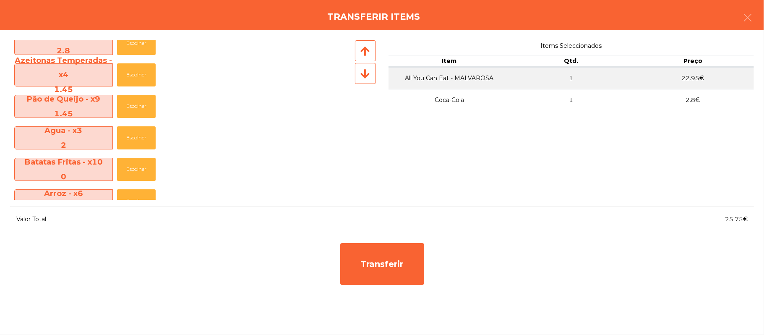
scroll to position [172, 0]
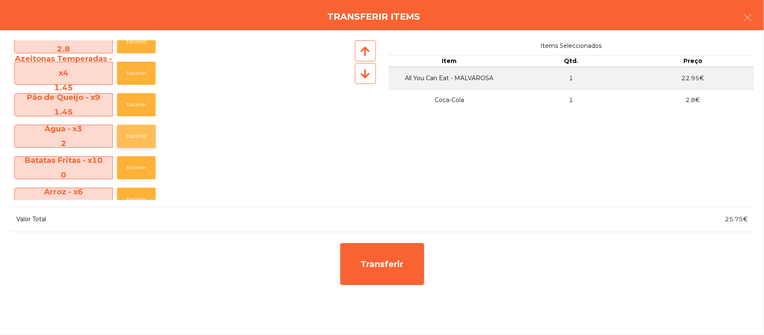
click at [126, 136] on button "Escolher" at bounding box center [136, 136] width 39 height 23
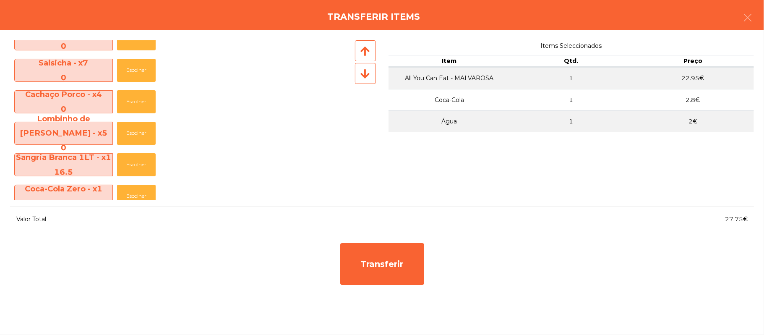
scroll to position [596, 0]
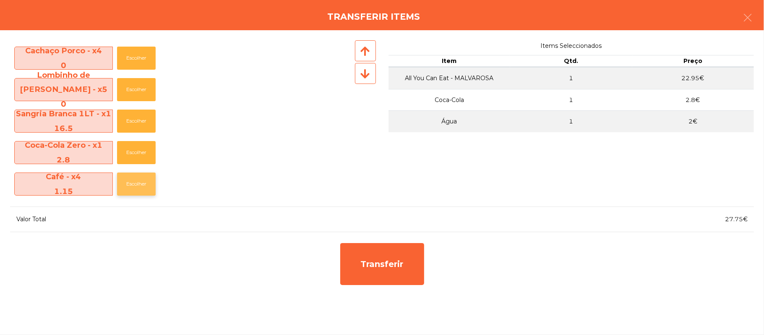
click at [132, 188] on button "Escolher" at bounding box center [136, 184] width 39 height 23
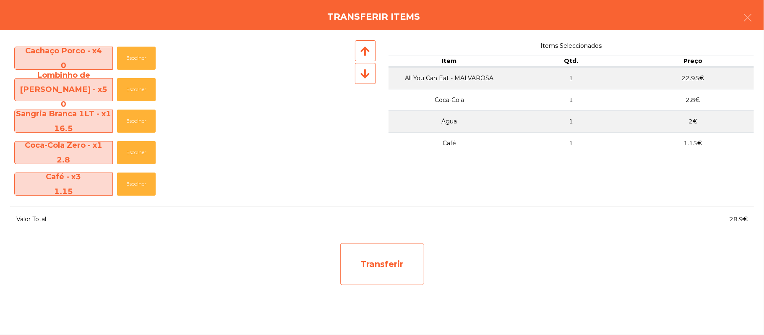
click at [371, 266] on div "Transferir" at bounding box center [382, 264] width 84 height 42
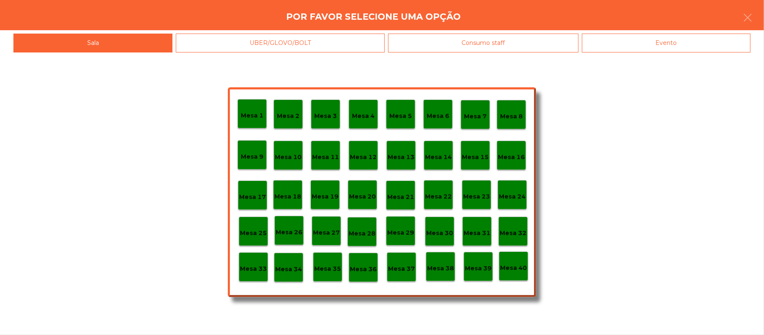
click at [251, 280] on div "Mesa 33" at bounding box center [253, 266] width 29 height 29
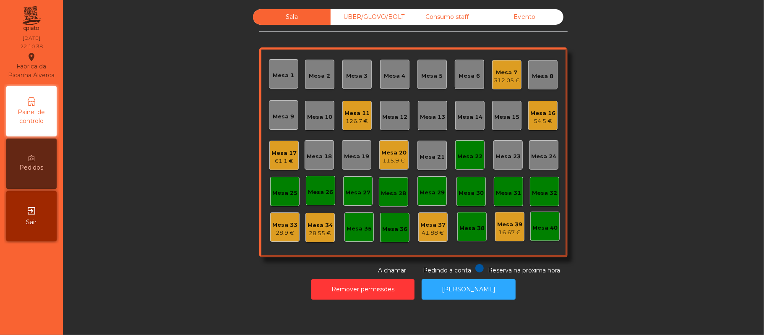
click at [272, 232] on div "28.9 €" at bounding box center [284, 233] width 25 height 8
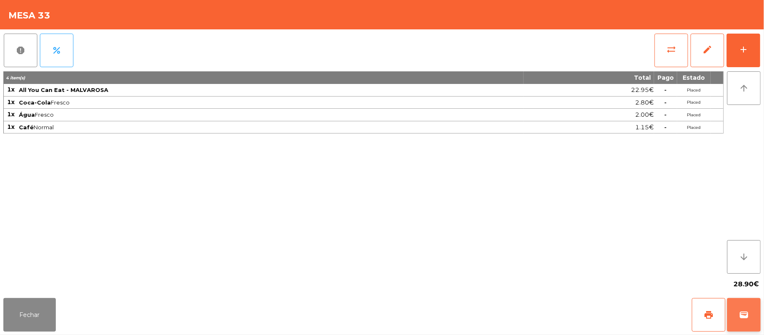
click at [754, 310] on button "wallet" at bounding box center [744, 315] width 34 height 34
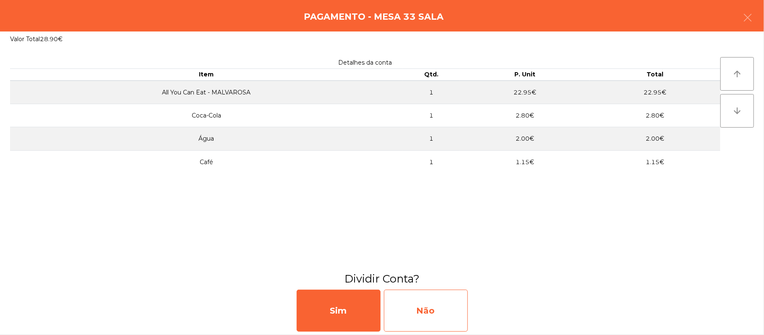
click at [444, 314] on div "Não" at bounding box center [426, 311] width 84 height 42
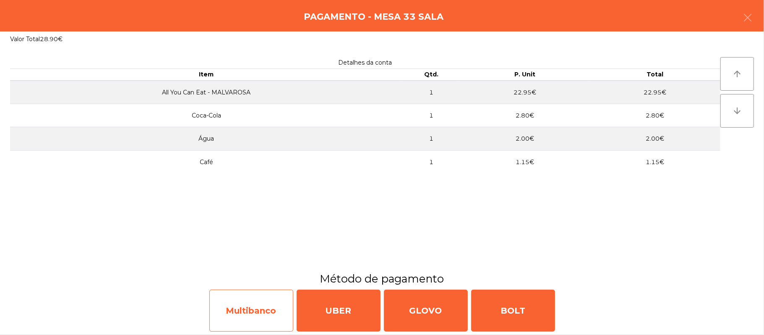
click at [242, 304] on div "Multibanco" at bounding box center [251, 311] width 84 height 42
select select "**"
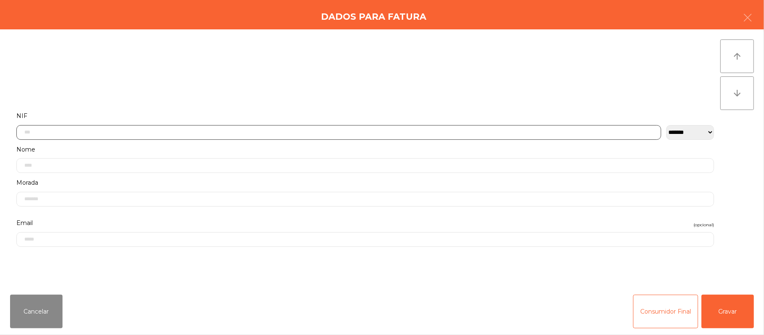
click at [59, 132] on input "text" at bounding box center [338, 132] width 645 height 15
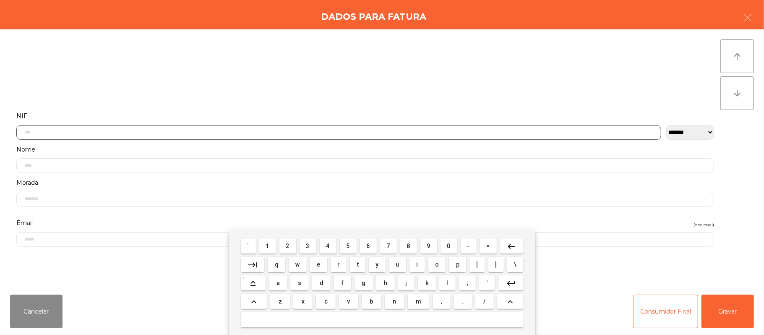
scroll to position [71, 0]
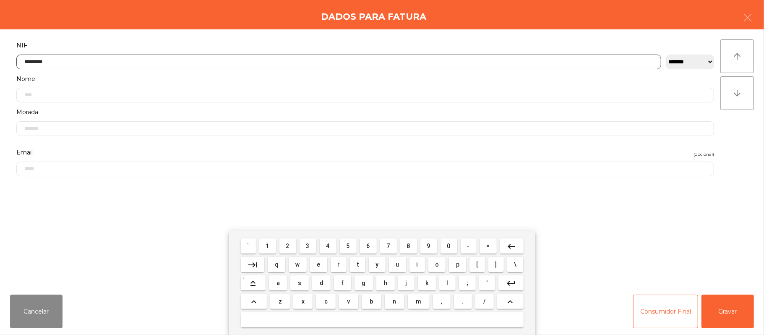
type input "*********"
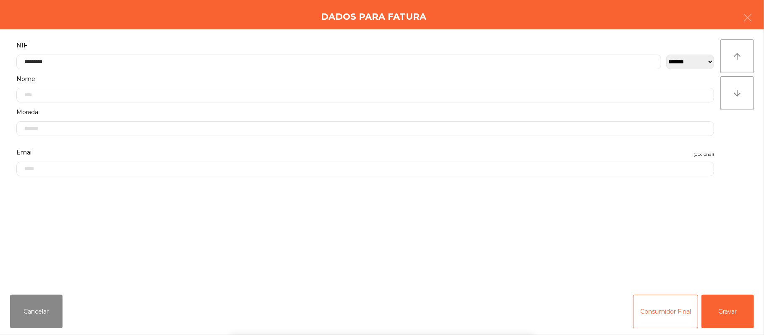
click at [725, 307] on div "` 1 2 3 4 5 6 7 8 9 0 - = keyboard_backspace keyboard_tab q w e r t y u i o p […" at bounding box center [382, 283] width 764 height 104
click at [732, 307] on button "Gravar" at bounding box center [728, 312] width 52 height 34
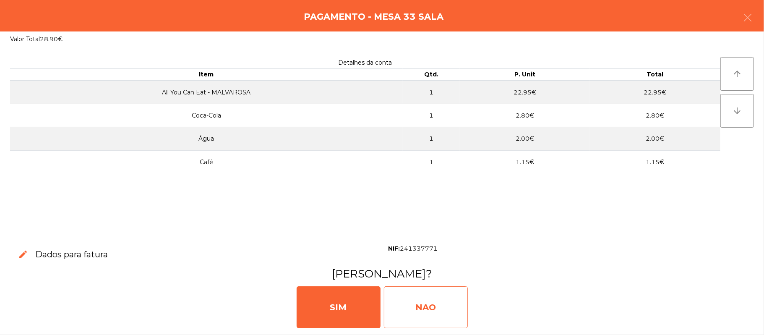
click at [420, 309] on div "NAO" at bounding box center [426, 307] width 84 height 42
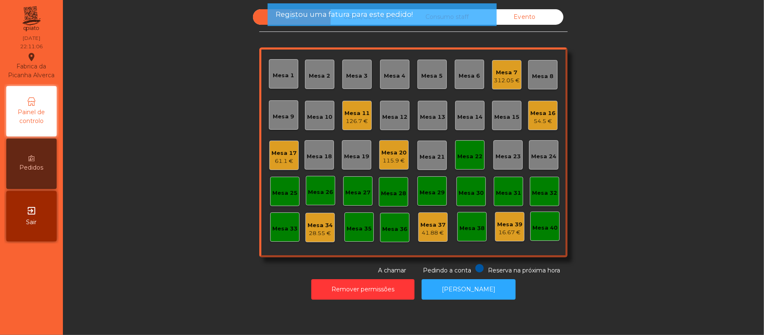
click at [508, 73] on div "Mesa 7" at bounding box center [507, 72] width 26 height 8
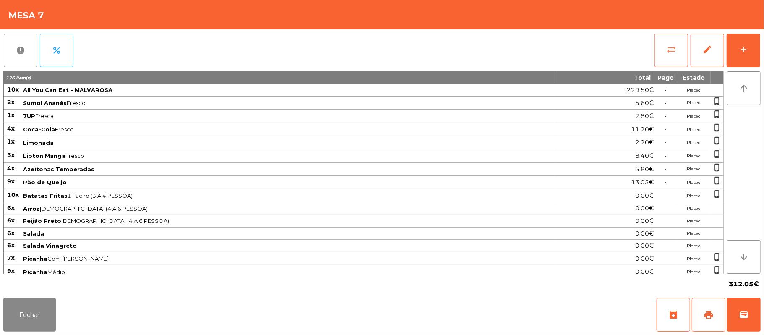
click at [664, 47] on button "sync_alt" at bounding box center [672, 51] width 34 height 34
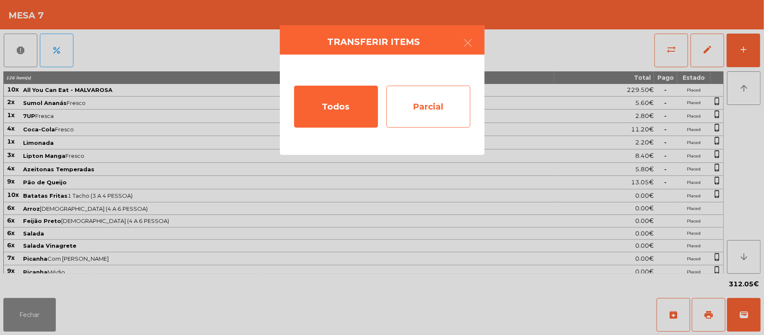
click at [421, 103] on div "Parcial" at bounding box center [429, 107] width 84 height 42
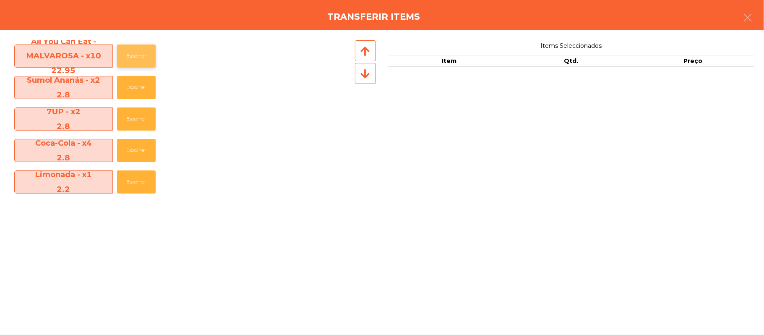
click at [139, 52] on button "Escolher" at bounding box center [136, 55] width 39 height 23
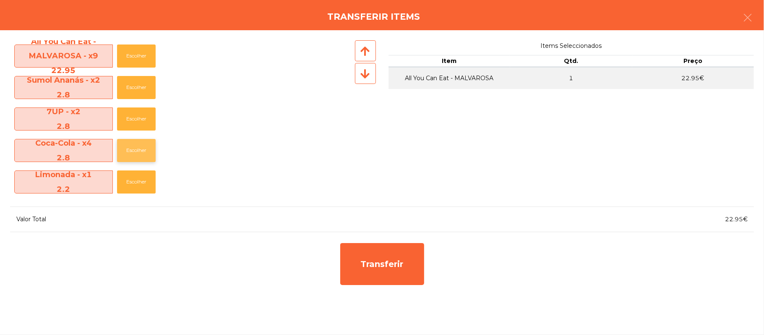
click at [135, 150] on button "Escolher" at bounding box center [136, 150] width 39 height 23
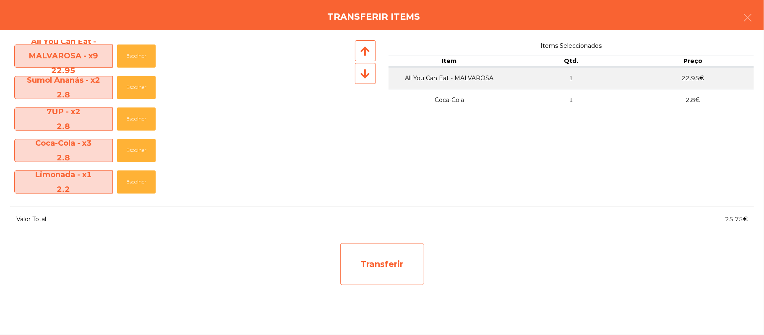
click at [381, 273] on div "Transferir" at bounding box center [382, 264] width 84 height 42
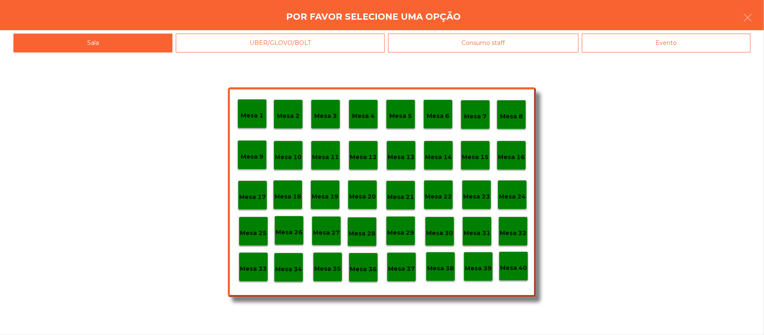
click at [257, 275] on div "Mesa 33" at bounding box center [253, 266] width 29 height 29
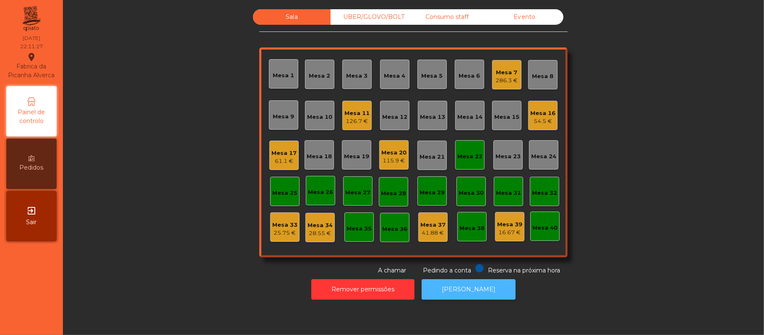
click at [455, 289] on button "[PERSON_NAME]" at bounding box center [469, 289] width 94 height 21
click at [273, 229] on div "25.75 €" at bounding box center [284, 233] width 25 height 8
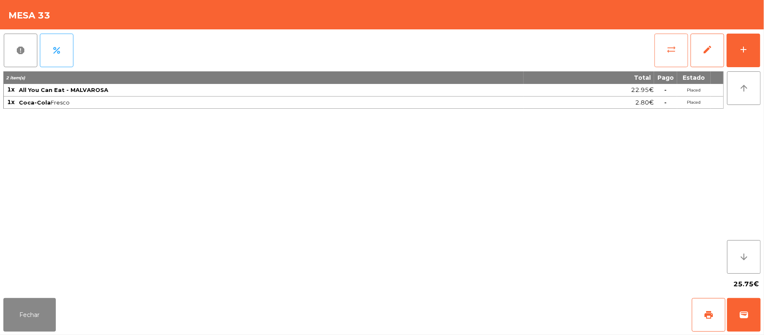
click at [674, 46] on span "sync_alt" at bounding box center [672, 49] width 10 height 10
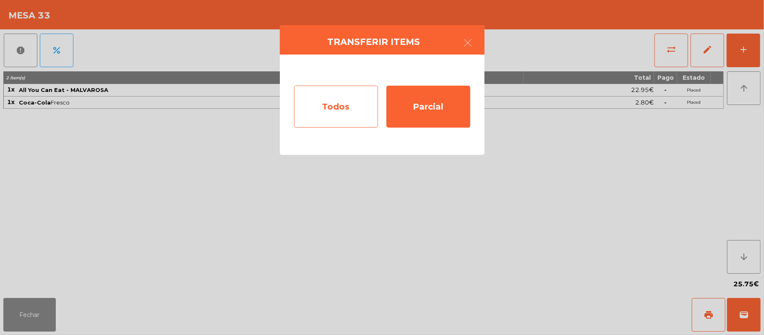
click at [337, 110] on div "Todos" at bounding box center [336, 107] width 84 height 42
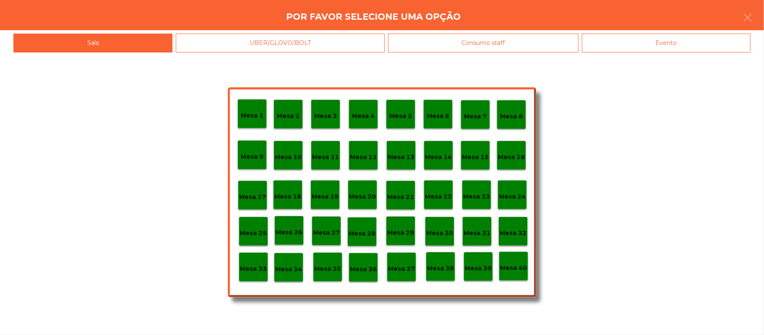
click at [297, 264] on p "Mesa 34" at bounding box center [288, 269] width 27 height 10
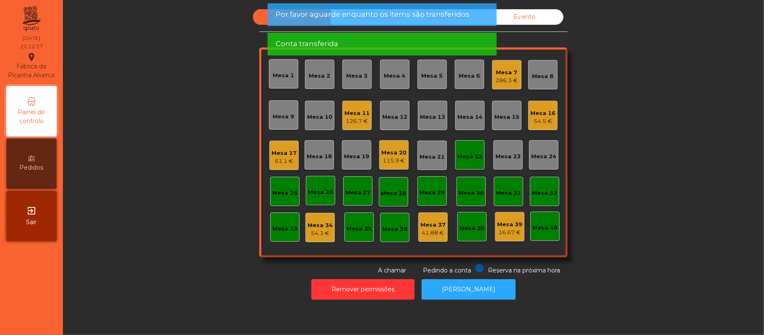
click at [657, 158] on div "Sala UBER/GLOVO/BOLT Consumo staff Evento Mesa 1 Mesa 2 Mesa 3 Mesa 4 Mesa 5 Me…" at bounding box center [413, 142] width 679 height 266
click at [500, 69] on div "Mesa 7" at bounding box center [507, 72] width 22 height 8
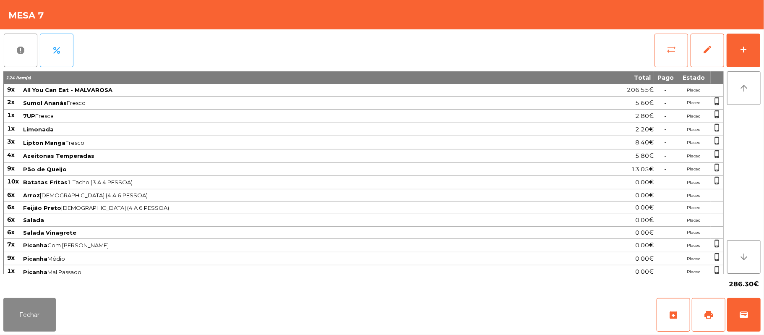
click at [667, 46] on span "sync_alt" at bounding box center [672, 49] width 10 height 10
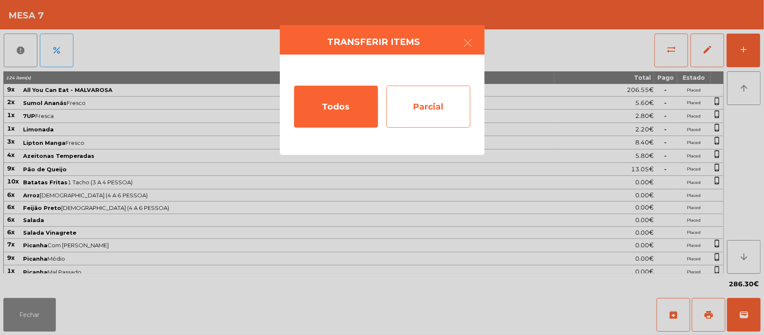
click at [434, 100] on div "Parcial" at bounding box center [429, 107] width 84 height 42
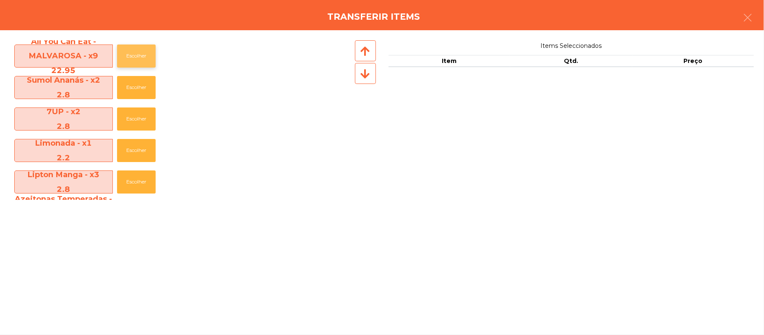
click at [137, 63] on button "Escolher" at bounding box center [136, 55] width 39 height 23
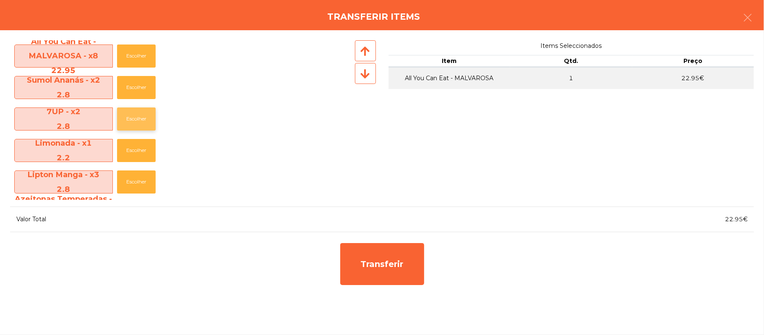
click at [139, 118] on button "Escolher" at bounding box center [136, 118] width 39 height 23
click at [136, 118] on button "Escolher" at bounding box center [136, 118] width 39 height 23
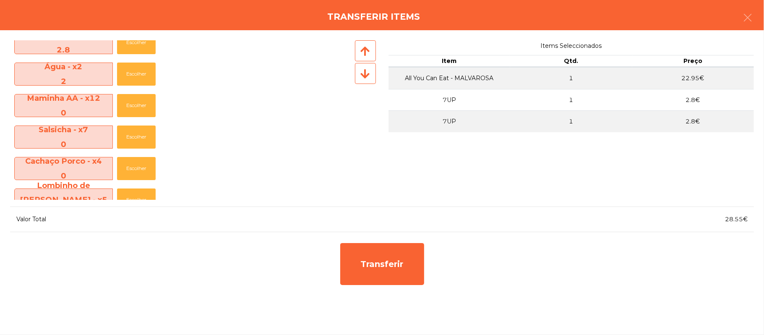
scroll to position [450, 0]
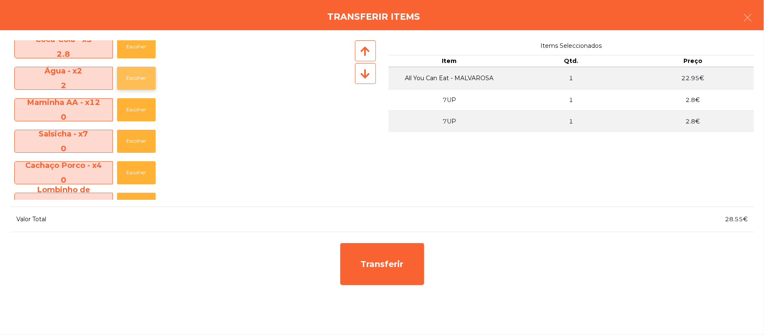
click at [145, 71] on button "Escolher" at bounding box center [136, 78] width 39 height 23
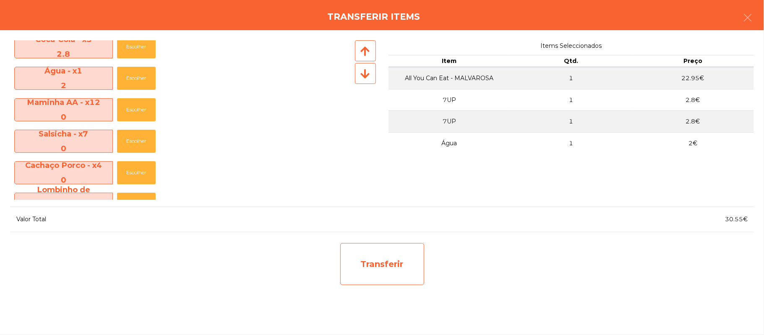
click at [379, 282] on div "Transferir" at bounding box center [382, 264] width 84 height 42
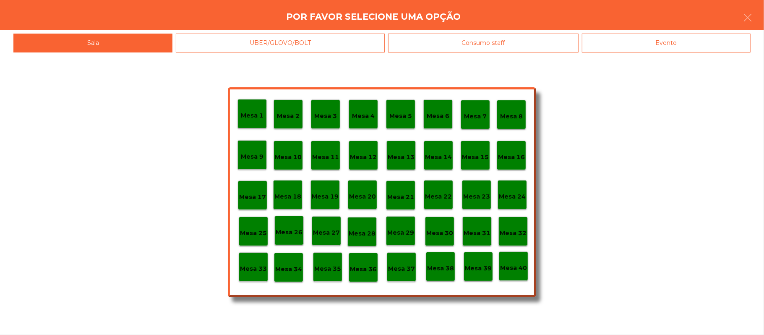
click at [258, 262] on div "Mesa 33" at bounding box center [253, 267] width 27 height 13
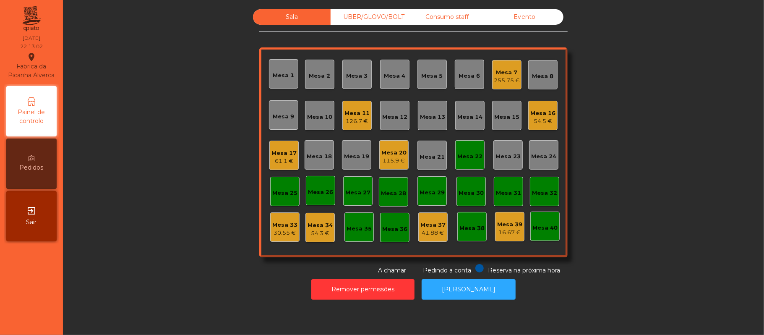
click at [275, 227] on div "Mesa 33" at bounding box center [284, 225] width 25 height 8
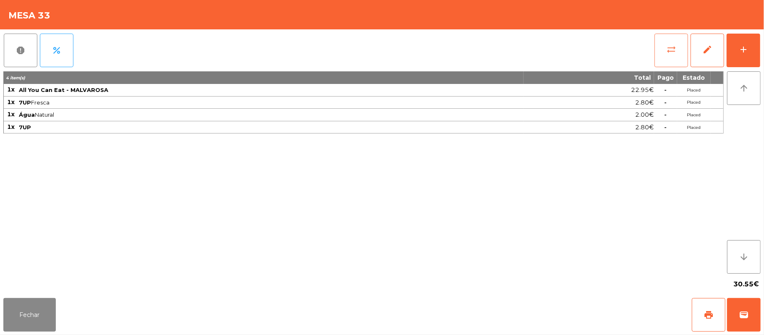
click at [676, 36] on button "sync_alt" at bounding box center [672, 51] width 34 height 34
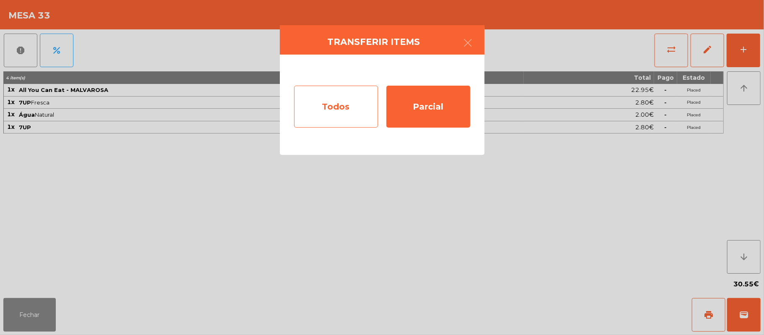
click at [338, 102] on div "Todos" at bounding box center [336, 107] width 84 height 42
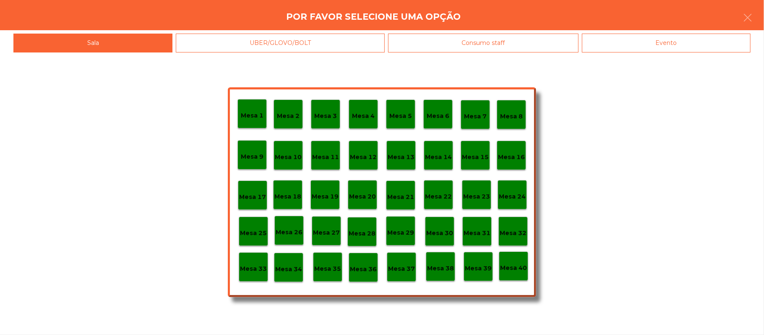
click at [295, 271] on p "Mesa 34" at bounding box center [288, 269] width 27 height 10
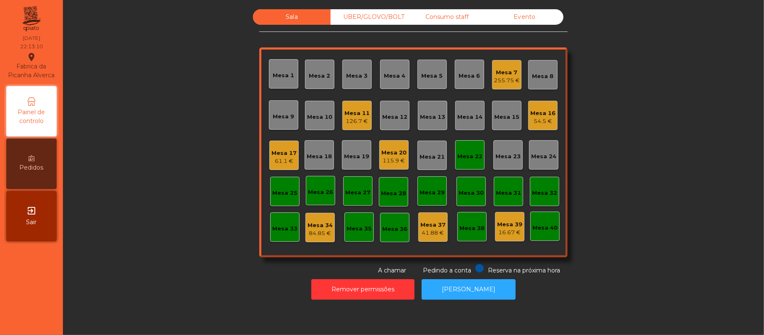
click at [500, 75] on div "Mesa 7" at bounding box center [507, 72] width 26 height 8
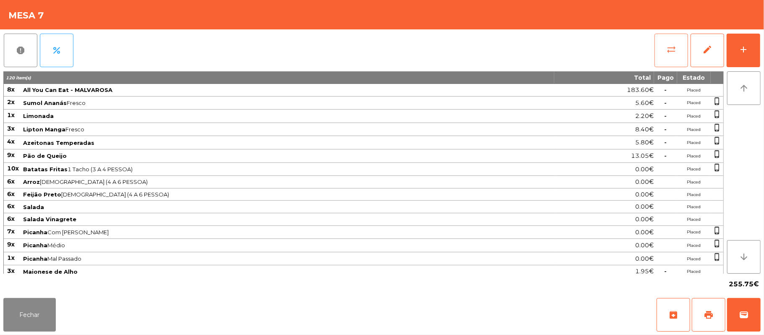
click at [672, 44] on span "sync_alt" at bounding box center [672, 49] width 10 height 10
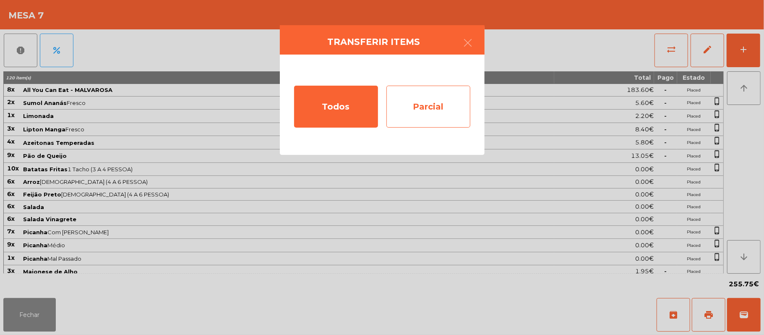
click at [435, 107] on div "Parcial" at bounding box center [429, 107] width 84 height 42
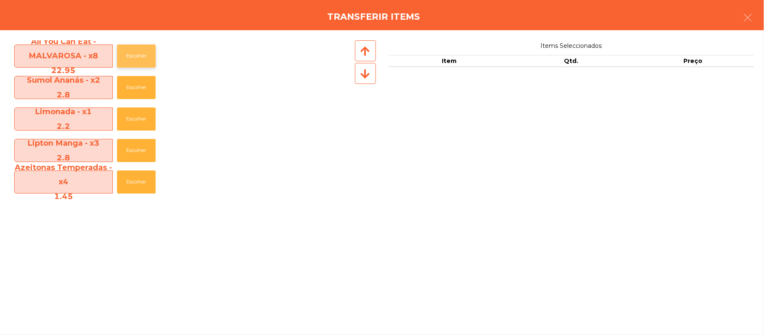
click at [153, 51] on button "Escolher" at bounding box center [136, 55] width 39 height 23
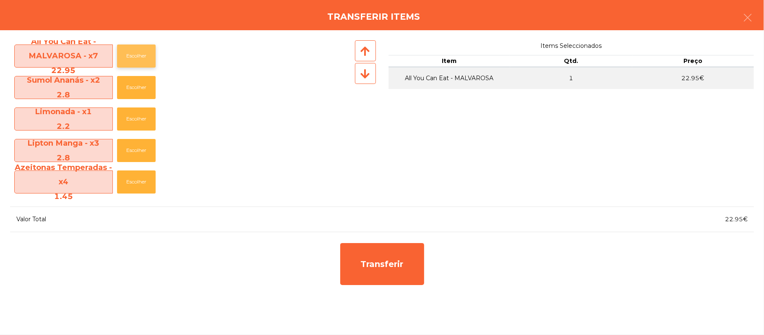
click at [153, 55] on button "Escolher" at bounding box center [136, 55] width 39 height 23
click at [146, 52] on button "Escolher" at bounding box center [136, 55] width 39 height 23
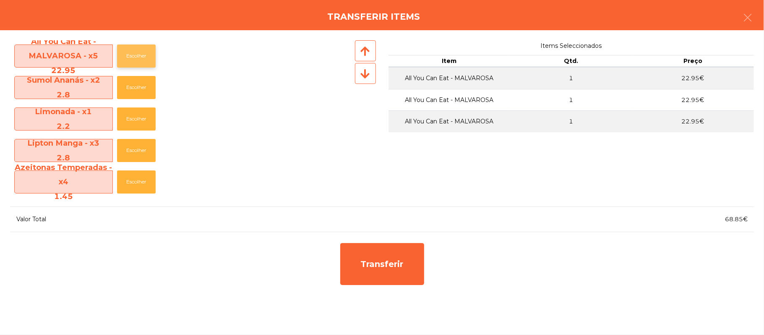
click at [139, 55] on button "Escolher" at bounding box center [136, 55] width 39 height 23
click at [136, 87] on button "Escolher" at bounding box center [136, 87] width 39 height 23
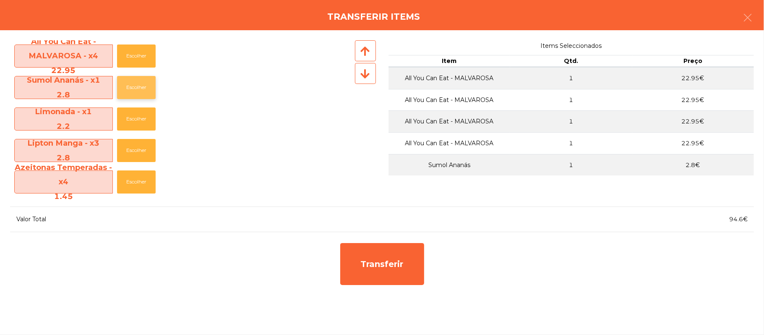
click at [139, 84] on button "Escolher" at bounding box center [136, 87] width 39 height 23
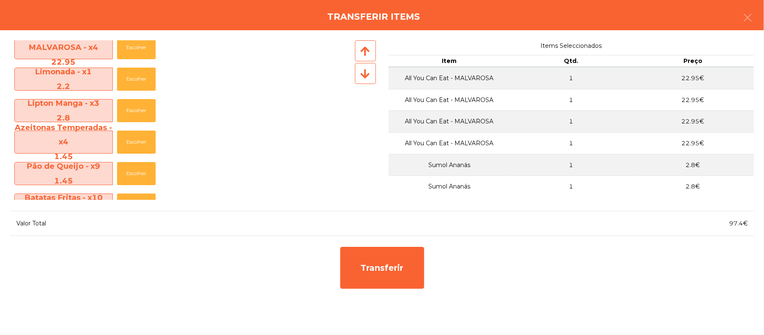
scroll to position [13, 0]
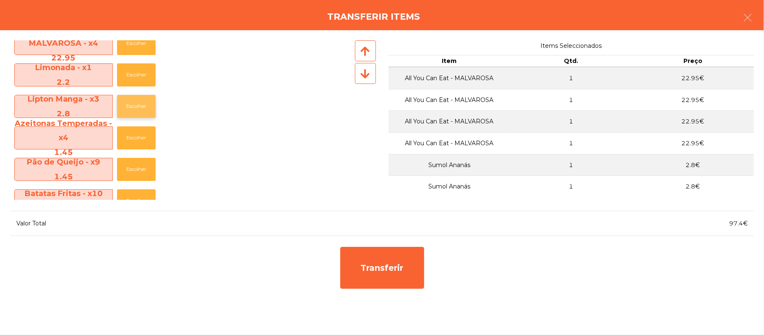
click at [136, 108] on button "Escolher" at bounding box center [136, 106] width 39 height 23
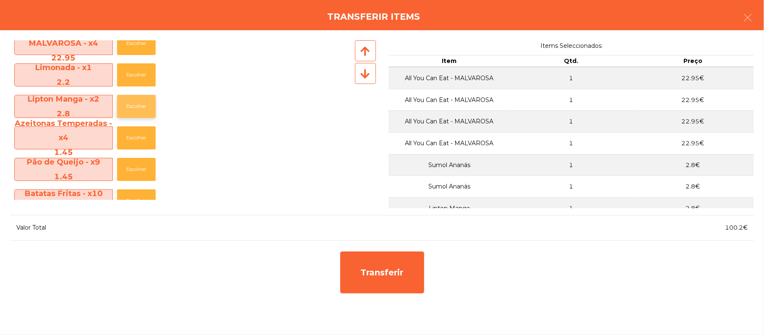
click at [139, 105] on button "Escolher" at bounding box center [136, 106] width 39 height 23
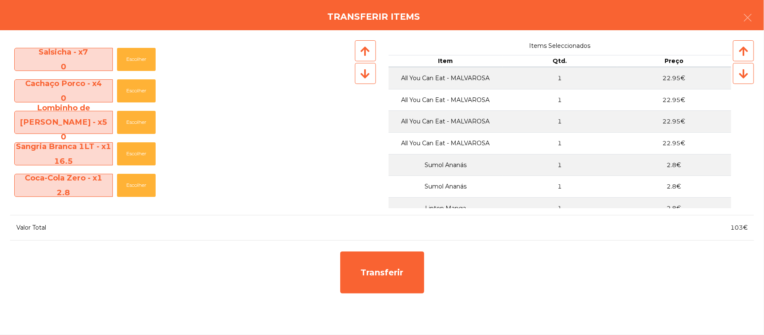
scroll to position [533, 0]
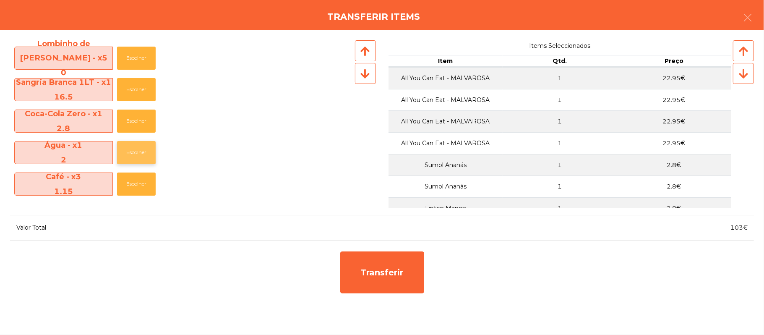
click at [141, 150] on button "Escolher" at bounding box center [136, 152] width 39 height 23
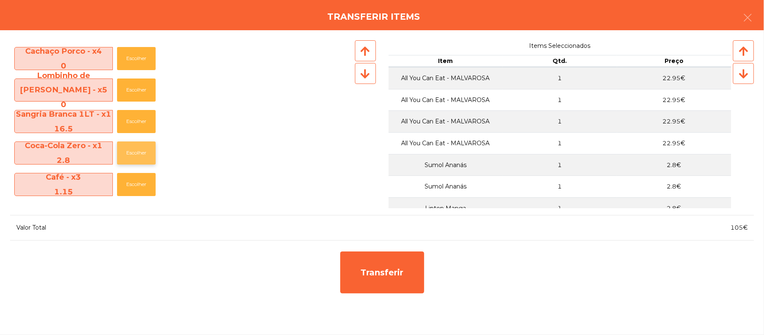
click at [145, 150] on button "Escolher" at bounding box center [136, 152] width 39 height 23
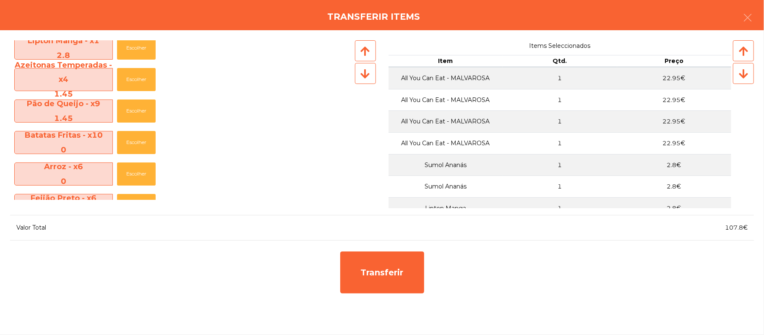
scroll to position [0, 0]
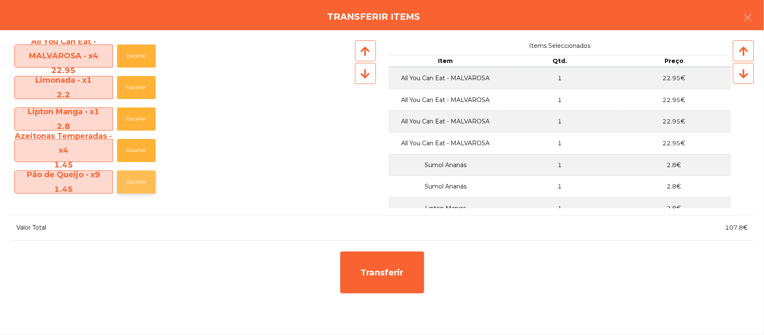
click at [139, 182] on button "Escolher" at bounding box center [136, 181] width 39 height 23
click at [146, 149] on button "Escolher" at bounding box center [136, 150] width 39 height 23
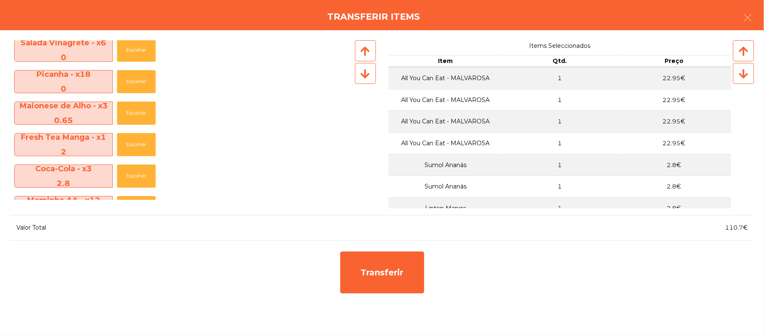
scroll to position [304, 0]
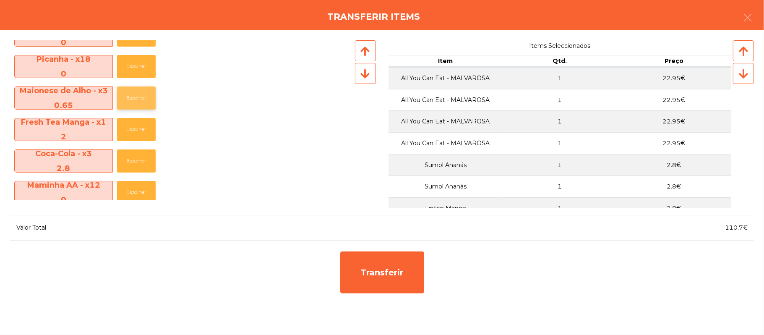
click at [133, 97] on button "Escolher" at bounding box center [136, 97] width 39 height 23
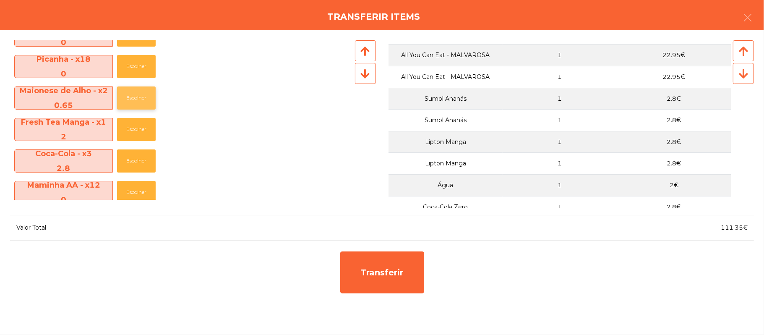
scroll to position [149, 0]
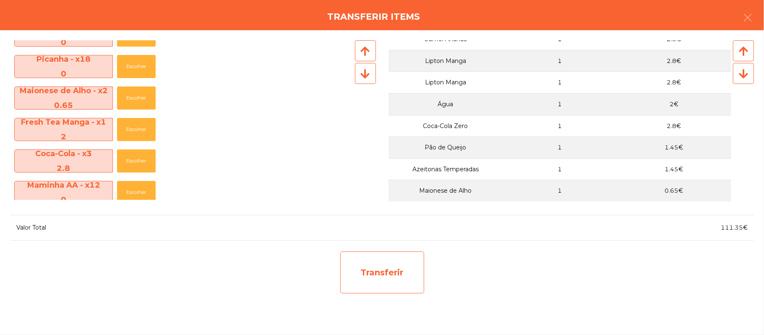
click at [385, 274] on div "Transferir" at bounding box center [382, 272] width 84 height 42
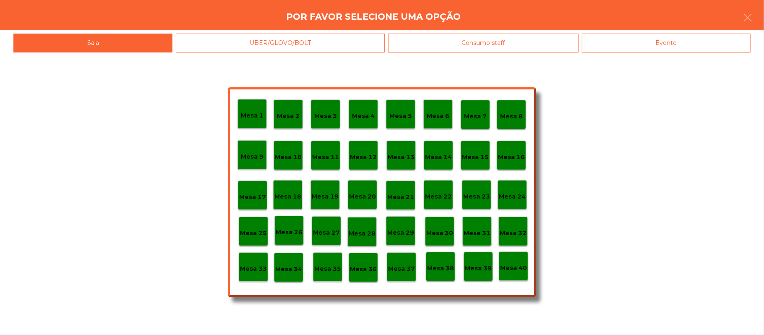
click at [254, 272] on p "Mesa 33" at bounding box center [253, 269] width 27 height 10
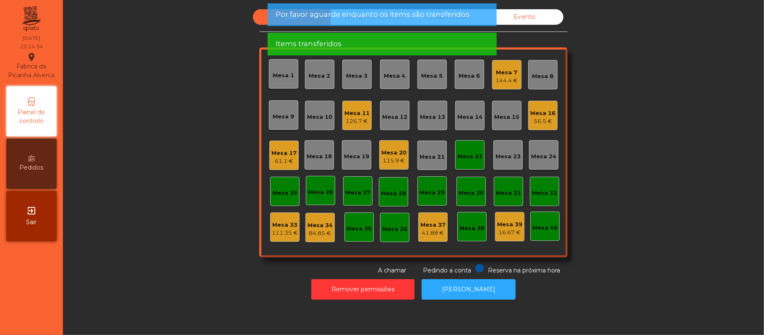
click at [283, 277] on div "Remover permissões Abrir Gaveta" at bounding box center [413, 289] width 679 height 29
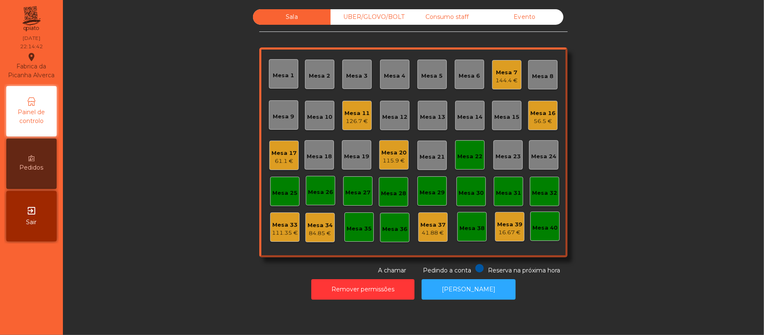
click at [284, 232] on div "111.35 €" at bounding box center [285, 233] width 26 height 8
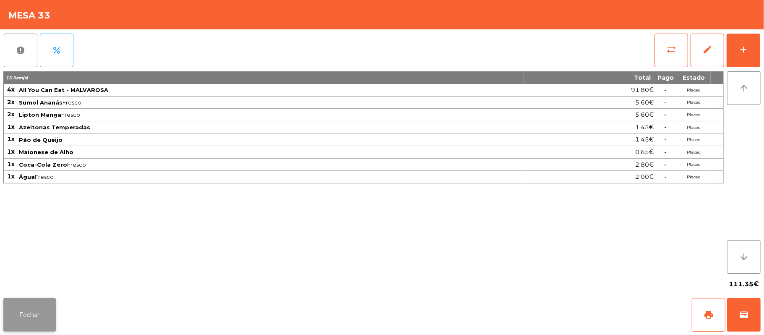
click at [5, 321] on button "Fechar" at bounding box center [29, 315] width 52 height 34
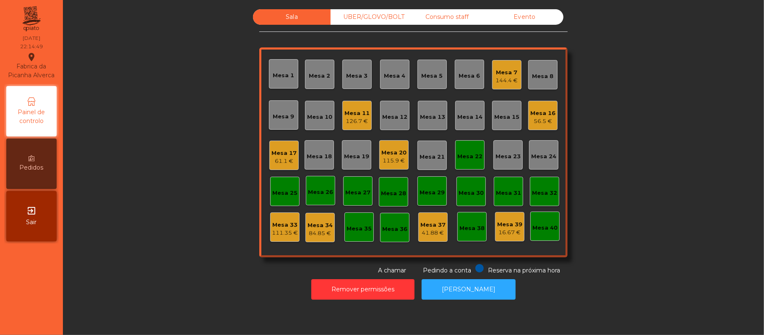
click at [272, 227] on div "Mesa 33" at bounding box center [285, 225] width 26 height 8
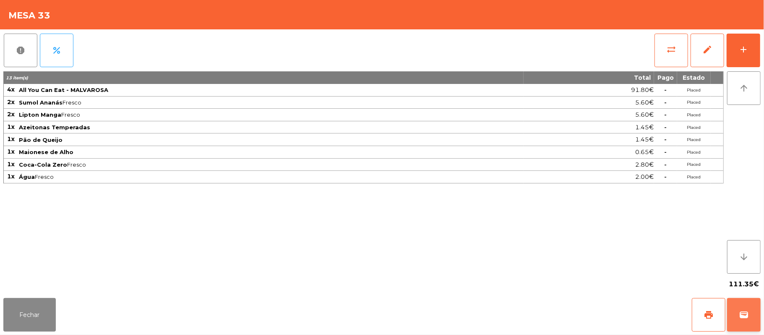
click at [761, 316] on button "wallet" at bounding box center [744, 315] width 34 height 34
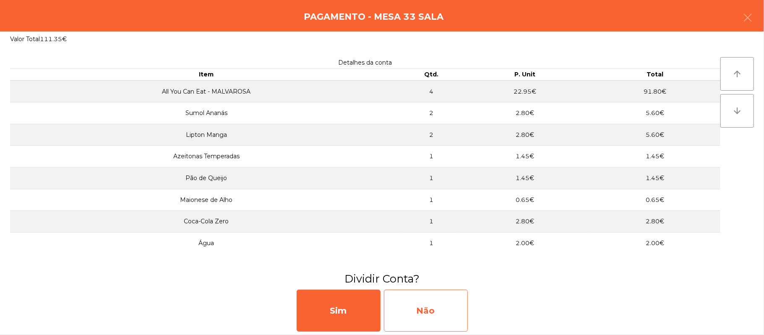
click at [430, 317] on div "Não" at bounding box center [426, 311] width 84 height 42
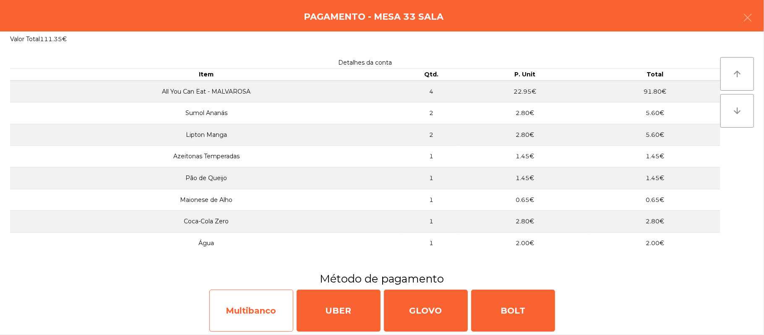
click at [234, 309] on div "Multibanco" at bounding box center [251, 311] width 84 height 42
select select "**"
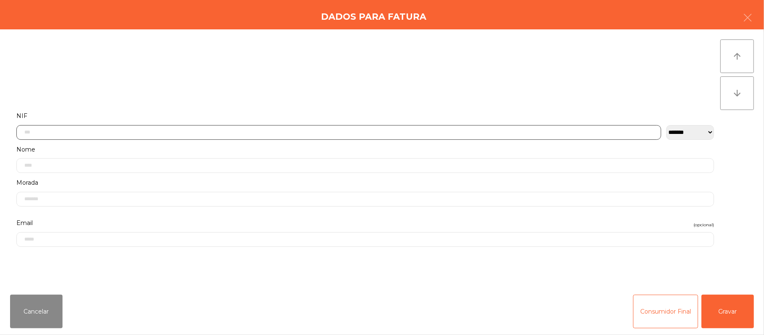
click at [161, 133] on input "text" at bounding box center [338, 132] width 645 height 15
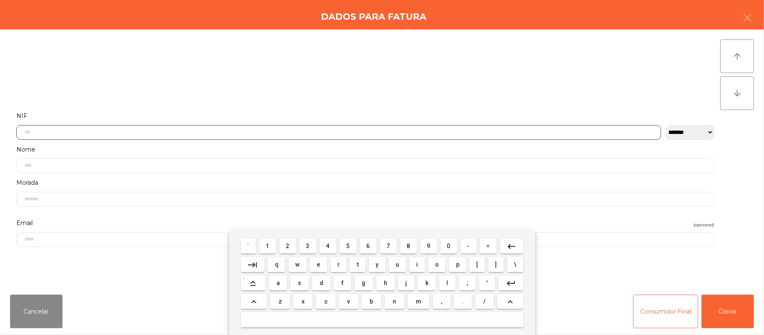
scroll to position [71, 0]
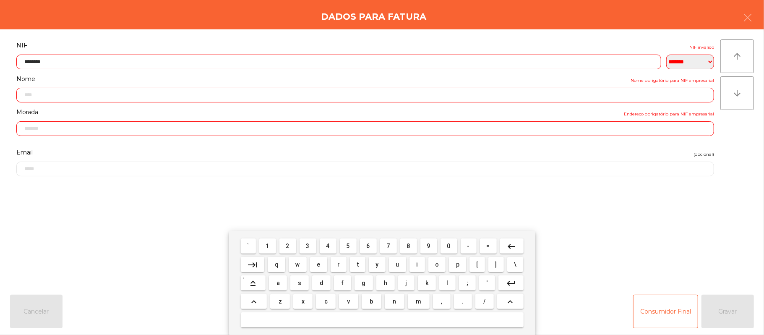
type input "*********"
type input "**********"
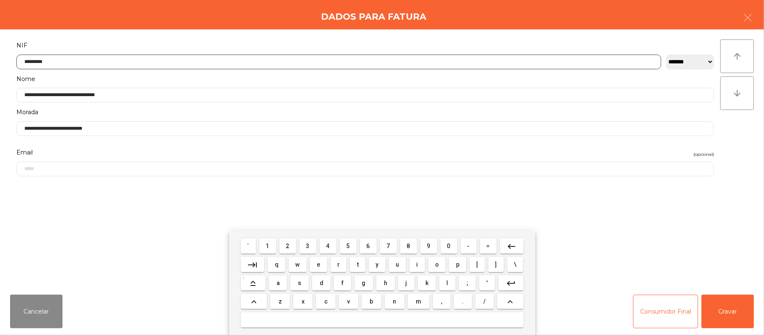
type input "*********"
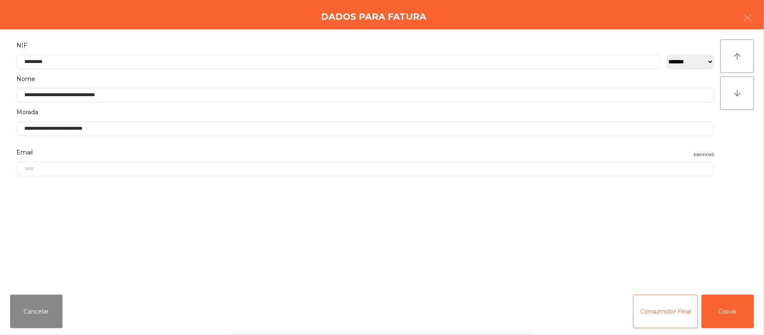
click at [737, 307] on div "` 1 2 3 4 5 6 7 8 9 0 - = keyboard_backspace keyboard_tab q w e r t y u i o p […" at bounding box center [382, 283] width 764 height 104
click at [732, 311] on button "Gravar" at bounding box center [728, 312] width 52 height 34
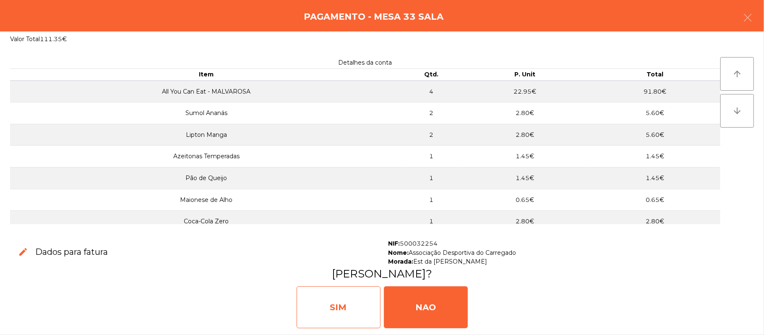
click at [344, 308] on div "SIM" at bounding box center [339, 307] width 84 height 42
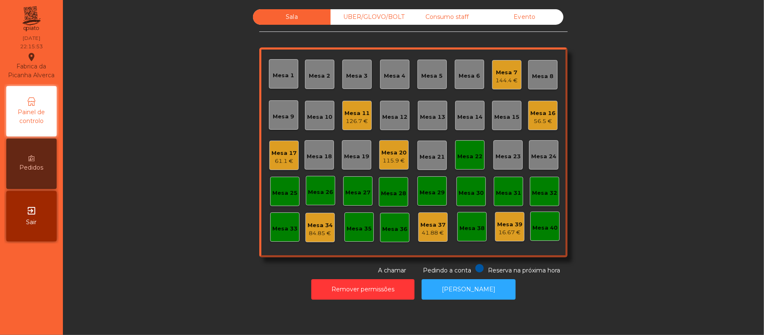
click at [505, 78] on div "144.4 €" at bounding box center [507, 80] width 22 height 8
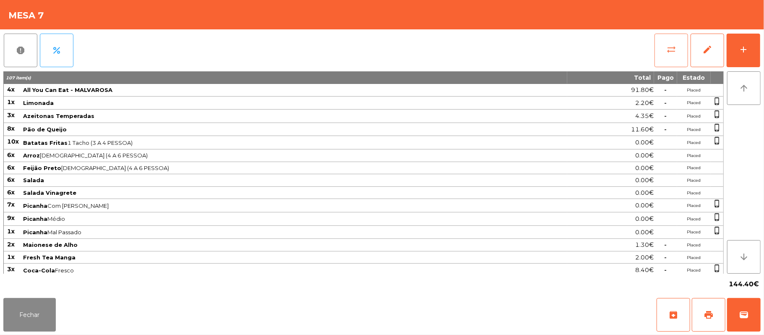
click at [667, 46] on span "sync_alt" at bounding box center [672, 49] width 10 height 10
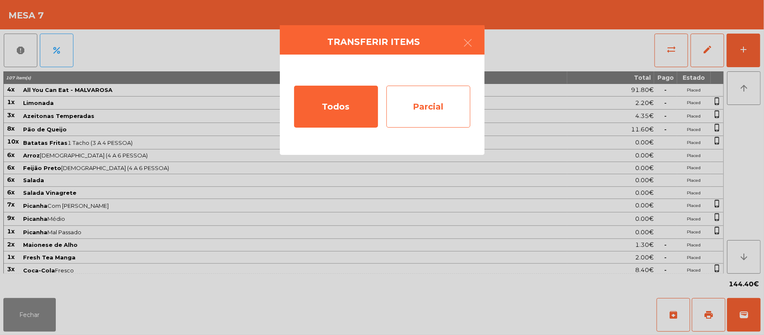
click at [435, 106] on div "Parcial" at bounding box center [429, 107] width 84 height 42
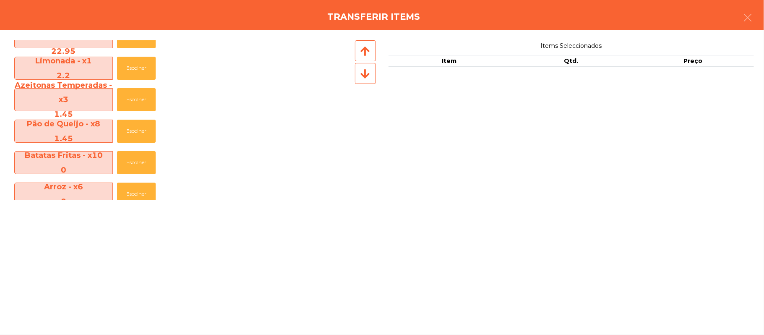
scroll to position [0, 0]
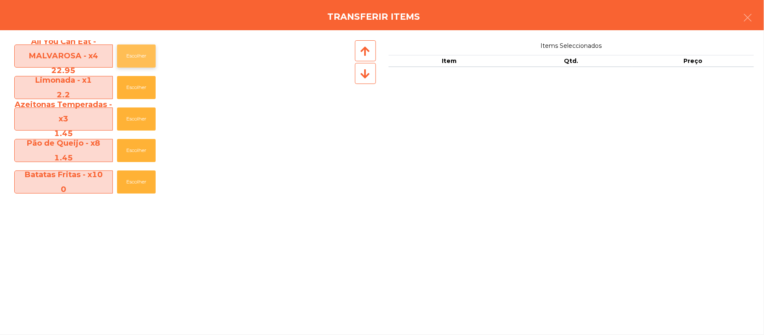
click at [136, 67] on button "Escolher" at bounding box center [136, 55] width 39 height 23
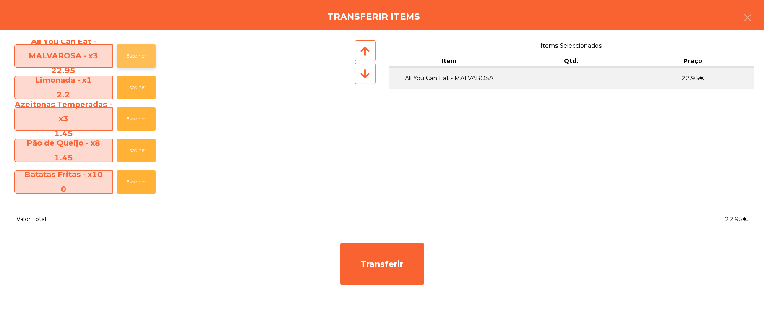
click at [140, 56] on button "Escolher" at bounding box center [136, 55] width 39 height 23
click at [753, 22] on button "button" at bounding box center [748, 18] width 24 height 25
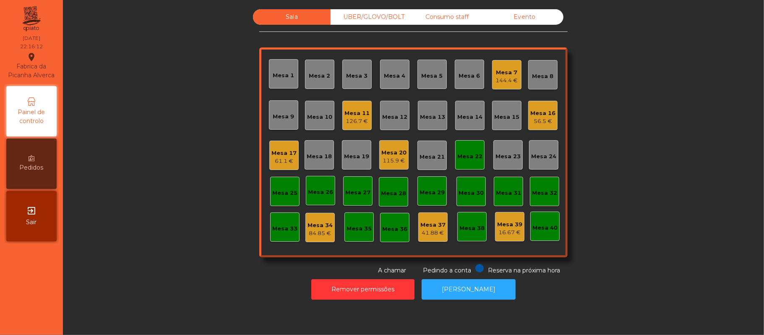
click at [497, 66] on div "Mesa 7 144.4 €" at bounding box center [507, 75] width 22 height 20
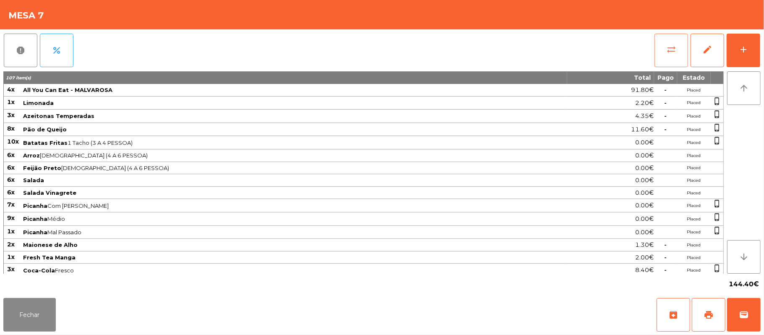
click at [678, 53] on button "sync_alt" at bounding box center [672, 51] width 34 height 34
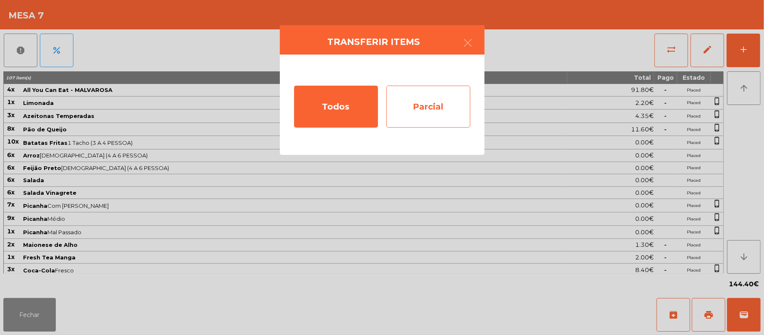
click at [435, 104] on div "Parcial" at bounding box center [429, 107] width 84 height 42
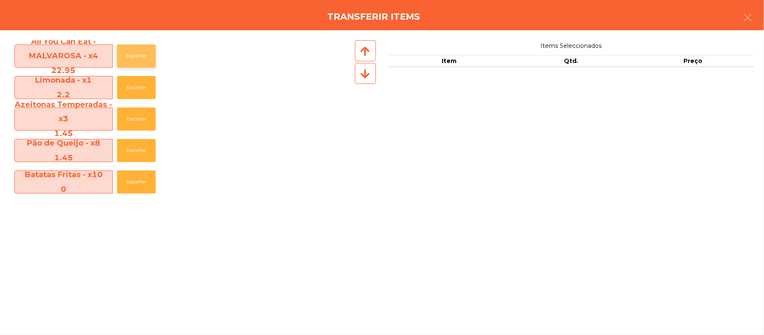
click at [137, 56] on button "Escolher" at bounding box center [136, 55] width 39 height 23
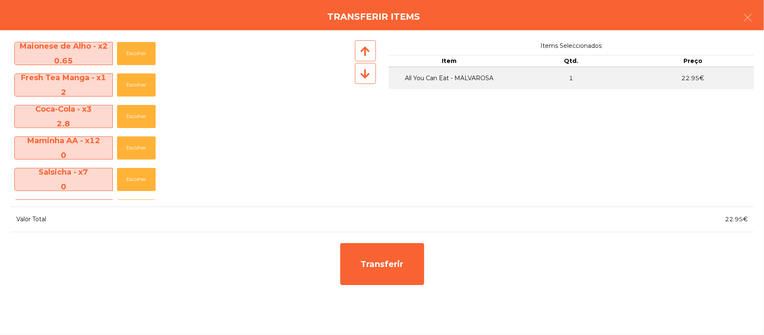
scroll to position [329, 0]
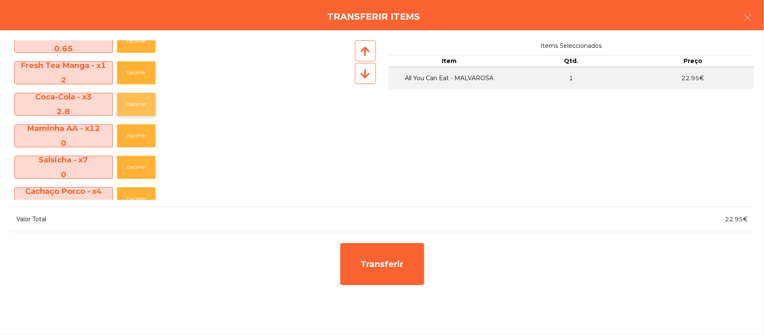
click at [138, 104] on button "Escolher" at bounding box center [136, 104] width 39 height 23
click at [138, 107] on button "Escolher" at bounding box center [136, 104] width 39 height 23
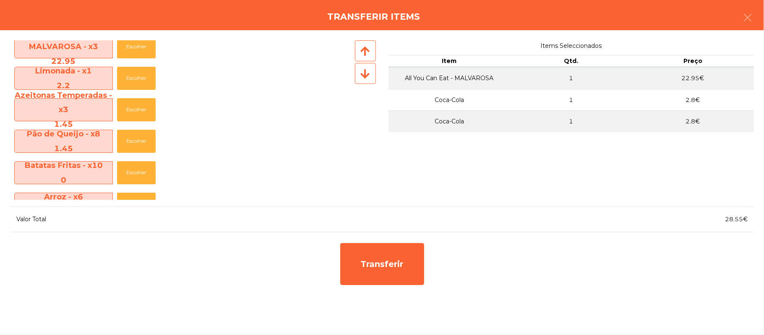
scroll to position [7, 0]
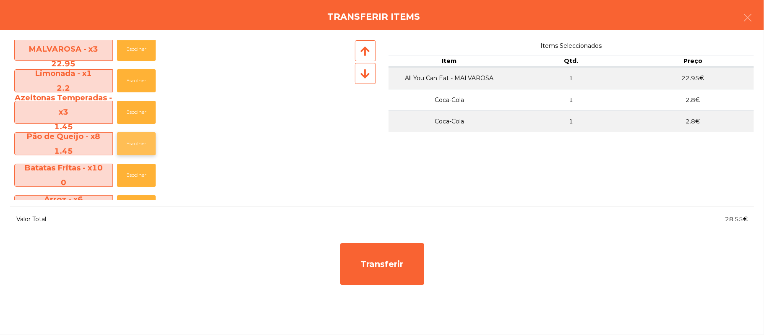
click at [139, 153] on button "Escolher" at bounding box center [136, 143] width 39 height 23
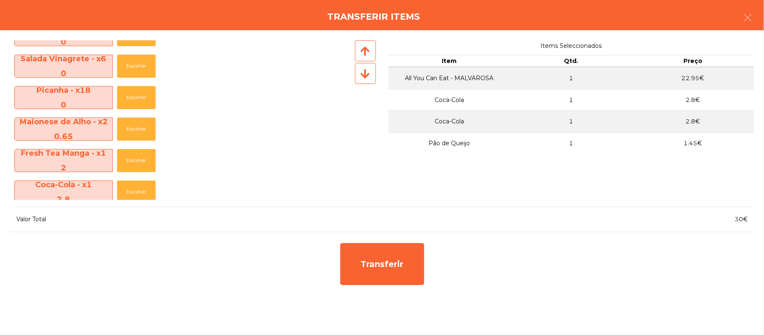
scroll to position [249, 0]
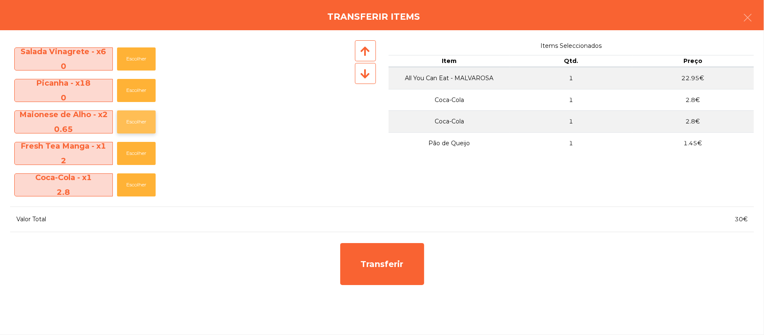
click at [140, 128] on button "Escolher" at bounding box center [136, 121] width 39 height 23
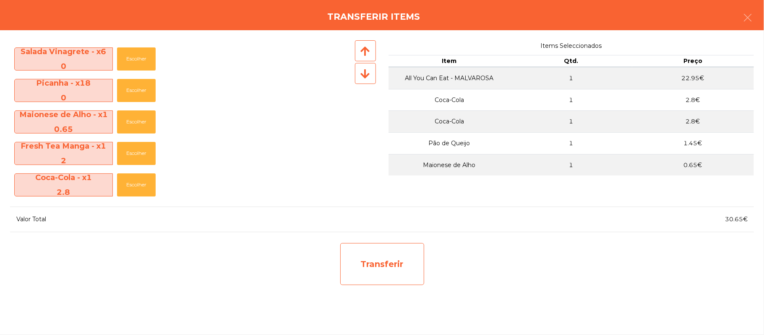
click at [388, 269] on div "Transferir" at bounding box center [382, 264] width 84 height 42
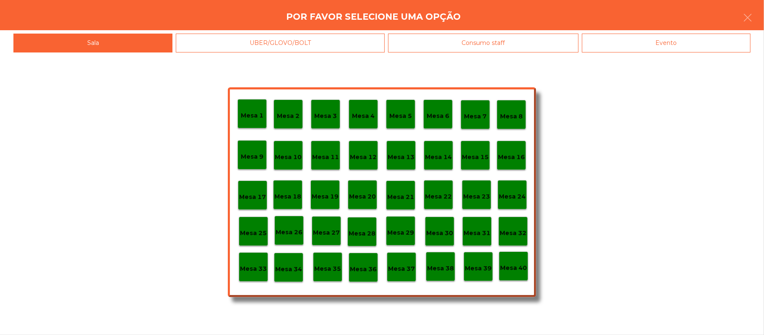
click at [248, 272] on p "Mesa 33" at bounding box center [253, 269] width 27 height 10
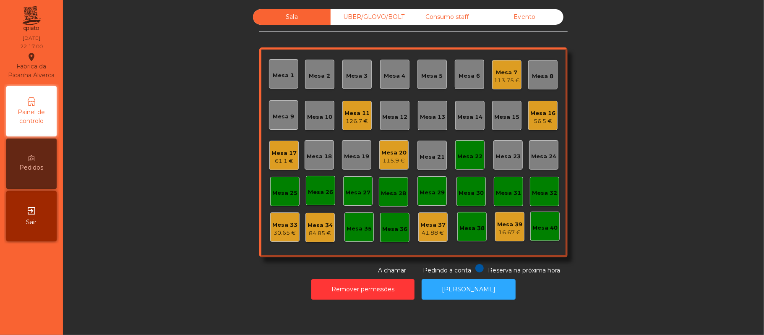
click at [284, 234] on div "30.65 €" at bounding box center [284, 233] width 25 height 8
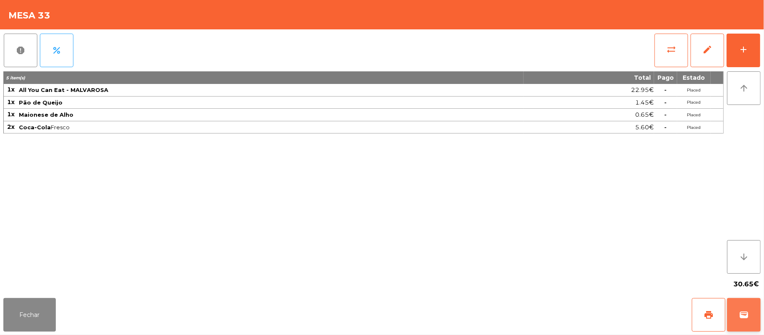
click at [745, 316] on span "wallet" at bounding box center [744, 315] width 10 height 10
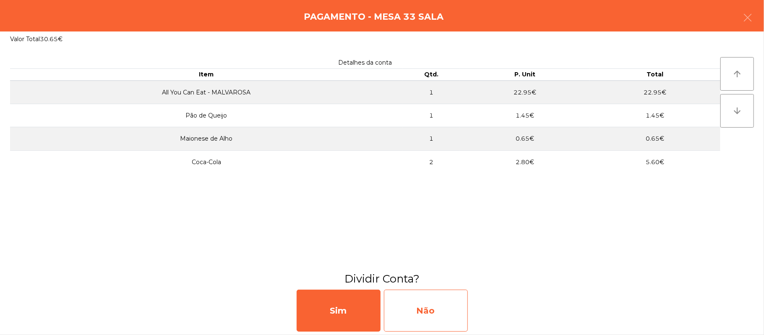
click at [437, 301] on div "Não" at bounding box center [426, 311] width 84 height 42
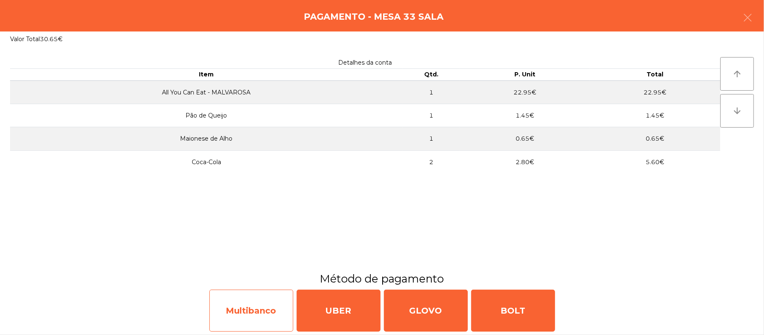
click at [263, 313] on div "Multibanco" at bounding box center [251, 311] width 84 height 42
select select "**"
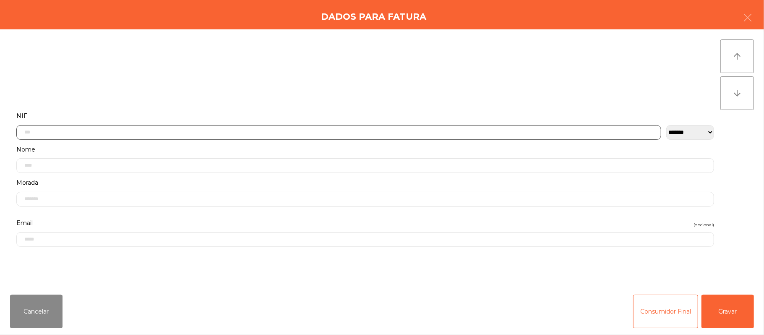
click at [200, 130] on input "text" at bounding box center [338, 132] width 645 height 15
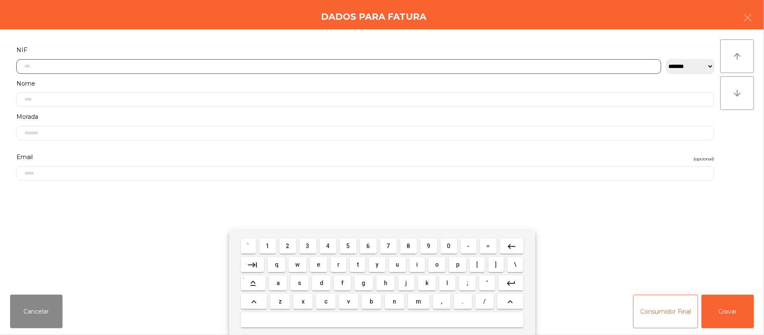
scroll to position [71, 0]
type input "*********"
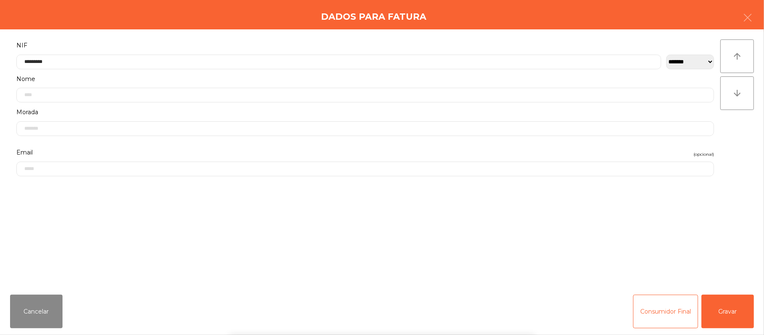
click at [727, 319] on div "` 1 2 3 4 5 6 7 8 9 0 - = keyboard_backspace keyboard_tab q w e r t y u i o p […" at bounding box center [382, 283] width 764 height 104
click at [727, 312] on button "Gravar" at bounding box center [728, 312] width 52 height 34
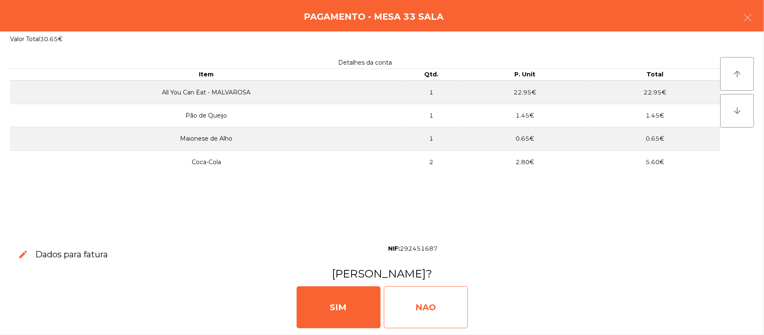
click at [434, 318] on div "NAO" at bounding box center [426, 307] width 84 height 42
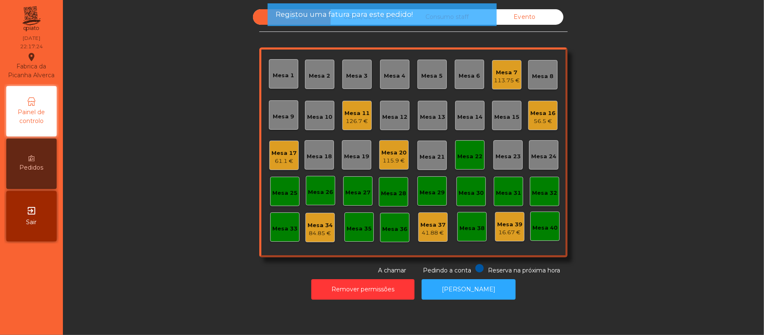
click at [497, 82] on div "113.75 €" at bounding box center [507, 80] width 26 height 8
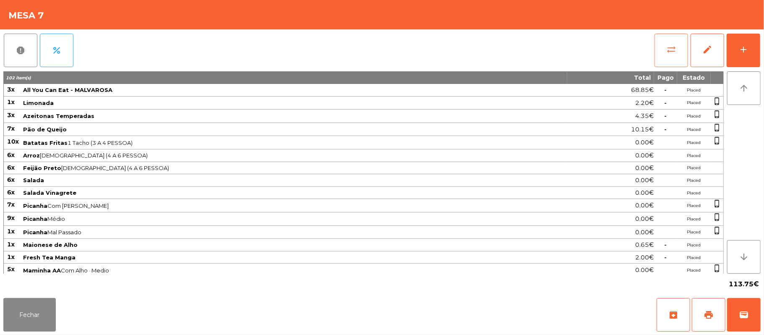
click at [667, 51] on span "sync_alt" at bounding box center [672, 49] width 10 height 10
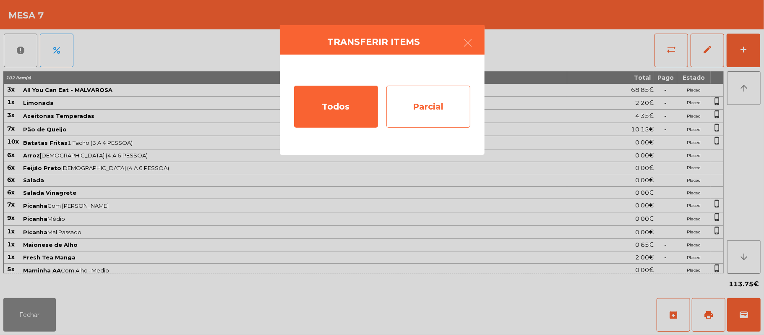
click at [442, 102] on div "Parcial" at bounding box center [429, 107] width 84 height 42
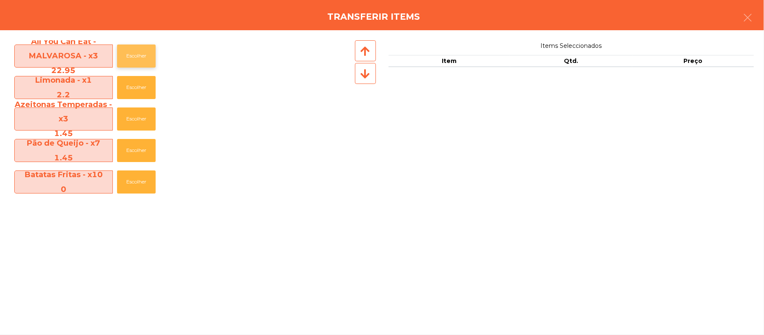
click at [152, 56] on button "Escolher" at bounding box center [136, 55] width 39 height 23
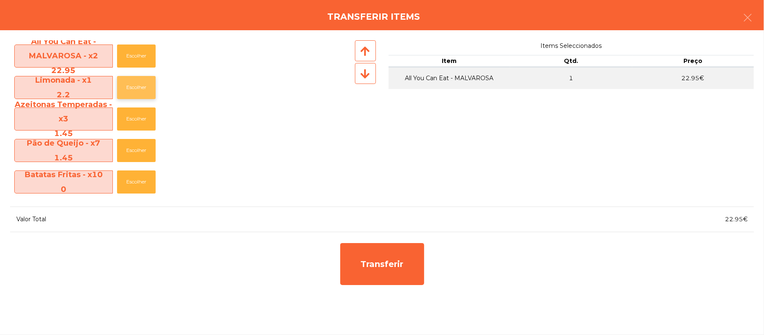
click at [141, 86] on button "Escolher" at bounding box center [136, 87] width 39 height 23
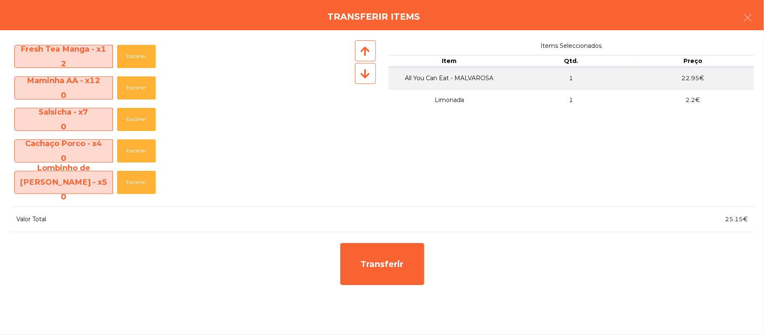
scroll to position [324, 0]
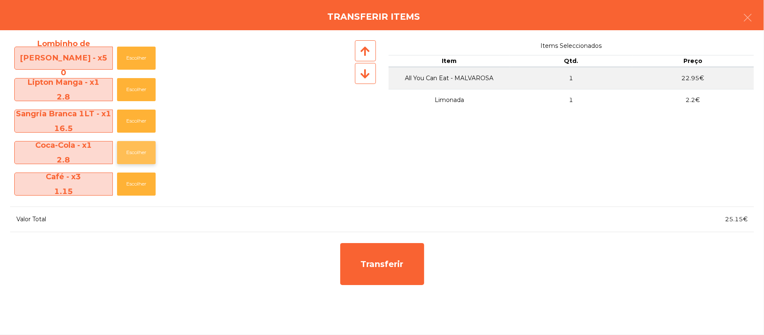
click at [127, 152] on button "Escolher" at bounding box center [136, 152] width 39 height 23
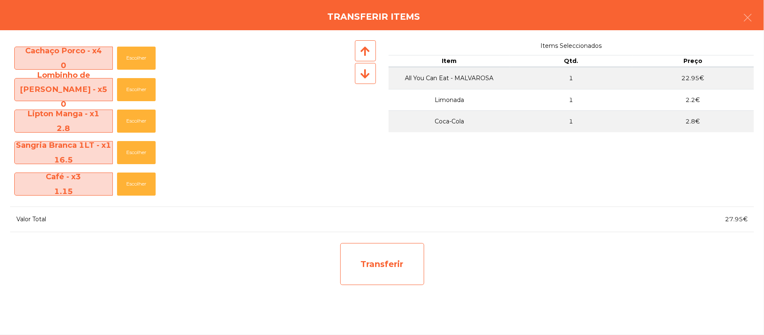
click at [385, 262] on div "Transferir" at bounding box center [382, 264] width 84 height 42
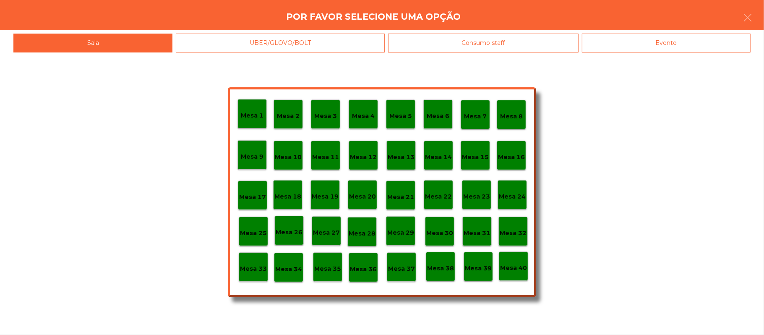
click at [261, 277] on div "Mesa 33" at bounding box center [253, 266] width 29 height 29
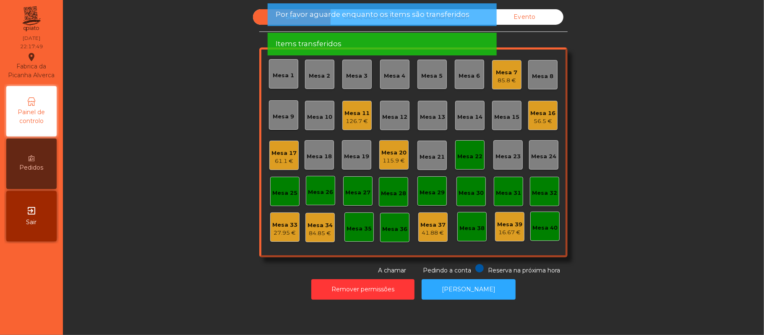
click at [272, 226] on div "Mesa 33" at bounding box center [284, 225] width 25 height 8
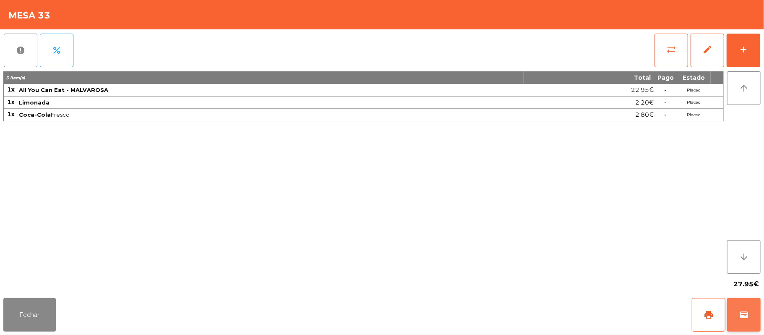
click at [756, 311] on button "wallet" at bounding box center [744, 315] width 34 height 34
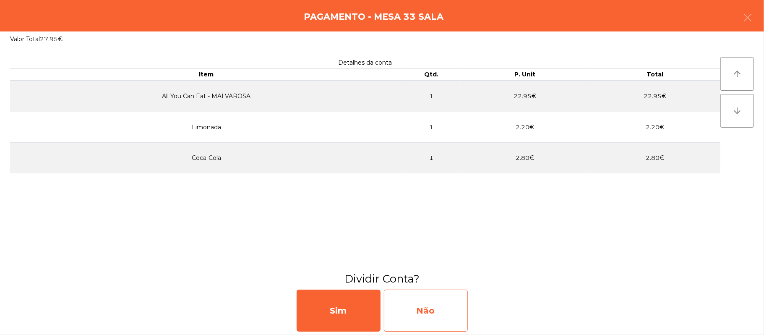
click at [426, 311] on div "Não" at bounding box center [426, 311] width 84 height 42
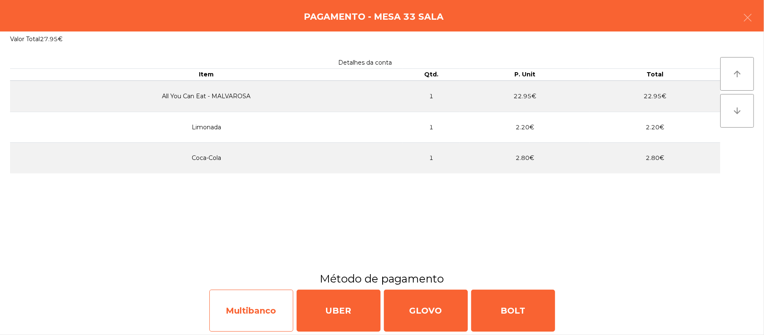
click at [234, 301] on div "Multibanco" at bounding box center [251, 311] width 84 height 42
select select "**"
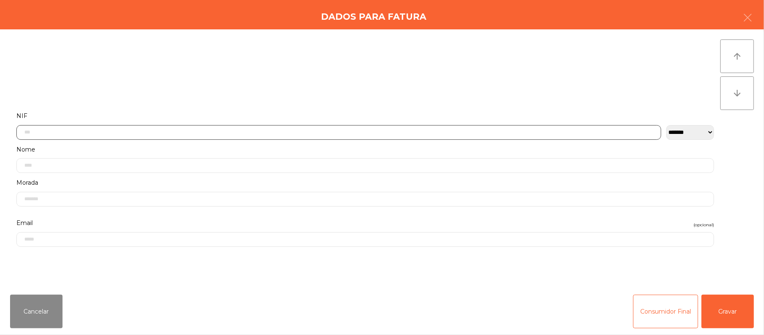
click at [210, 133] on input "text" at bounding box center [338, 132] width 645 height 15
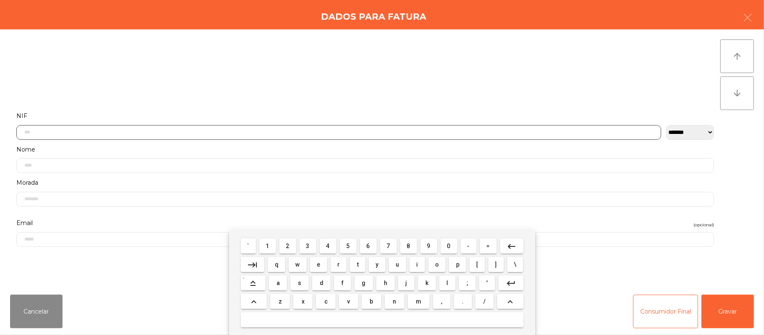
scroll to position [71, 0]
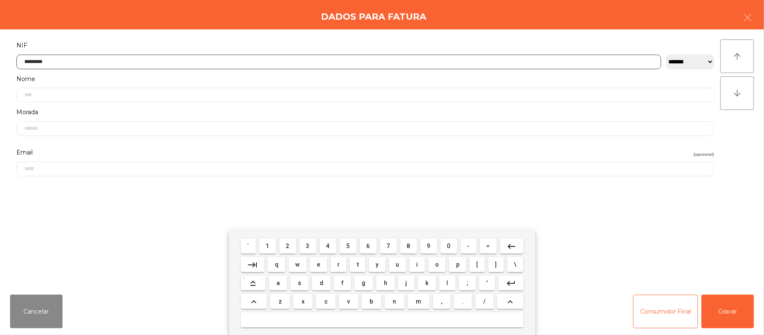
type input "*********"
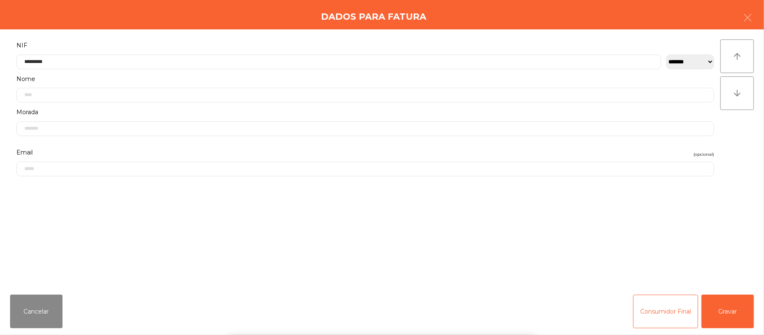
click at [736, 304] on div "` 1 2 3 4 5 6 7 8 9 0 - = keyboard_backspace keyboard_tab q w e r t y u i o p […" at bounding box center [382, 283] width 764 height 104
click at [722, 305] on button "Gravar" at bounding box center [728, 312] width 52 height 34
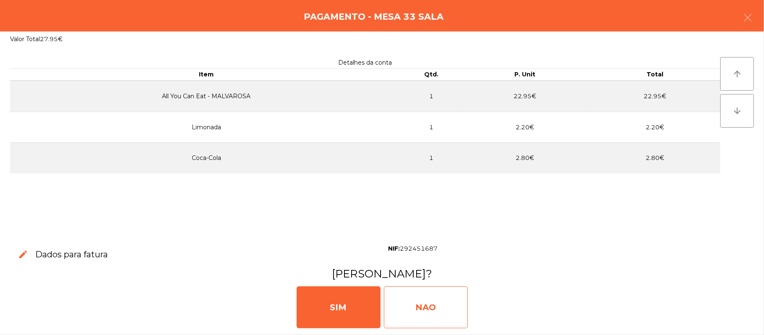
click at [425, 295] on div "NAO" at bounding box center [426, 307] width 84 height 42
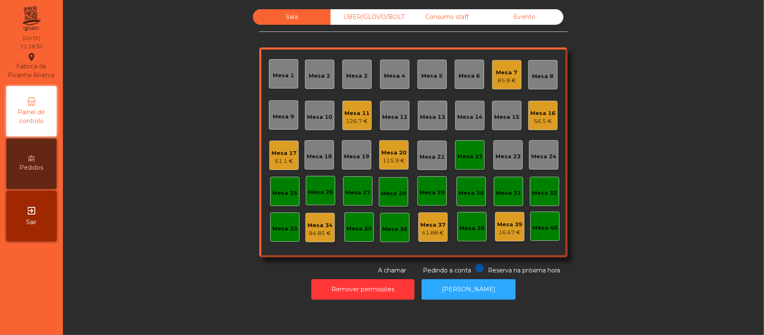
click at [492, 86] on div "Mesa 7 85.8 €" at bounding box center [506, 74] width 29 height 29
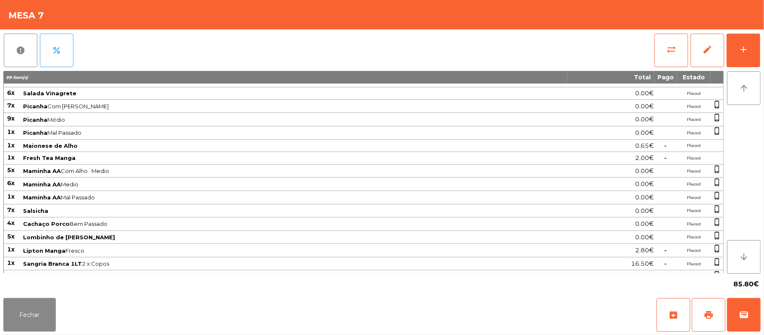
scroll to position [116, 0]
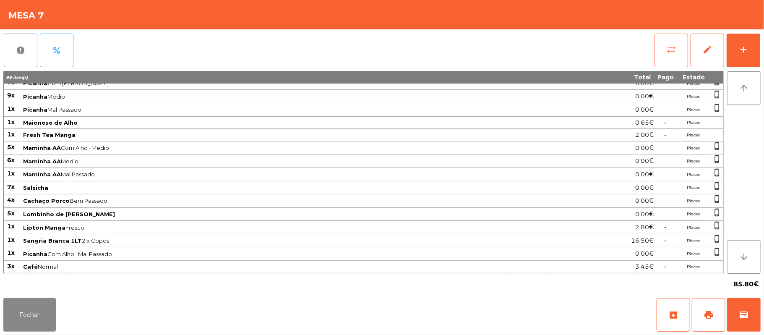
click at [676, 36] on button "sync_alt" at bounding box center [672, 51] width 34 height 34
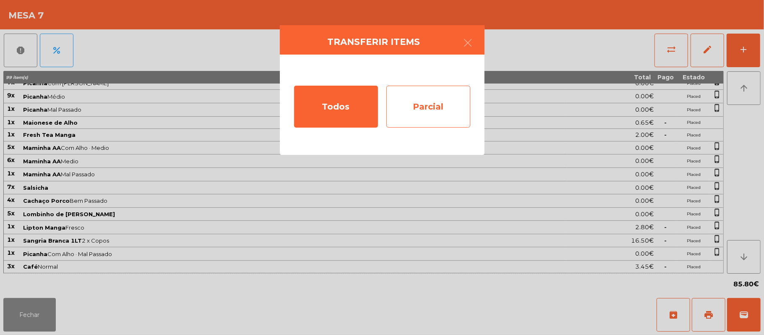
click at [420, 99] on div "Parcial" at bounding box center [429, 107] width 84 height 42
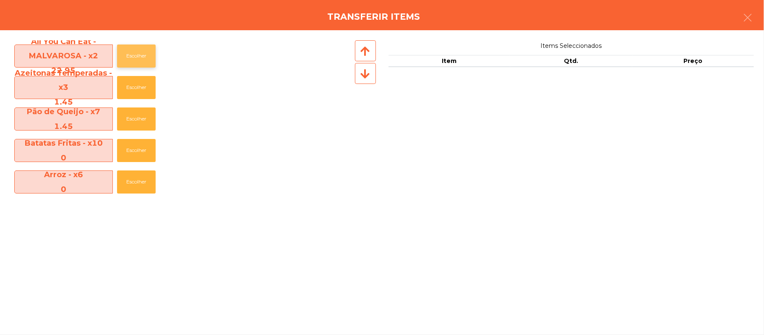
click at [135, 56] on button "Escolher" at bounding box center [136, 55] width 39 height 23
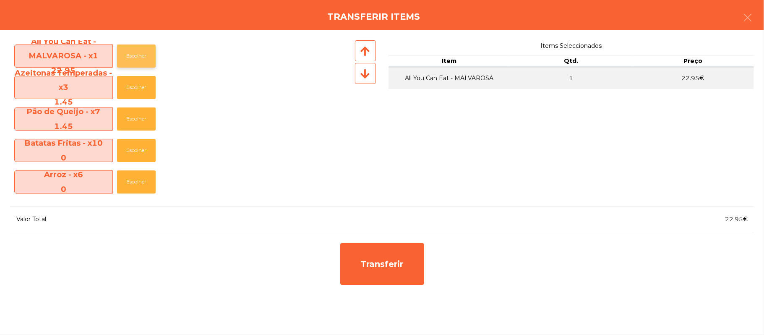
click at [136, 49] on button "Escolher" at bounding box center [136, 55] width 39 height 23
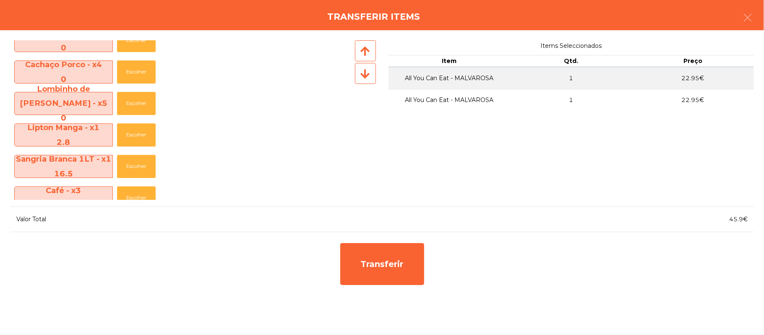
scroll to position [375, 0]
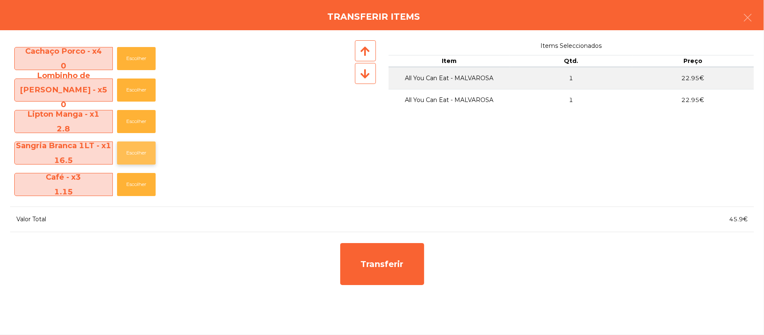
click at [135, 152] on button "Escolher" at bounding box center [136, 152] width 39 height 23
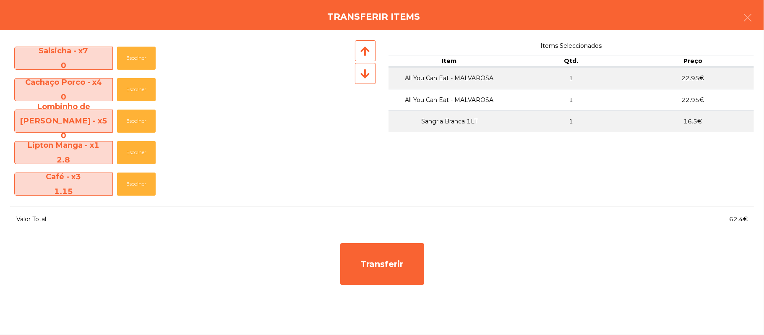
scroll to position [344, 0]
click at [132, 186] on button "Escolher" at bounding box center [136, 184] width 39 height 23
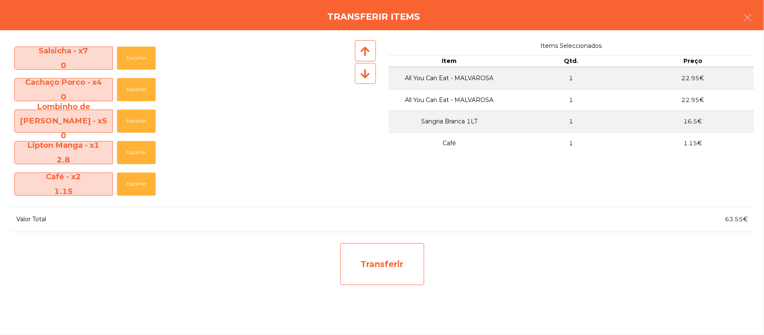
click at [387, 261] on div "Transferir" at bounding box center [382, 264] width 84 height 42
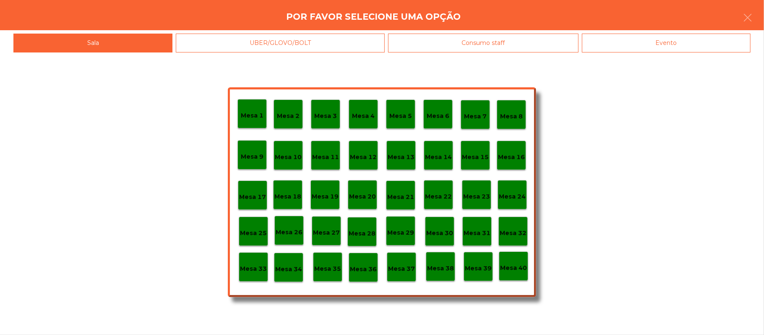
click at [252, 268] on p "Mesa 33" at bounding box center [253, 269] width 27 height 10
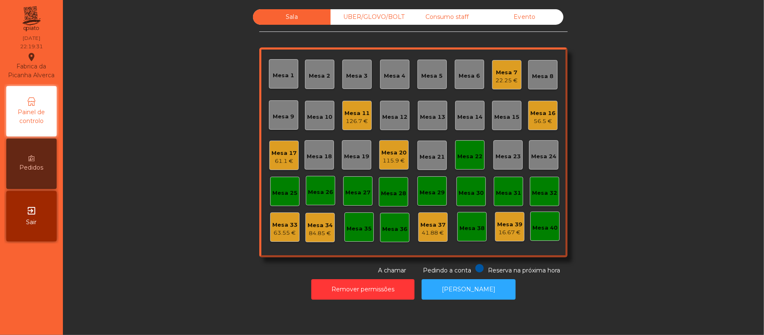
click at [279, 239] on div "Mesa 33 63.55 €" at bounding box center [284, 226] width 29 height 29
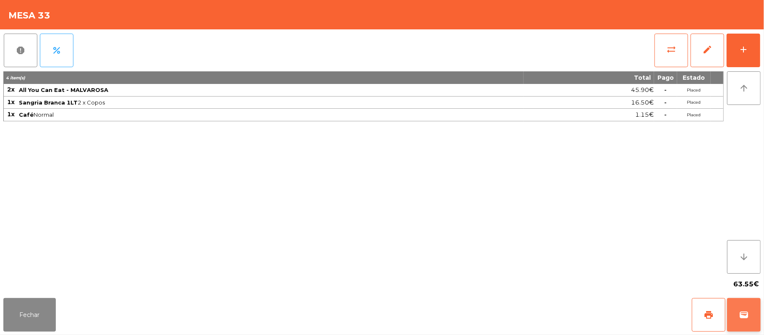
click at [750, 313] on button "wallet" at bounding box center [744, 315] width 34 height 34
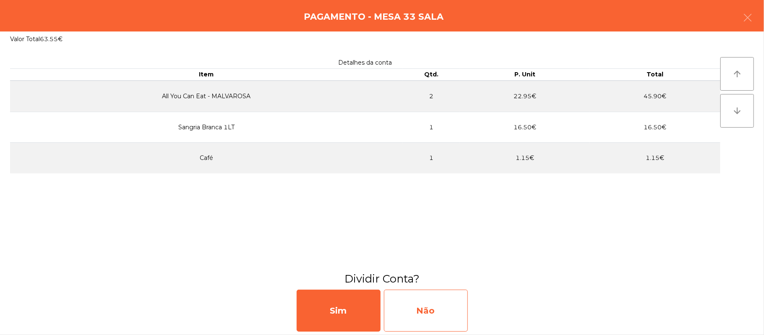
click at [442, 308] on div "Não" at bounding box center [426, 311] width 84 height 42
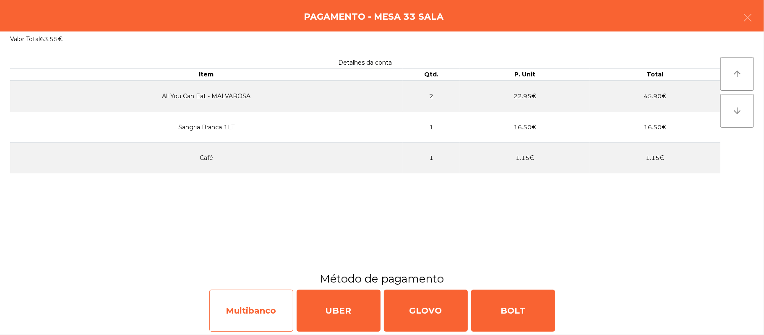
click at [237, 305] on div "Multibanco" at bounding box center [251, 311] width 84 height 42
select select "**"
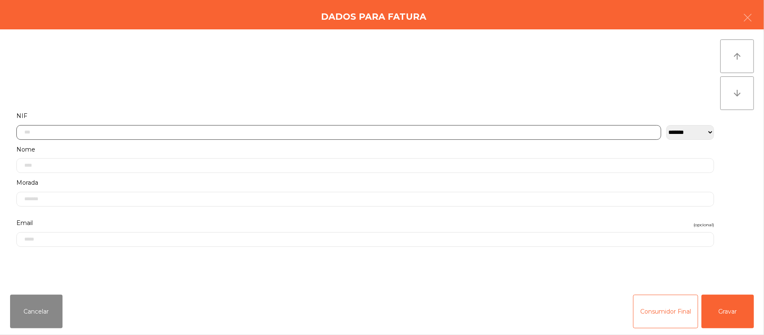
click at [170, 130] on input "text" at bounding box center [338, 132] width 645 height 15
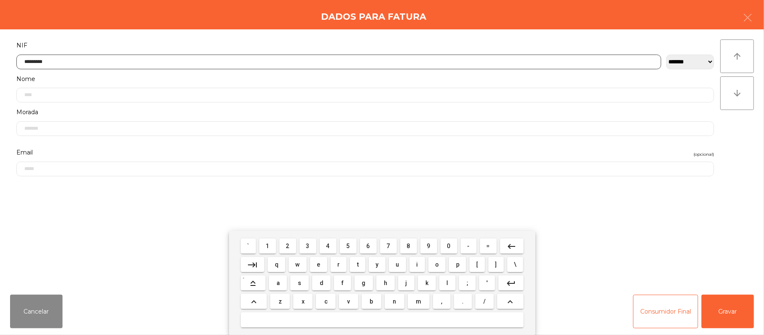
type input "*********"
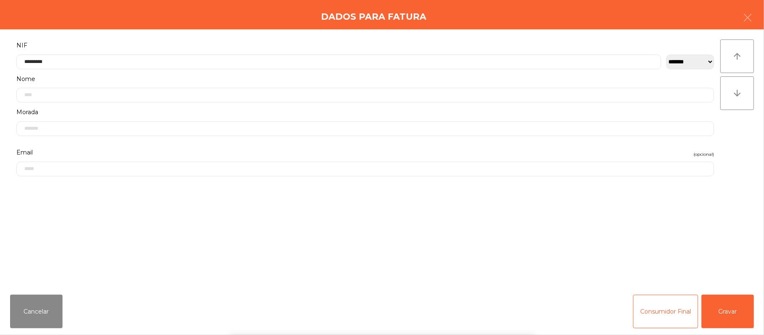
click at [733, 307] on div "` 1 2 3 4 5 6 7 8 9 0 - = keyboard_backspace keyboard_tab q w e r t y u i o p […" at bounding box center [382, 283] width 764 height 104
click at [729, 310] on button "Gravar" at bounding box center [728, 312] width 52 height 34
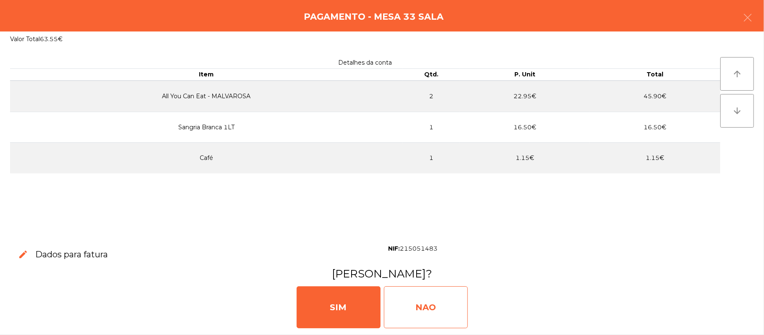
click at [419, 306] on div "NAO" at bounding box center [426, 307] width 84 height 42
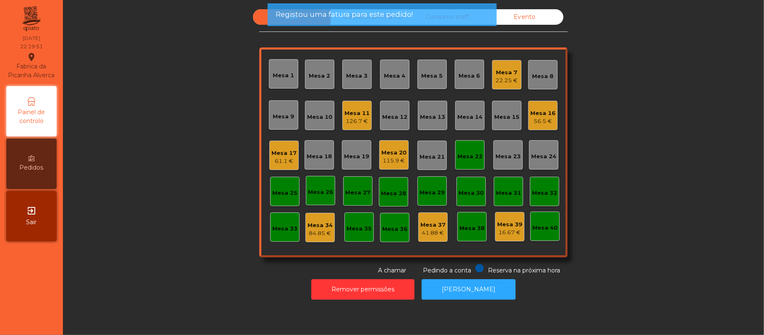
click at [501, 76] on div "22.25 €" at bounding box center [507, 80] width 22 height 8
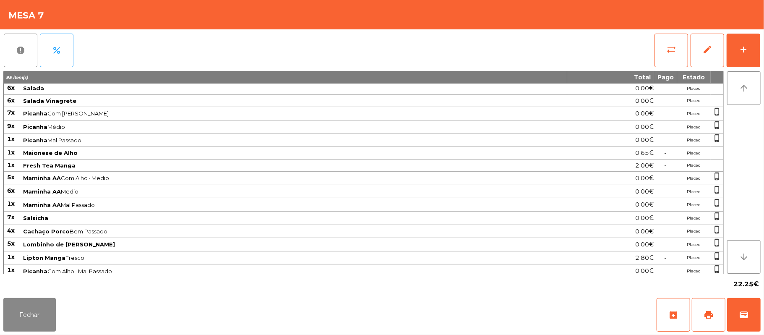
scroll to position [89, 0]
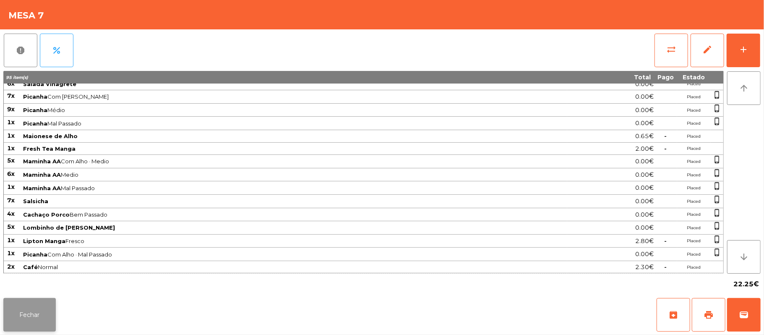
click at [6, 303] on button "Fechar" at bounding box center [29, 315] width 52 height 34
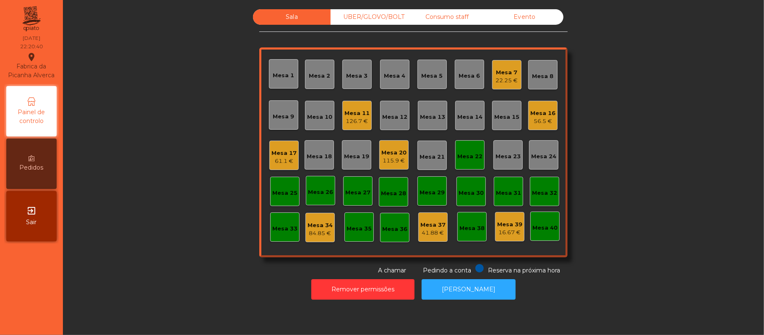
click at [288, 165] on div "61.1 €" at bounding box center [284, 161] width 25 height 8
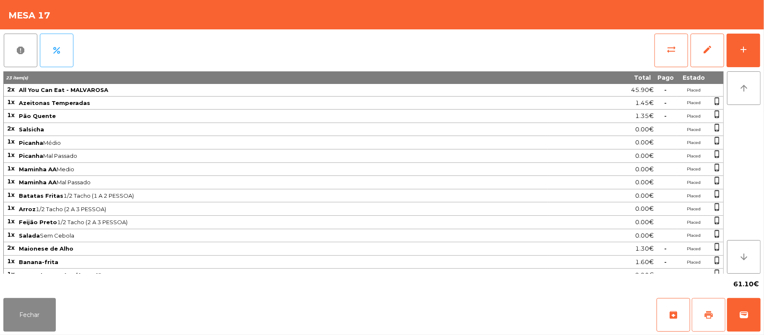
click at [711, 316] on span "print" at bounding box center [709, 315] width 10 height 10
click at [662, 56] on button "sync_alt" at bounding box center [672, 51] width 34 height 34
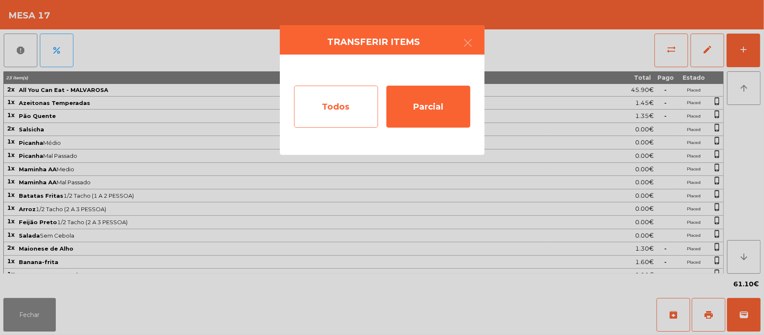
click at [347, 110] on div "Todos" at bounding box center [336, 107] width 84 height 42
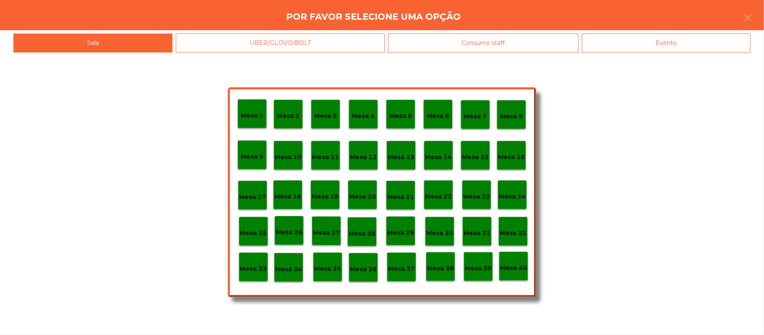
click at [678, 41] on div "Evento" at bounding box center [666, 43] width 169 height 19
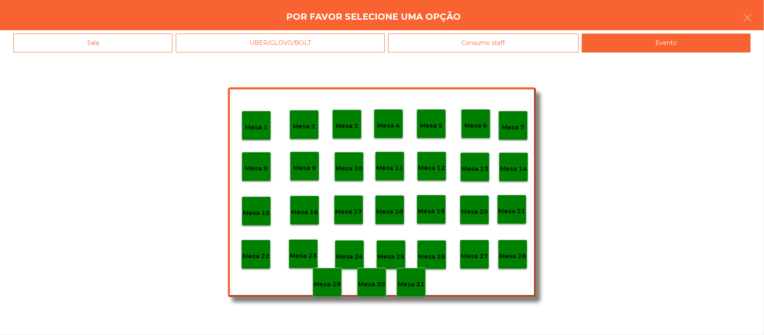
click at [513, 260] on p "Mesa 28" at bounding box center [512, 256] width 27 height 10
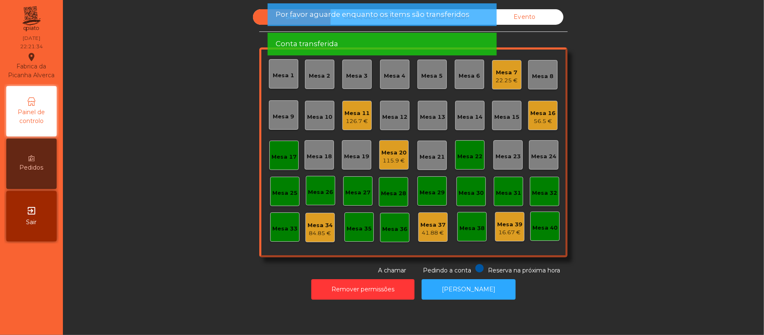
click at [272, 150] on div "Mesa 17" at bounding box center [284, 155] width 25 height 12
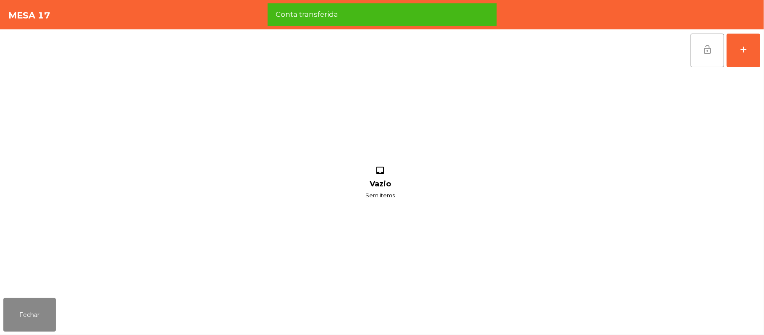
click at [697, 58] on button "lock_open" at bounding box center [708, 51] width 34 height 34
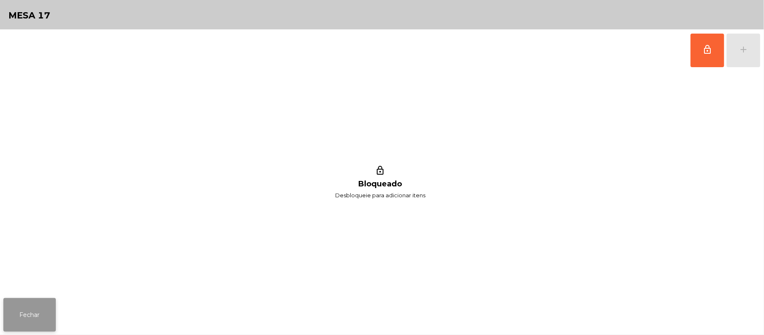
click at [53, 316] on button "Fechar" at bounding box center [29, 315] width 52 height 34
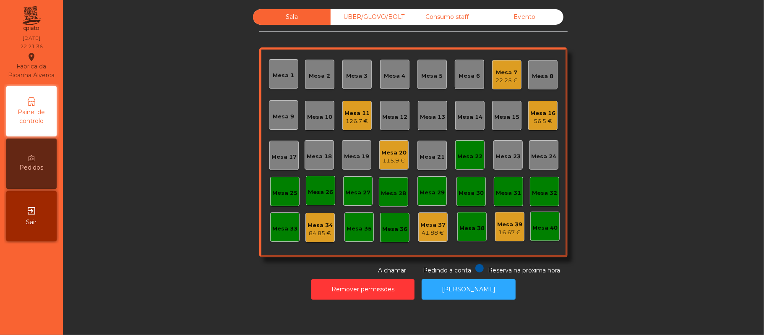
click at [465, 151] on div "Mesa 22" at bounding box center [470, 155] width 25 height 12
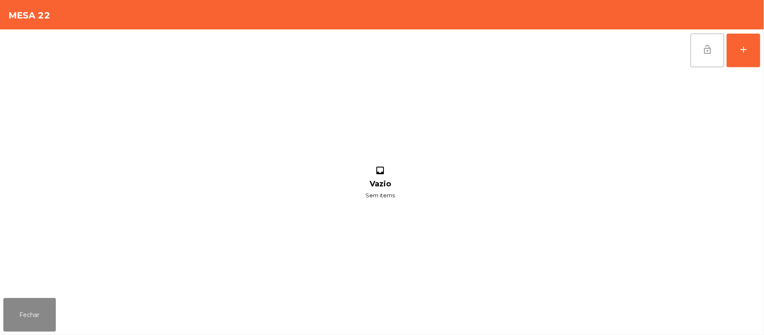
click at [694, 54] on button "lock_open" at bounding box center [708, 51] width 34 height 34
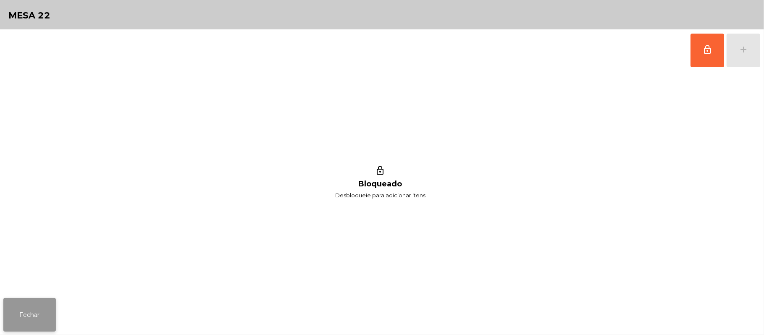
click at [31, 302] on button "Fechar" at bounding box center [29, 315] width 52 height 34
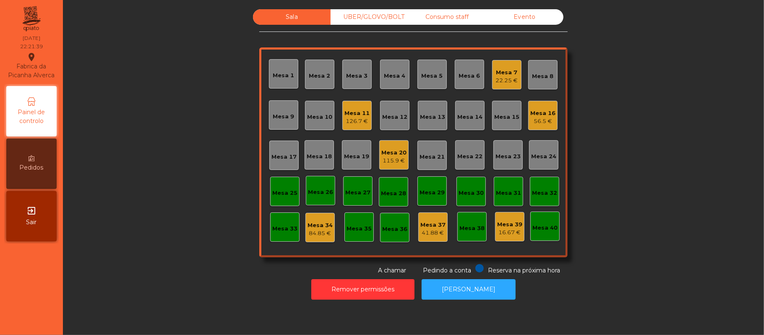
click at [504, 76] on div "Mesa 7" at bounding box center [507, 72] width 22 height 8
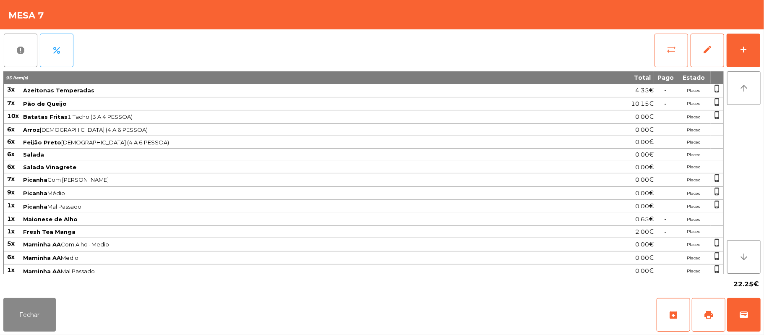
click at [665, 49] on button "sync_alt" at bounding box center [672, 51] width 34 height 34
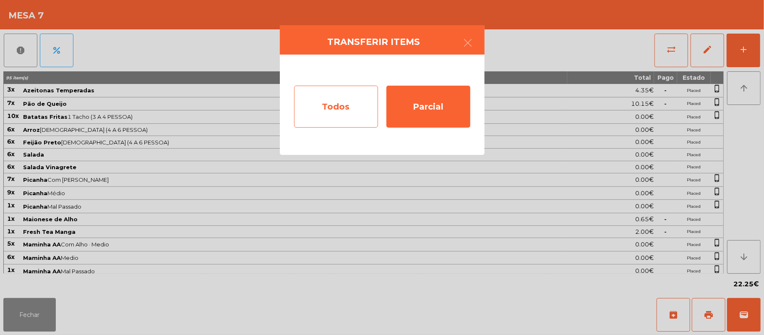
click at [343, 119] on div "Todos" at bounding box center [336, 107] width 84 height 42
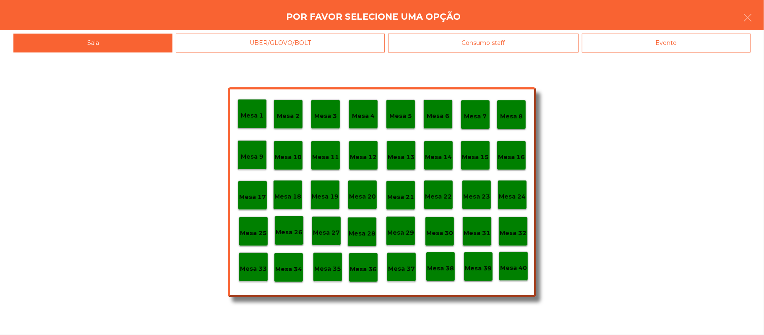
click at [645, 47] on div "Evento" at bounding box center [666, 43] width 169 height 19
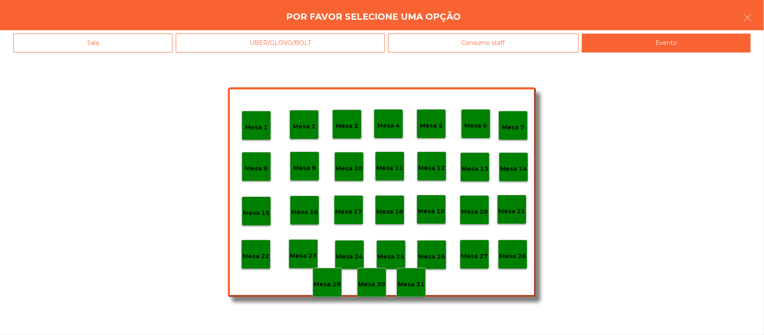
click at [514, 256] on p "Mesa 28" at bounding box center [512, 256] width 27 height 10
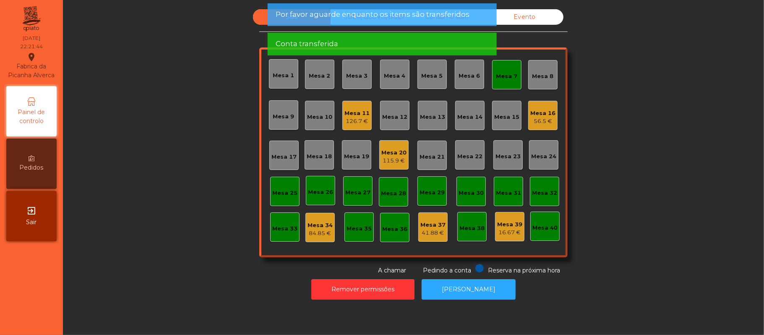
click at [311, 225] on div "Mesa 34" at bounding box center [320, 225] width 25 height 8
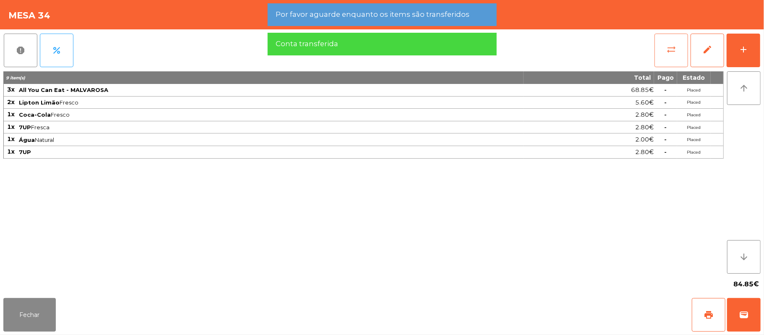
click at [668, 50] on span "sync_alt" at bounding box center [672, 49] width 10 height 10
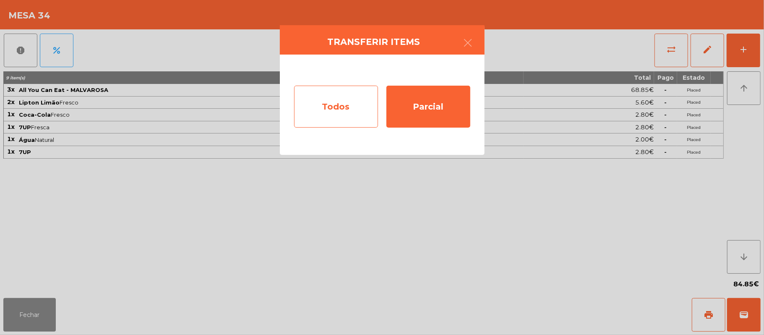
click at [342, 113] on div "Todos" at bounding box center [336, 107] width 84 height 42
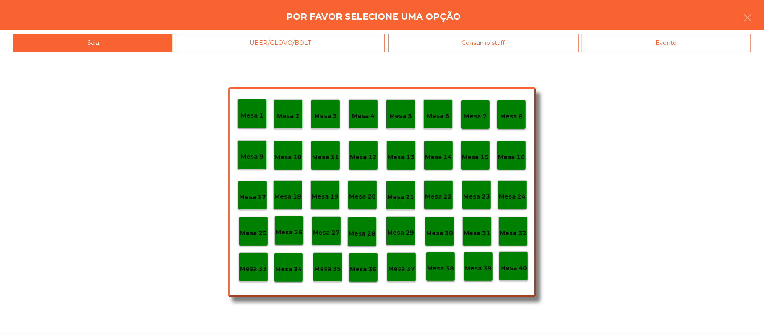
click at [669, 43] on div "Evento" at bounding box center [666, 43] width 169 height 19
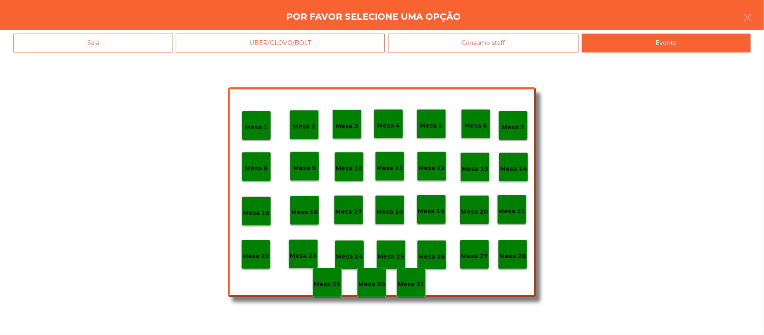
click at [513, 262] on div "Mesa 28" at bounding box center [512, 254] width 29 height 29
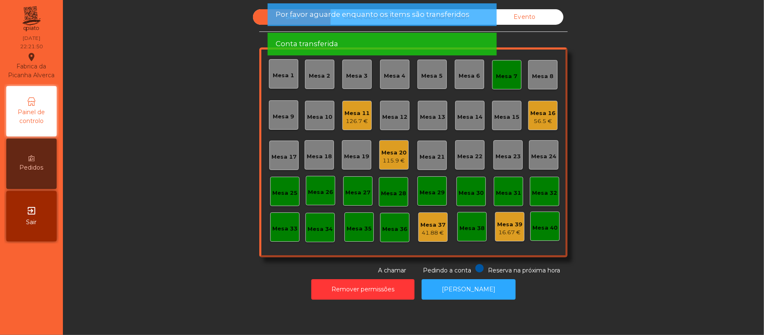
click at [643, 158] on div "Sala UBER/GLOVO/BOLT Consumo staff Evento Mesa 1 Mesa 2 Mesa 3 Mesa 4 Mesa 5 Me…" at bounding box center [413, 142] width 679 height 266
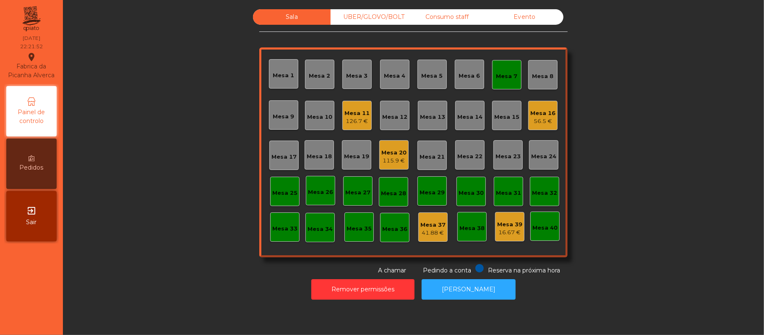
click at [506, 75] on div "Mesa 7" at bounding box center [507, 76] width 21 height 8
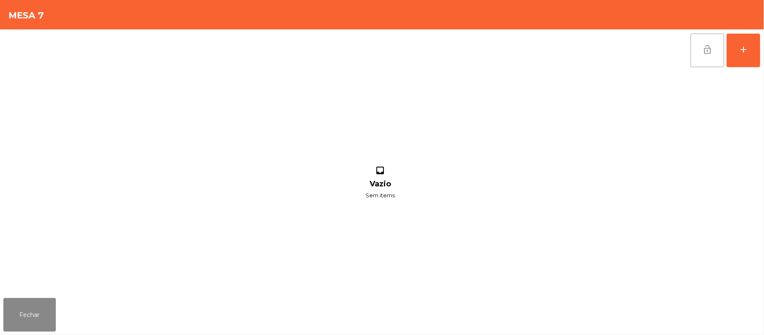
click at [694, 48] on button "lock_open" at bounding box center [708, 51] width 34 height 34
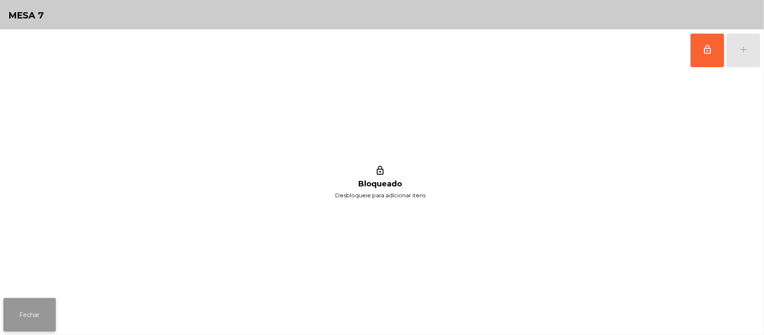
click at [9, 324] on button "Fechar" at bounding box center [29, 315] width 52 height 34
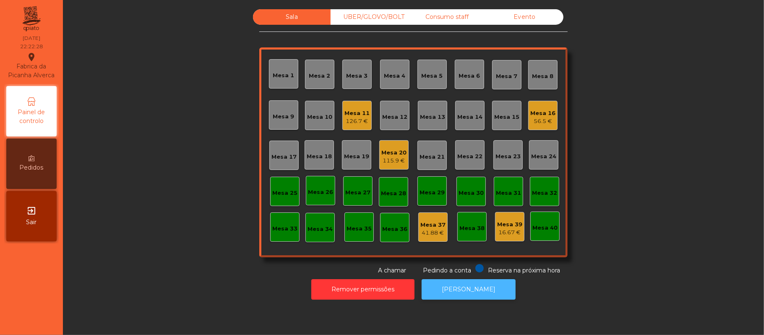
click at [479, 289] on button "[PERSON_NAME]" at bounding box center [469, 289] width 94 height 21
click at [371, 18] on div "UBER/GLOVO/BOLT" at bounding box center [370, 17] width 78 height 16
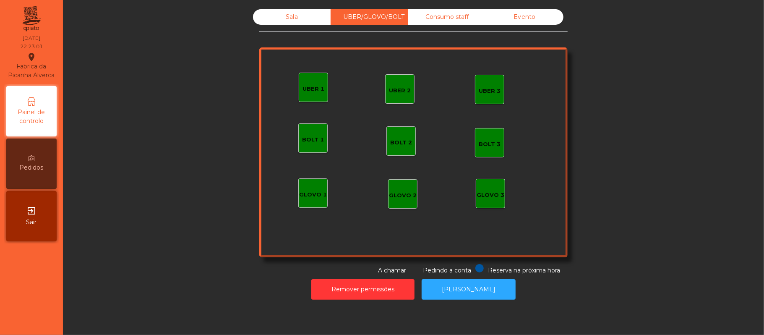
click at [313, 88] on div "UBER 1" at bounding box center [314, 89] width 22 height 8
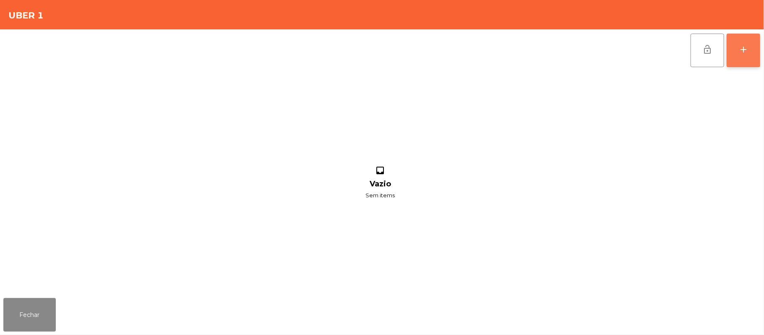
click at [756, 46] on button "add" at bounding box center [744, 51] width 34 height 34
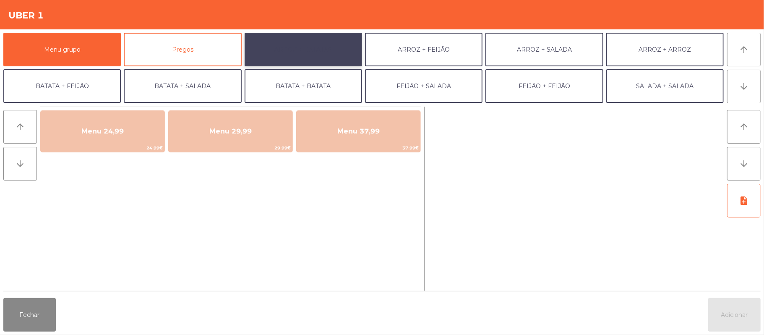
click at [331, 59] on button "ARROZ + BATATAS" at bounding box center [304, 50] width 118 height 34
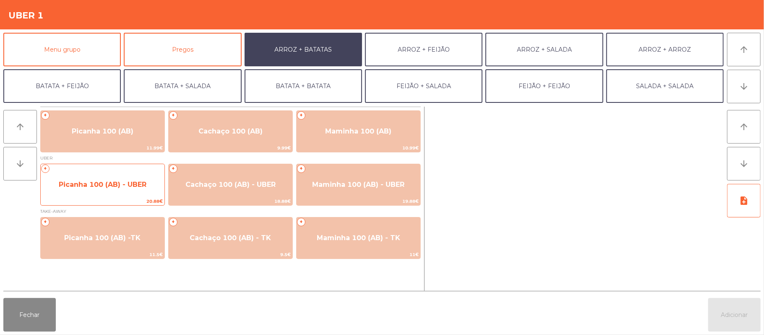
click at [136, 185] on span "Picanha 100 (AB) - UBER" at bounding box center [103, 184] width 88 height 8
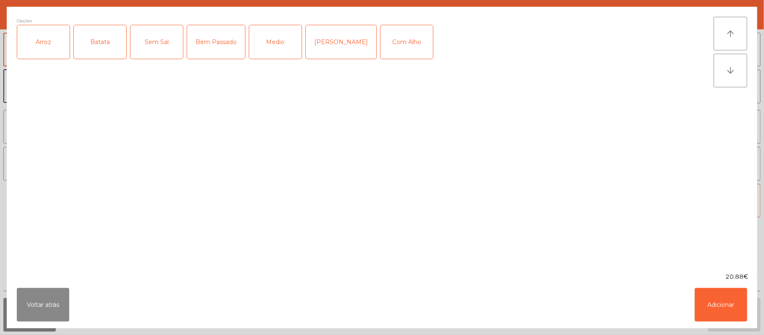
click at [46, 33] on div "Arroz" at bounding box center [43, 42] width 52 height 34
click at [103, 39] on div "Batata" at bounding box center [100, 42] width 52 height 34
click at [272, 43] on div "Medio" at bounding box center [275, 42] width 52 height 34
click at [395, 43] on div "Com Alho" at bounding box center [407, 42] width 52 height 34
click at [725, 311] on button "Adicionar" at bounding box center [721, 305] width 52 height 34
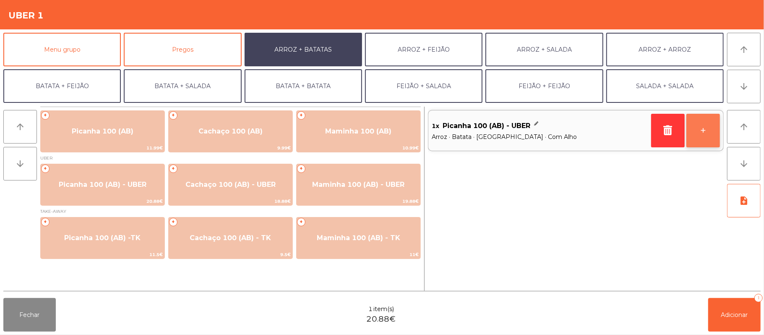
click at [710, 130] on button "+" at bounding box center [704, 131] width 34 height 34
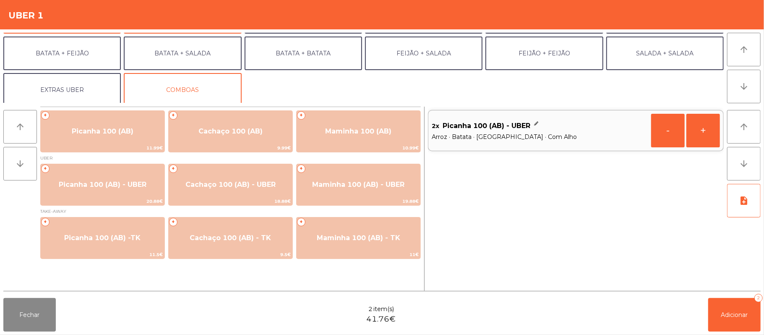
scroll to position [36, 0]
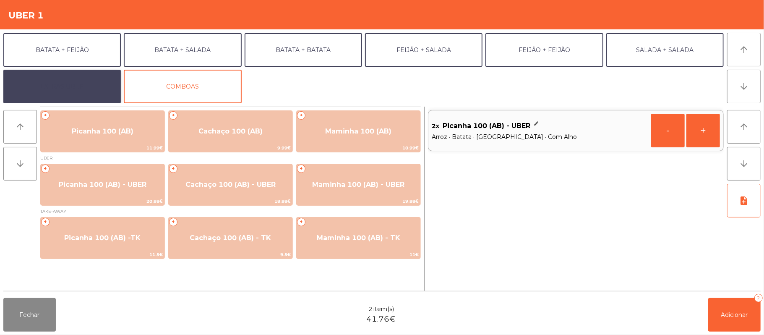
click at [71, 86] on button "EXTRAS UBER" at bounding box center [62, 87] width 118 height 34
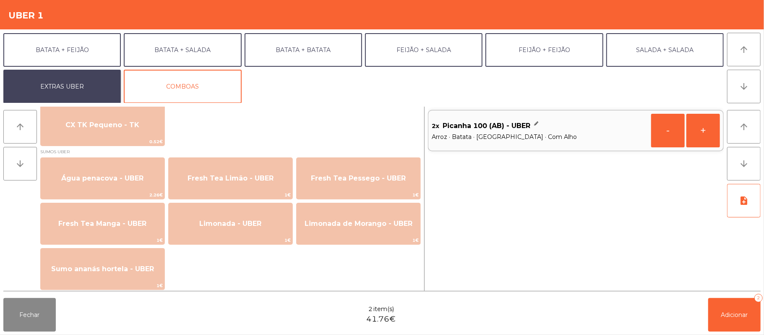
scroll to position [661, 0]
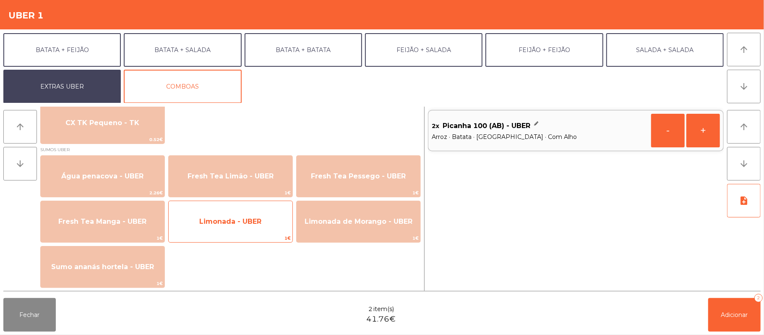
click at [269, 227] on span "Limonada - UBER" at bounding box center [231, 221] width 124 height 23
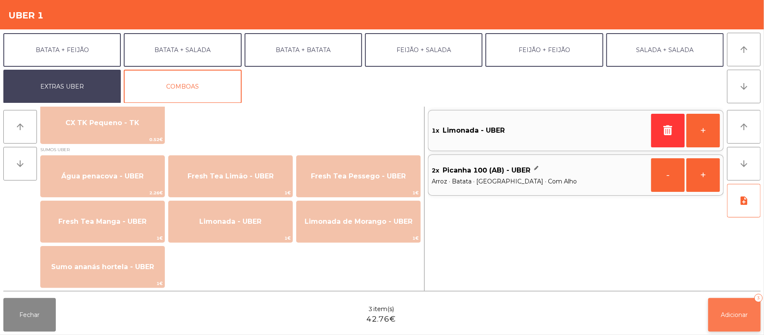
click at [729, 314] on span "Adicionar" at bounding box center [735, 315] width 27 height 8
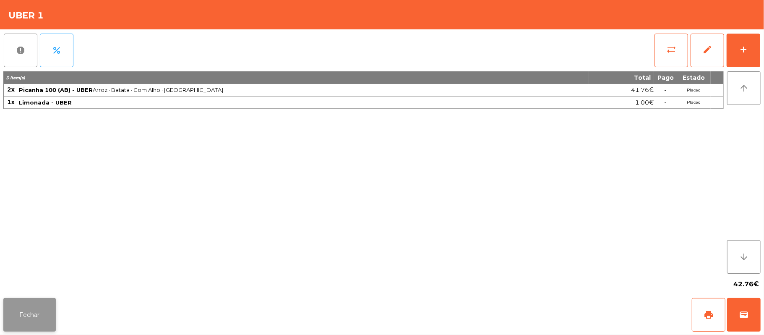
click at [27, 325] on button "Fechar" at bounding box center [29, 315] width 52 height 34
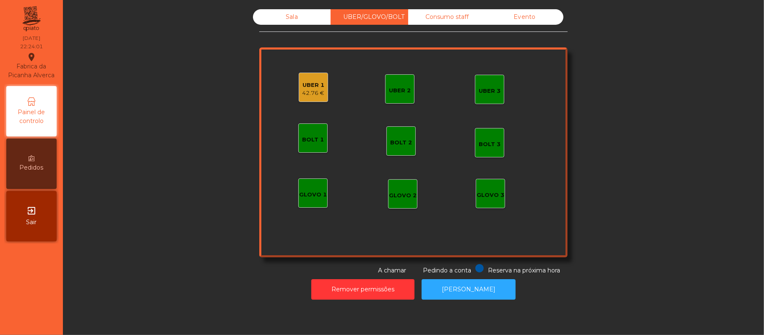
click at [654, 168] on div "Sala UBER/GLOVO/BOLT Consumo staff Evento UBER 2 UBER 3 BOLT 1 BOLT 2 BOLT 3 GL…" at bounding box center [413, 142] width 679 height 266
click at [289, 16] on div "Sala" at bounding box center [292, 17] width 78 height 16
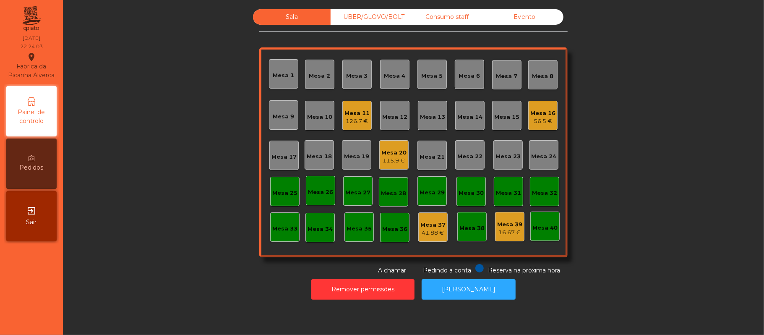
click at [642, 181] on div "Sala UBER/GLOVO/BOLT Consumo staff Evento Mesa 1 Mesa 2 Mesa 3 Mesa 4 Mesa 5 Me…" at bounding box center [413, 142] width 679 height 266
click at [382, 159] on div "115.9 €" at bounding box center [394, 161] width 25 height 8
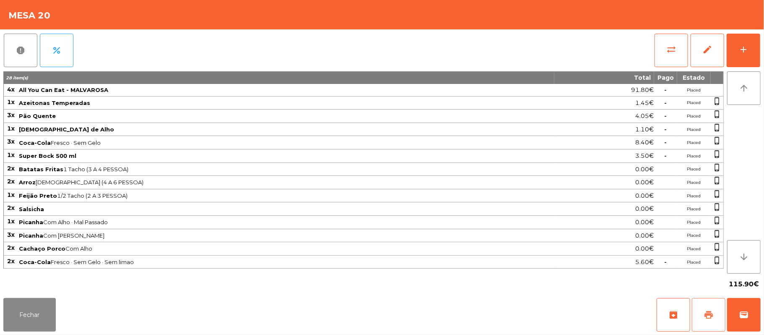
click at [699, 311] on button "print" at bounding box center [709, 315] width 34 height 34
click at [759, 309] on button "wallet" at bounding box center [744, 315] width 34 height 34
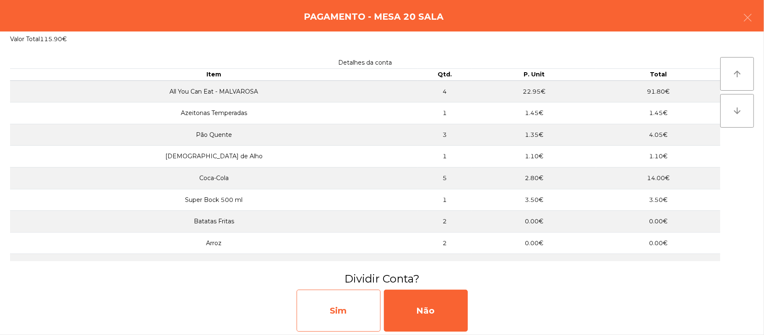
click at [333, 314] on div "Sim" at bounding box center [339, 311] width 84 height 42
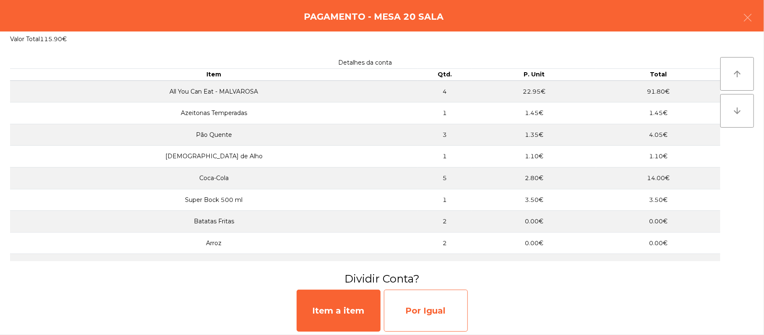
click at [420, 307] on div "Por Igual" at bounding box center [426, 311] width 84 height 42
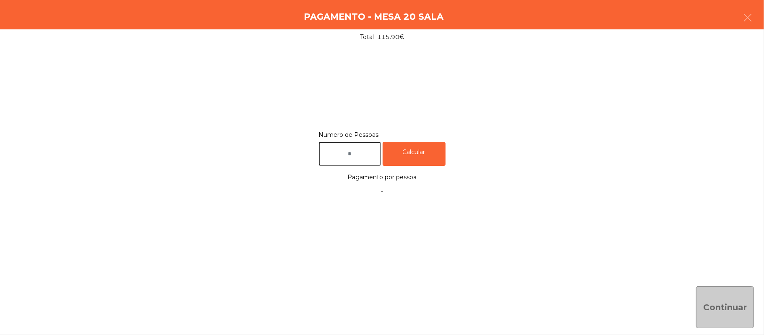
click at [368, 152] on input "text" at bounding box center [350, 154] width 62 height 24
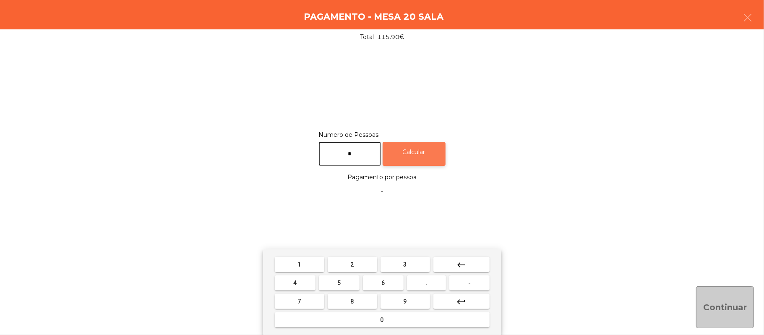
type input "*"
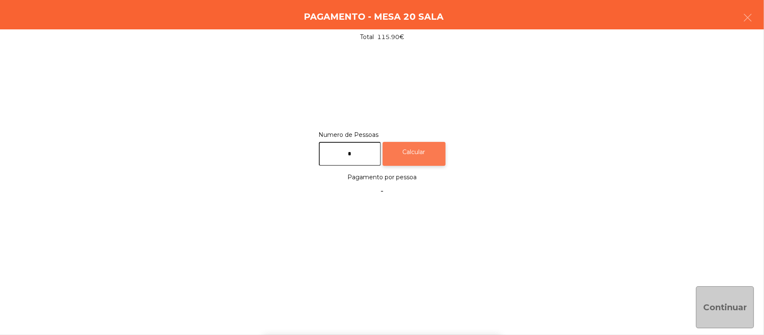
click at [397, 142] on div "Calcular" at bounding box center [414, 154] width 63 height 24
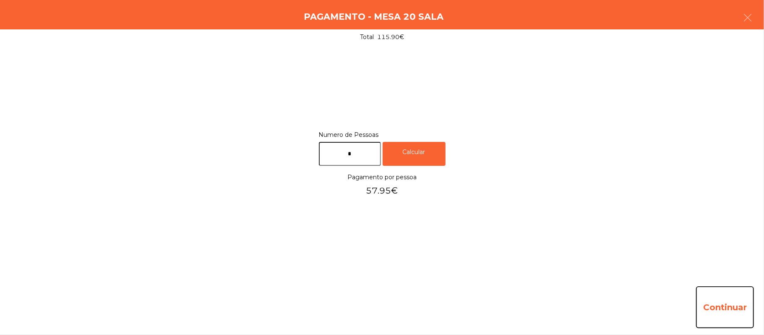
click at [719, 303] on button "Continuar" at bounding box center [725, 307] width 58 height 42
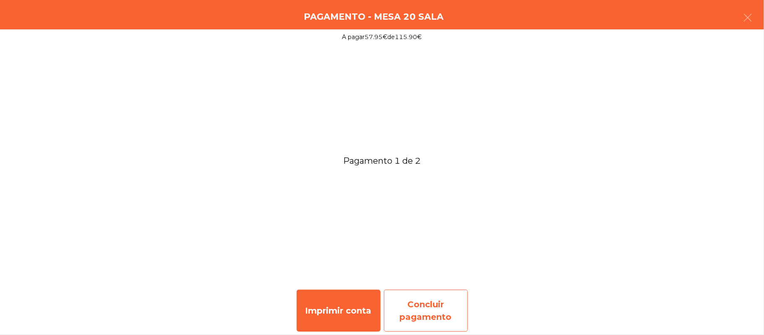
click at [425, 307] on div "Concluir pagamento" at bounding box center [426, 311] width 84 height 42
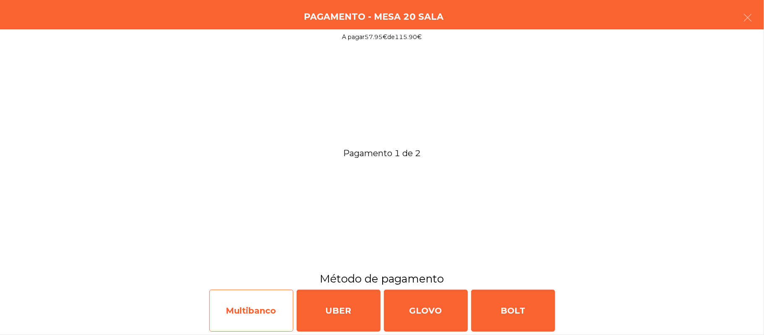
click at [255, 311] on div "Multibanco" at bounding box center [251, 311] width 84 height 42
select select "**"
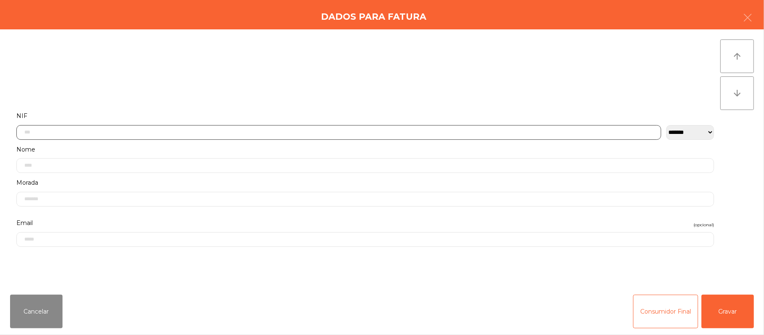
click at [249, 130] on input "text" at bounding box center [338, 132] width 645 height 15
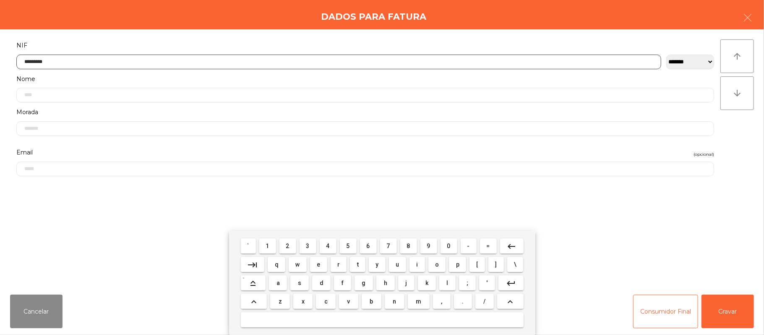
type input "*********"
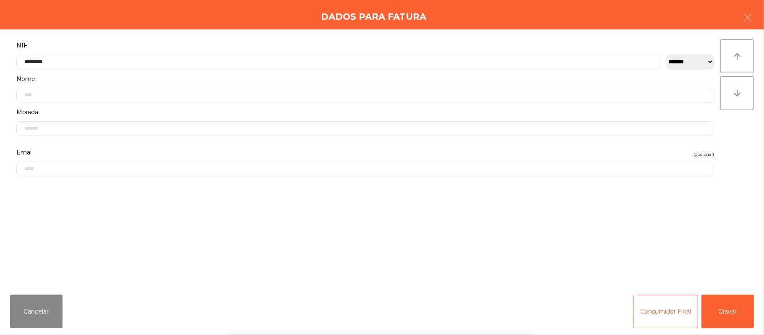
click at [735, 319] on div "` 1 2 3 4 5 6 7 8 9 0 - = keyboard_backspace keyboard_tab q w e r t y u i o p […" at bounding box center [382, 283] width 764 height 104
click at [735, 303] on button "Gravar" at bounding box center [728, 312] width 52 height 34
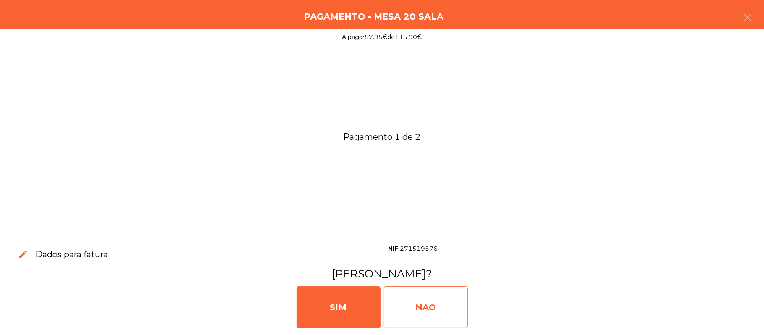
click at [427, 313] on div "NAO" at bounding box center [426, 307] width 84 height 42
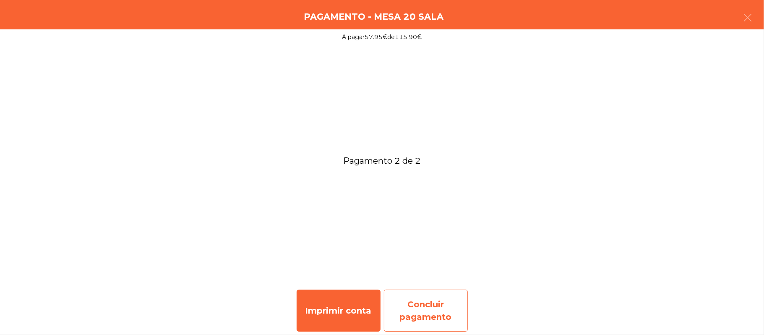
click at [417, 303] on div "Concluir pagamento" at bounding box center [426, 311] width 84 height 42
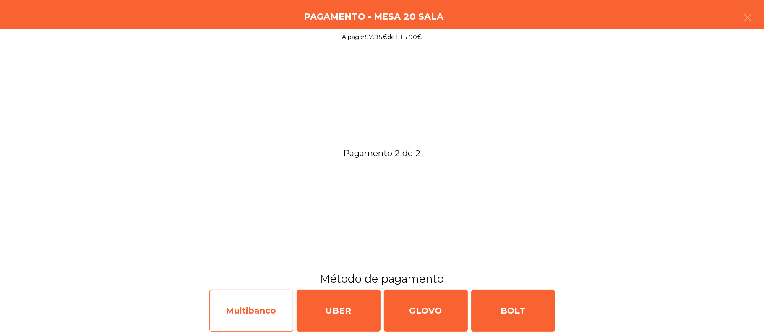
click at [252, 312] on div "Multibanco" at bounding box center [251, 311] width 84 height 42
select select "**"
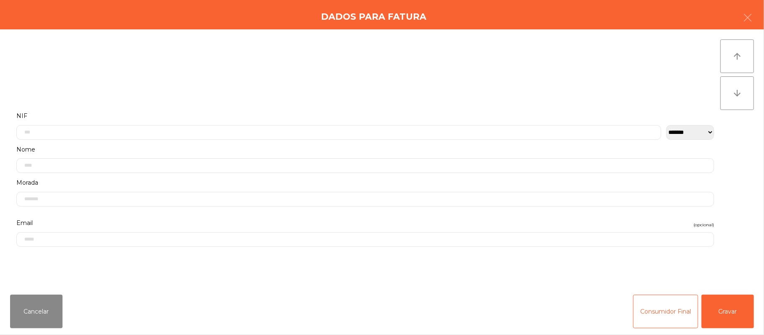
click at [307, 148] on label "Nome" at bounding box center [365, 149] width 698 height 11
click at [177, 131] on input "text" at bounding box center [338, 132] width 645 height 15
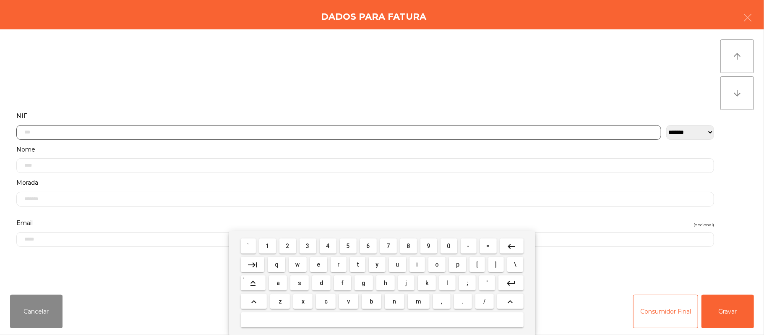
scroll to position [71, 0]
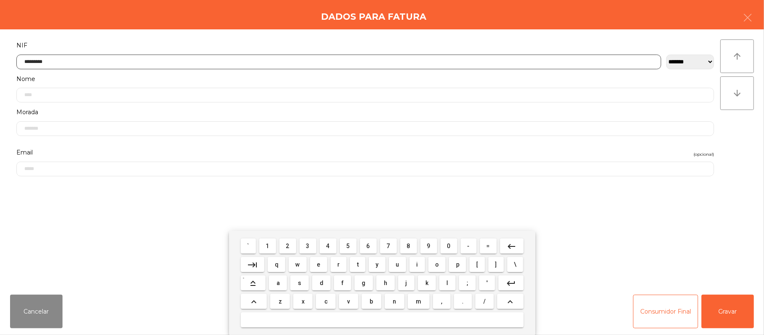
type input "*********"
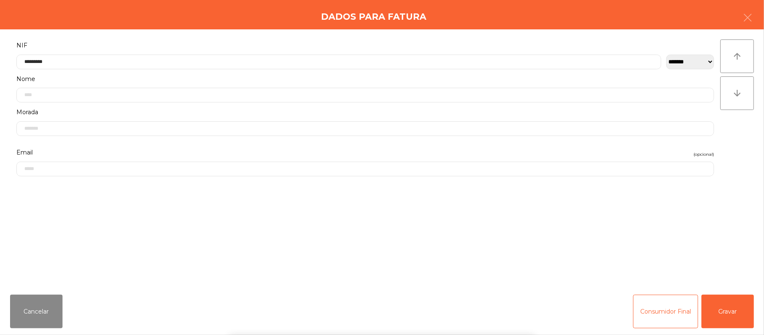
click at [731, 306] on div "` 1 2 3 4 5 6 7 8 9 0 - = keyboard_backspace keyboard_tab q w e r t y u i o p […" at bounding box center [382, 283] width 764 height 104
click at [730, 304] on button "Gravar" at bounding box center [728, 312] width 52 height 34
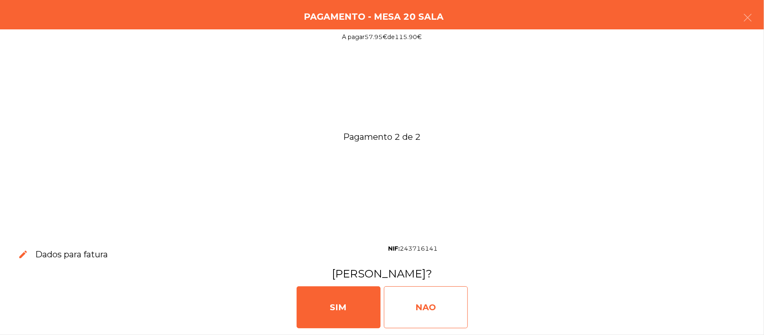
click at [420, 316] on div "NAO" at bounding box center [426, 307] width 84 height 42
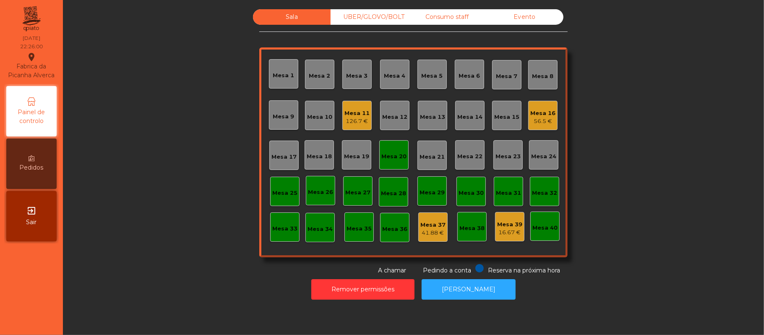
click at [387, 127] on div "Mesa 12" at bounding box center [394, 115] width 29 height 29
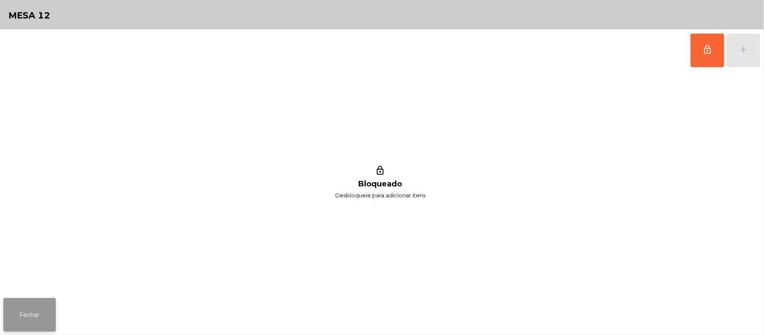
click at [53, 324] on button "Fechar" at bounding box center [29, 315] width 52 height 34
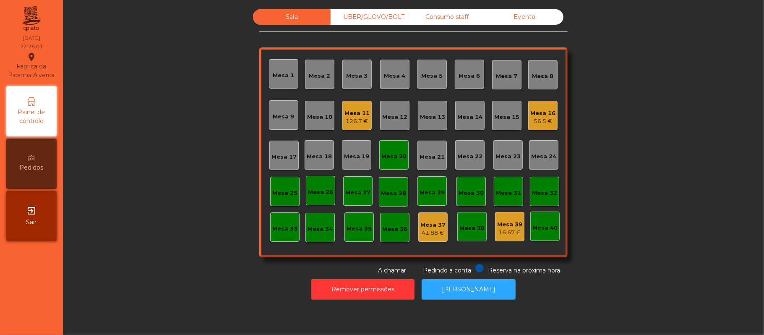
click at [388, 144] on div "Mesa 20" at bounding box center [393, 154] width 29 height 29
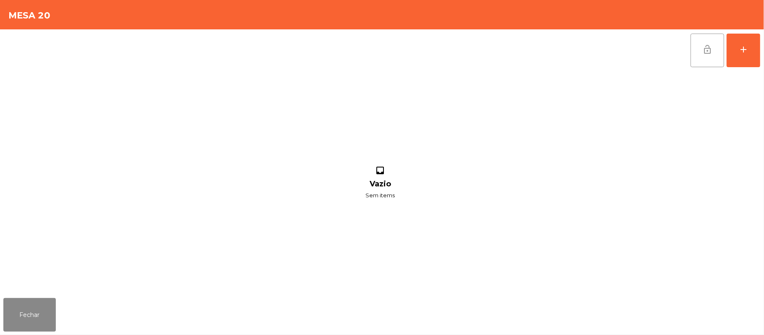
click at [706, 51] on span "lock_open" at bounding box center [708, 49] width 10 height 10
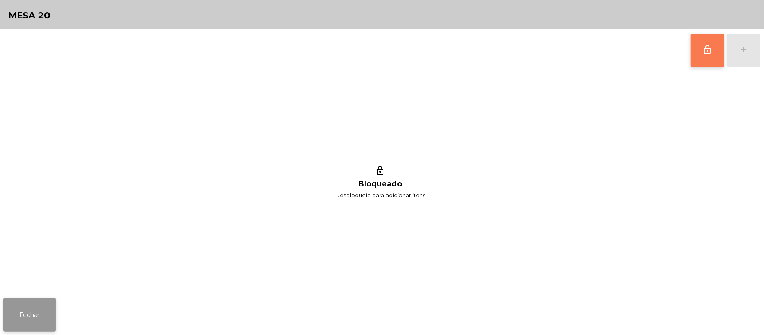
click at [23, 314] on button "Fechar" at bounding box center [29, 315] width 52 height 34
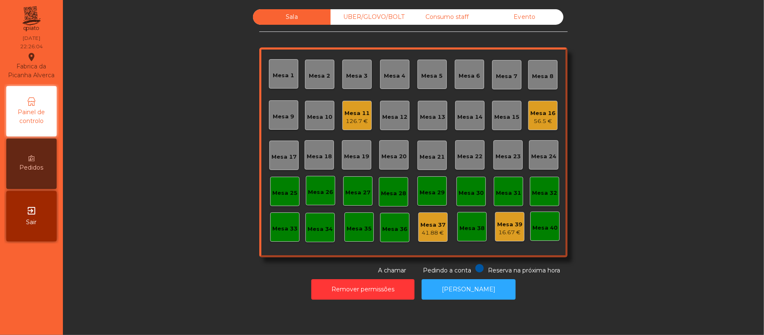
click at [662, 149] on div "Sala UBER/GLOVO/BOLT Consumo staff Evento Mesa 1 Mesa 2 Mesa 3 Mesa 4 Mesa 5 Me…" at bounding box center [413, 142] width 679 height 266
click at [348, 117] on div "126.7 €" at bounding box center [357, 121] width 25 height 8
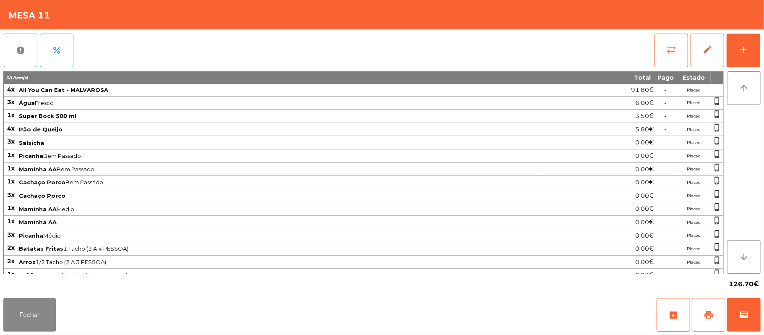
click at [709, 316] on span "print" at bounding box center [709, 315] width 10 height 10
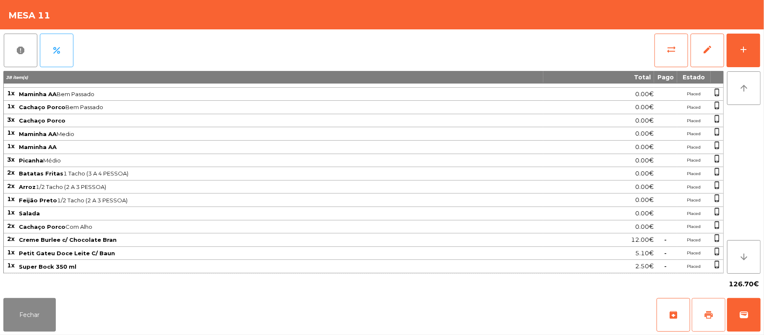
scroll to position [0, 0]
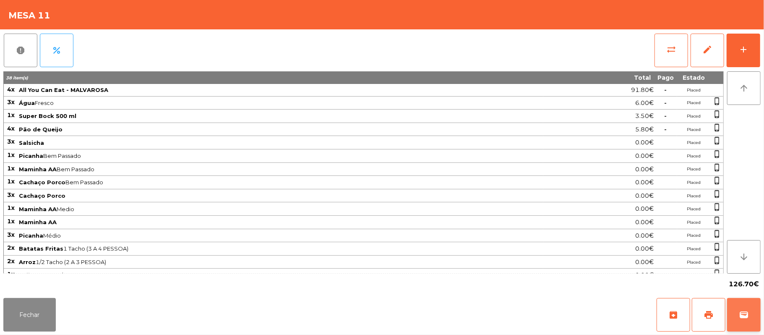
click at [738, 324] on button "wallet" at bounding box center [744, 315] width 34 height 34
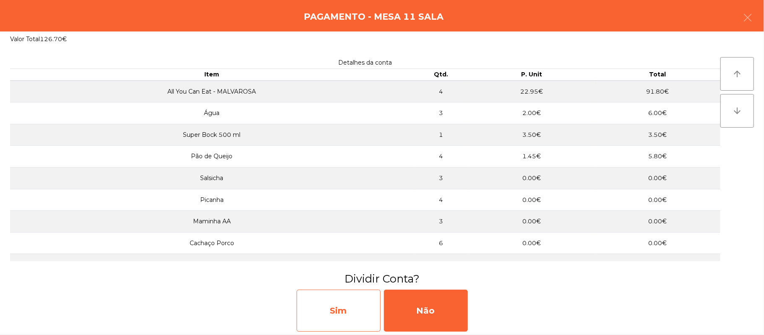
click at [345, 311] on div "Sim" at bounding box center [339, 311] width 84 height 42
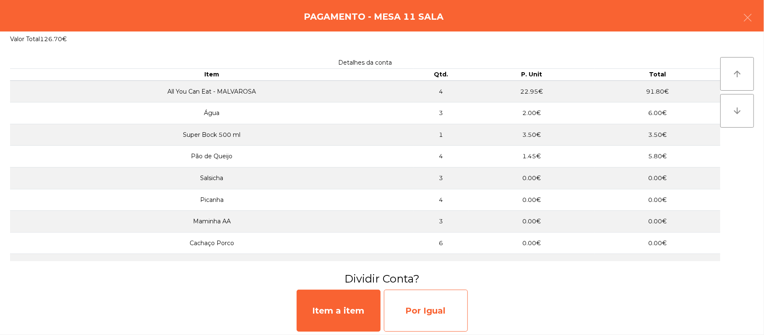
click at [422, 305] on div "Por Igual" at bounding box center [426, 311] width 84 height 42
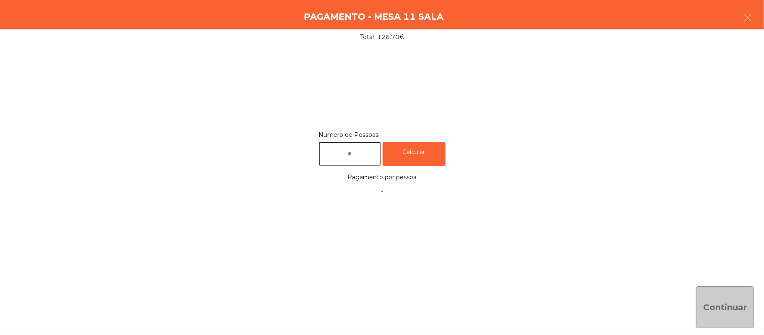
click at [365, 155] on input "text" at bounding box center [350, 154] width 62 height 24
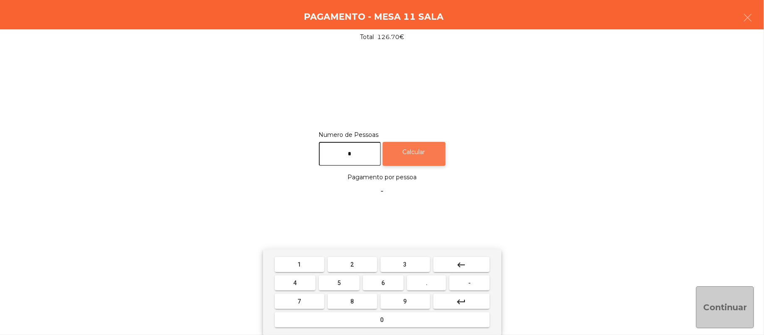
type input "*"
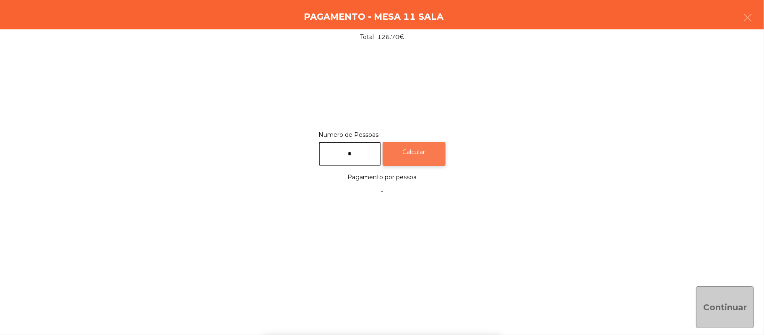
click at [422, 154] on div "Calcular" at bounding box center [414, 154] width 63 height 24
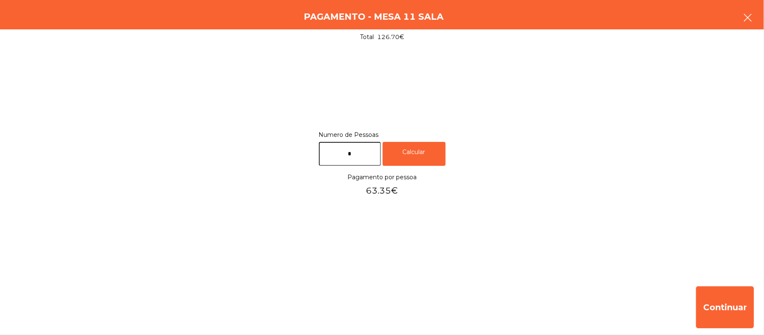
click at [743, 28] on button "button" at bounding box center [748, 18] width 24 height 25
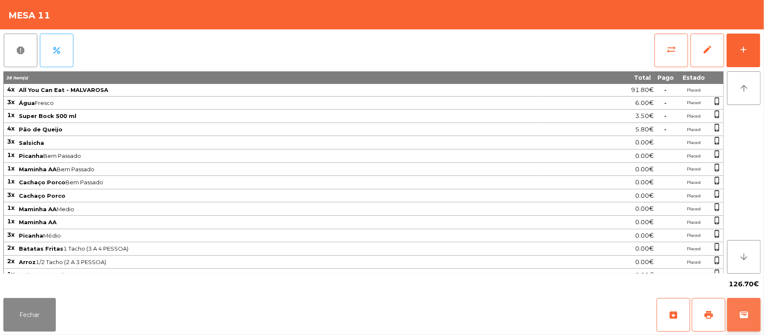
click at [738, 311] on button "wallet" at bounding box center [744, 315] width 34 height 34
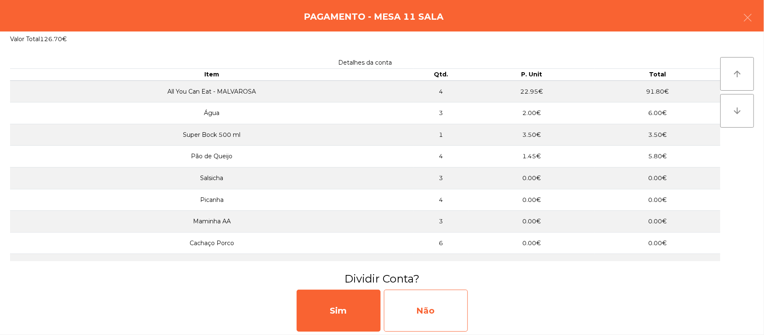
click at [432, 301] on div "Não" at bounding box center [426, 311] width 84 height 42
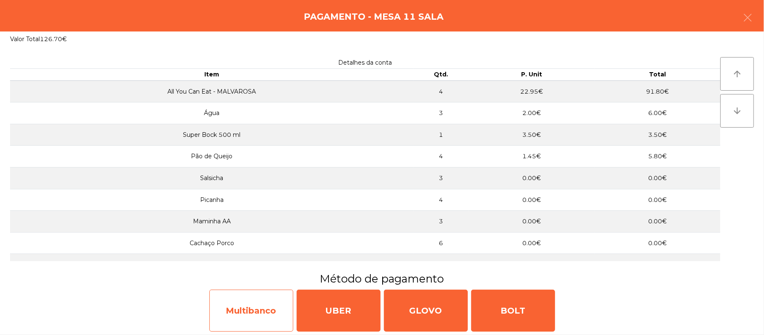
click at [237, 301] on div "Multibanco" at bounding box center [251, 311] width 84 height 42
select select "**"
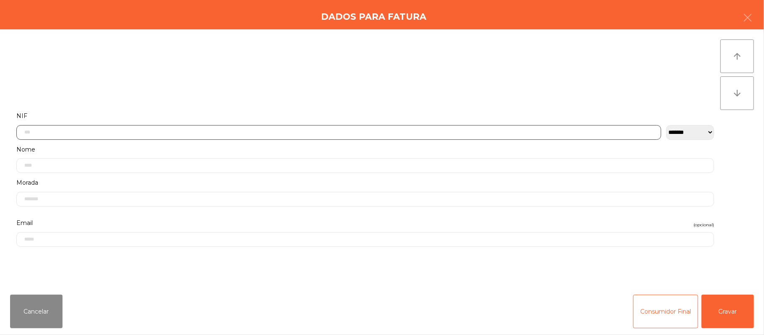
click at [333, 132] on input "text" at bounding box center [338, 132] width 645 height 15
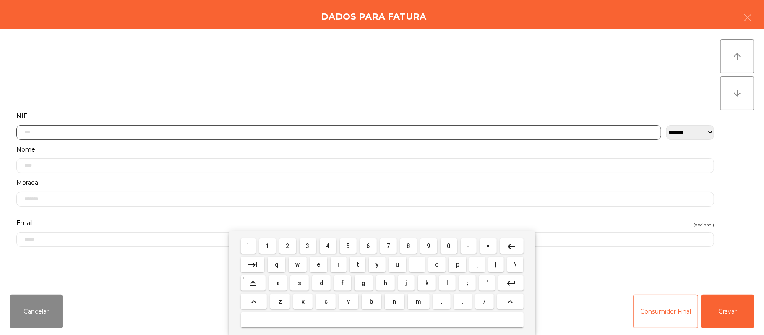
scroll to position [71, 0]
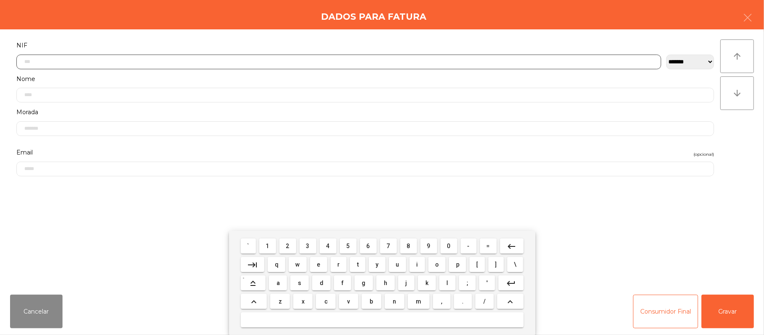
click at [224, 61] on input "text" at bounding box center [338, 62] width 645 height 15
type input "*********"
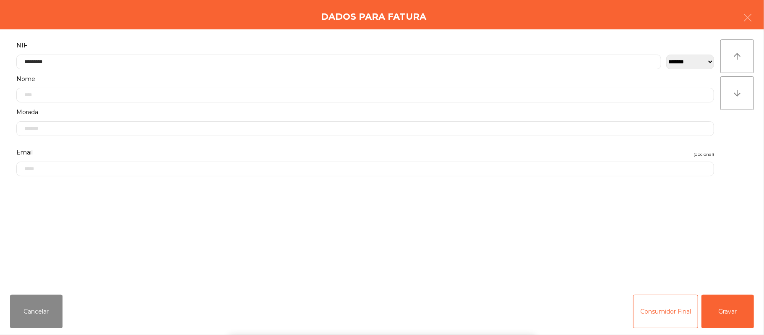
click at [721, 303] on div "` 1 2 3 4 5 6 7 8 9 0 - = keyboard_backspace keyboard_tab q w e r t y u i o p […" at bounding box center [382, 283] width 764 height 104
click at [722, 311] on button "Gravar" at bounding box center [728, 312] width 52 height 34
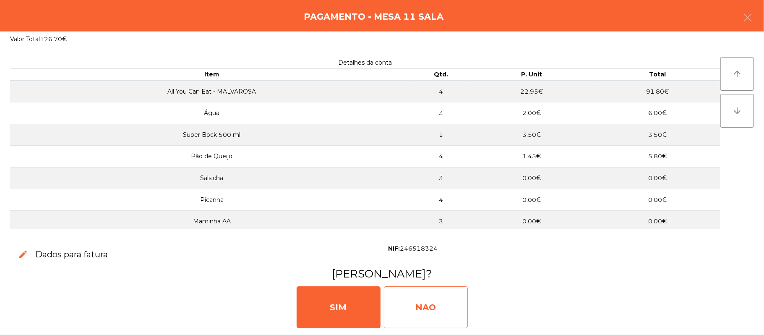
click at [440, 301] on div "NAO" at bounding box center [426, 307] width 84 height 42
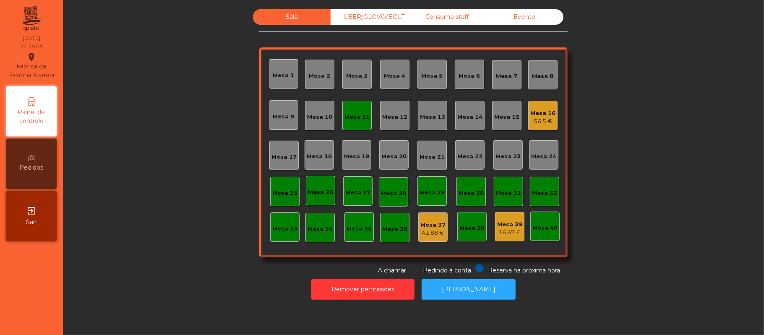
click at [360, 118] on div "Mesa 11" at bounding box center [357, 117] width 25 height 8
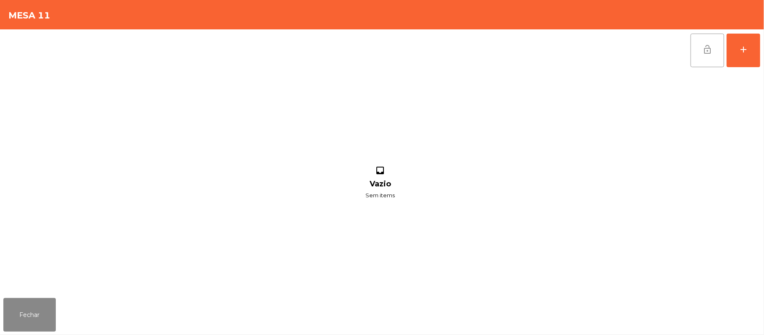
click at [702, 52] on button "lock_open" at bounding box center [708, 51] width 34 height 34
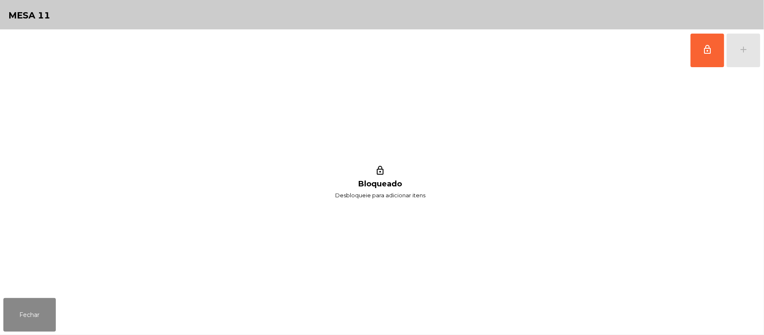
click at [51, 288] on div "lock_outline Bloqueado Desbloqueie para adicionar itens" at bounding box center [380, 182] width 754 height 223
click at [31, 309] on button "Fechar" at bounding box center [29, 315] width 52 height 34
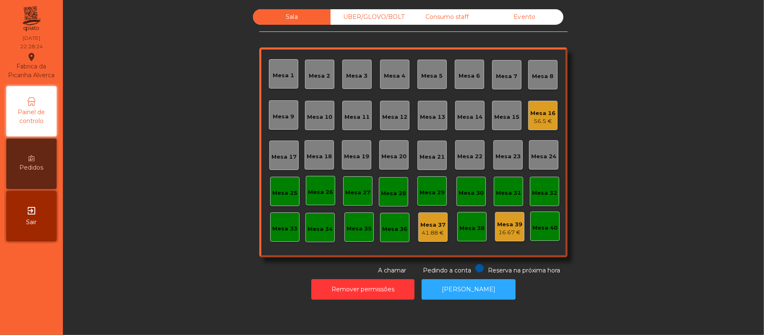
click at [103, 234] on div "Sala UBER/GLOVO/BOLT Consumo staff Evento Mesa 1 Mesa 2 Mesa 3 Mesa 4 Mesa 5 Me…" at bounding box center [413, 142] width 679 height 266
click at [382, 14] on div "UBER/GLOVO/BOLT" at bounding box center [370, 17] width 78 height 16
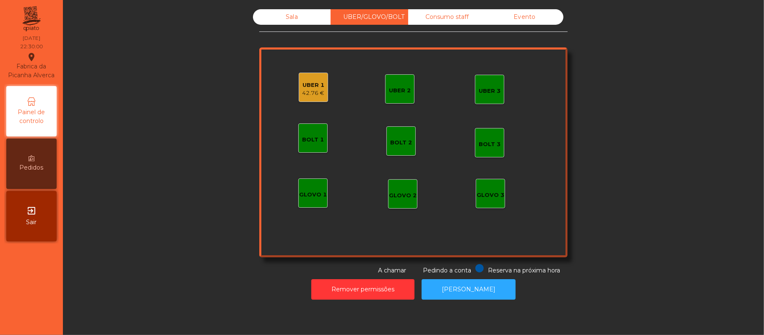
click at [306, 92] on div "42.76 €" at bounding box center [314, 93] width 22 height 8
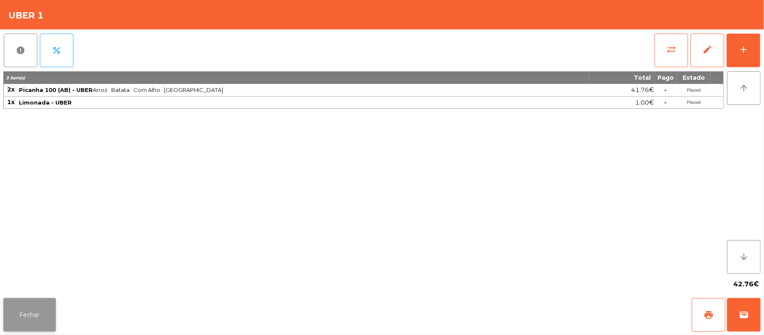
click at [27, 314] on button "Fechar" at bounding box center [29, 315] width 52 height 34
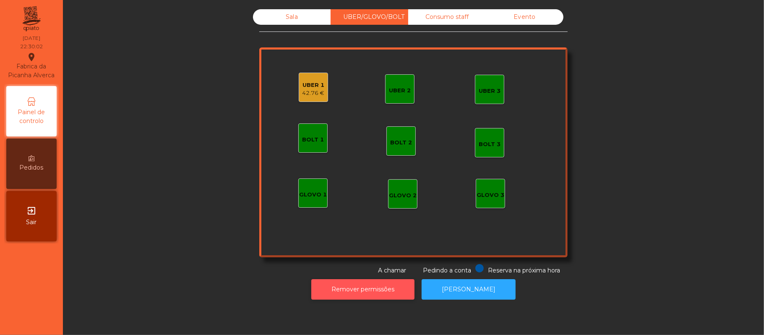
click at [348, 299] on button "Remover permissões" at bounding box center [362, 289] width 103 height 21
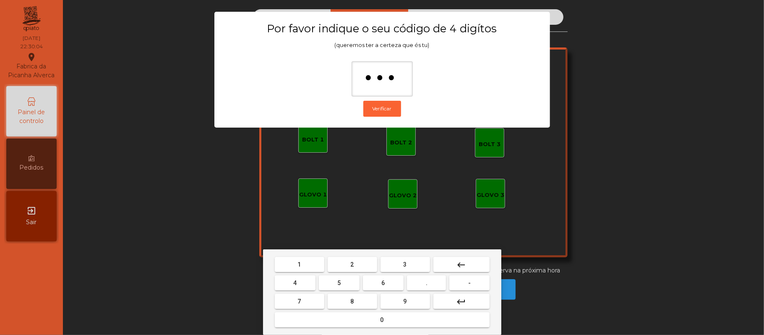
type input "****"
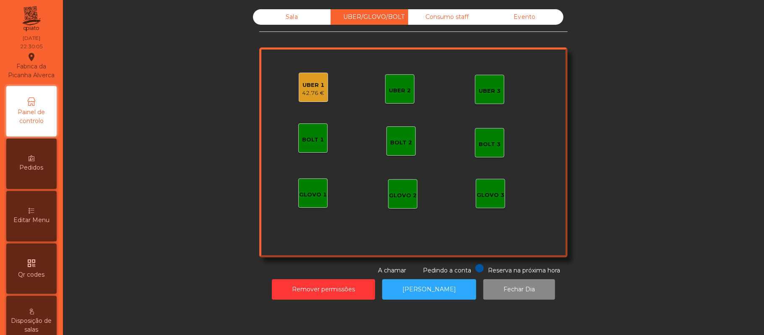
click at [307, 94] on div "42.76 €" at bounding box center [314, 93] width 22 height 8
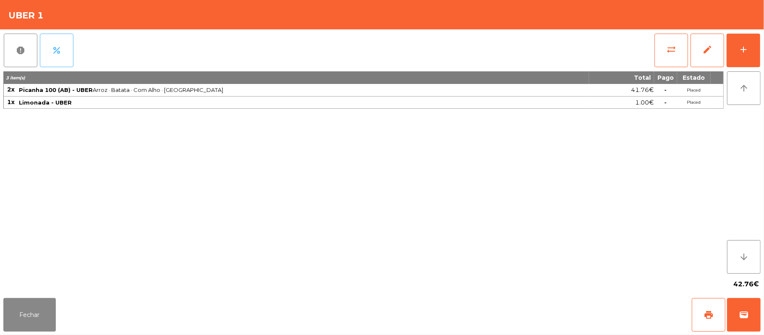
click at [71, 52] on button "percent" at bounding box center [57, 51] width 34 height 34
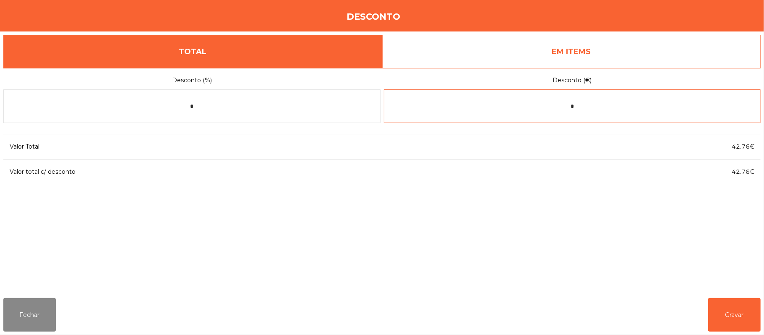
click at [625, 105] on input "*" at bounding box center [572, 106] width 377 height 34
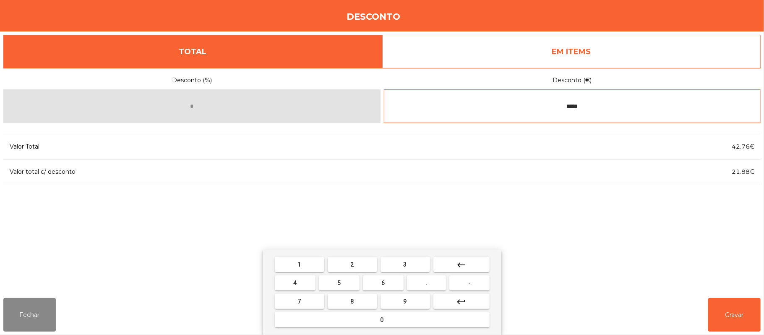
type input "*****"
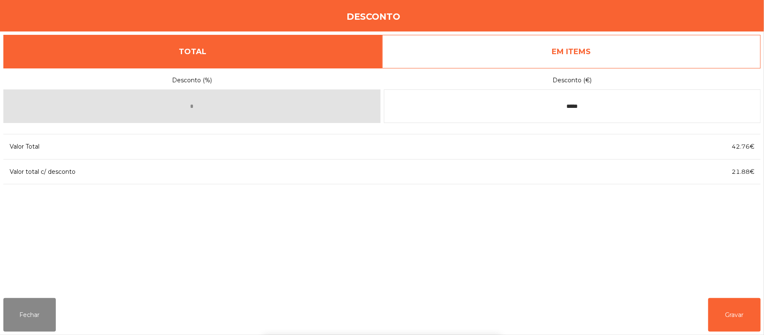
click at [732, 298] on div "1 2 3 keyboard_backspace 4 5 6 . - 7 8 9 keyboard_return 0" at bounding box center [382, 292] width 764 height 86
click at [729, 309] on button "Gravar" at bounding box center [735, 315] width 52 height 34
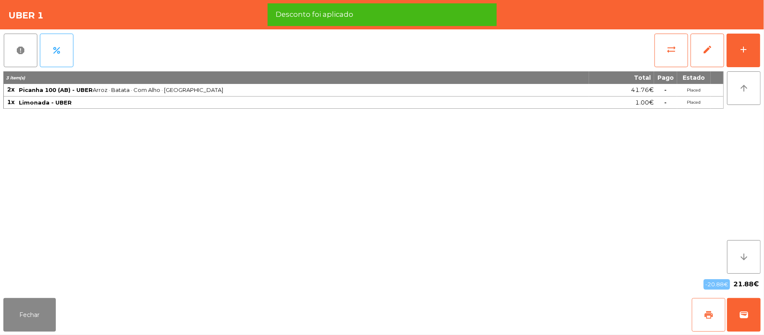
click at [698, 317] on button "print" at bounding box center [709, 315] width 34 height 34
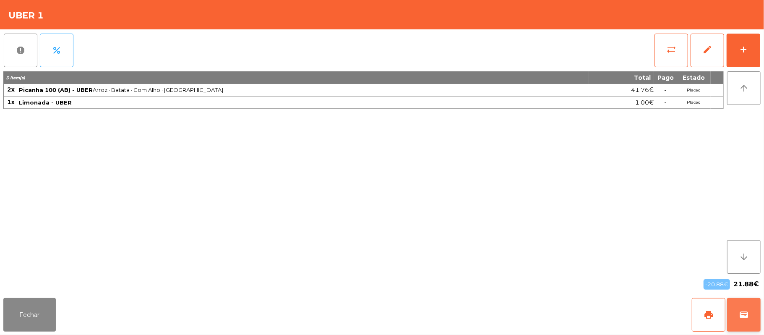
click at [737, 330] on button "wallet" at bounding box center [744, 315] width 34 height 34
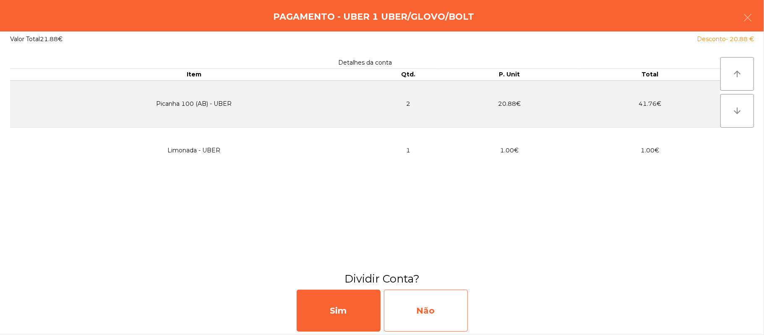
click at [429, 311] on div "Não" at bounding box center [426, 311] width 84 height 42
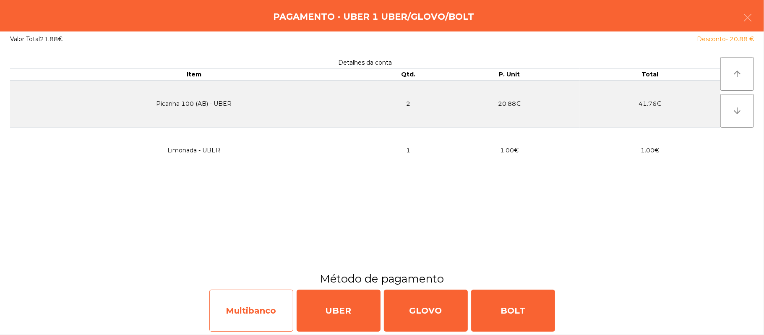
click at [245, 314] on div "Multibanco" at bounding box center [251, 311] width 84 height 42
select select "**"
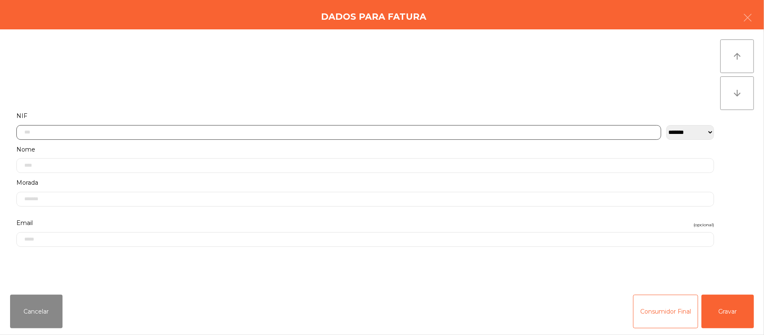
click at [195, 132] on input "text" at bounding box center [338, 132] width 645 height 15
click at [34, 320] on div "` 1 2 3 4 5 6 7 8 9 0 - = keyboard_backspace keyboard_tab q w e r t y u i o p […" at bounding box center [382, 283] width 764 height 104
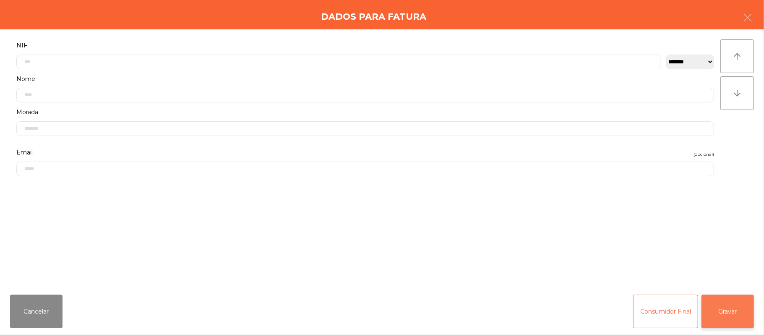
click at [724, 310] on button "Gravar" at bounding box center [728, 312] width 52 height 34
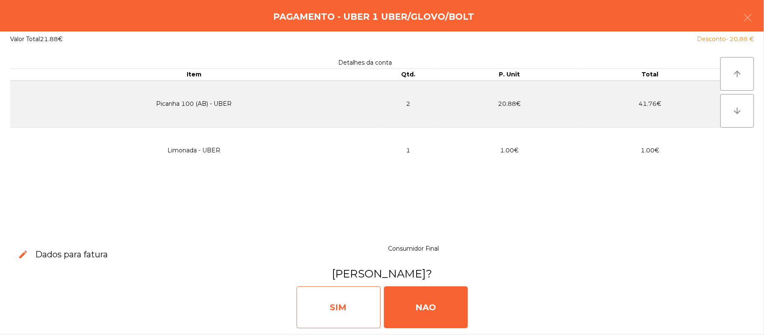
click at [332, 308] on div "SIM" at bounding box center [339, 307] width 84 height 42
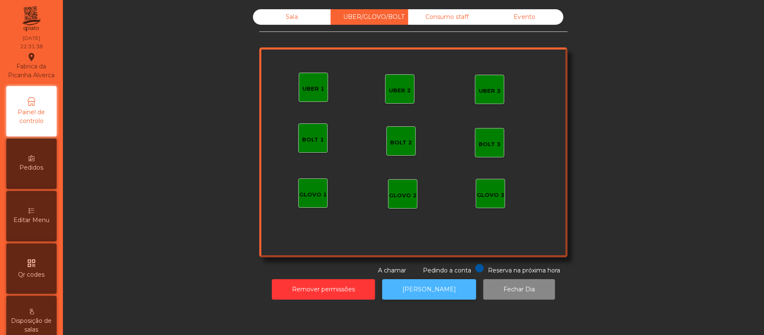
click at [415, 291] on button "[PERSON_NAME]" at bounding box center [429, 289] width 94 height 21
click at [289, 16] on div "Sala" at bounding box center [292, 17] width 78 height 16
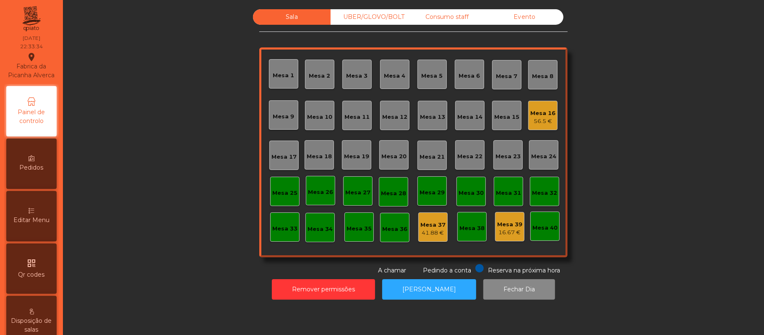
click at [534, 120] on div "56.5 €" at bounding box center [543, 121] width 25 height 8
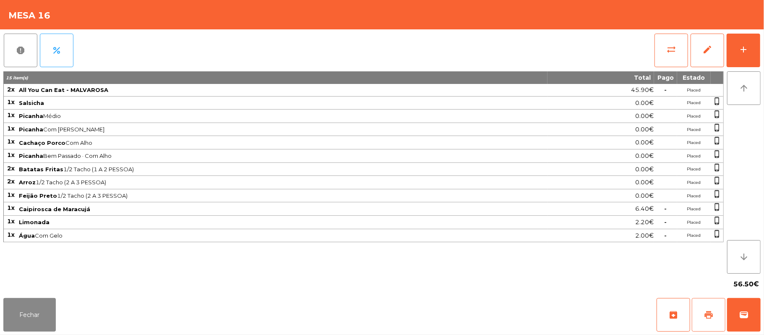
click at [713, 326] on button "print" at bounding box center [709, 315] width 34 height 34
click at [30, 304] on button "Fechar" at bounding box center [29, 315] width 52 height 34
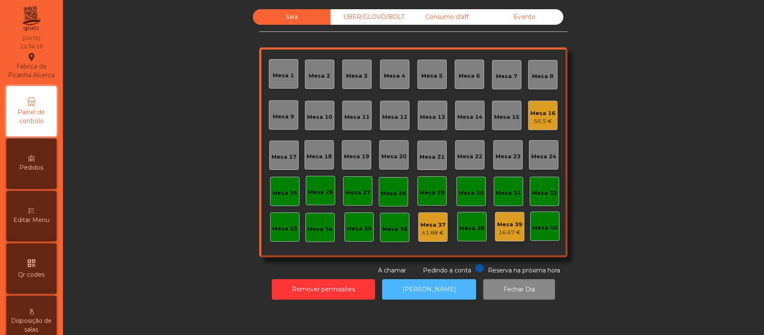
click at [442, 281] on button "[PERSON_NAME]" at bounding box center [429, 289] width 94 height 21
click at [533, 117] on div "56.5 €" at bounding box center [543, 121] width 25 height 8
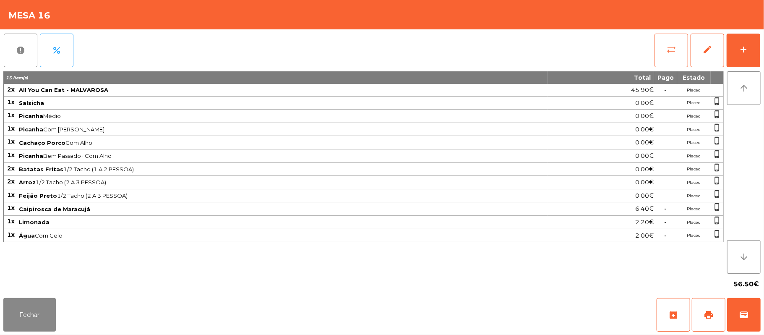
click at [674, 59] on button "sync_alt" at bounding box center [672, 51] width 34 height 34
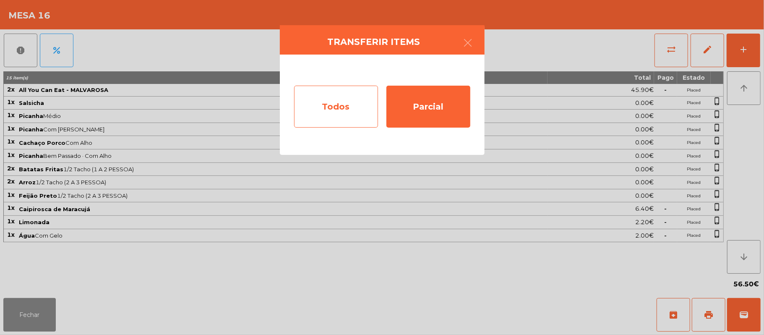
click at [348, 92] on div "Todos" at bounding box center [336, 107] width 84 height 42
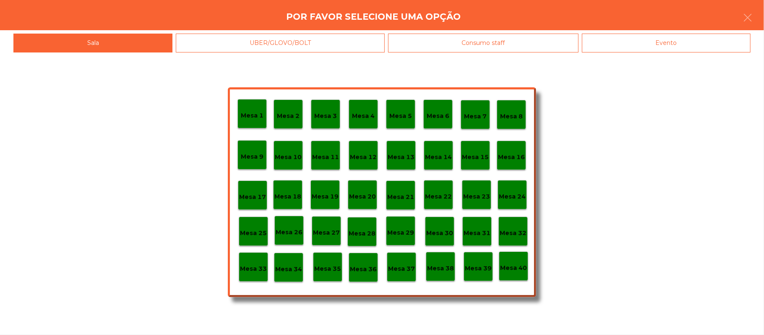
click at [663, 42] on div "Evento" at bounding box center [666, 43] width 169 height 19
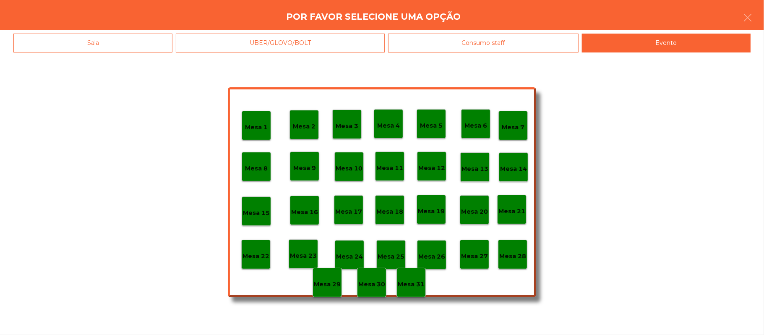
click at [516, 252] on p "Mesa 28" at bounding box center [512, 256] width 27 height 10
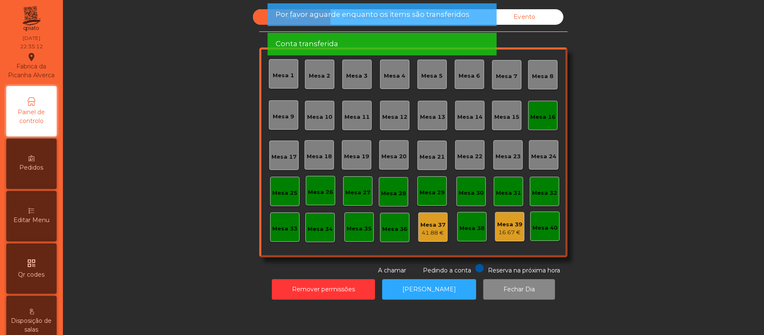
click at [549, 110] on div "Mesa 16" at bounding box center [543, 116] width 25 height 12
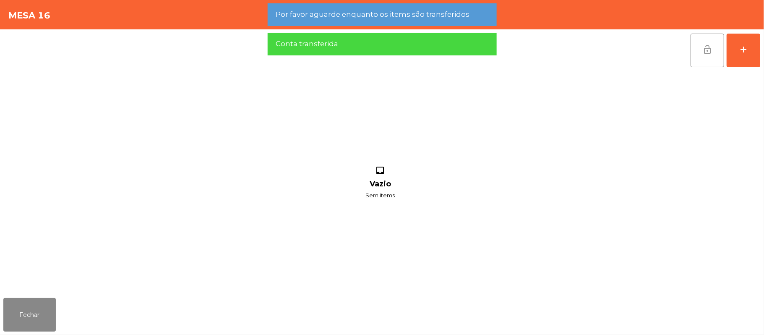
click at [711, 47] on span "lock_open" at bounding box center [708, 49] width 10 height 10
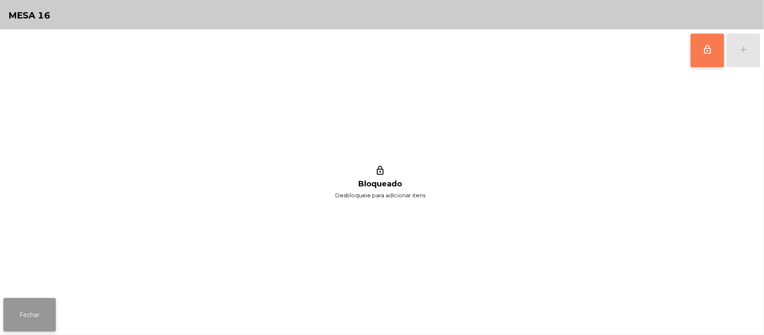
click at [50, 311] on button "Fechar" at bounding box center [29, 315] width 52 height 34
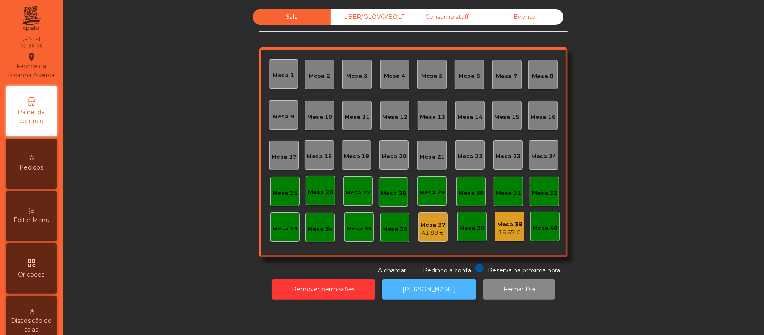
click at [413, 295] on button "[PERSON_NAME]" at bounding box center [429, 289] width 94 height 21
click at [452, 17] on div "Consumo staff" at bounding box center [447, 17] width 78 height 16
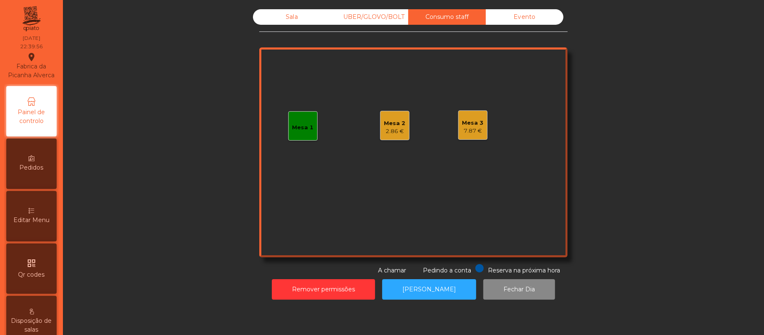
click at [474, 123] on div "Mesa 3" at bounding box center [473, 123] width 21 height 8
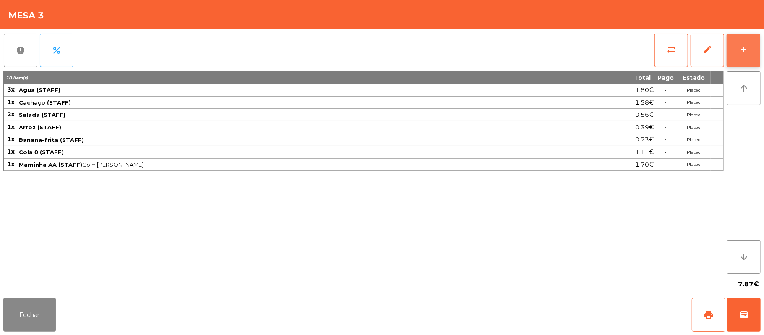
click at [739, 50] on div "add" at bounding box center [744, 49] width 10 height 10
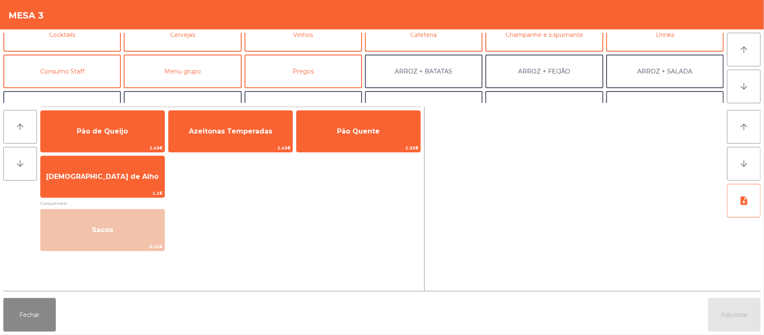
scroll to position [65, 0]
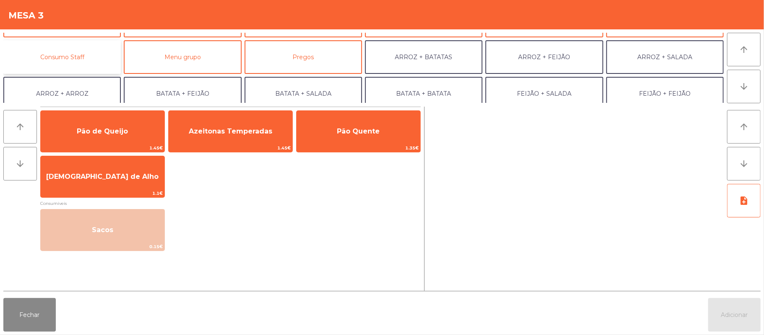
click at [97, 54] on button "Consumo Staff" at bounding box center [62, 57] width 118 height 34
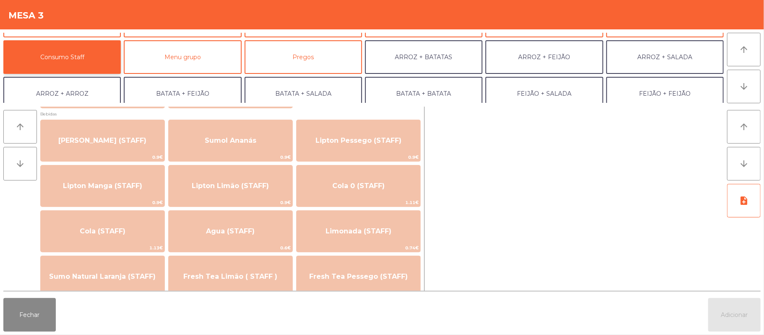
scroll to position [98, 0]
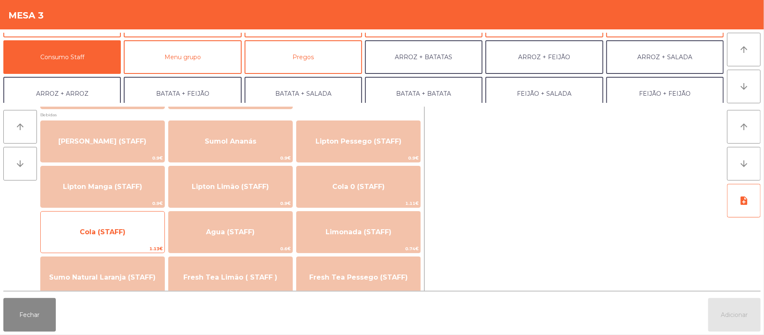
click at [124, 235] on span "Cola (STAFF)" at bounding box center [103, 232] width 46 height 8
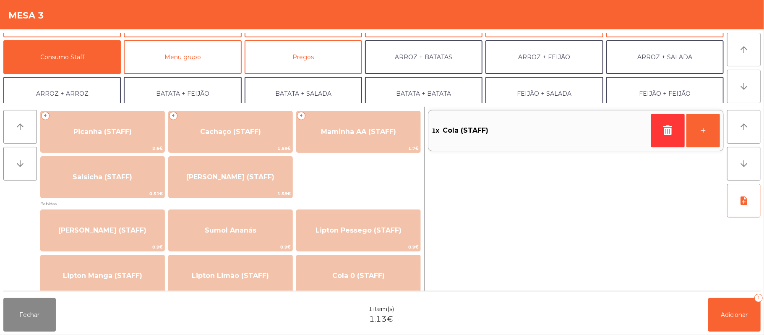
scroll to position [11, 0]
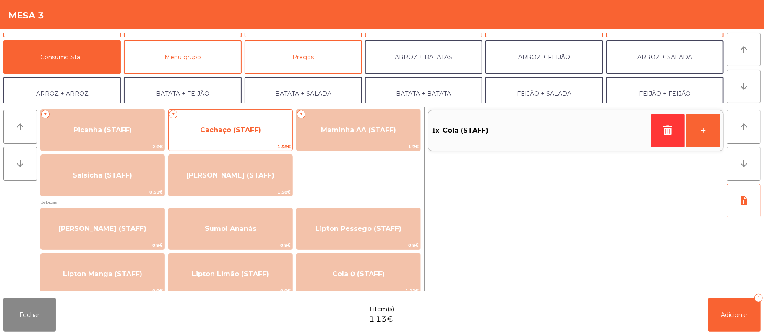
click at [257, 131] on span "Cachaço (STAFF)" at bounding box center [230, 130] width 61 height 8
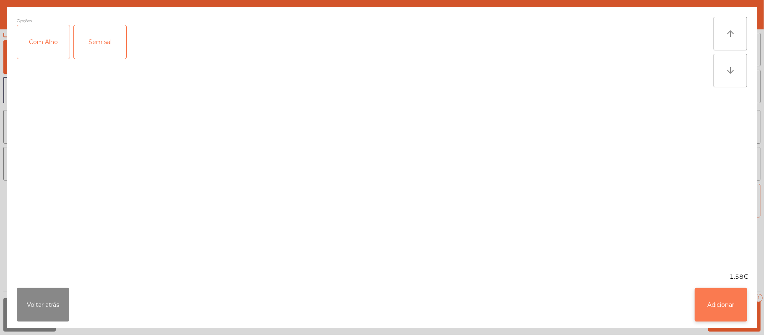
click at [711, 303] on button "Adicionar" at bounding box center [721, 305] width 52 height 34
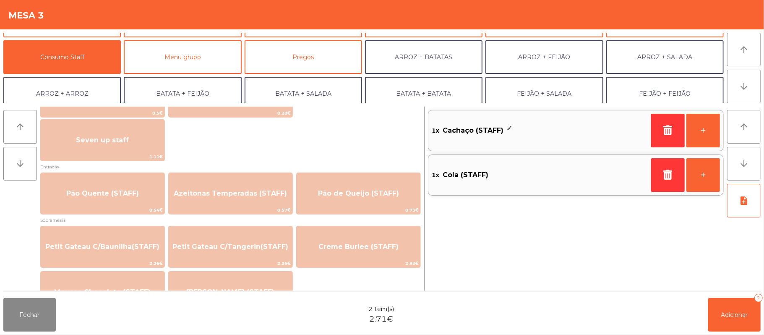
scroll to position [514, 0]
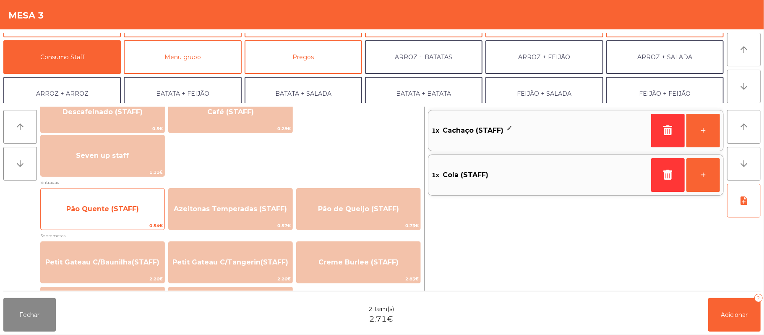
click at [127, 197] on div "Pão Quente (STAFF) 0.54€" at bounding box center [102, 209] width 125 height 42
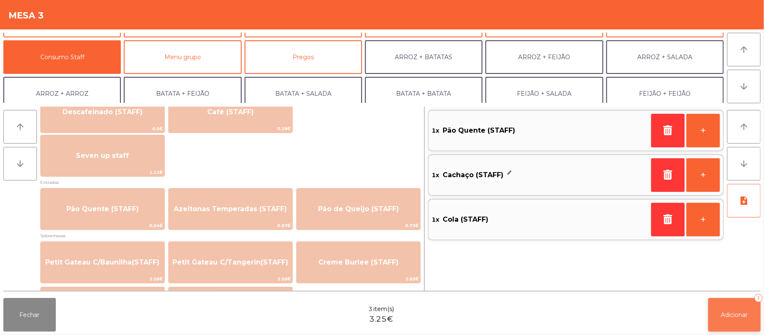
click at [730, 303] on button "Adicionar 3" at bounding box center [735, 315] width 52 height 34
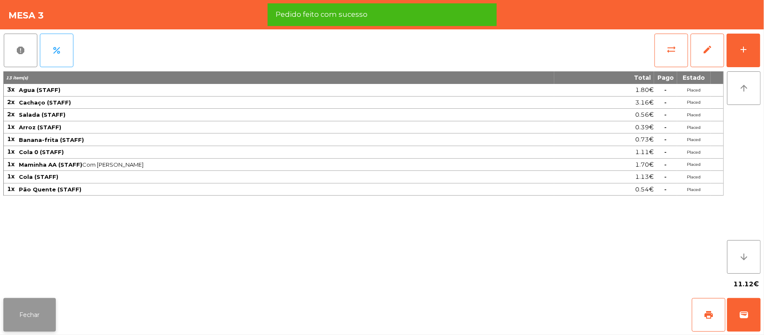
click at [22, 323] on button "Fechar" at bounding box center [29, 315] width 52 height 34
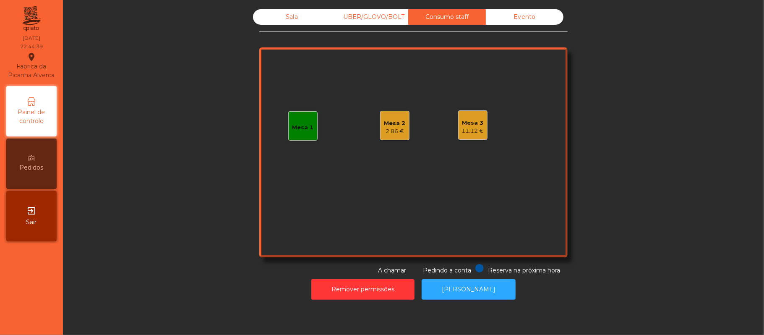
click at [472, 119] on div "Mesa 3" at bounding box center [473, 123] width 22 height 8
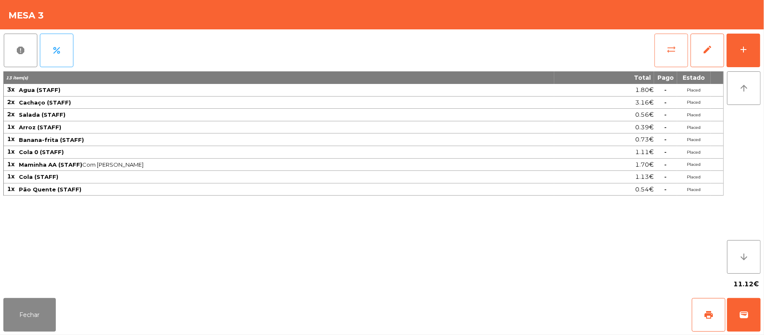
click at [662, 44] on button "sync_alt" at bounding box center [672, 51] width 34 height 34
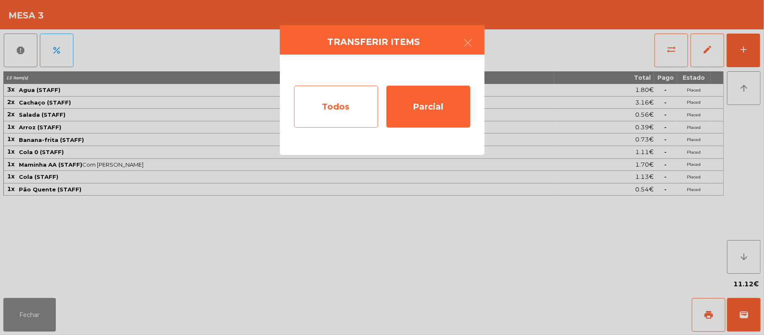
click at [342, 110] on div "Todos" at bounding box center [336, 107] width 84 height 42
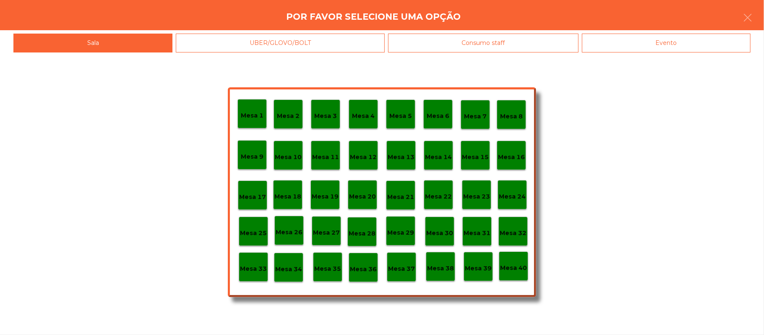
click at [673, 50] on div "Evento" at bounding box center [666, 43] width 169 height 19
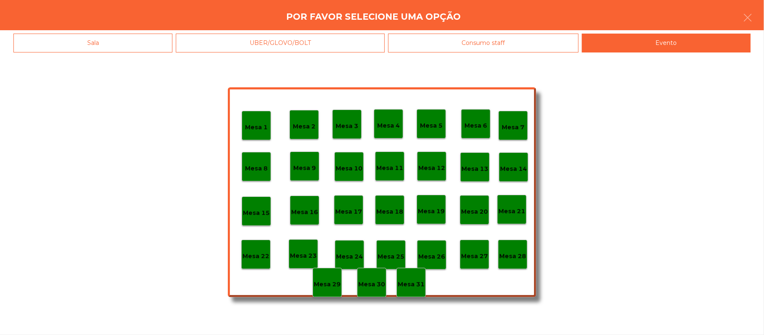
click at [504, 251] on p "Mesa 28" at bounding box center [512, 256] width 27 height 10
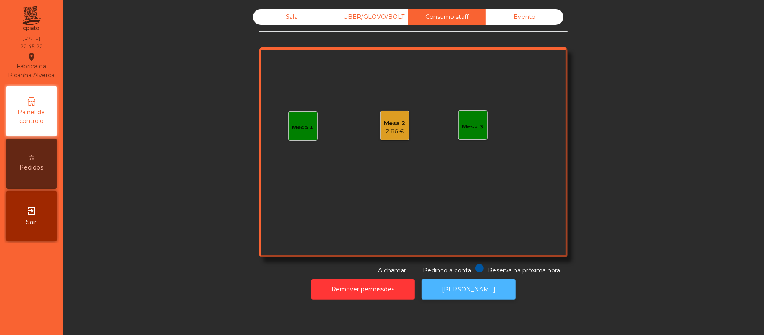
click at [464, 293] on button "[PERSON_NAME]" at bounding box center [469, 289] width 94 height 21
click at [287, 24] on div "Sala" at bounding box center [292, 17] width 78 height 16
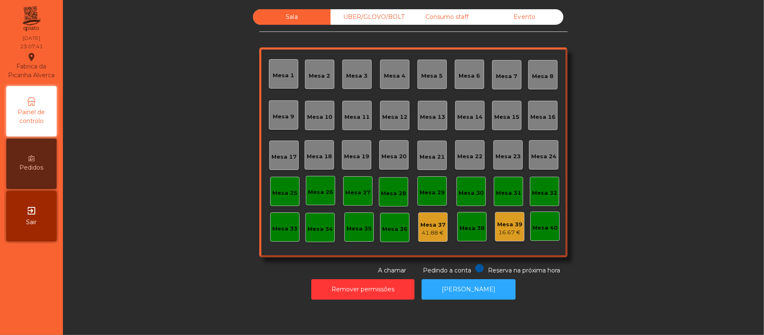
click at [379, 17] on div "UBER/GLOVO/BOLT" at bounding box center [370, 17] width 78 height 16
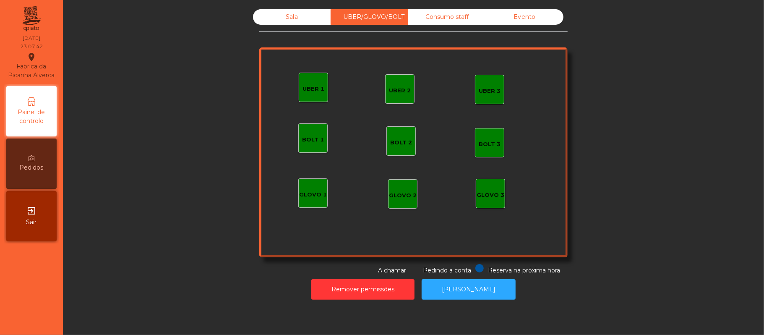
click at [449, 17] on div "Consumo staff" at bounding box center [447, 17] width 78 height 16
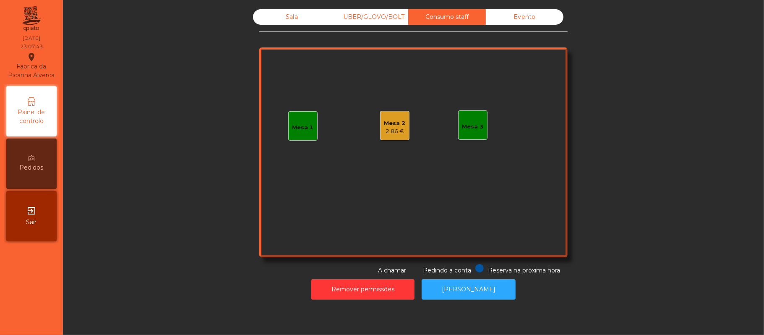
click at [384, 134] on div "2.86 €" at bounding box center [394, 131] width 21 height 8
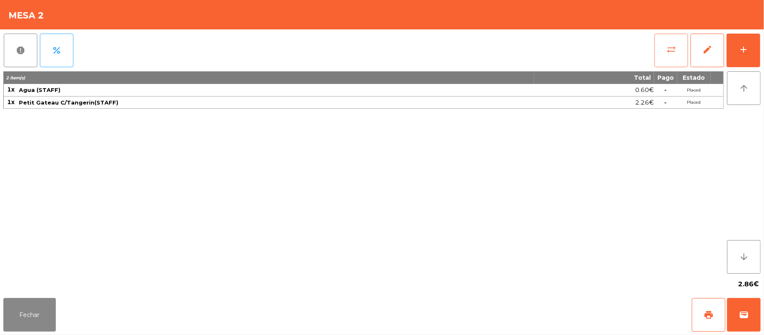
click at [666, 52] on button "sync_alt" at bounding box center [672, 51] width 34 height 34
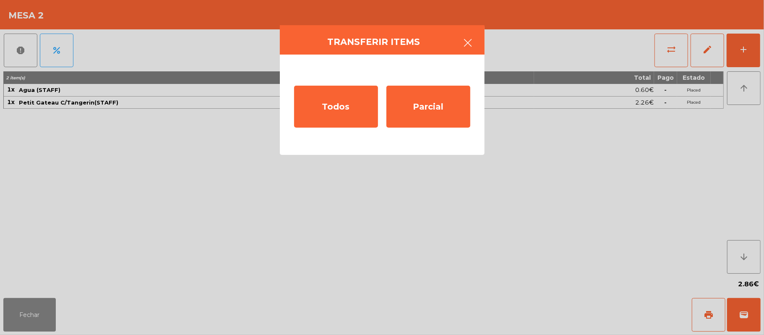
click at [477, 40] on button "button" at bounding box center [469, 43] width 24 height 25
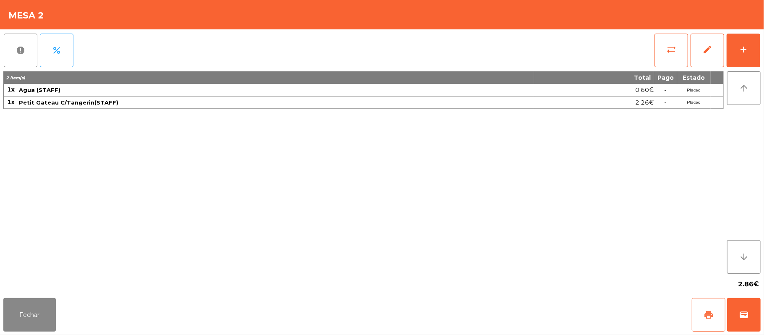
click at [705, 317] on span "print" at bounding box center [709, 315] width 10 height 10
click at [24, 329] on button "Fechar" at bounding box center [29, 315] width 52 height 34
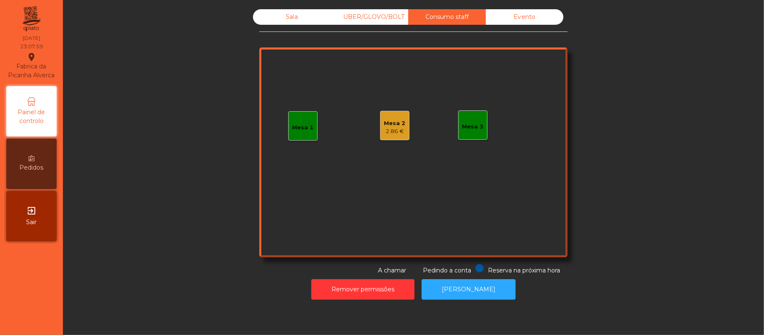
click at [287, 17] on div "Sala" at bounding box center [292, 17] width 78 height 16
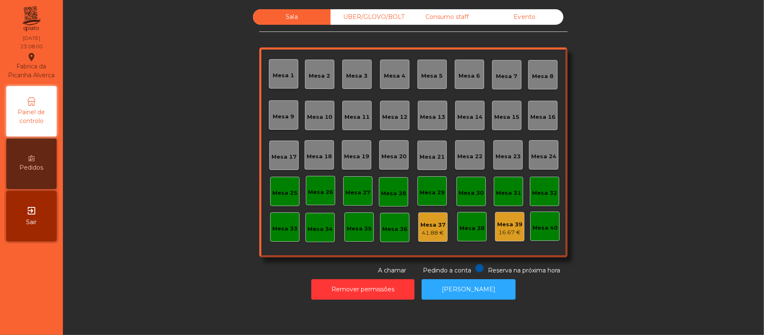
click at [501, 229] on div "16.67 €" at bounding box center [509, 232] width 25 height 8
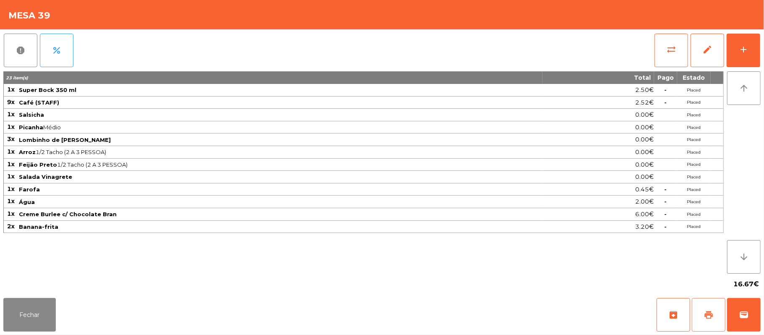
click at [706, 316] on span "print" at bounding box center [709, 315] width 10 height 10
click at [30, 323] on button "Fechar" at bounding box center [29, 315] width 52 height 34
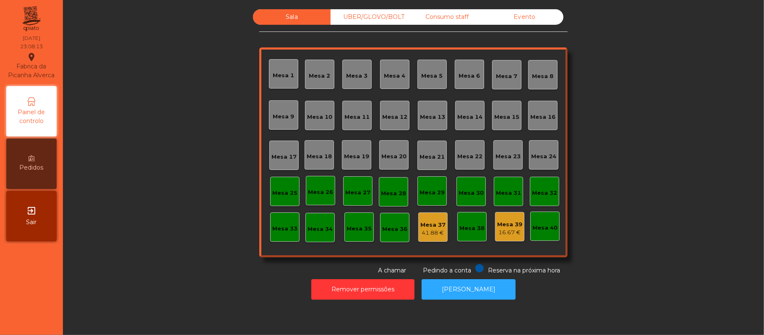
click at [442, 19] on div "Consumo staff" at bounding box center [447, 17] width 78 height 16
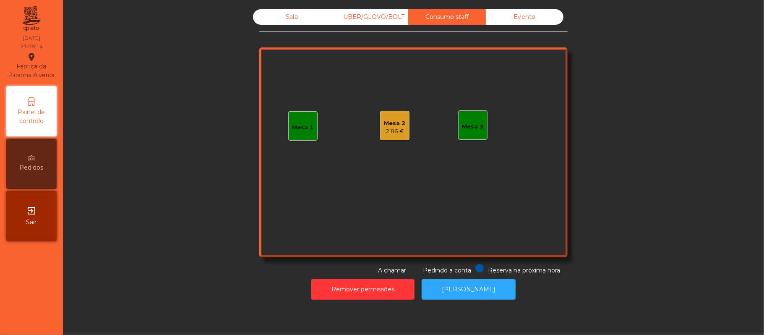
click at [397, 139] on div "Mesa 2 2.86 €" at bounding box center [394, 125] width 29 height 29
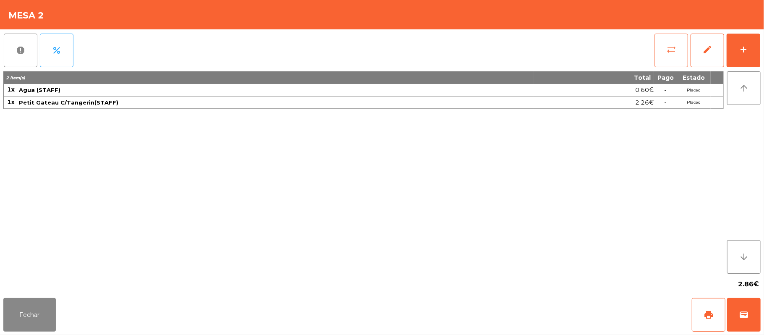
click at [665, 55] on button "sync_alt" at bounding box center [672, 51] width 34 height 34
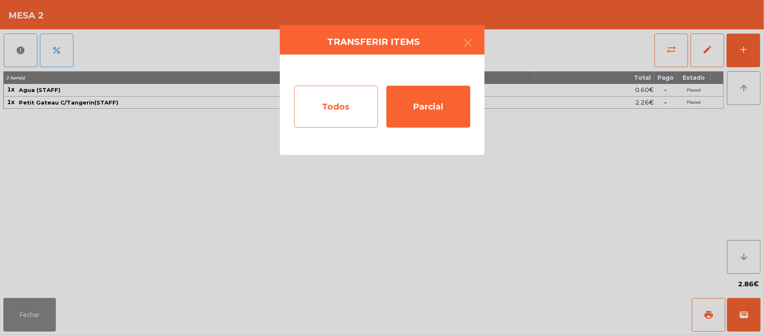
click at [328, 114] on div "Todos" at bounding box center [336, 107] width 84 height 42
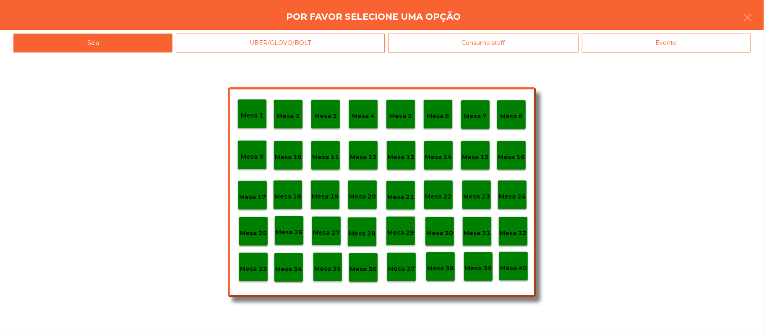
click at [669, 113] on div "Mesa 1 Mesa 2 Mesa 3 Mesa 4 Mesa 5 Mesa 6 Mesa 7 Mesa 8 Mesa 9 Mesa 10 Mesa 11 …" at bounding box center [382, 193] width 764 height 282
click at [476, 264] on p "Mesa 39" at bounding box center [478, 269] width 27 height 10
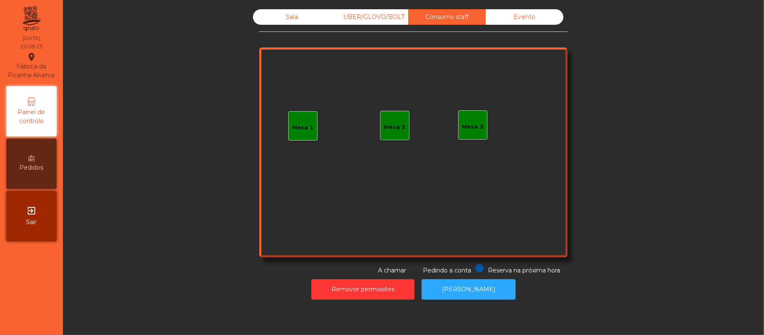
click at [625, 105] on div "Sala UBER/GLOVO/BOLT Consumo staff Evento Mesa 1 Mesa 2 Mesa 3 Reserva na próxi…" at bounding box center [413, 142] width 679 height 266
click at [289, 19] on div "Sala" at bounding box center [292, 17] width 78 height 16
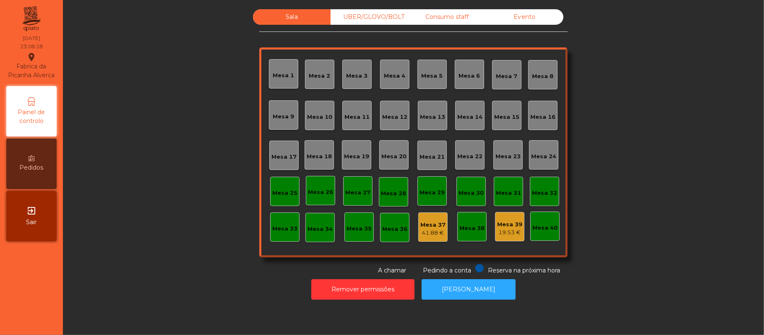
click at [509, 235] on div "19.53 €" at bounding box center [509, 232] width 25 height 8
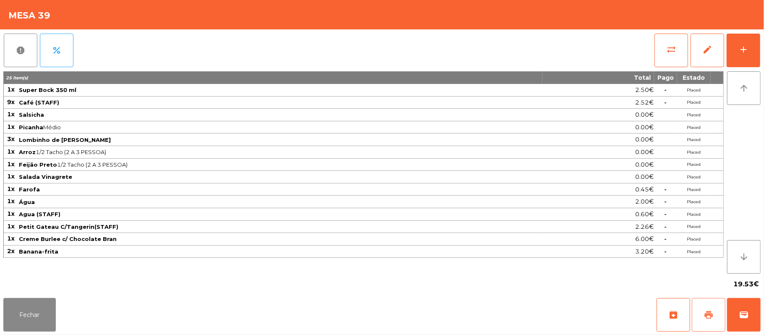
click at [700, 318] on button "print" at bounding box center [709, 315] width 34 height 34
click at [11, 328] on button "Fechar" at bounding box center [29, 315] width 52 height 34
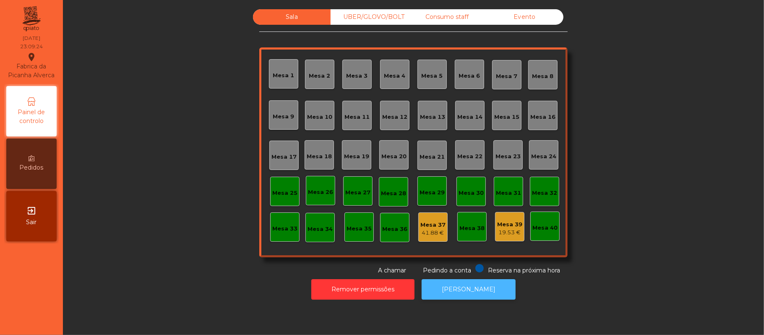
click at [494, 282] on button "[PERSON_NAME]" at bounding box center [469, 289] width 94 height 21
click at [467, 290] on button "[PERSON_NAME]" at bounding box center [469, 289] width 94 height 21
click at [469, 289] on button "[PERSON_NAME]" at bounding box center [469, 289] width 94 height 21
click at [438, 222] on div "Mesa 37" at bounding box center [433, 225] width 25 height 8
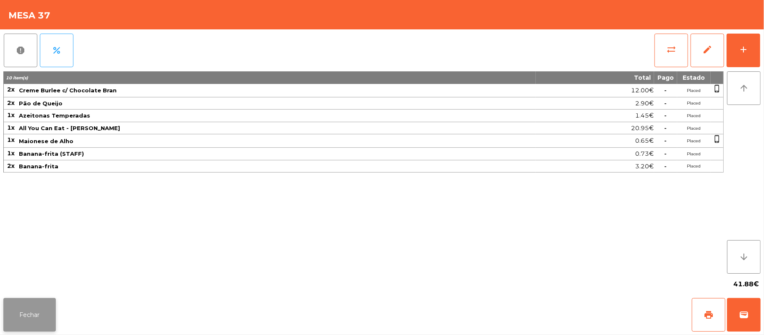
click at [19, 309] on button "Fechar" at bounding box center [29, 315] width 52 height 34
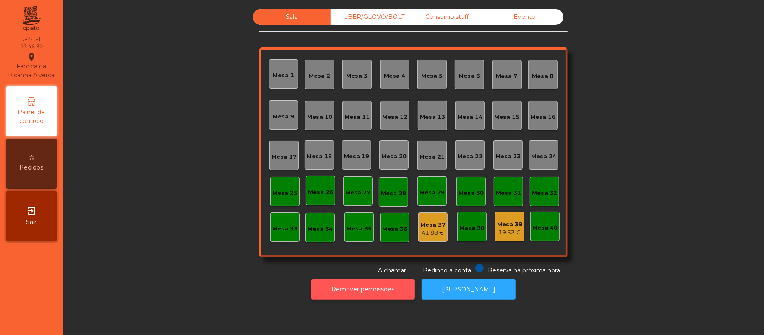
click at [335, 290] on button "Remover permissões" at bounding box center [362, 289] width 103 height 21
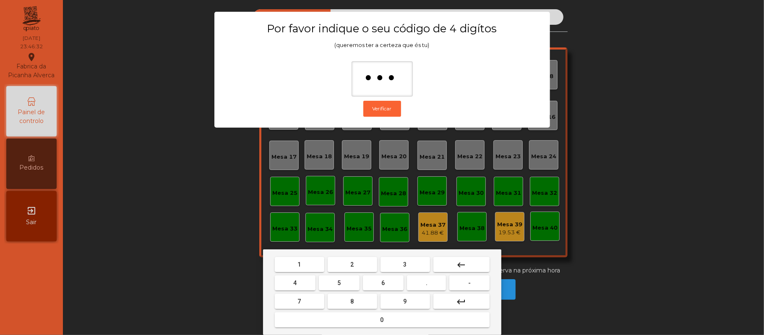
type input "****"
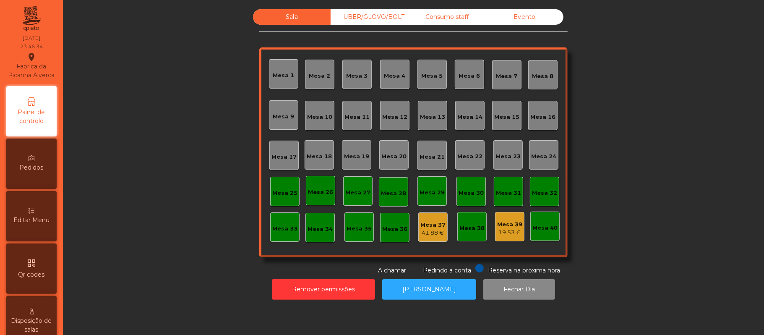
click at [424, 230] on div "41.88 €" at bounding box center [433, 233] width 25 height 8
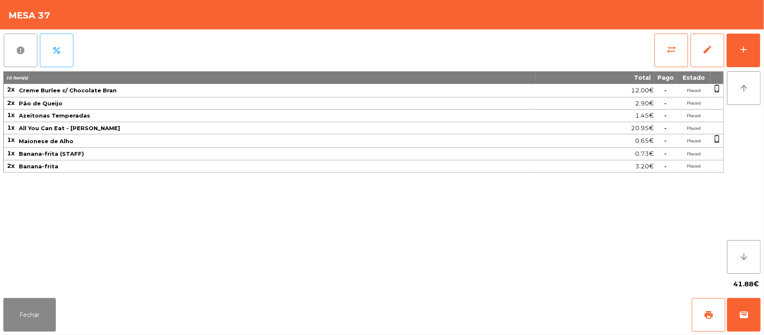
click at [4, 50] on button "report" at bounding box center [21, 51] width 34 height 34
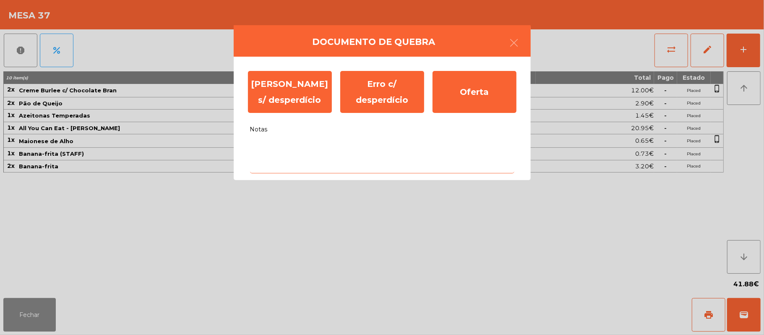
click at [312, 148] on textarea "Notas" at bounding box center [382, 156] width 264 height 35
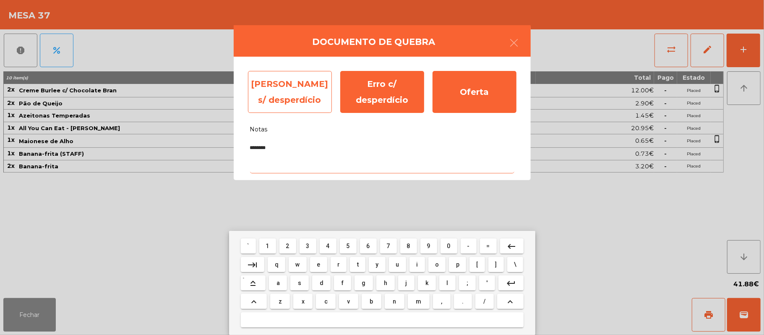
type textarea "********"
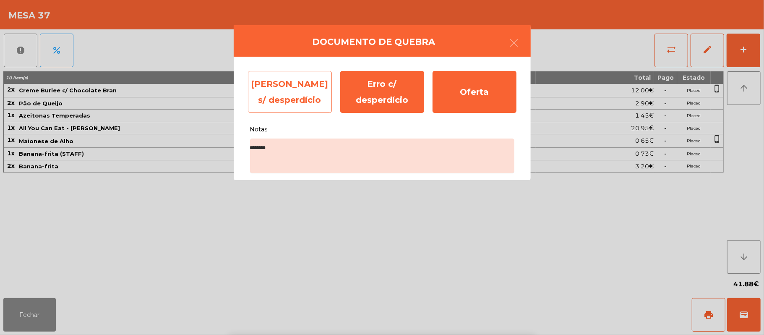
click at [277, 86] on div "Erro s/ desperdício" at bounding box center [290, 92] width 84 height 42
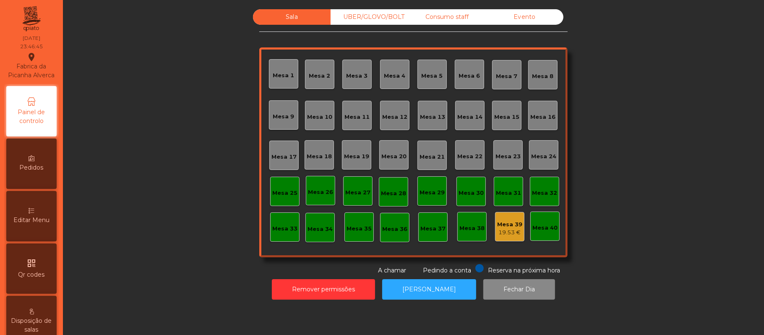
click at [507, 233] on div "19.53 €" at bounding box center [509, 232] width 25 height 8
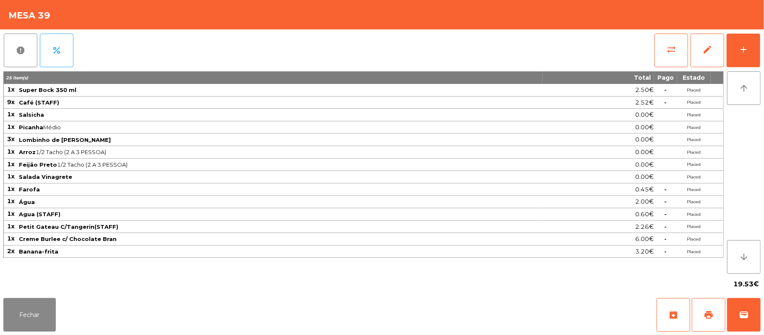
click at [3, 54] on div "report percent sync_alt edit add 25 item(s) Total Pago Estado 1x Super Bock 350…" at bounding box center [382, 161] width 764 height 265
click at [44, 60] on button "percent" at bounding box center [57, 51] width 34 height 34
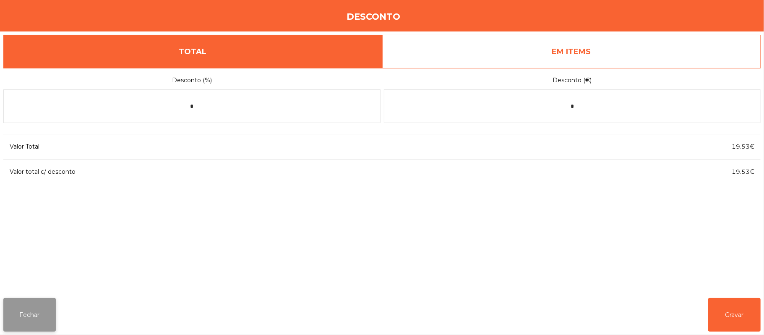
click at [39, 314] on button "Fechar" at bounding box center [29, 315] width 52 height 34
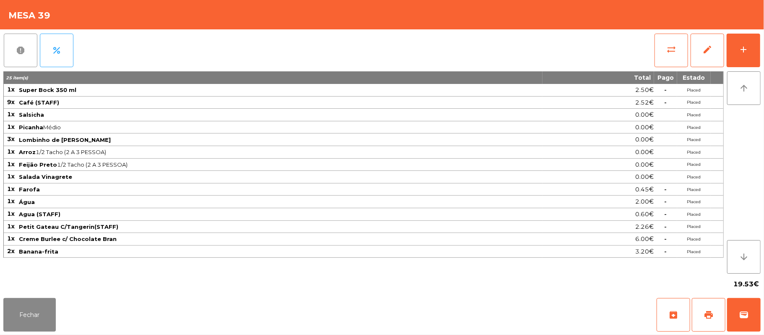
click at [18, 60] on button "report" at bounding box center [21, 51] width 34 height 34
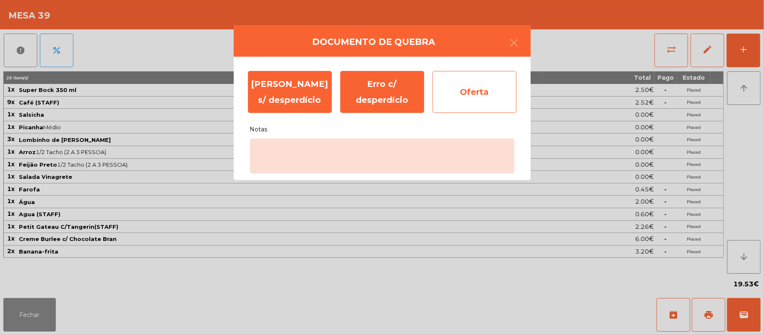
click at [488, 98] on div "Oferta" at bounding box center [475, 92] width 84 height 42
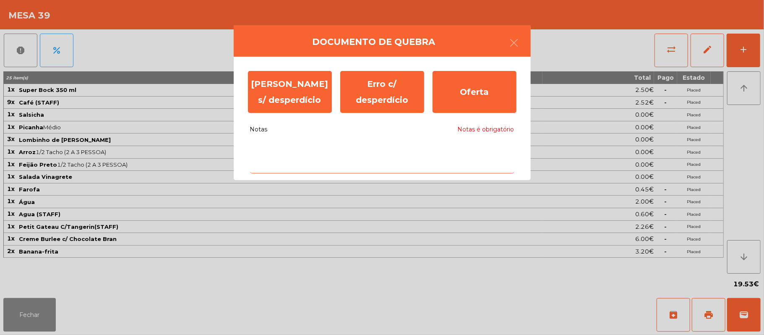
click at [437, 168] on textarea "Notas Notas é obrigatório" at bounding box center [382, 156] width 264 height 35
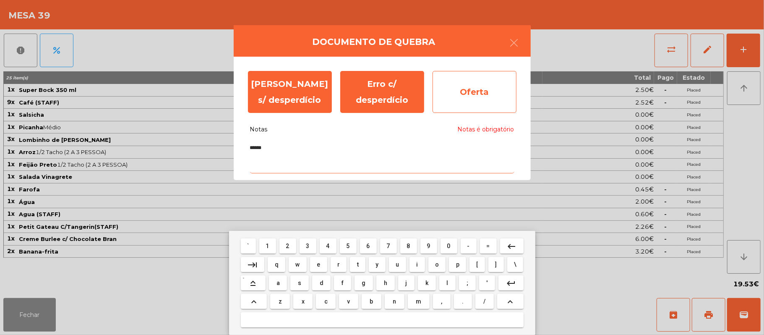
type textarea "******"
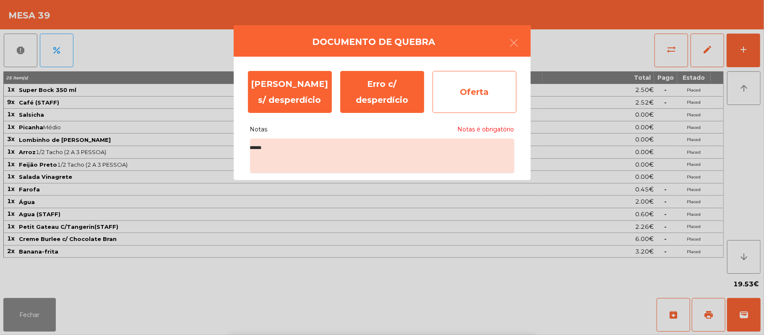
click at [479, 96] on div "Oferta" at bounding box center [475, 92] width 84 height 42
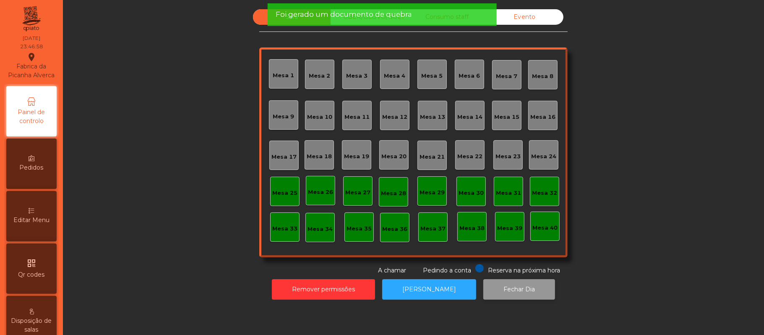
click at [513, 297] on button "Fechar Dia" at bounding box center [520, 289] width 72 height 21
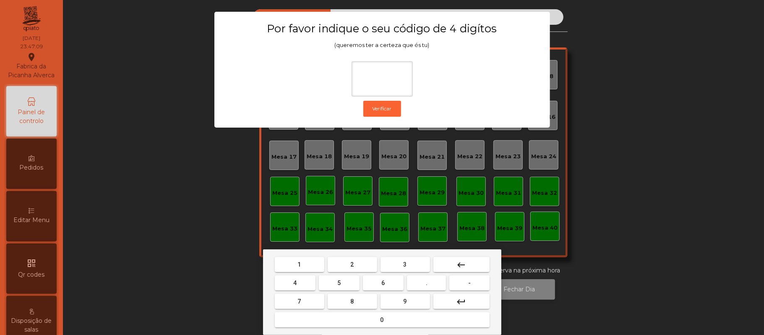
type input "*"
type input "****"
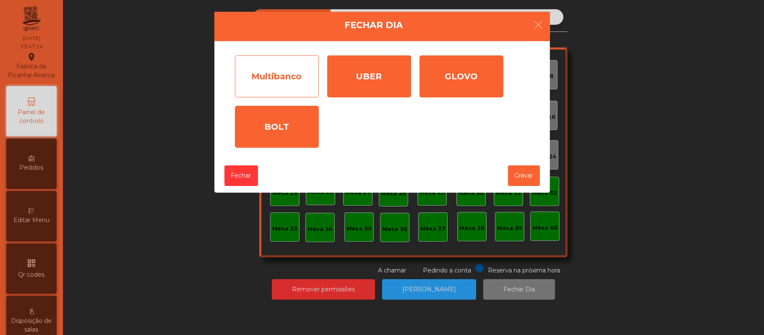
click at [270, 75] on div "Multibanco" at bounding box center [277, 76] width 84 height 42
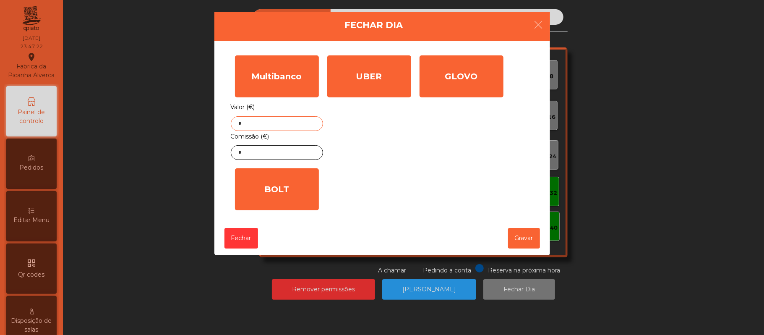
click at [289, 123] on input "*" at bounding box center [277, 123] width 92 height 15
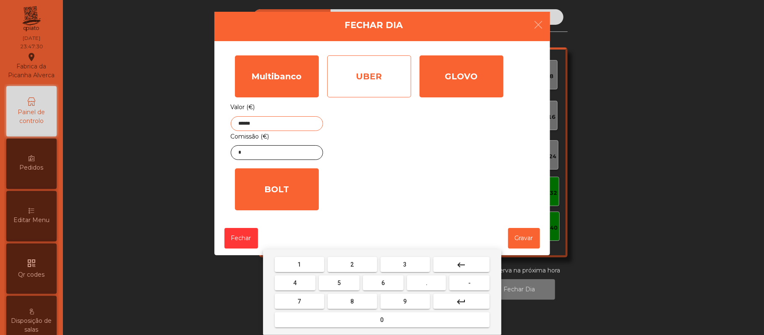
type input "******"
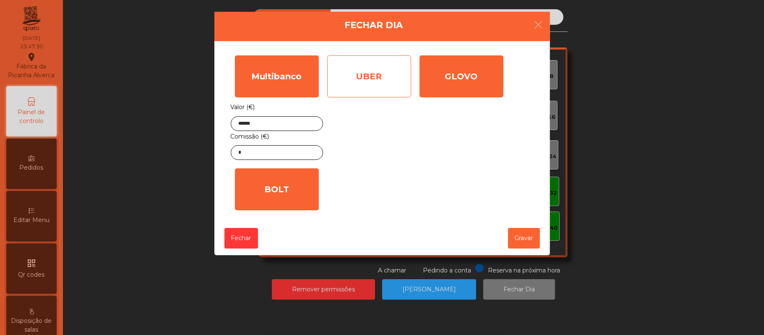
click at [380, 91] on div "UBER" at bounding box center [369, 76] width 84 height 42
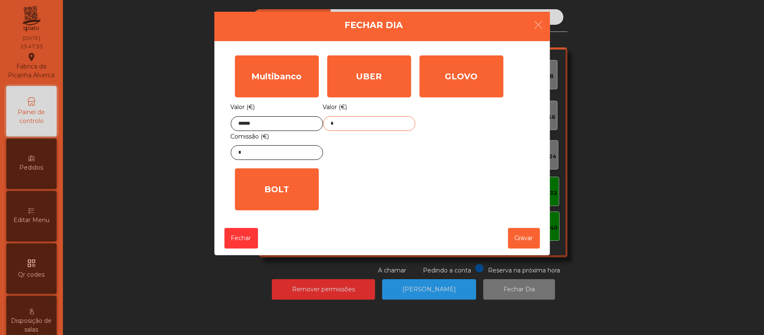
click at [356, 123] on input "*" at bounding box center [369, 123] width 92 height 15
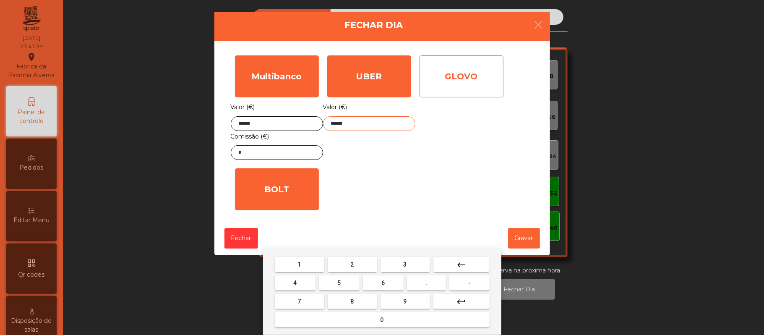
type input "******"
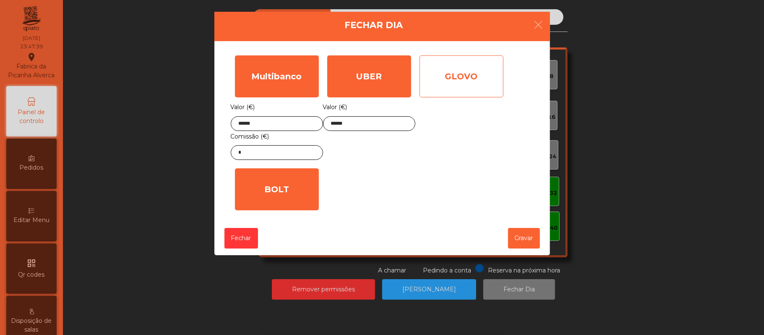
click at [484, 90] on div "GLOVO" at bounding box center [462, 76] width 84 height 42
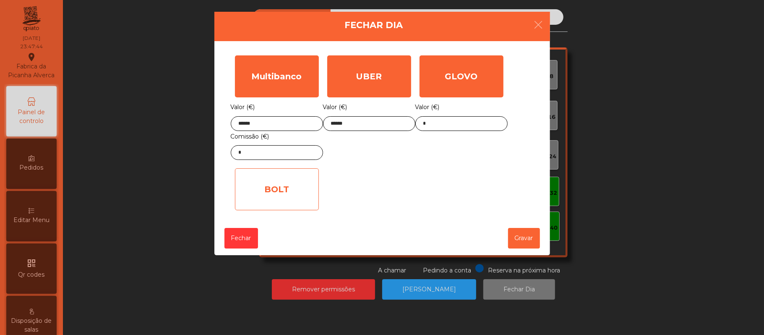
click at [283, 172] on div "BOLT" at bounding box center [277, 189] width 84 height 42
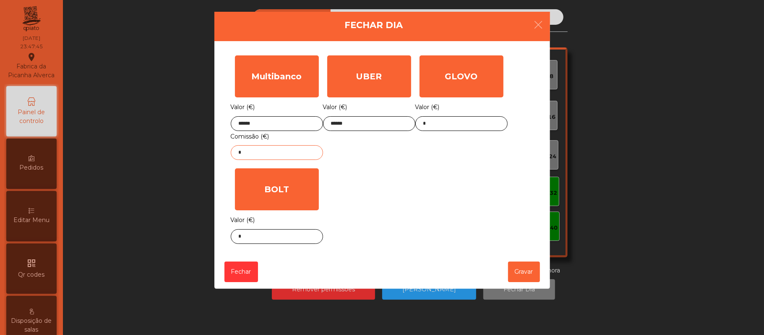
click at [290, 151] on input "*" at bounding box center [277, 152] width 92 height 15
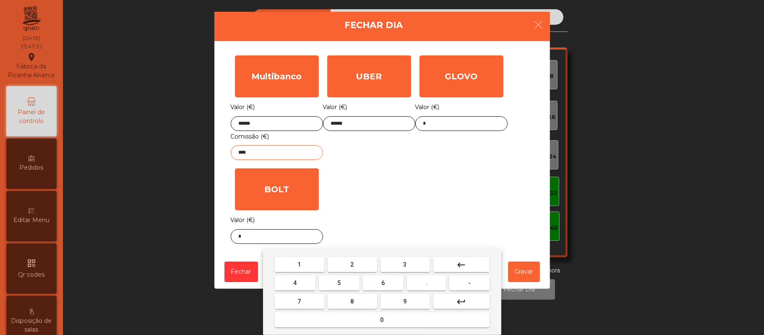
type input "****"
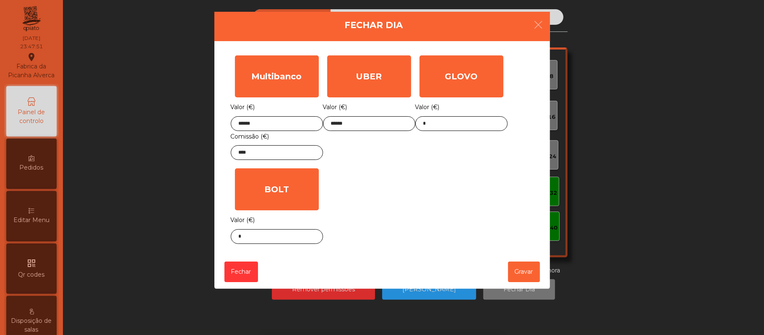
click at [425, 200] on div "Multibanco Valor (€) ****** Comissão (€) **** UBER Valor (€) ****** GLOVO Valor…" at bounding box center [382, 149] width 303 height 197
click at [530, 264] on button "Gravar" at bounding box center [524, 271] width 32 height 21
